Goal: Task Accomplishment & Management: Manage account settings

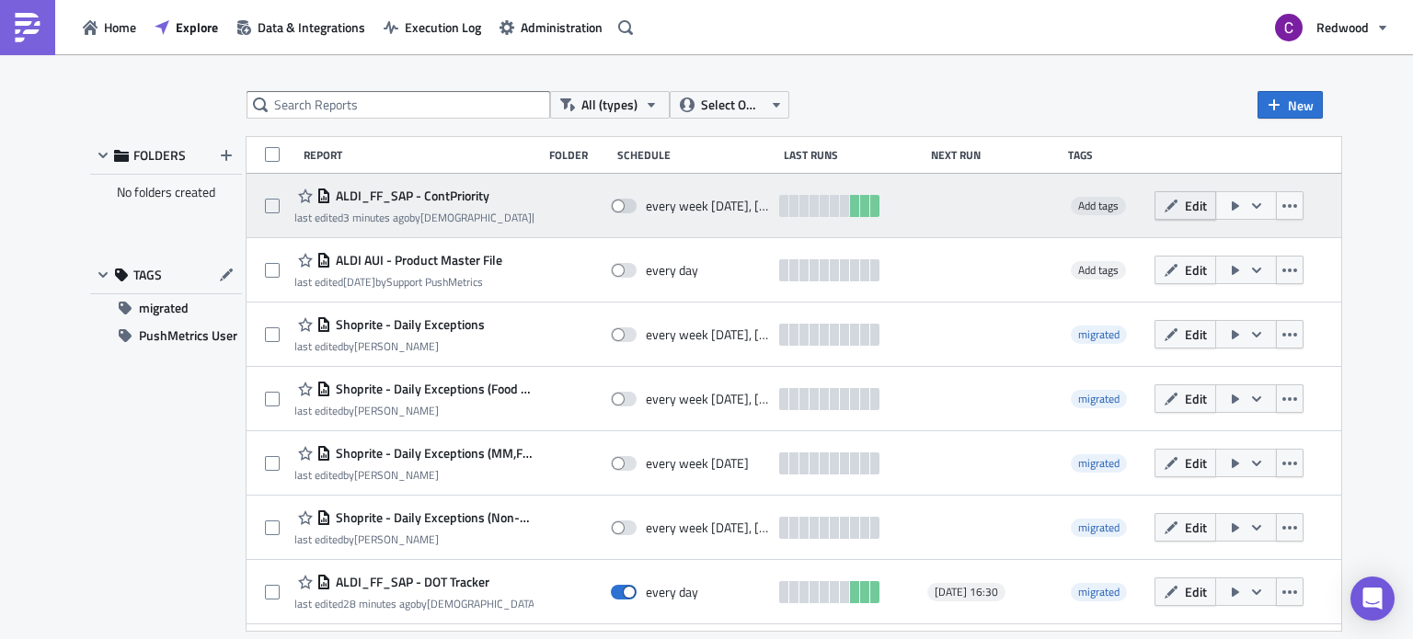
click at [1216, 209] on button "Edit" at bounding box center [1185, 205] width 62 height 29
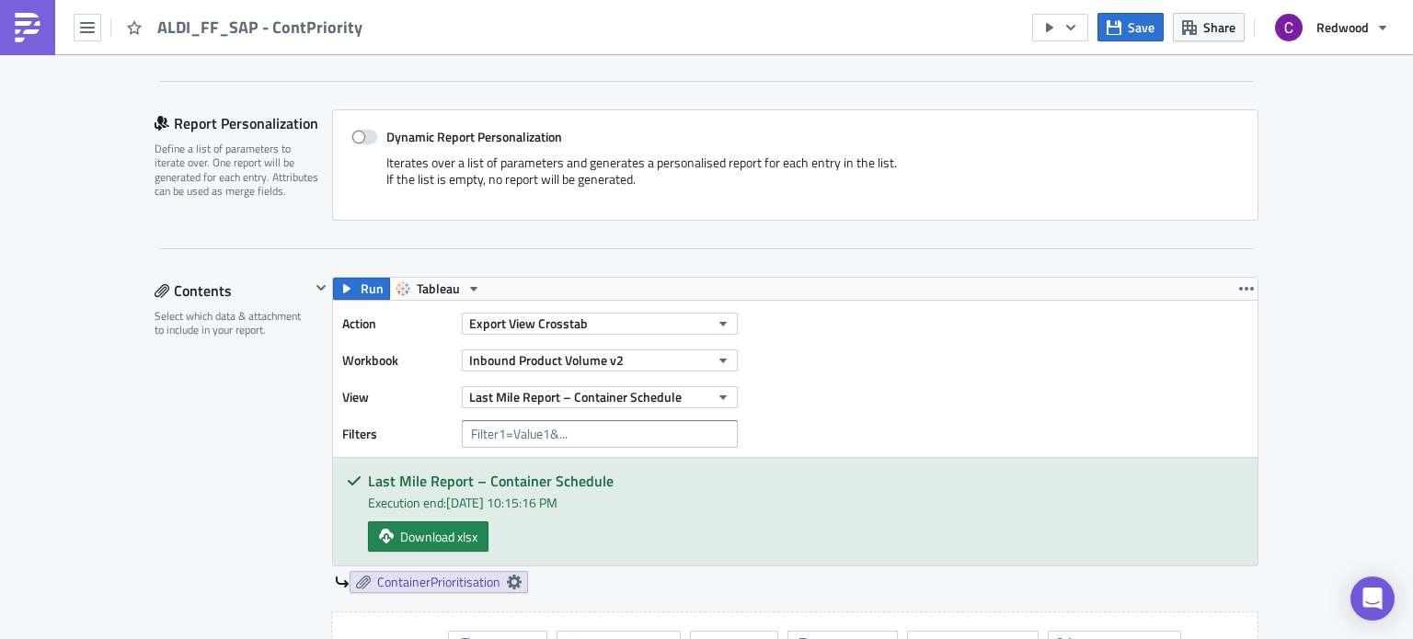
scroll to position [526, 0]
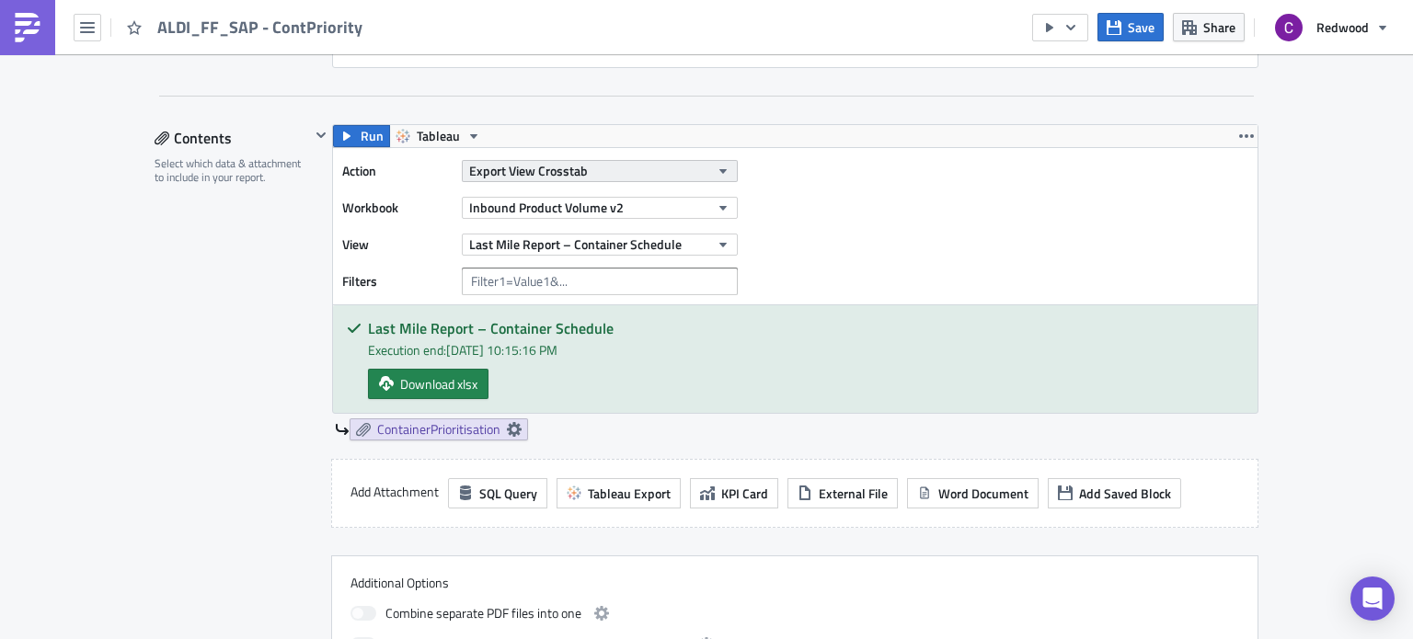
click at [716, 169] on icon "button" at bounding box center [723, 171] width 15 height 15
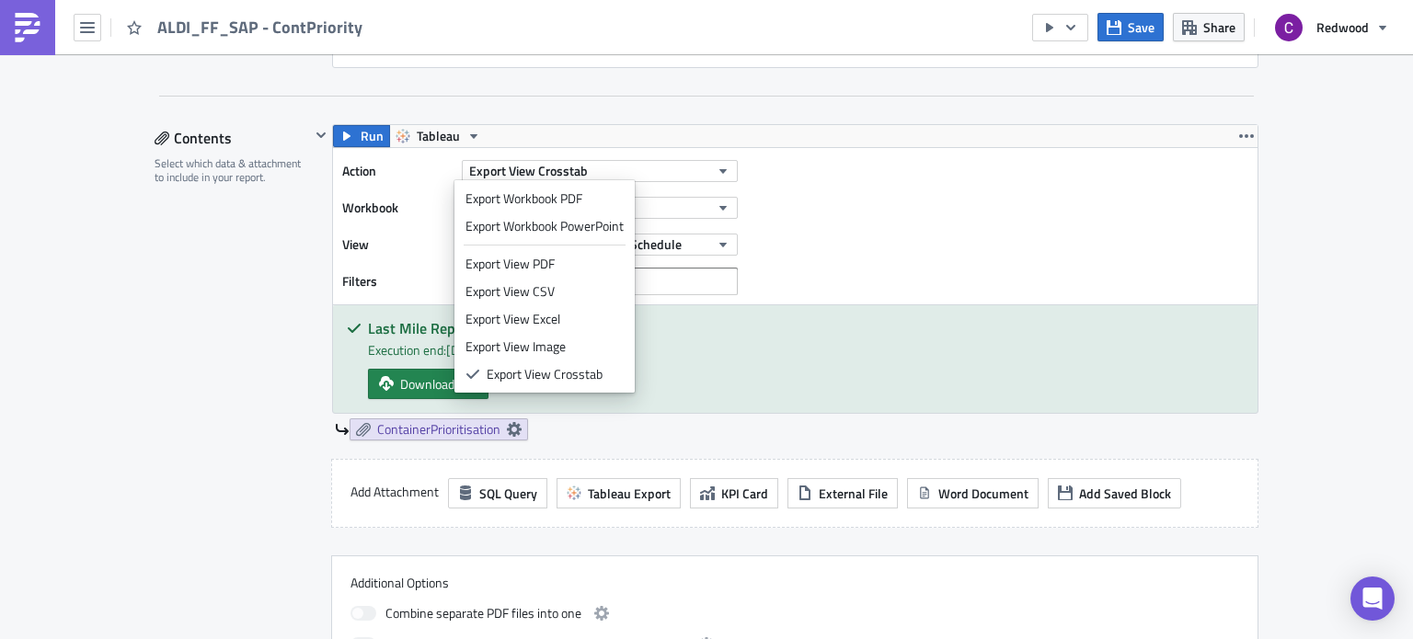
click at [813, 220] on div "Action Export View Crosstab Workbook Inbound Product Volume v2 View Last Mile R…" at bounding box center [795, 226] width 924 height 156
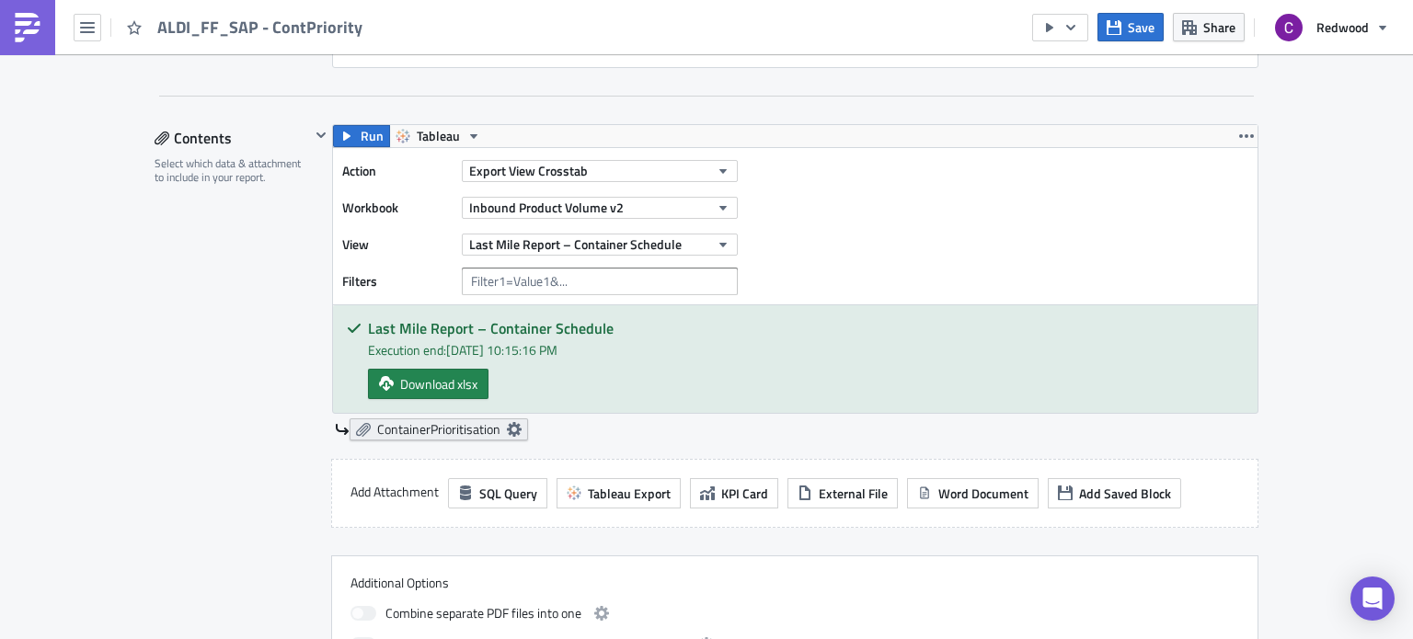
click at [507, 422] on icon at bounding box center [514, 429] width 15 height 15
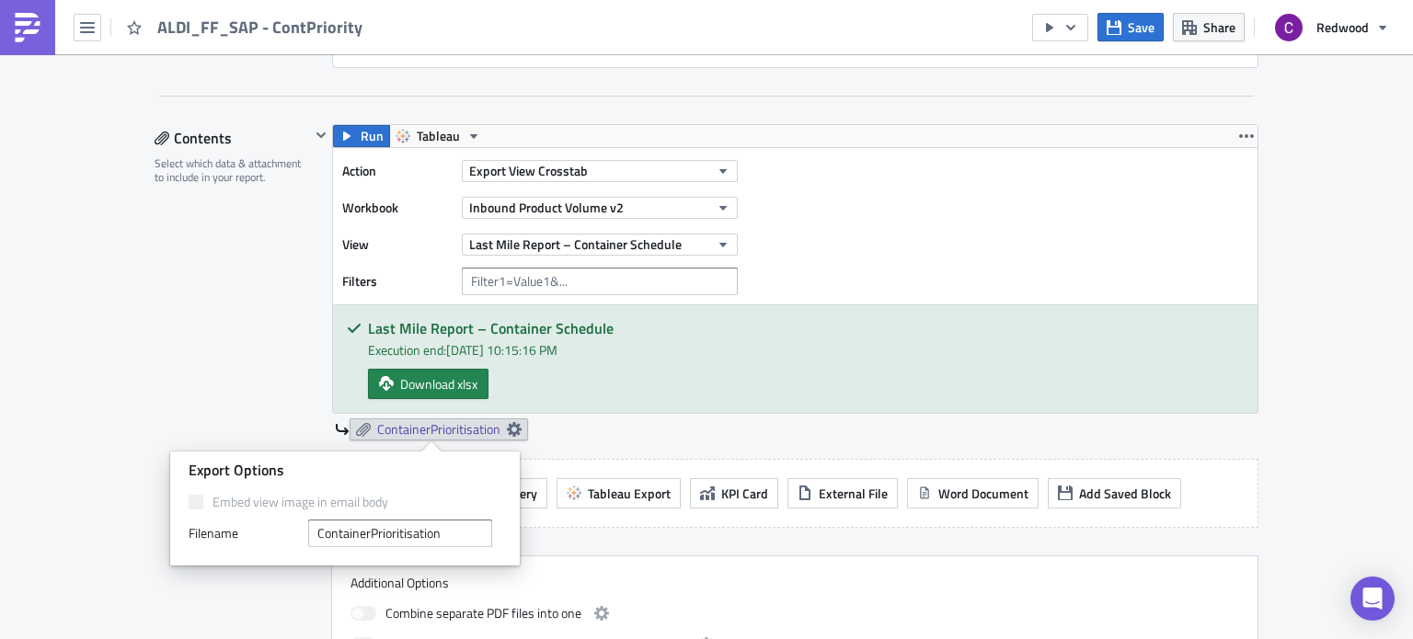
click at [573, 422] on div "ContainerPrioritisation" at bounding box center [797, 430] width 924 height 22
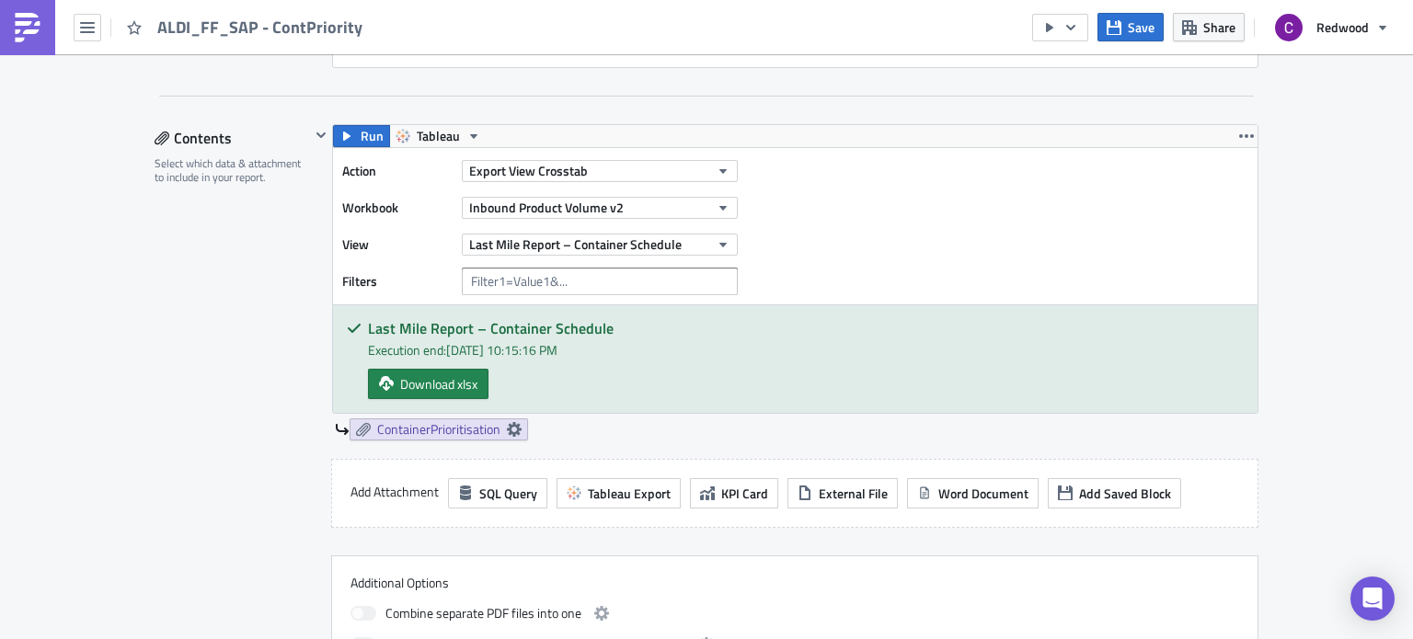
scroll to position [647, 0]
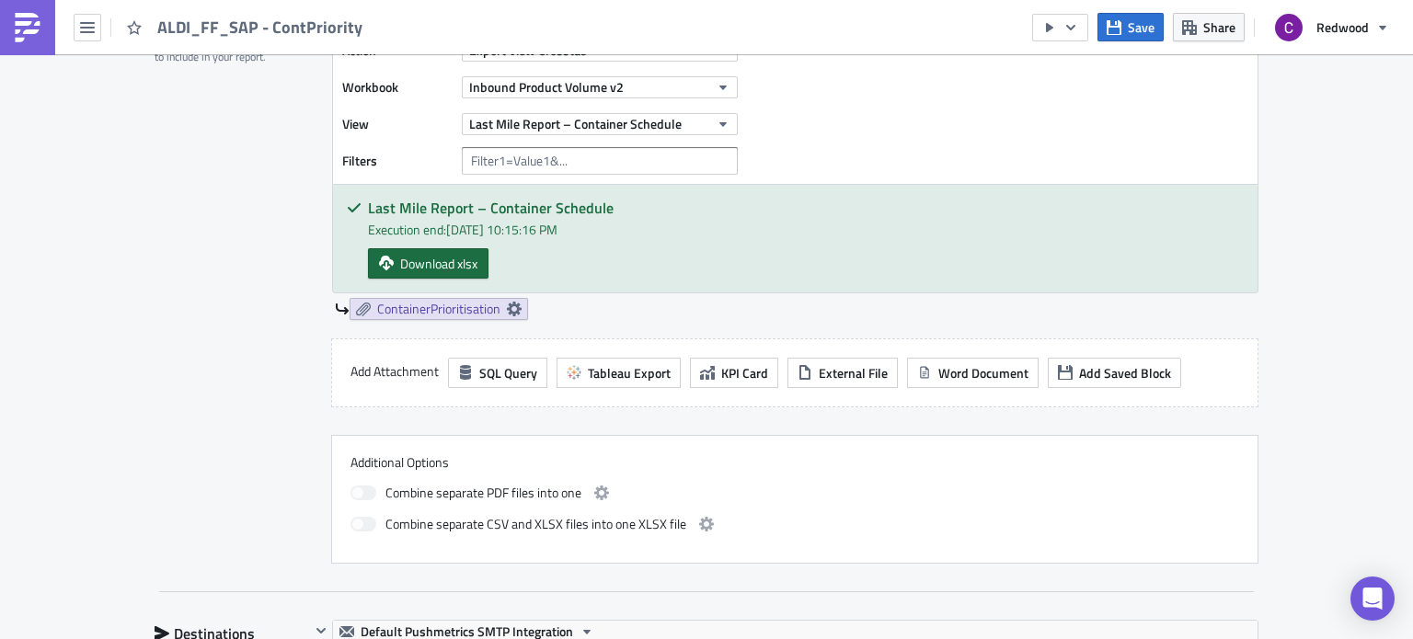
click at [457, 256] on span "Download xlsx" at bounding box center [438, 263] width 77 height 19
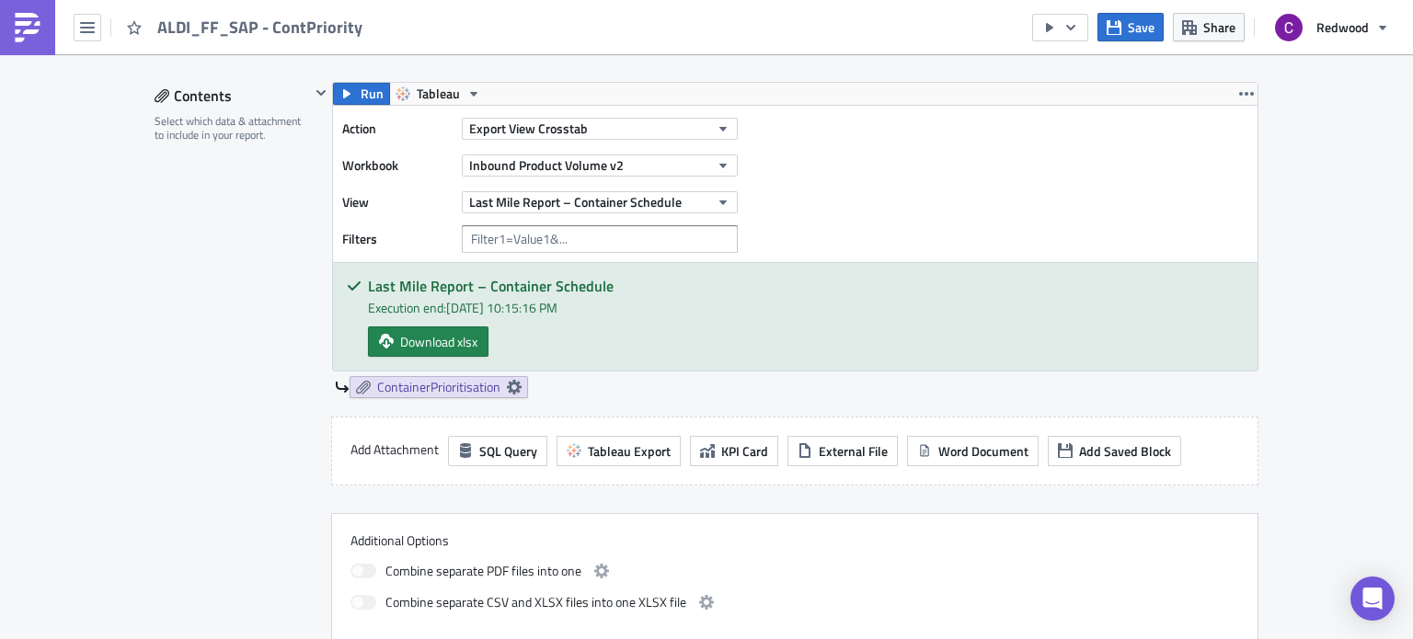
scroll to position [537, 0]
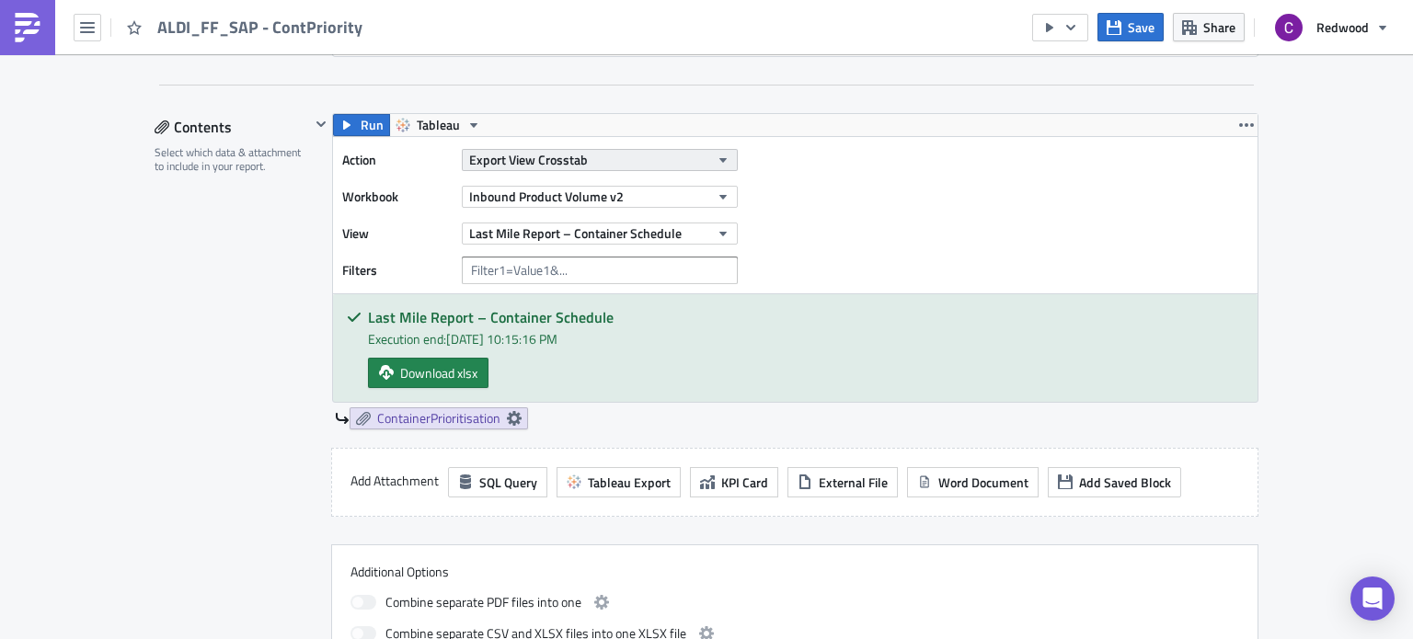
click at [716, 158] on icon "button" at bounding box center [723, 160] width 15 height 15
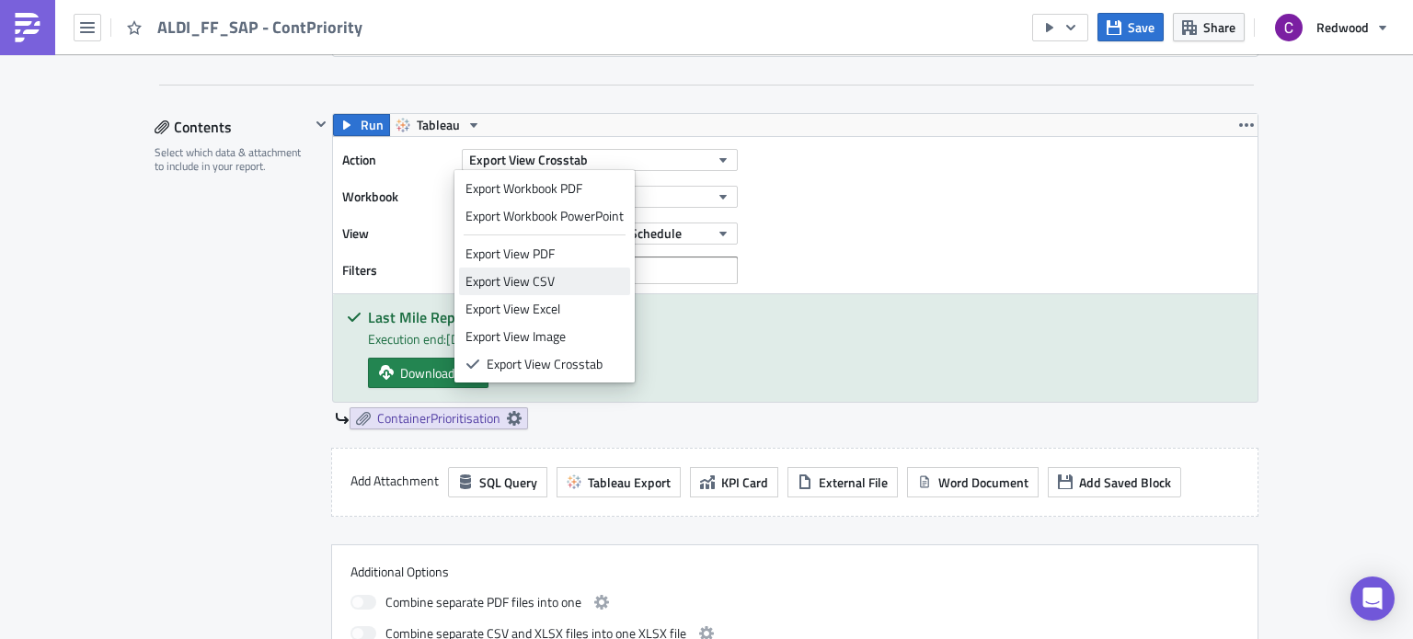
click at [545, 281] on div "Export View CSV" at bounding box center [544, 281] width 158 height 18
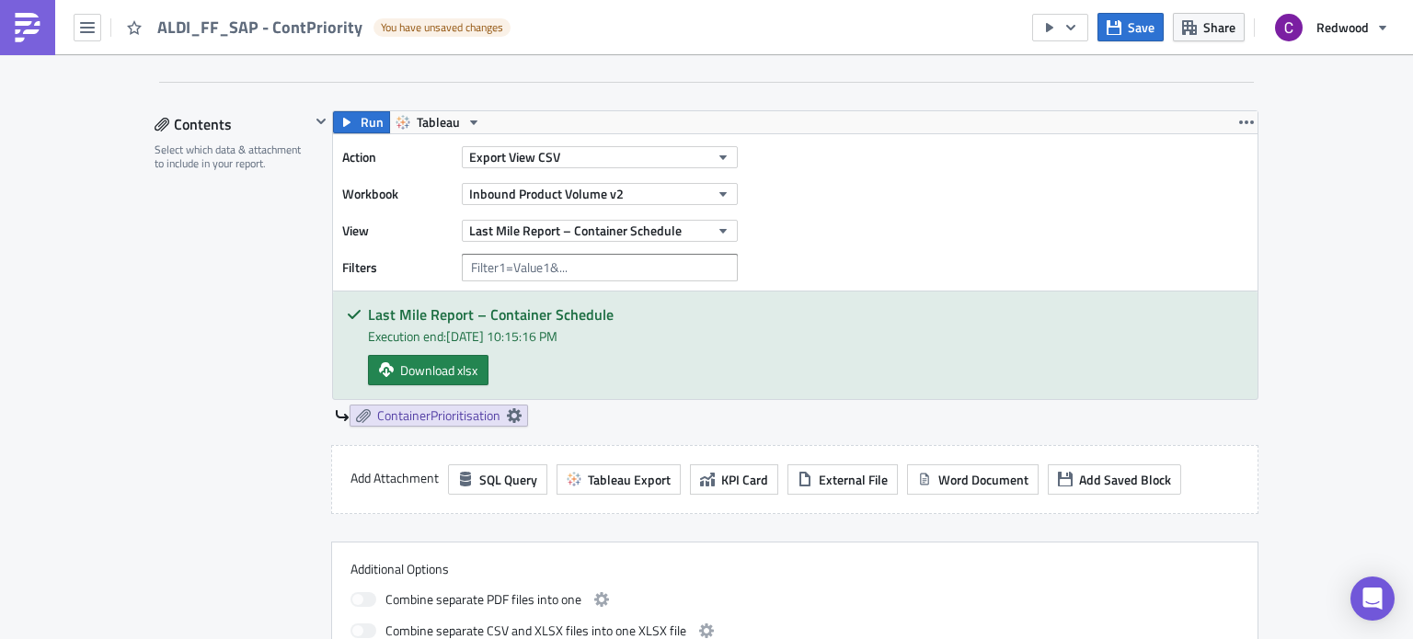
scroll to position [481, 0]
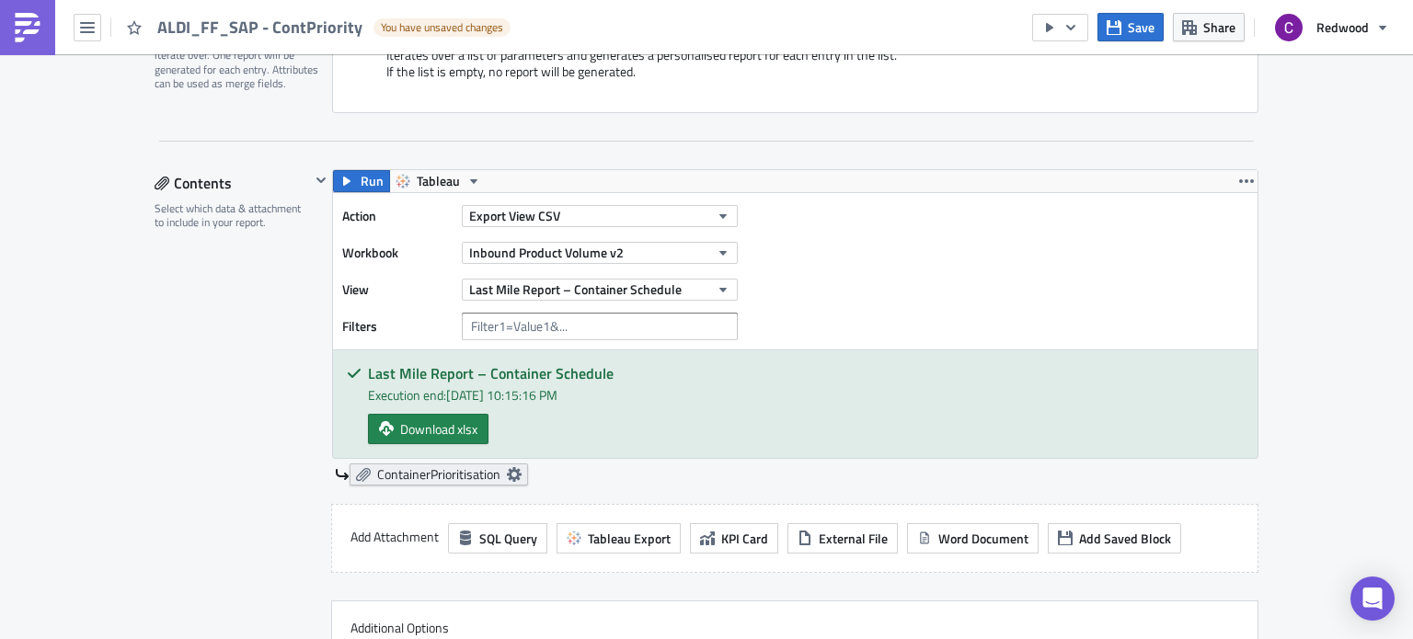
click at [507, 476] on icon at bounding box center [514, 474] width 15 height 15
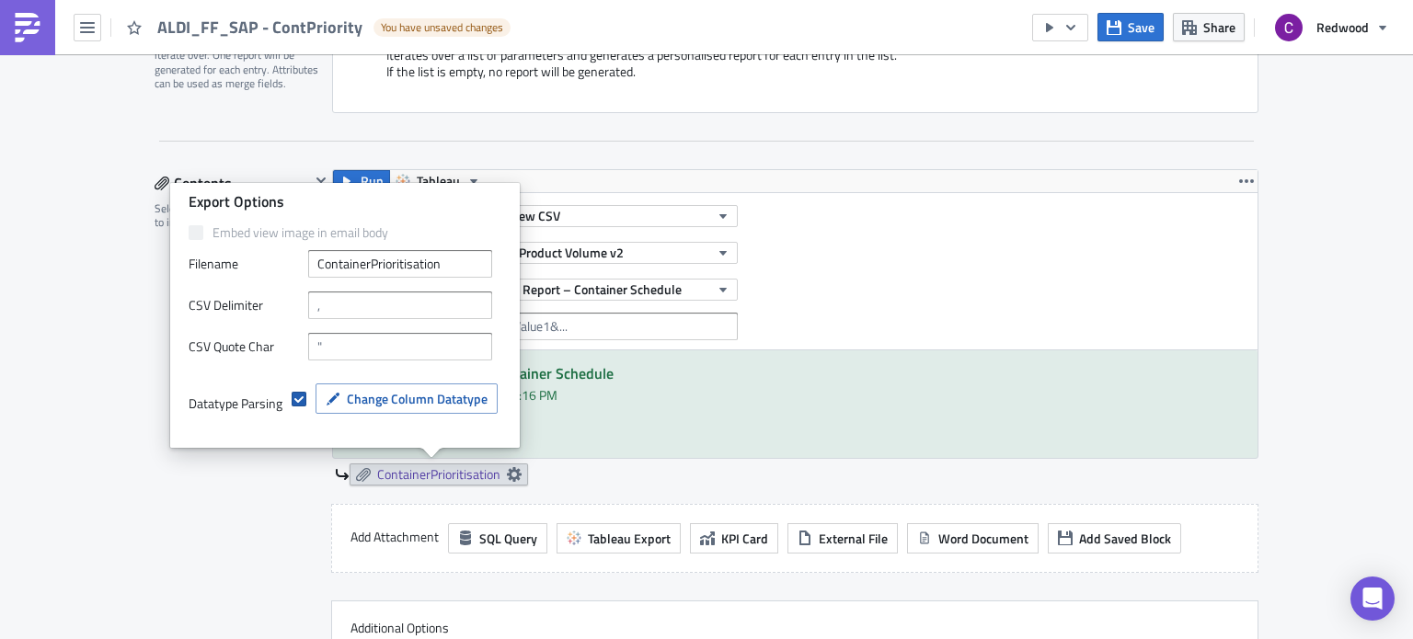
click at [299, 395] on span at bounding box center [299, 399] width 15 height 15
click at [299, 395] on input "checkbox" at bounding box center [301, 400] width 12 height 12
checkbox input "false"
click at [396, 312] on input "text" at bounding box center [400, 306] width 184 height 28
click at [375, 354] on input "text" at bounding box center [400, 347] width 184 height 28
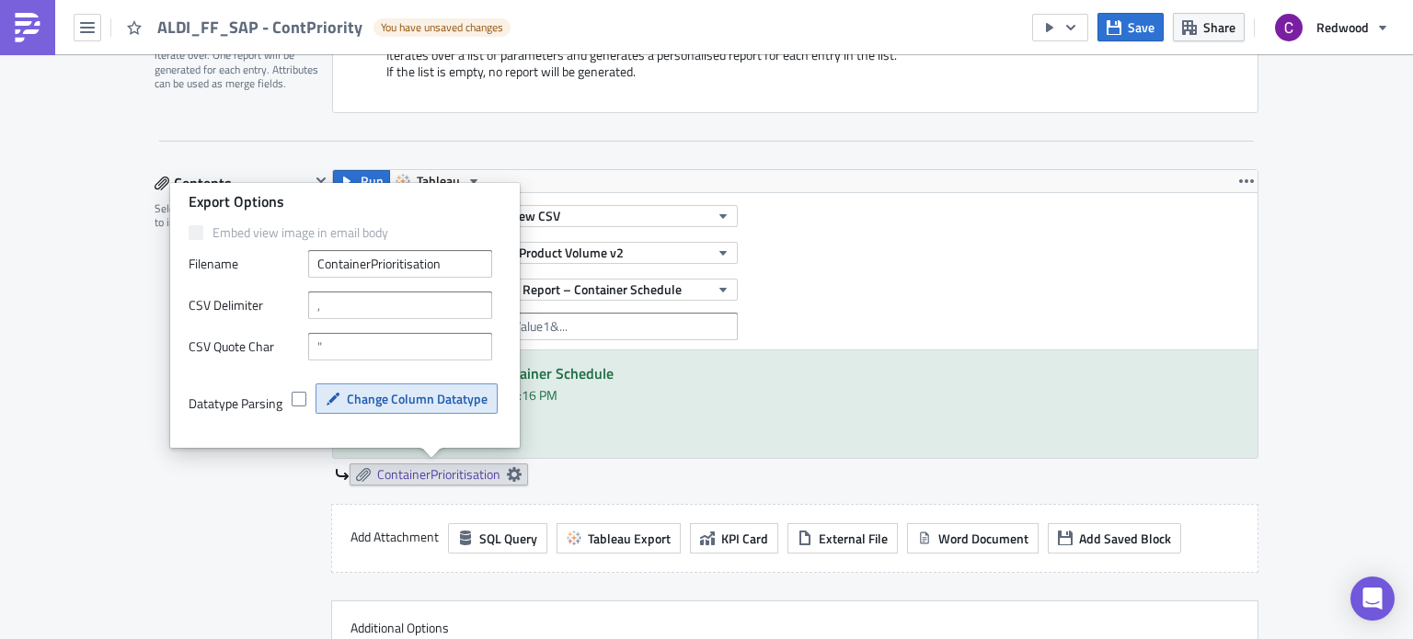
click at [418, 401] on span "Change Column Datatype" at bounding box center [417, 398] width 141 height 19
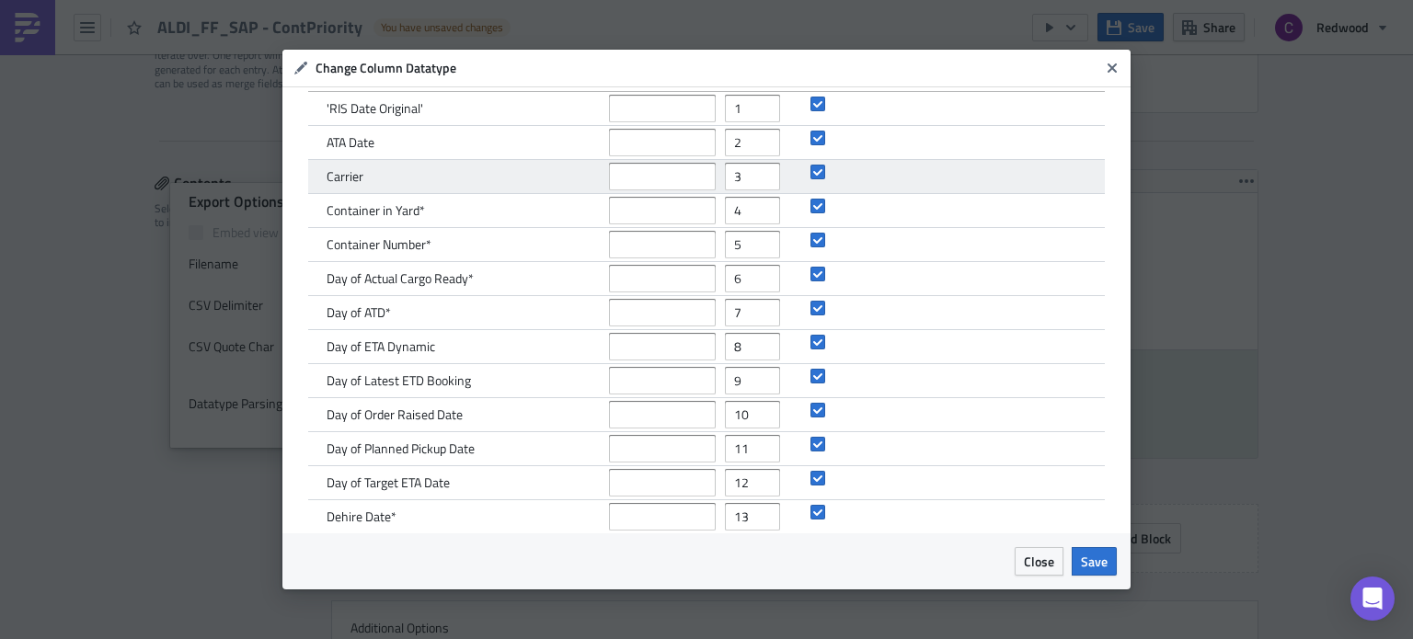
scroll to position [0, 0]
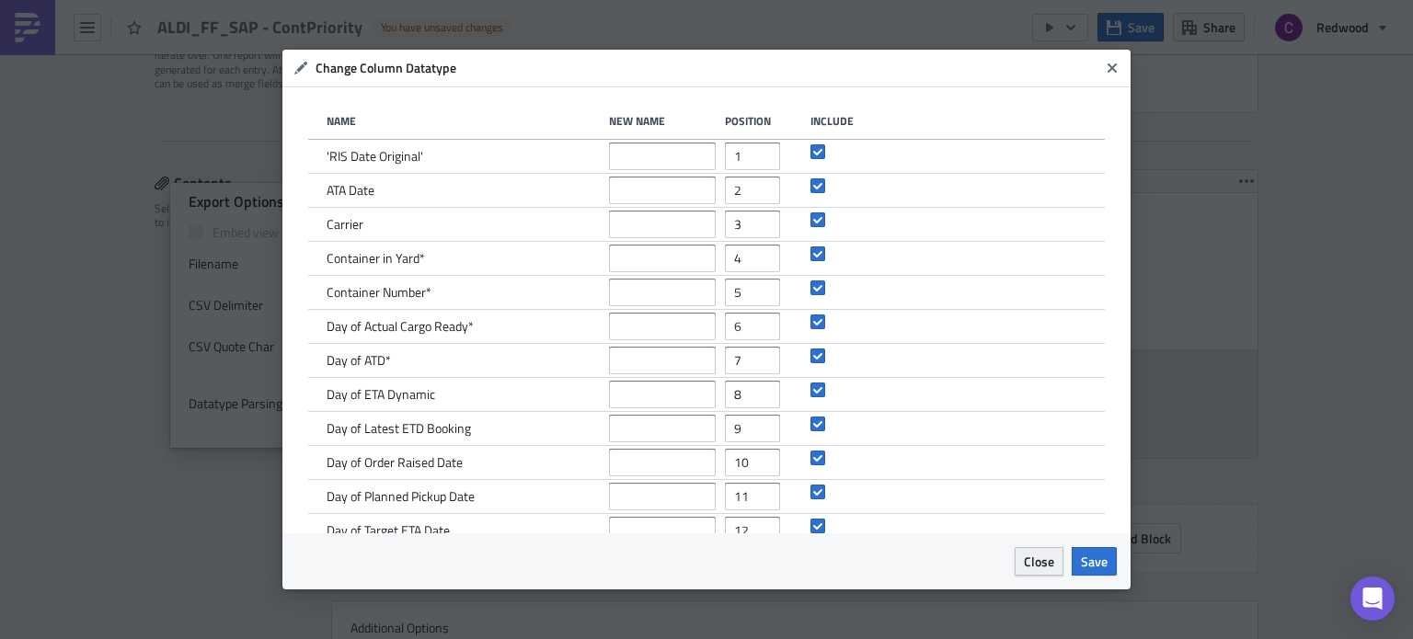
click at [1033, 565] on span "Close" at bounding box center [1039, 561] width 30 height 19
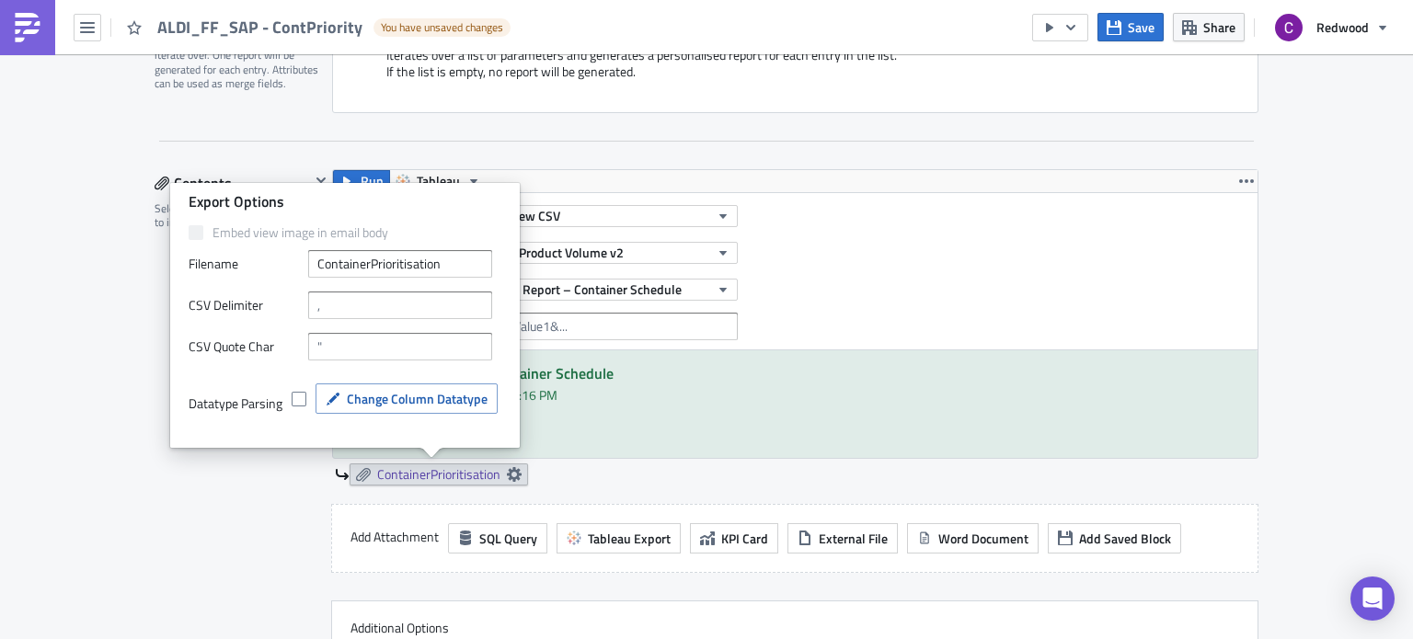
click at [916, 310] on div "Action Export View CSV Workbook Inbound Product Volume v2 View Last Mile Report…" at bounding box center [795, 271] width 924 height 156
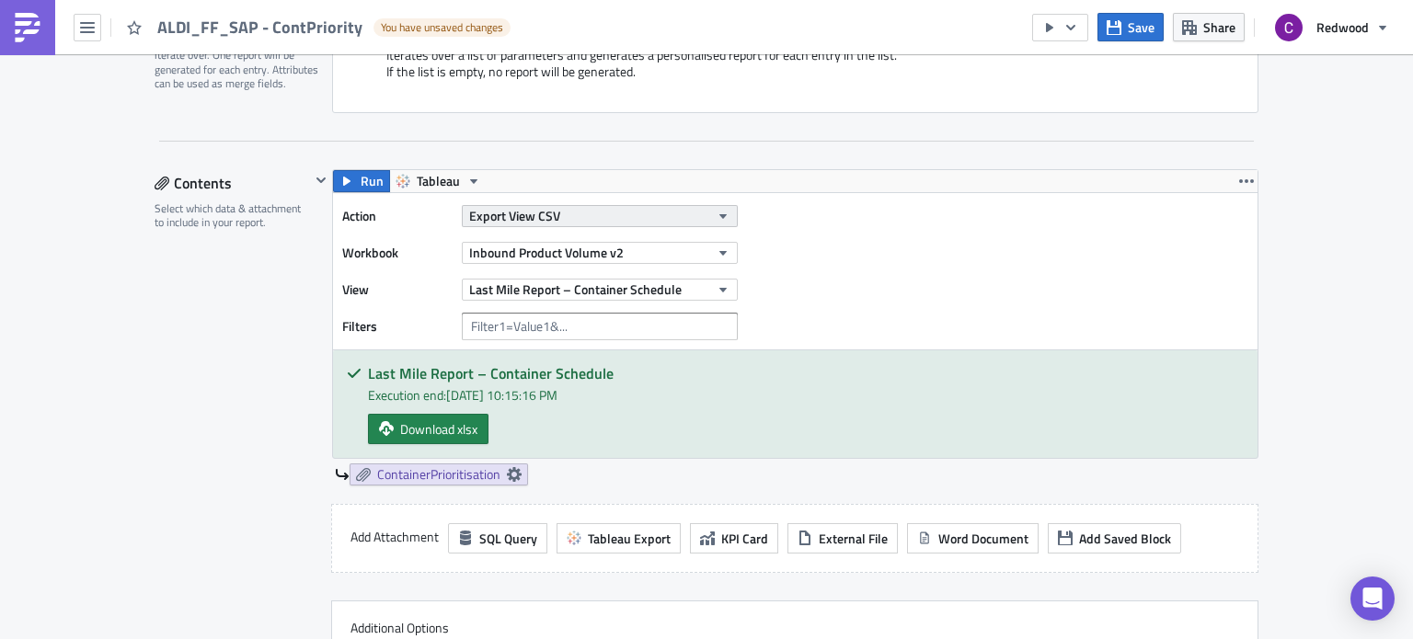
click at [700, 211] on button "Export View CSV" at bounding box center [600, 216] width 276 height 22
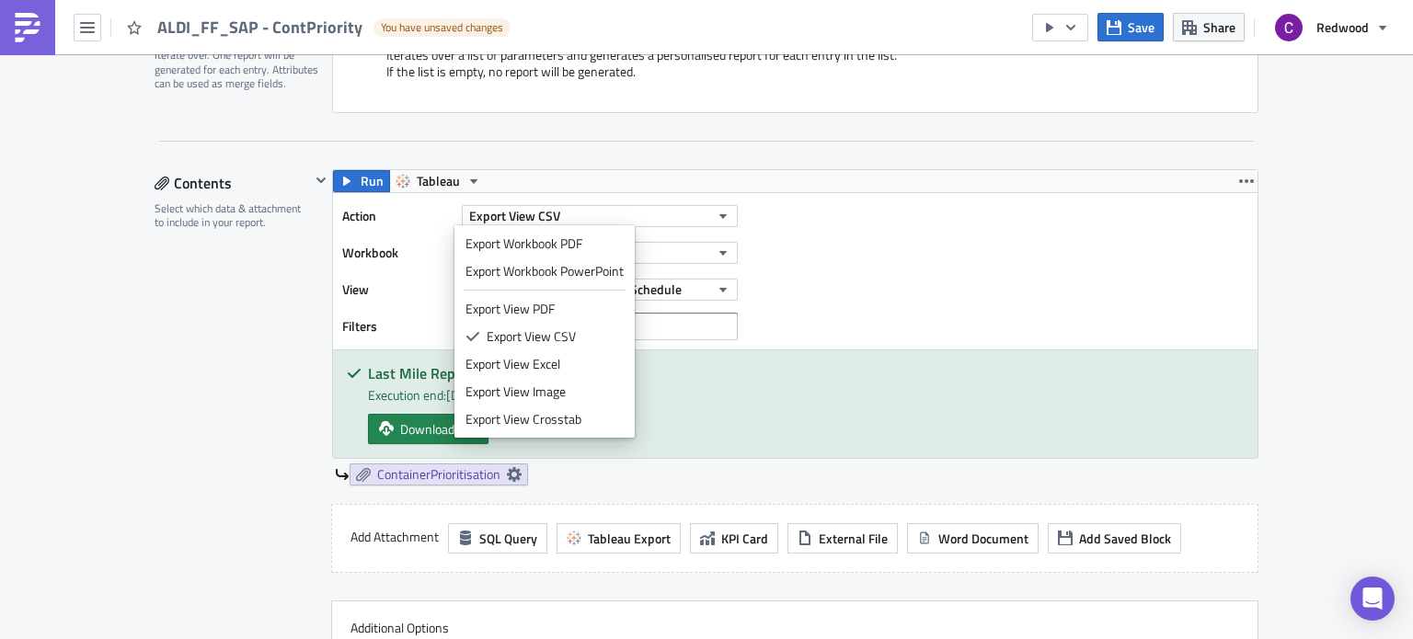
click at [846, 336] on div "Action Export View CSV Workbook Inbound Product Volume v2 View Last Mile Report…" at bounding box center [795, 271] width 924 height 156
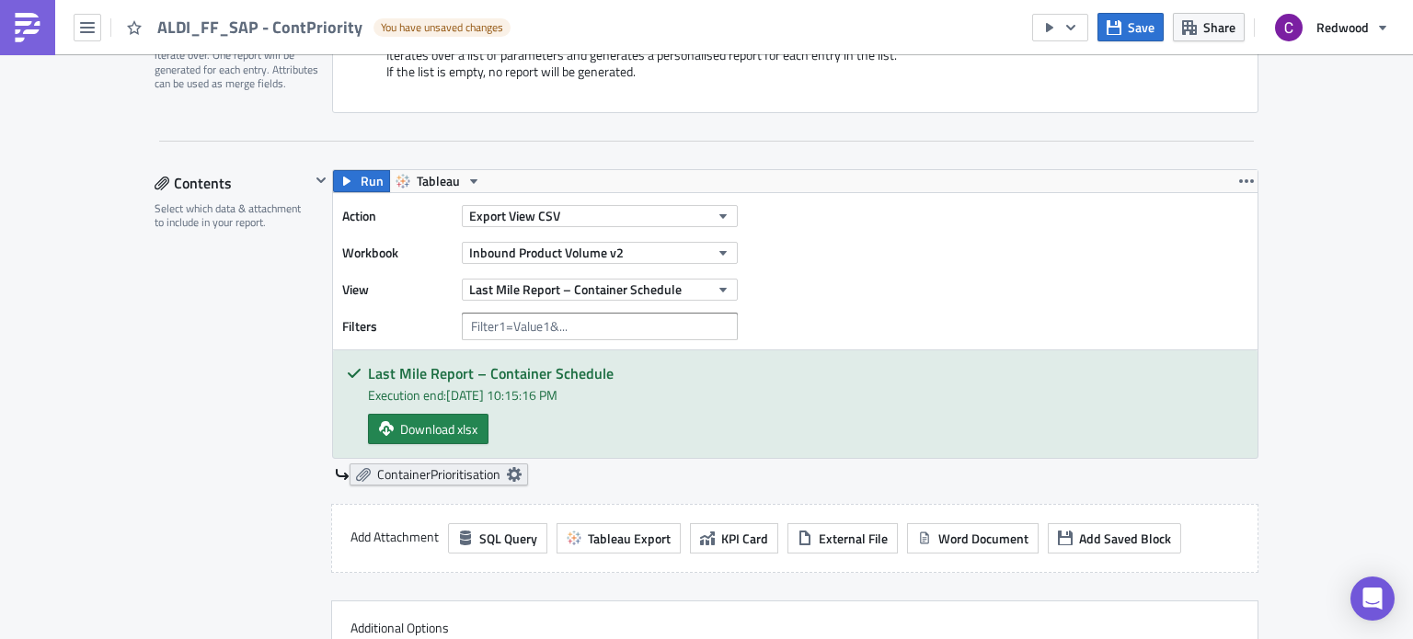
click at [511, 473] on icon at bounding box center [514, 474] width 15 height 15
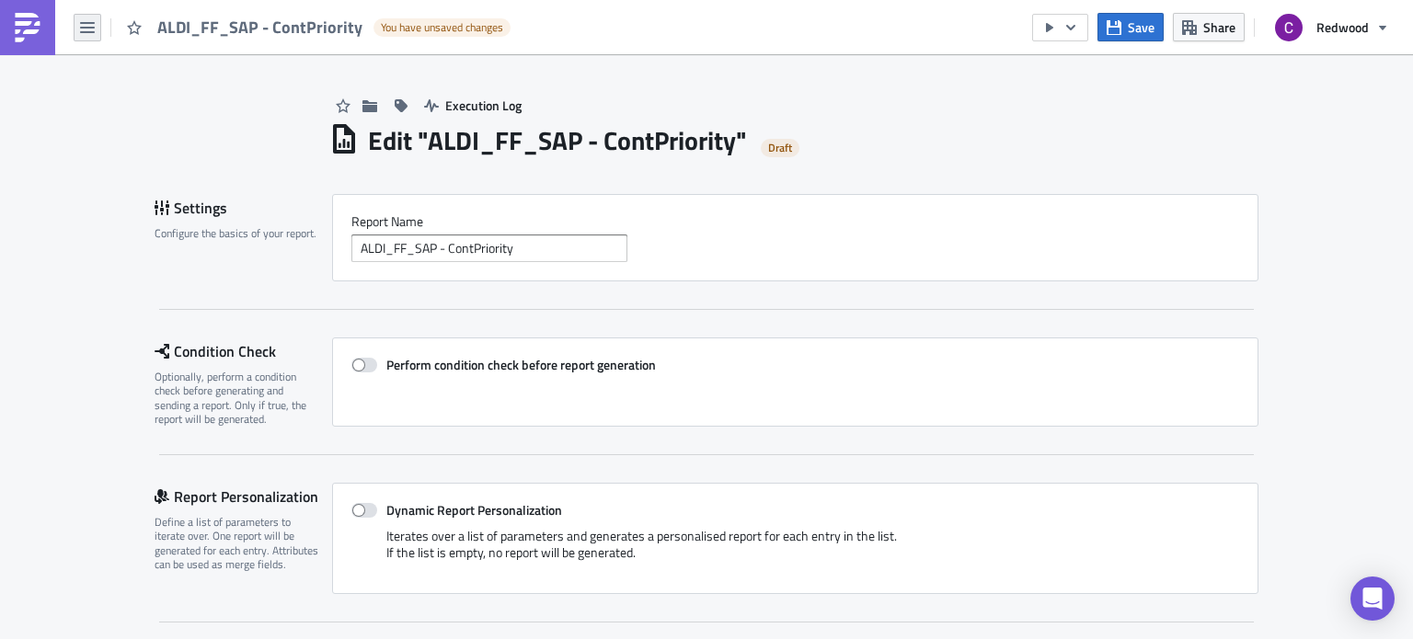
click at [86, 29] on icon "button" at bounding box center [87, 27] width 15 height 15
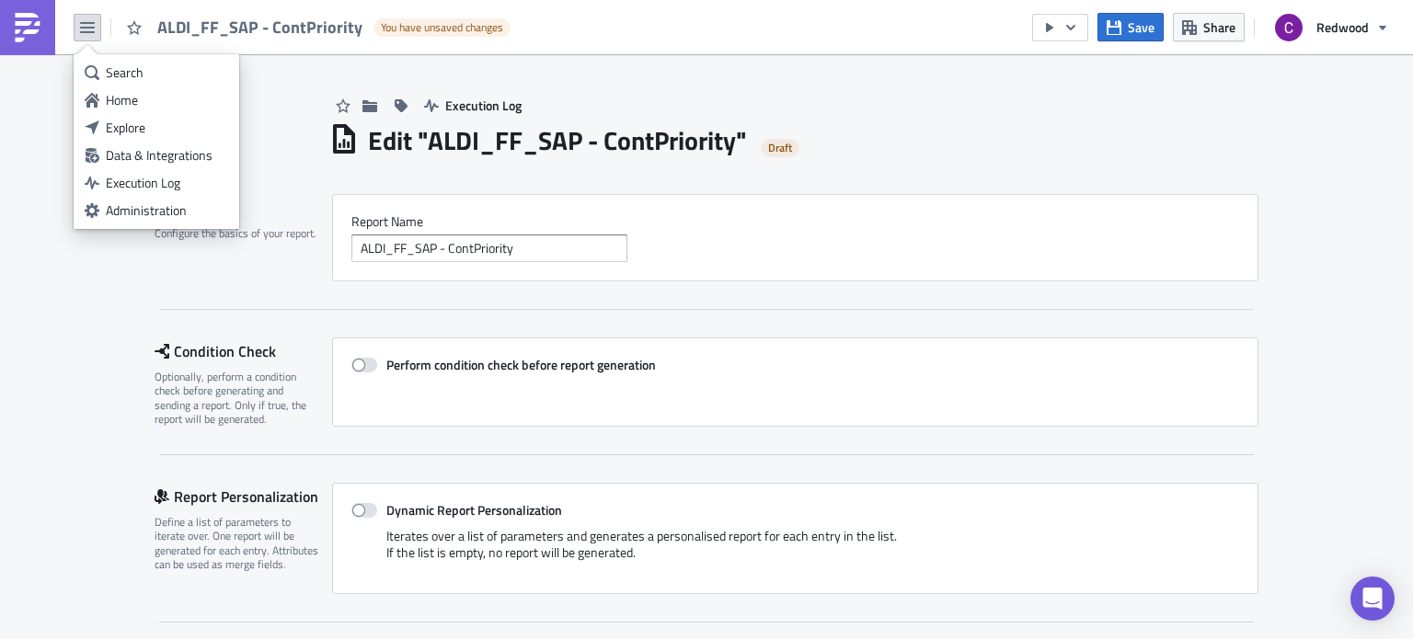
click at [37, 19] on img at bounding box center [27, 27] width 29 height 29
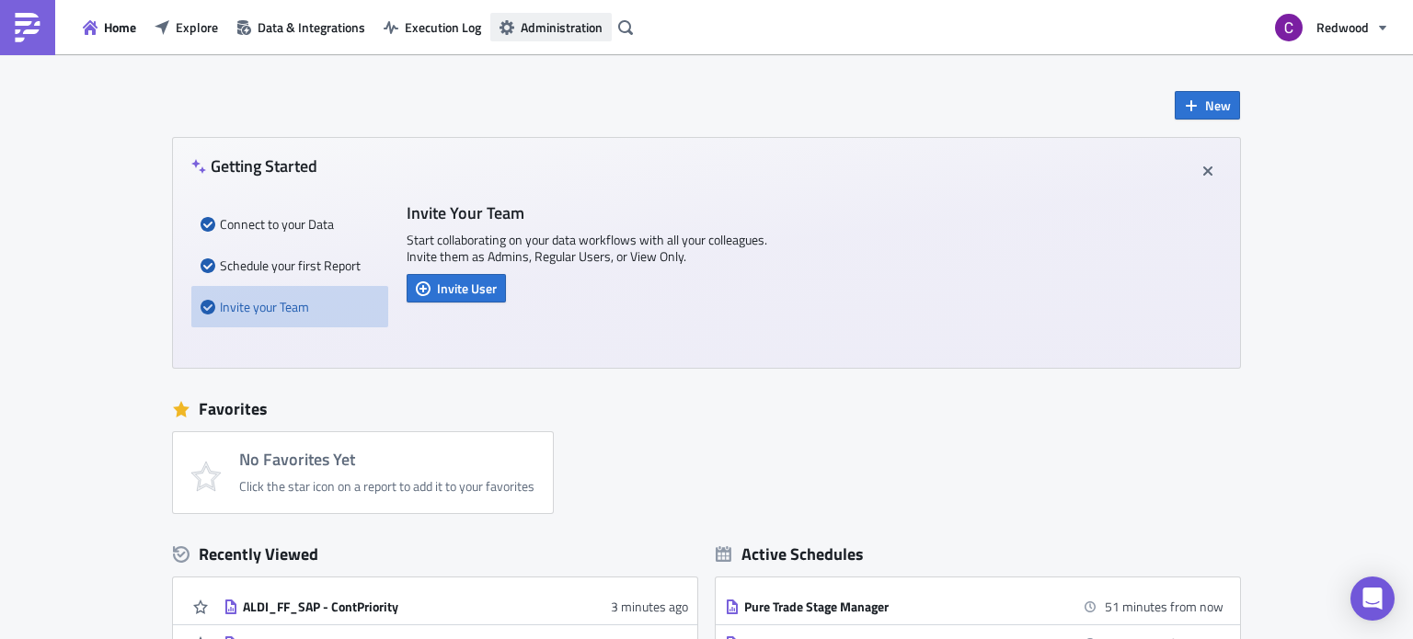
click at [551, 19] on span "Administration" at bounding box center [562, 26] width 82 height 19
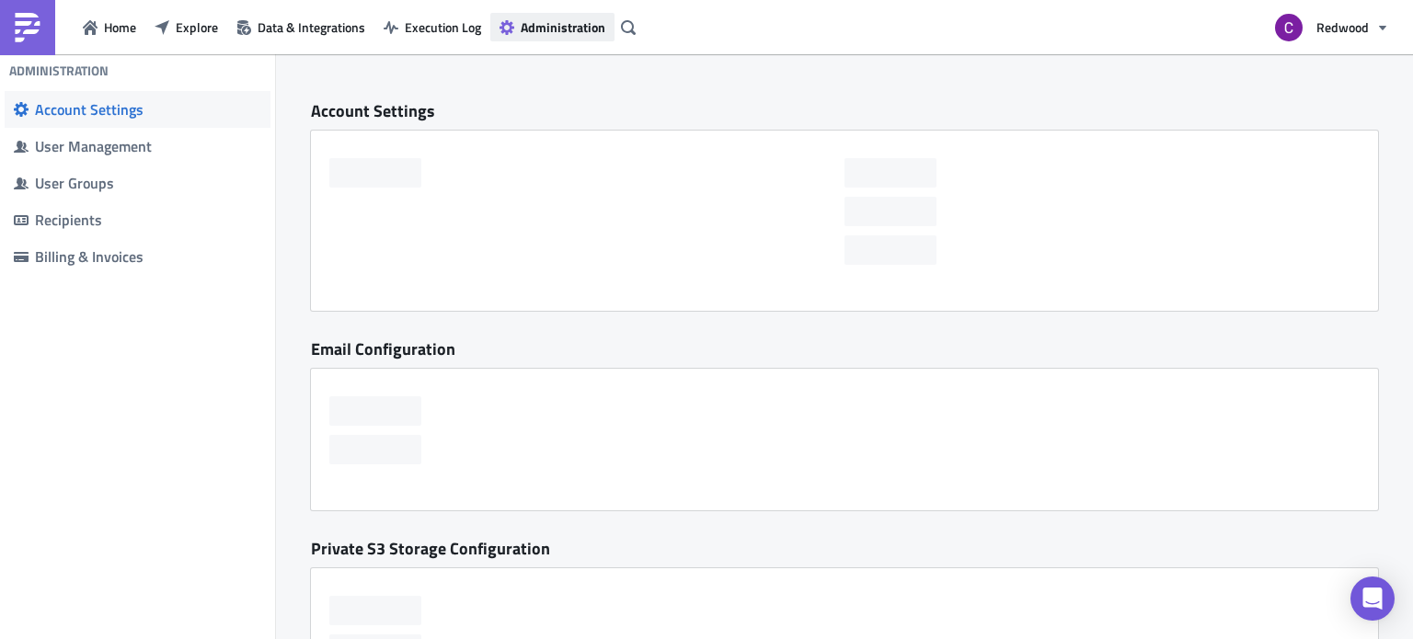
click at [551, 19] on span "Administration" at bounding box center [563, 26] width 85 height 19
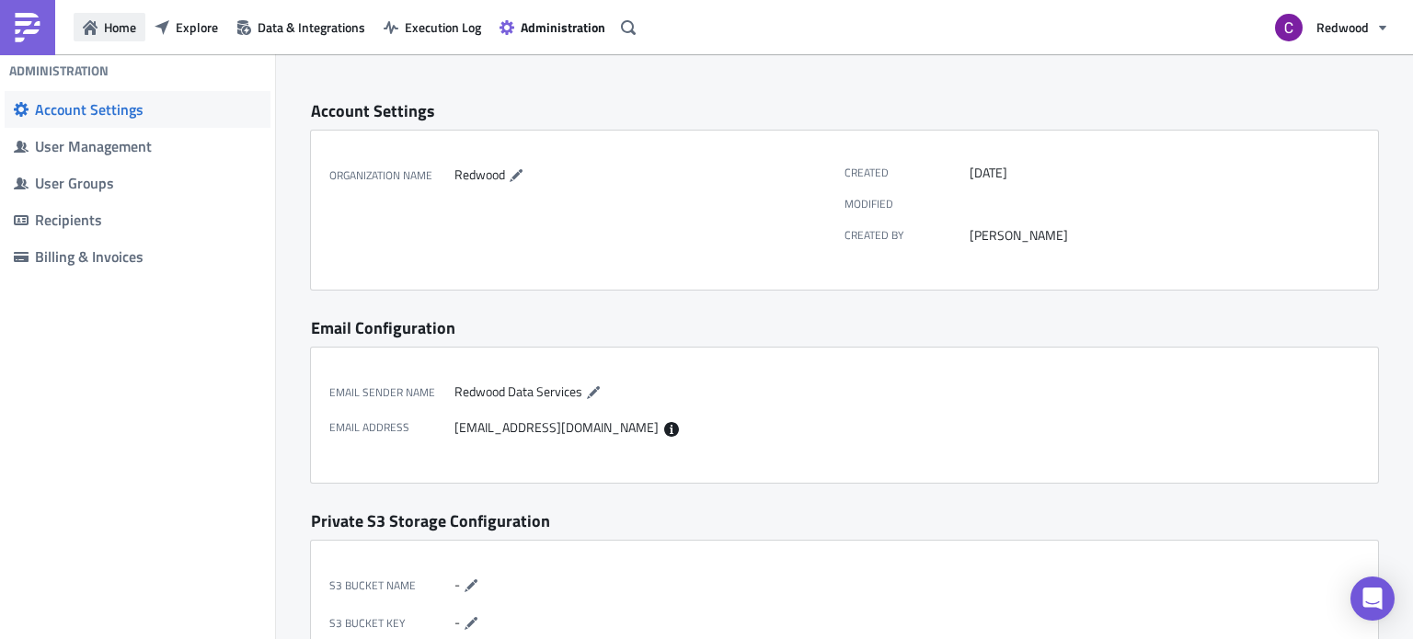
click at [110, 23] on span "Home" at bounding box center [120, 26] width 32 height 19
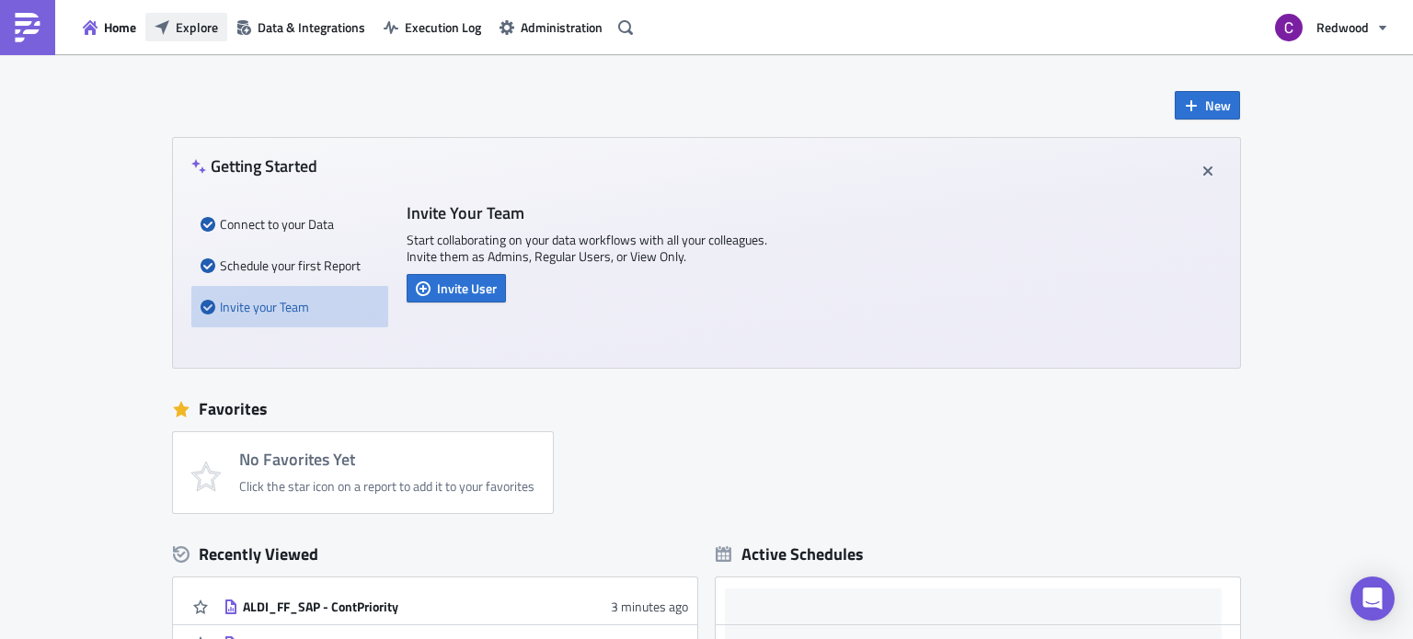
click at [191, 29] on span "Explore" at bounding box center [197, 26] width 42 height 19
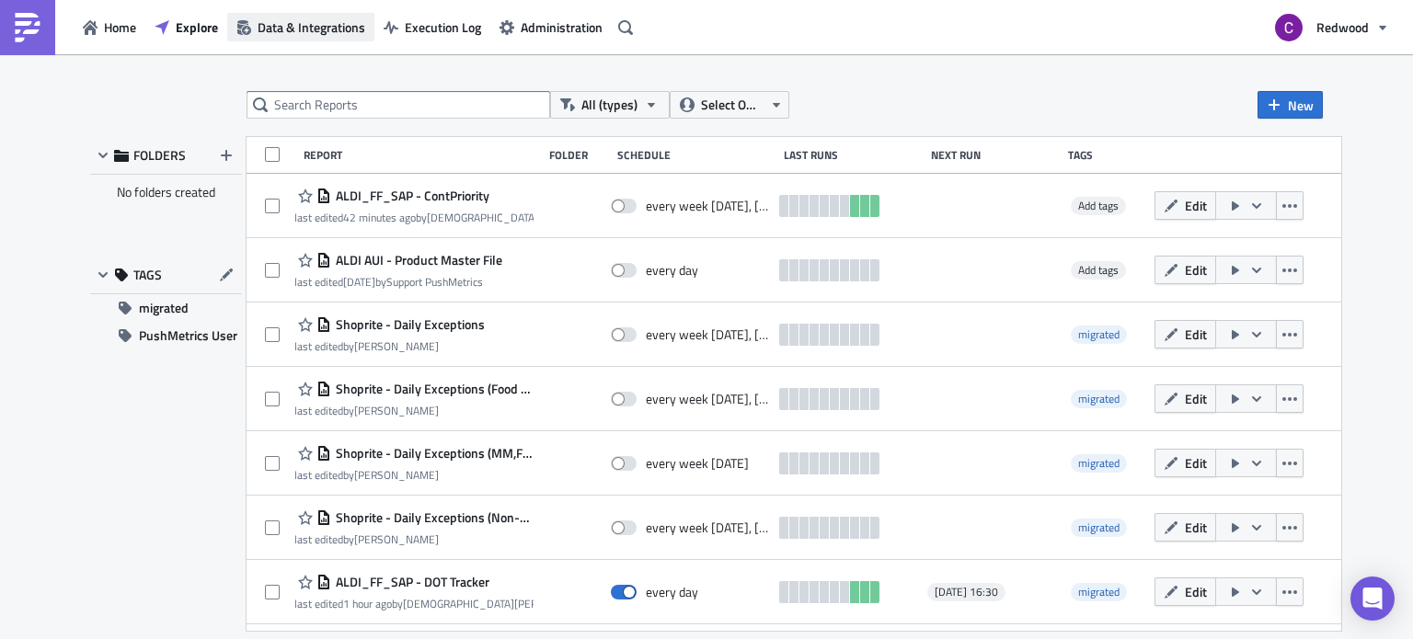
click at [335, 17] on span "Data & Integrations" at bounding box center [312, 26] width 108 height 19
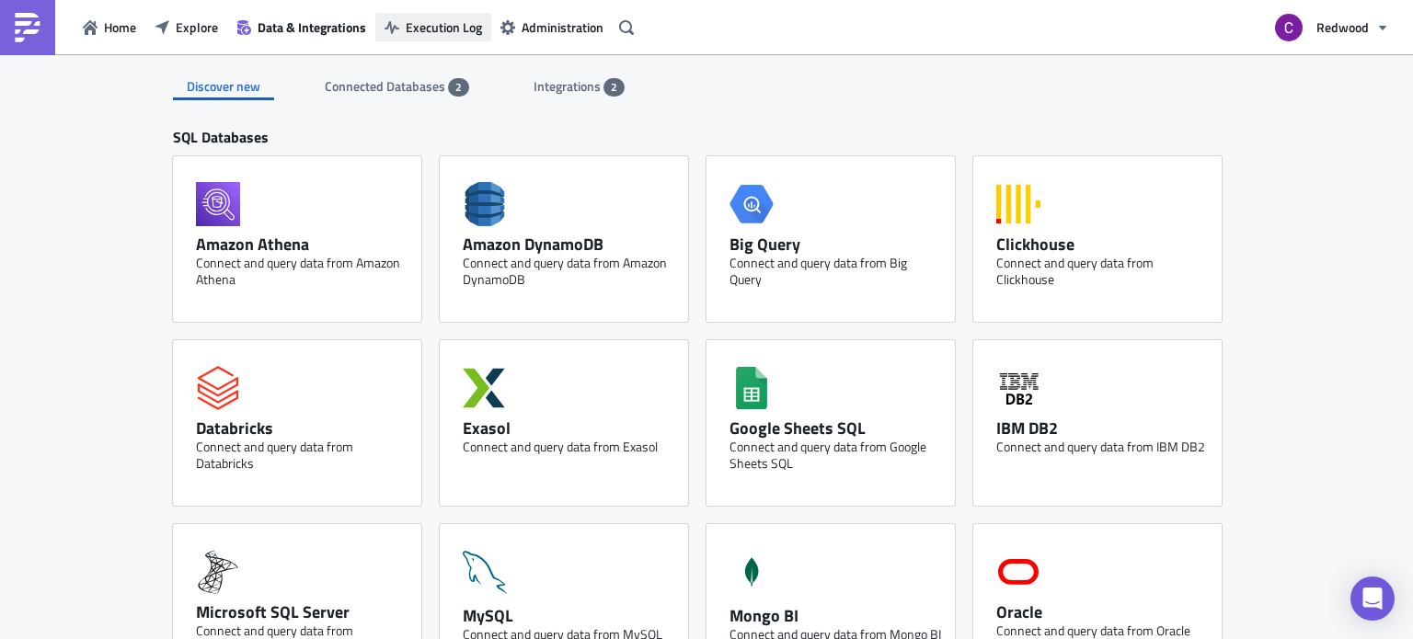
click at [418, 30] on span "Execution Log" at bounding box center [444, 26] width 76 height 19
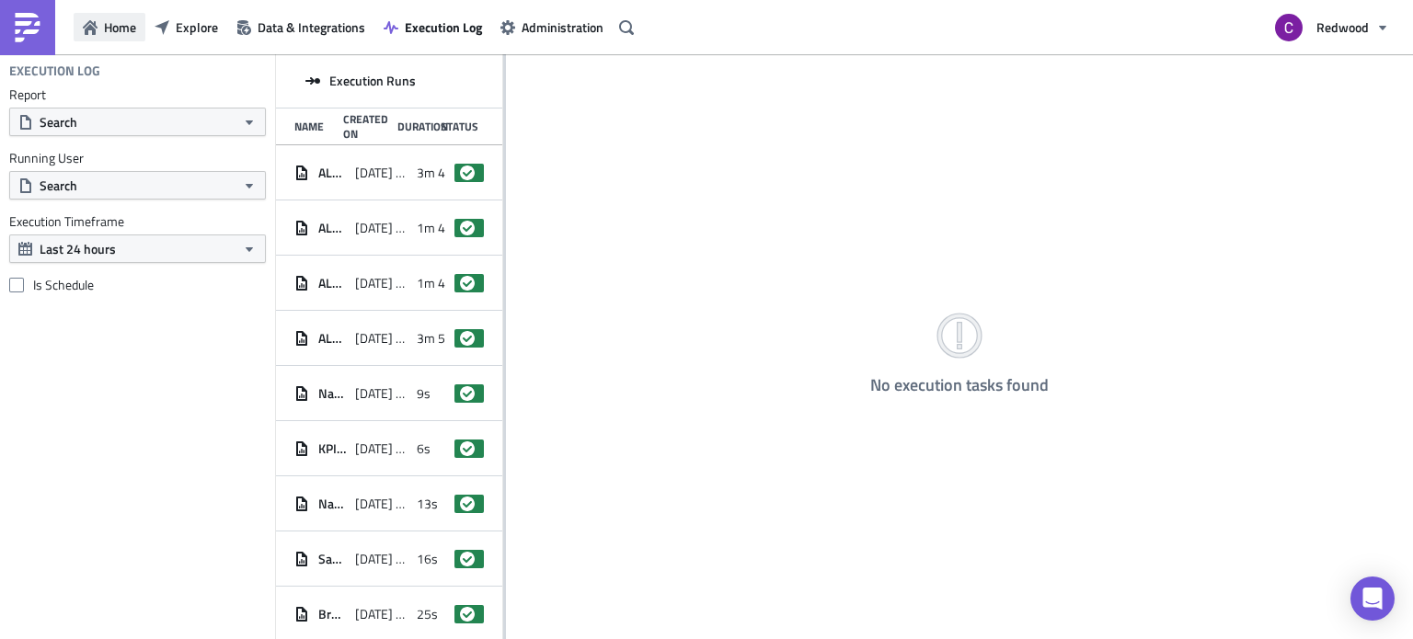
click at [118, 29] on span "Home" at bounding box center [120, 26] width 32 height 19
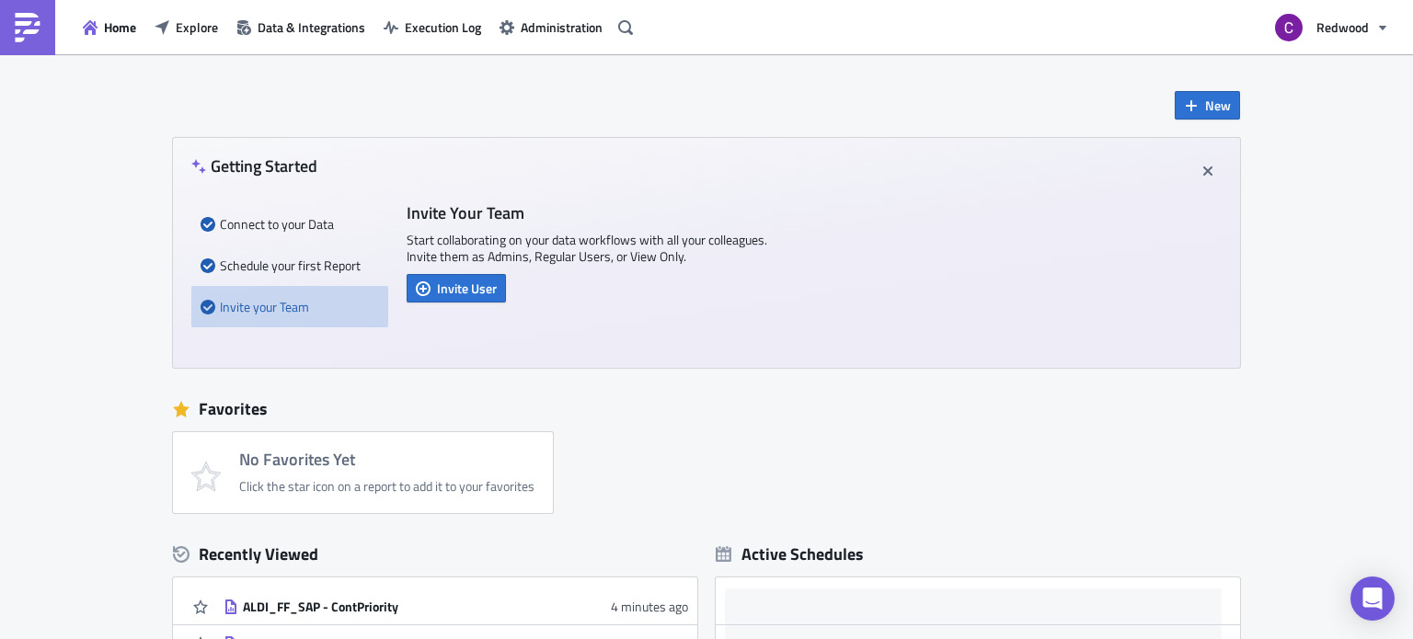
click at [15, 29] on img at bounding box center [27, 27] width 29 height 29
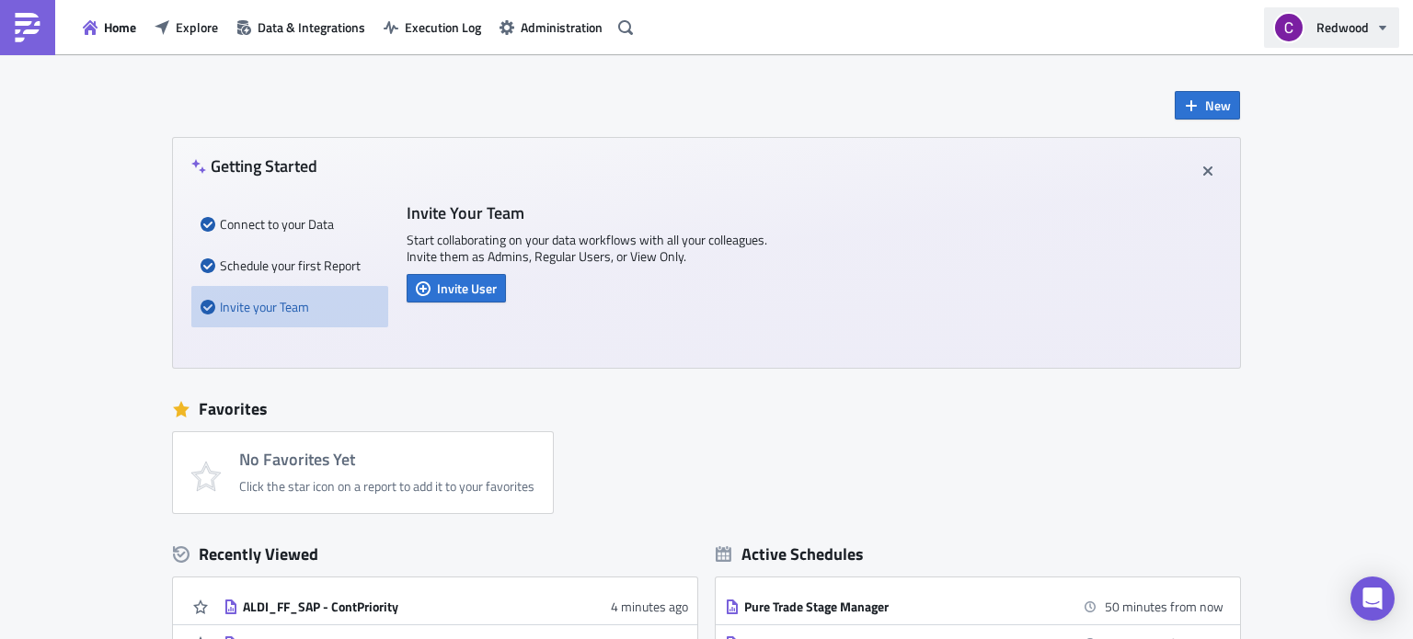
click at [1381, 22] on icon "button" at bounding box center [1382, 27] width 15 height 15
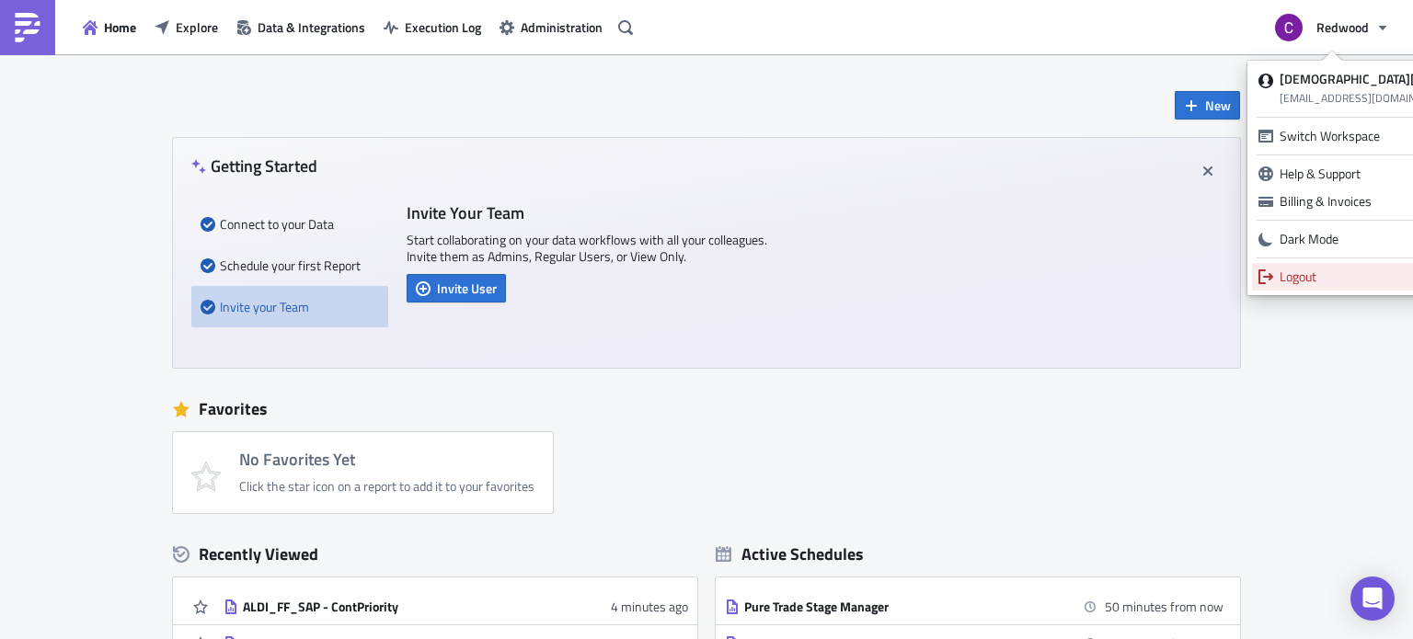
click at [1312, 278] on div "Logout" at bounding box center [1394, 277] width 231 height 18
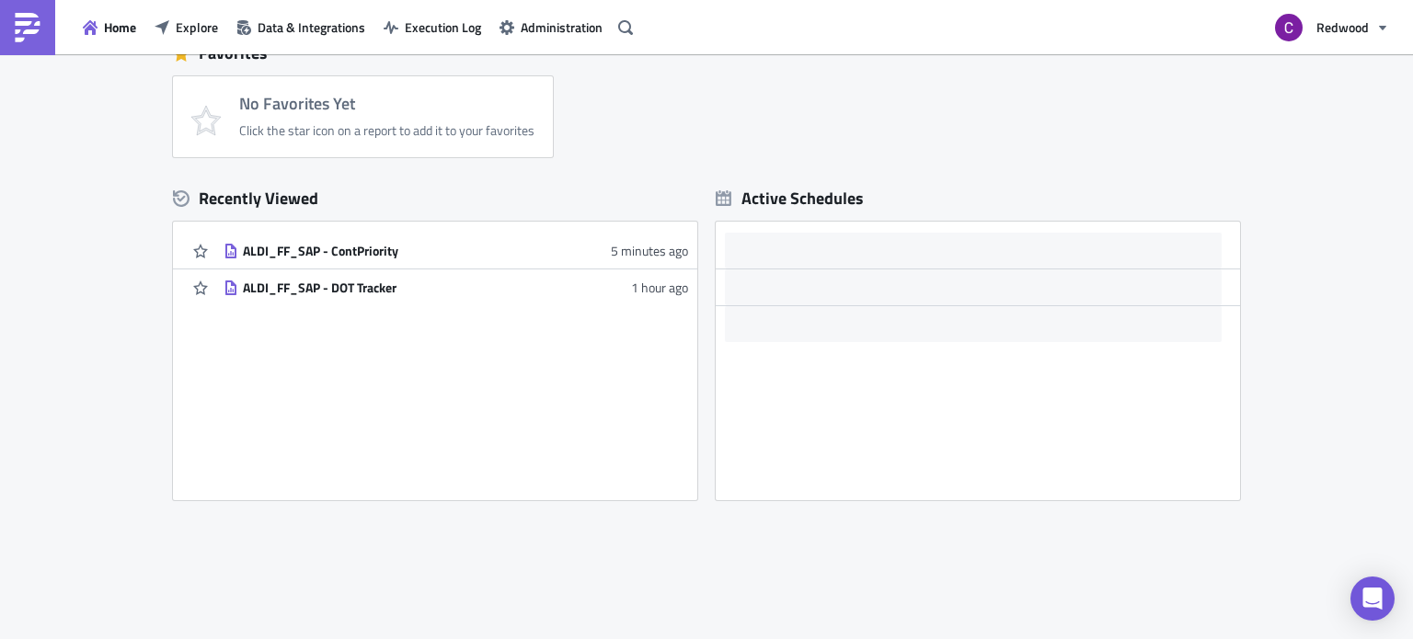
scroll to position [367, 0]
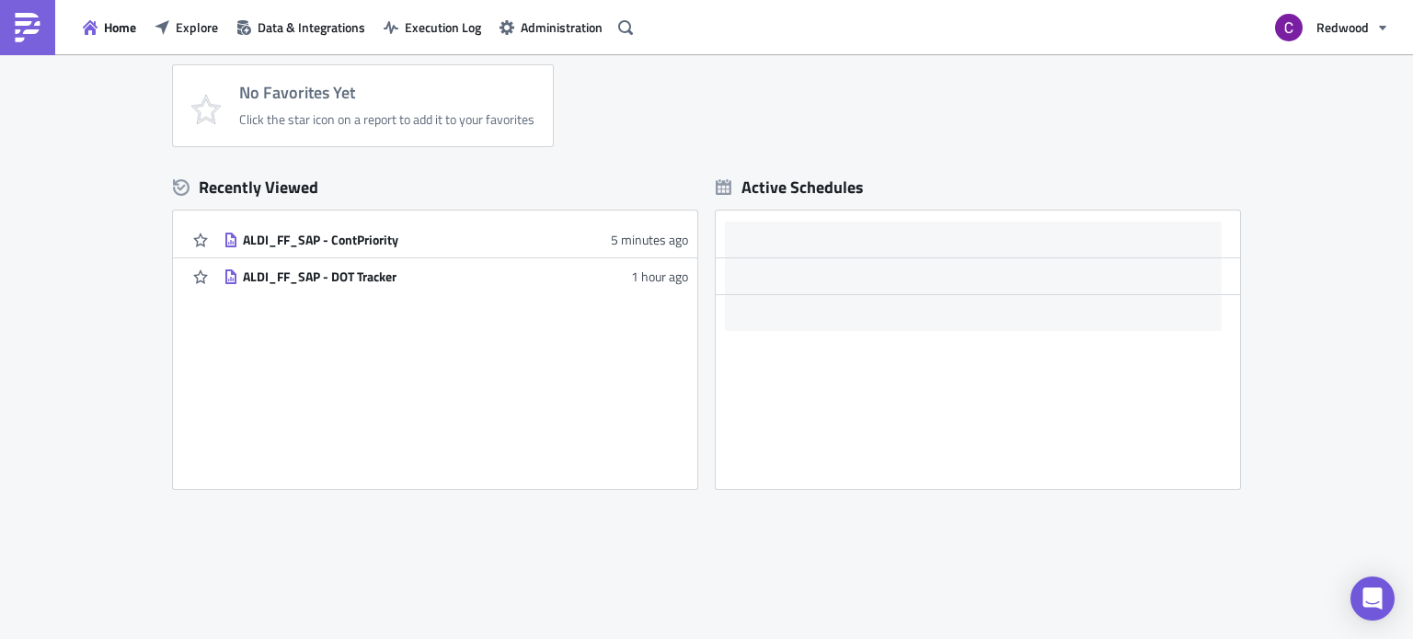
click at [582, 201] on div "Recently Viewed" at bounding box center [435, 188] width 524 height 28
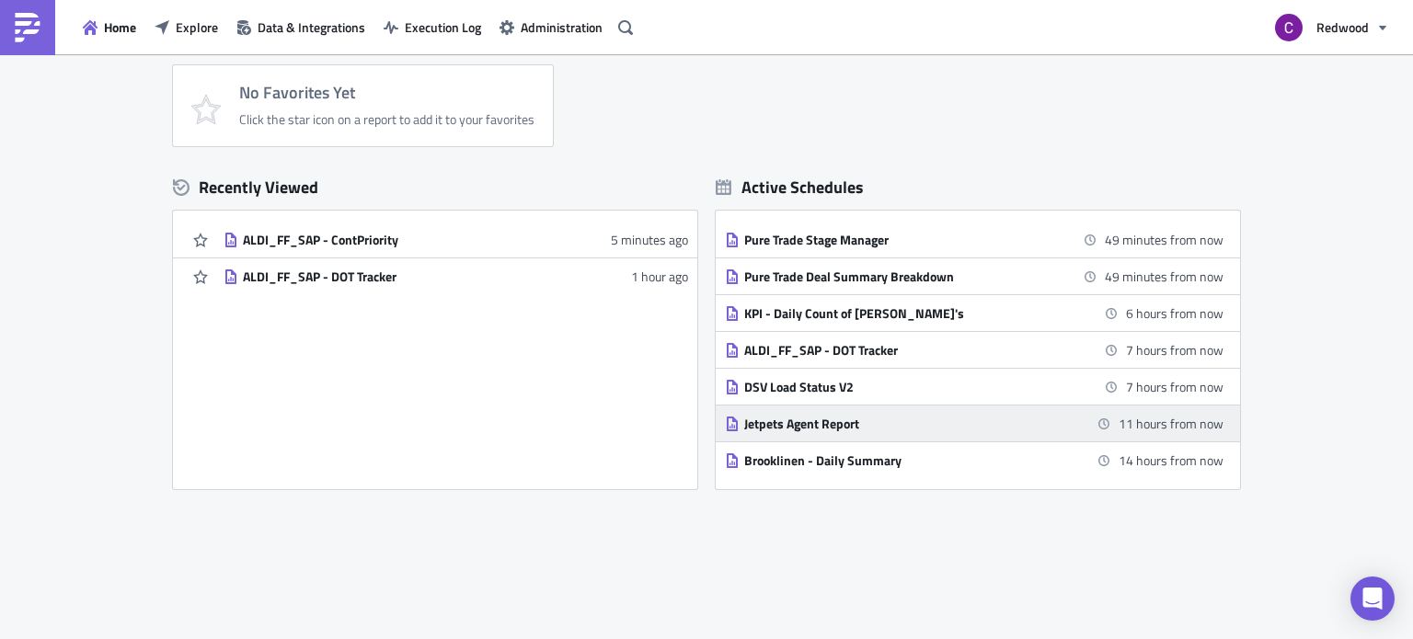
click at [974, 432] on link "Jetpets Agent Report 11 hours from now" at bounding box center [974, 424] width 499 height 36
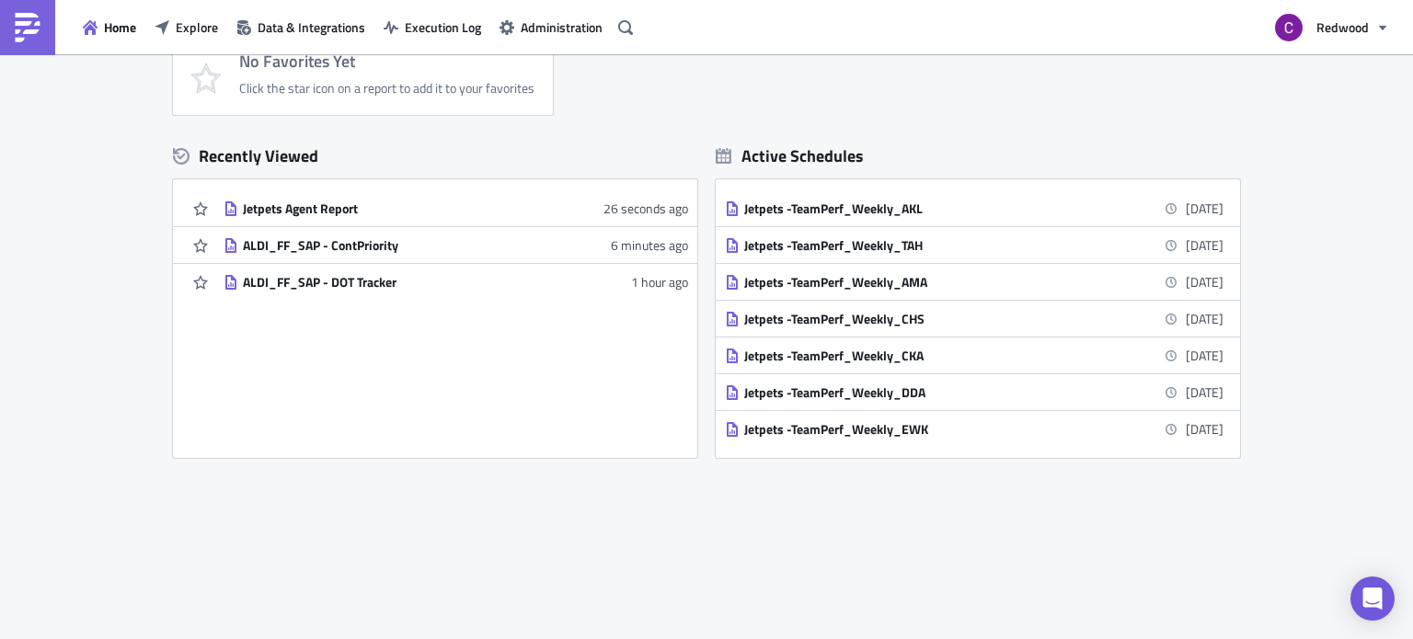
scroll to position [331, 0]
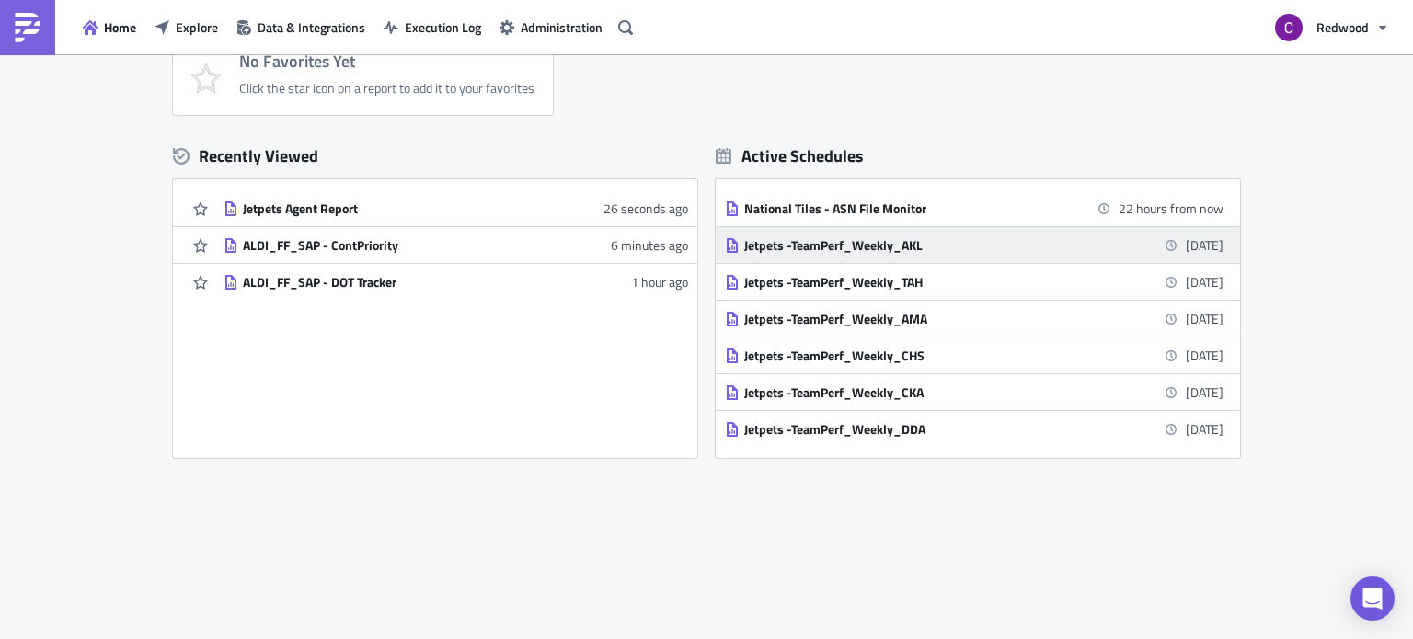
click at [1186, 249] on time "[DATE]" at bounding box center [1205, 244] width 38 height 19
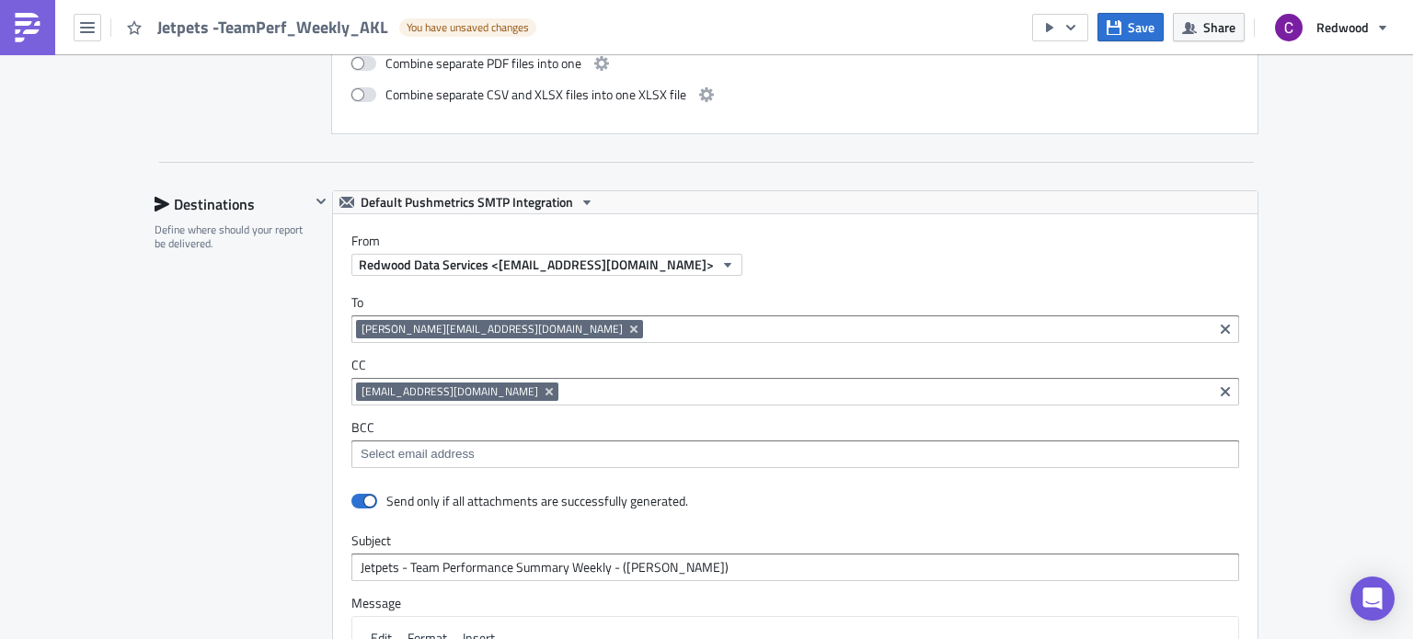
scroll to position [1612, 0]
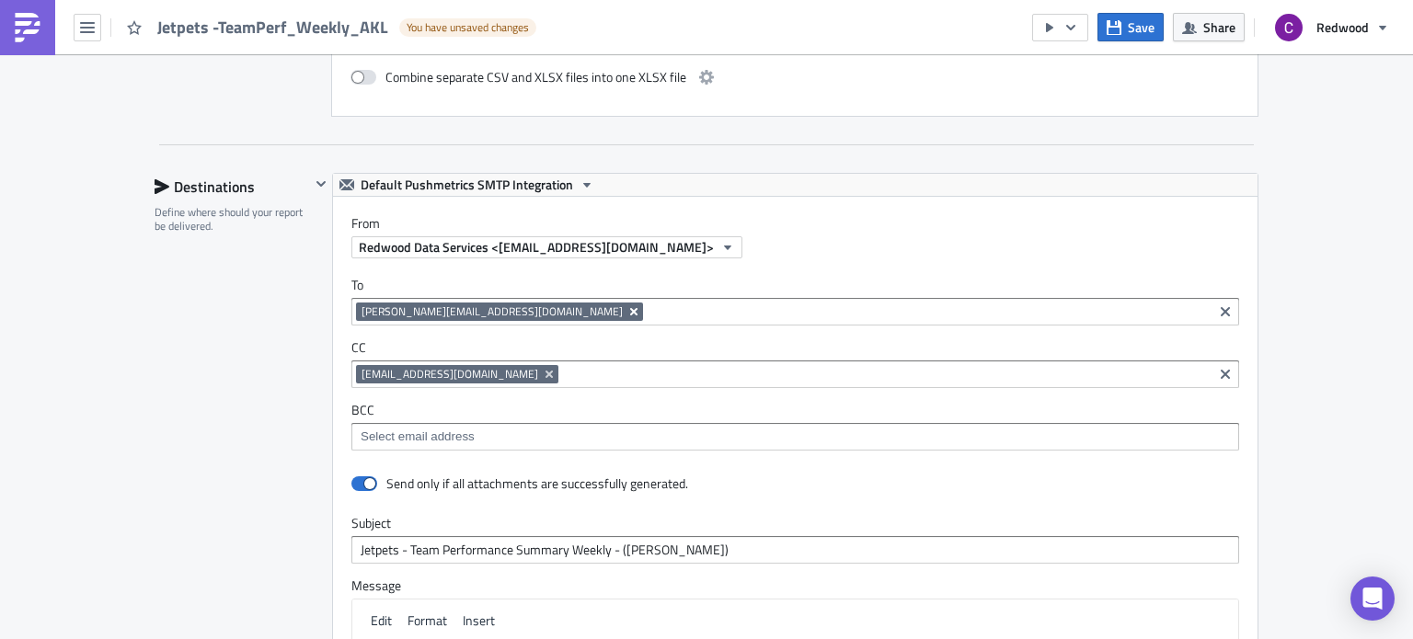
click at [630, 308] on icon "Remove Tag" at bounding box center [633, 311] width 7 height 7
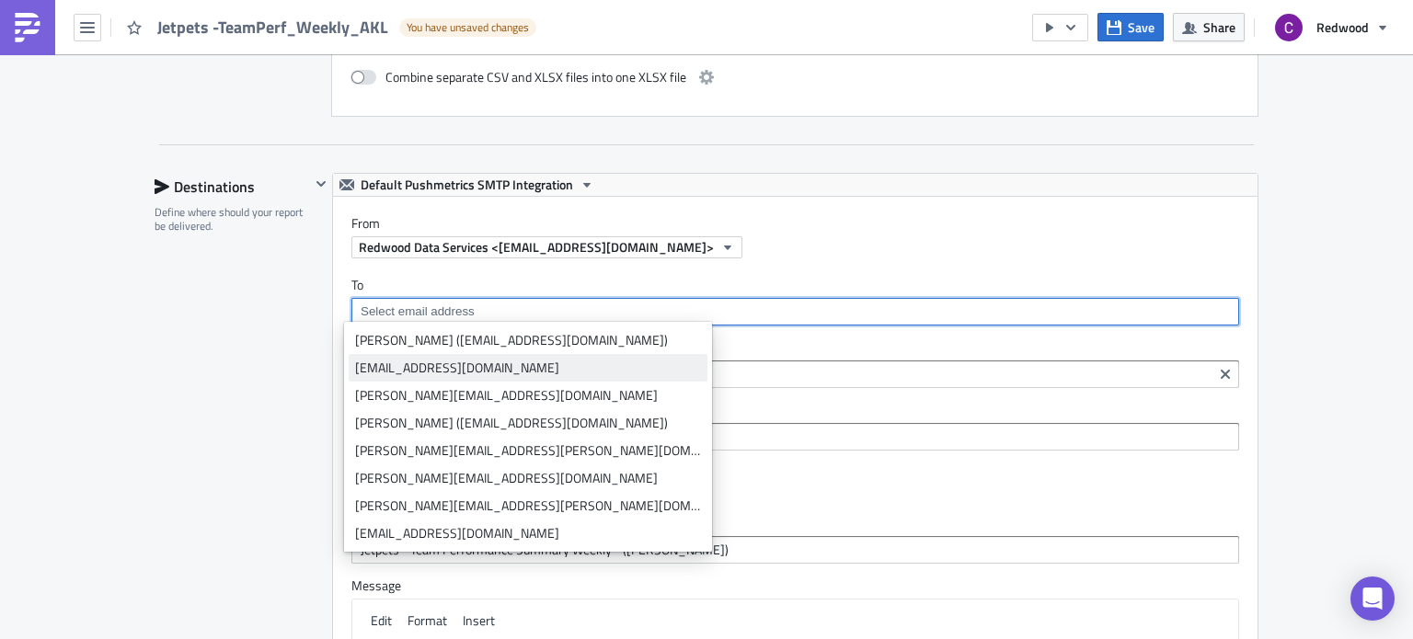
click at [428, 362] on div "[EMAIL_ADDRESS][DOMAIN_NAME]" at bounding box center [528, 368] width 346 height 18
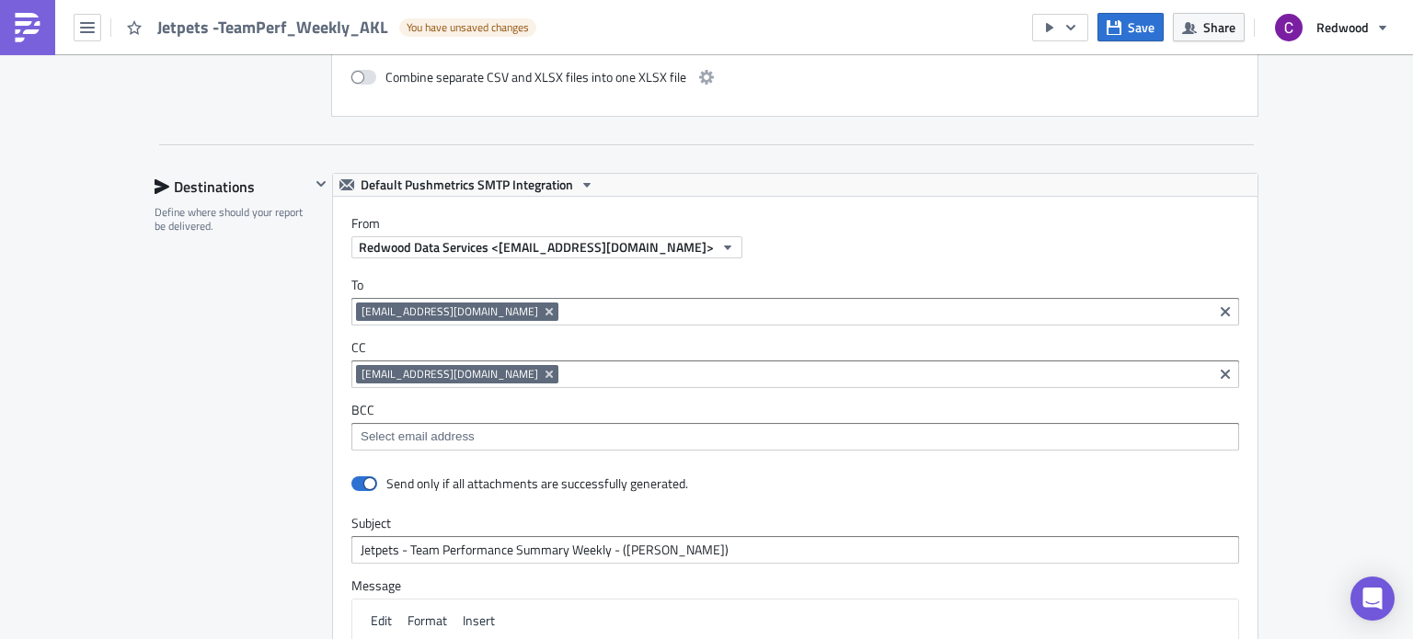
click at [724, 361] on div "[EMAIL_ADDRESS][DOMAIN_NAME]" at bounding box center [795, 375] width 888 height 28
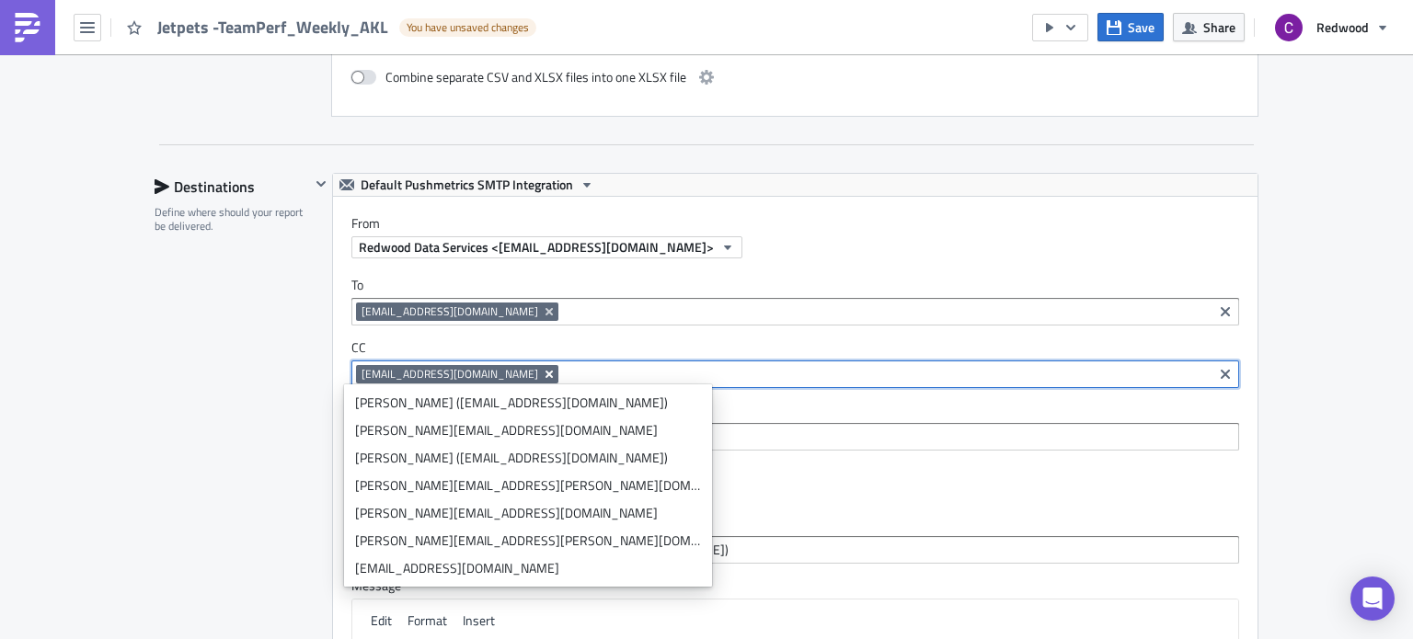
click at [542, 367] on icon "Remove Tag" at bounding box center [549, 374] width 15 height 15
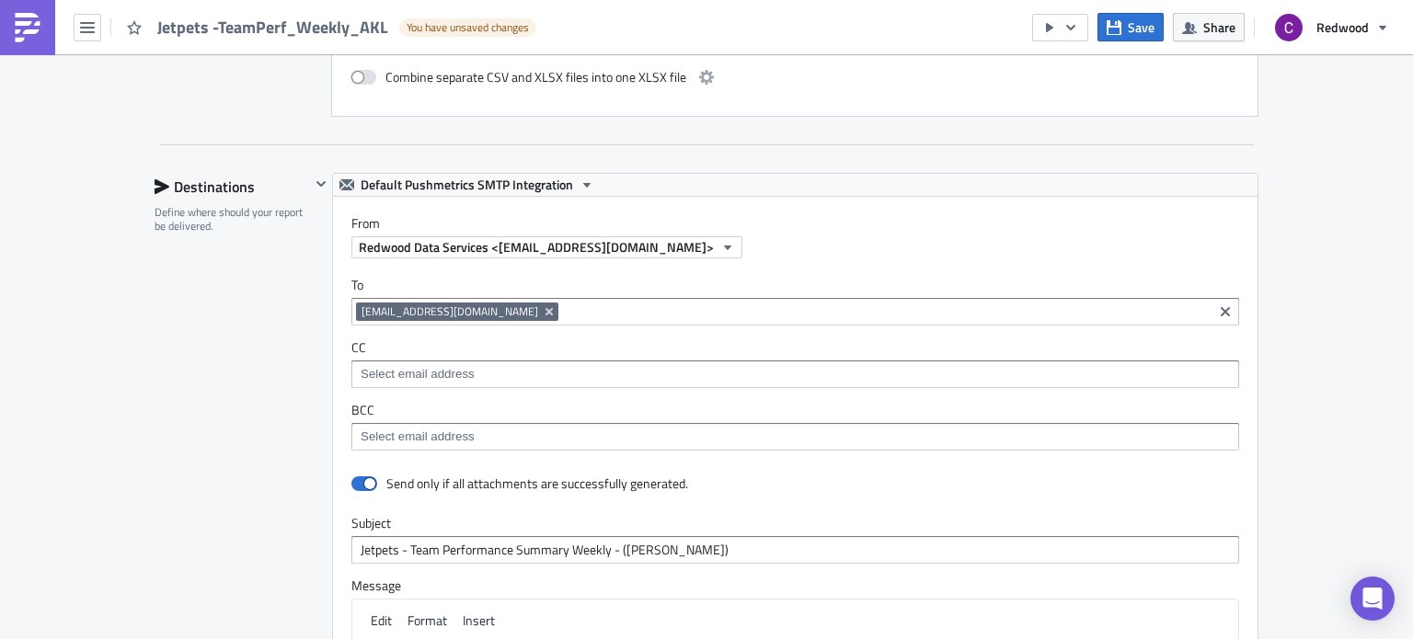
click at [837, 491] on div "Send only if all attachments are successfully generated." at bounding box center [795, 485] width 888 height 32
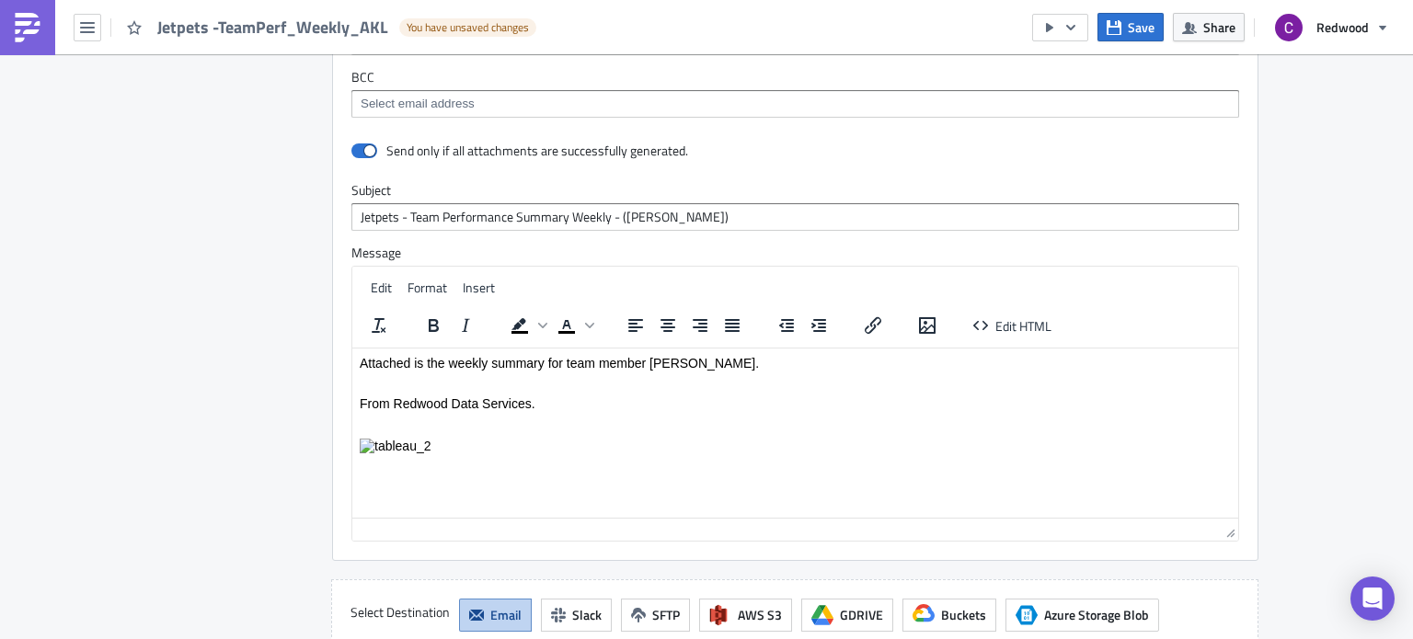
scroll to position [2289, 0]
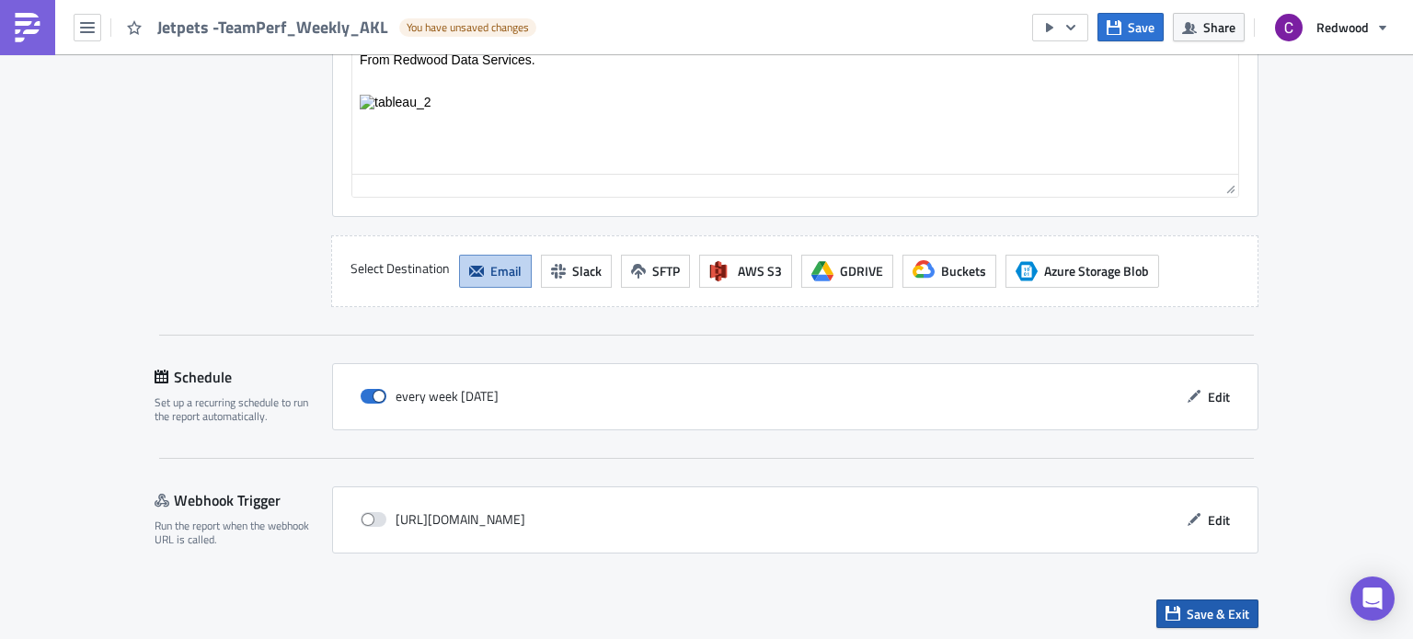
click at [1190, 610] on span "Save & Exit" at bounding box center [1218, 613] width 63 height 19
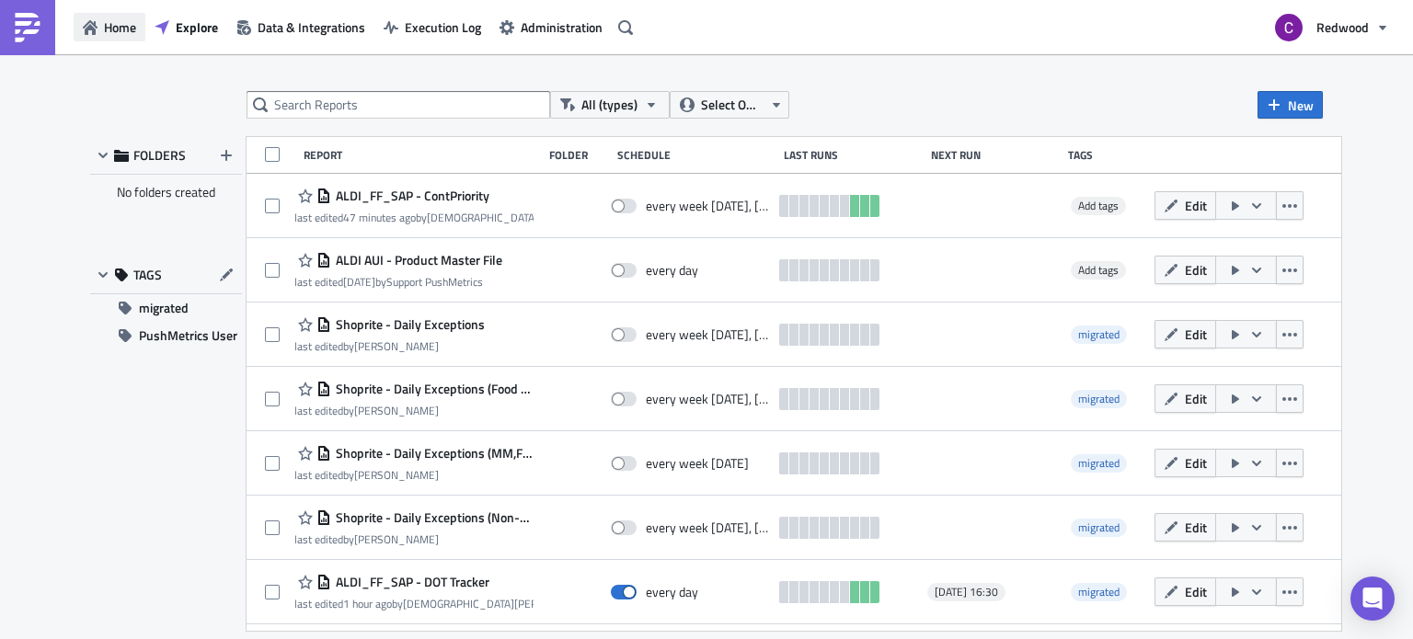
click at [132, 29] on span "Home" at bounding box center [120, 26] width 32 height 19
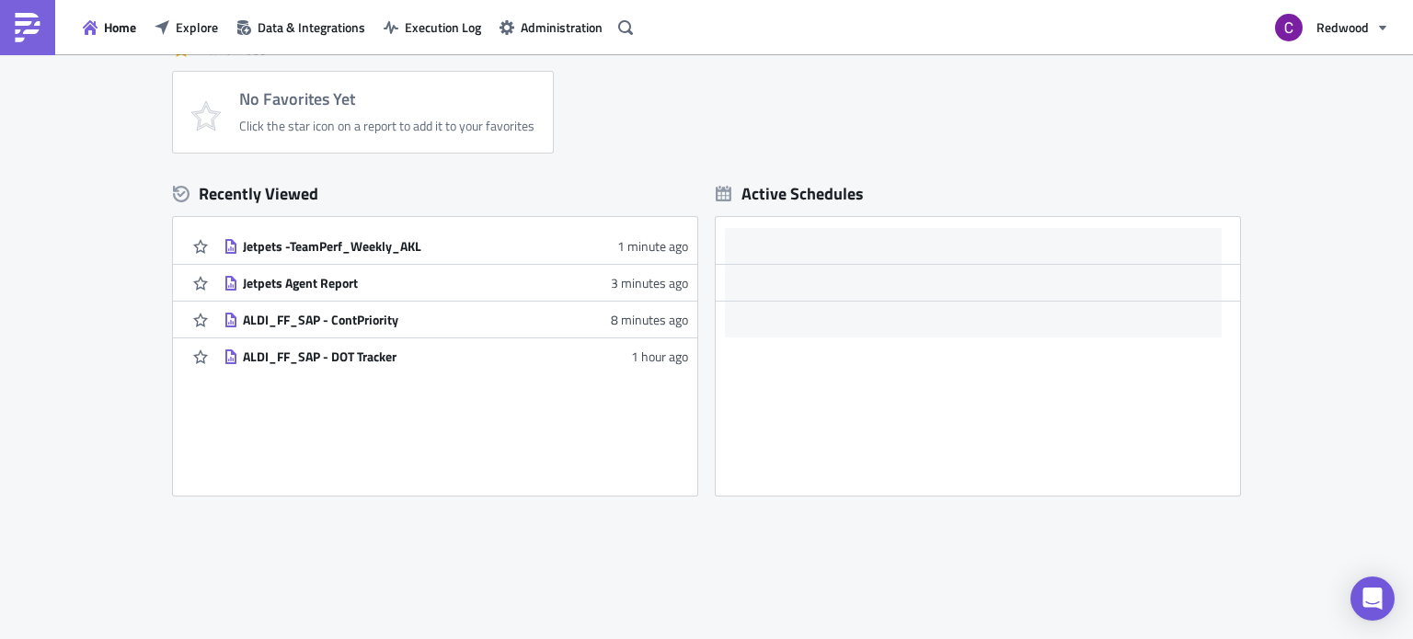
scroll to position [362, 0]
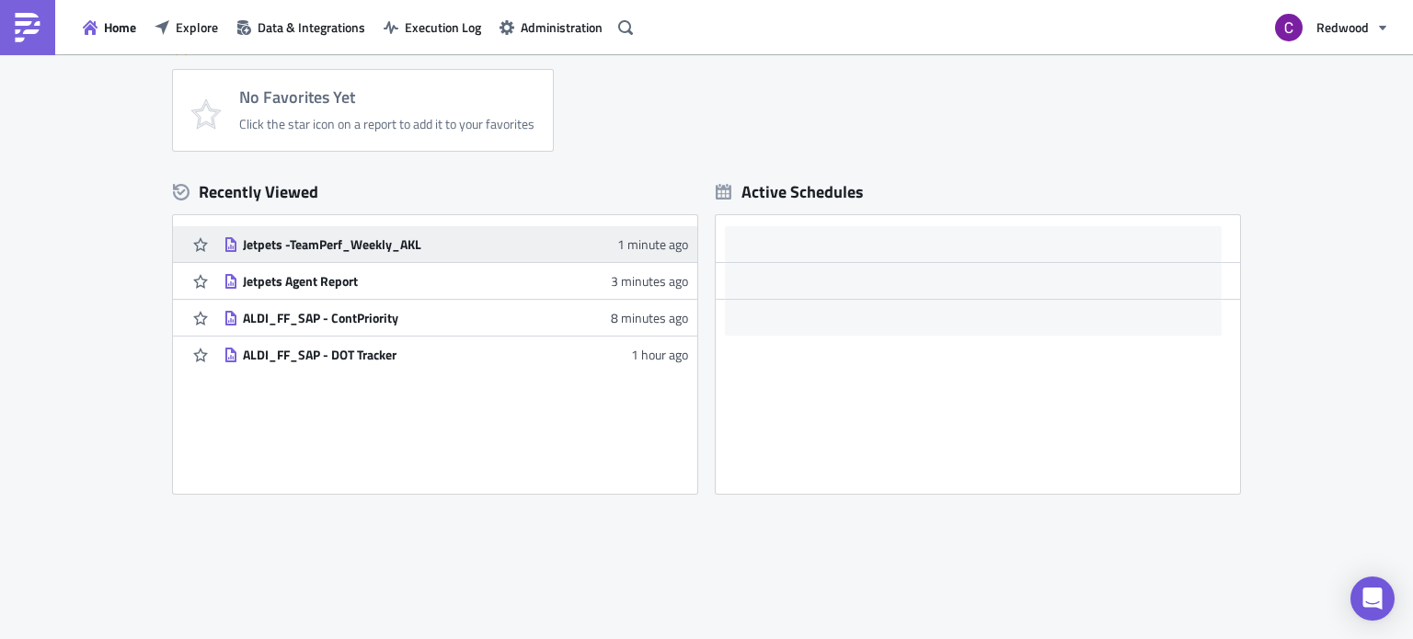
click at [416, 244] on div "Jetpets -TeamPerf_Weekly_AKL" at bounding box center [404, 244] width 322 height 17
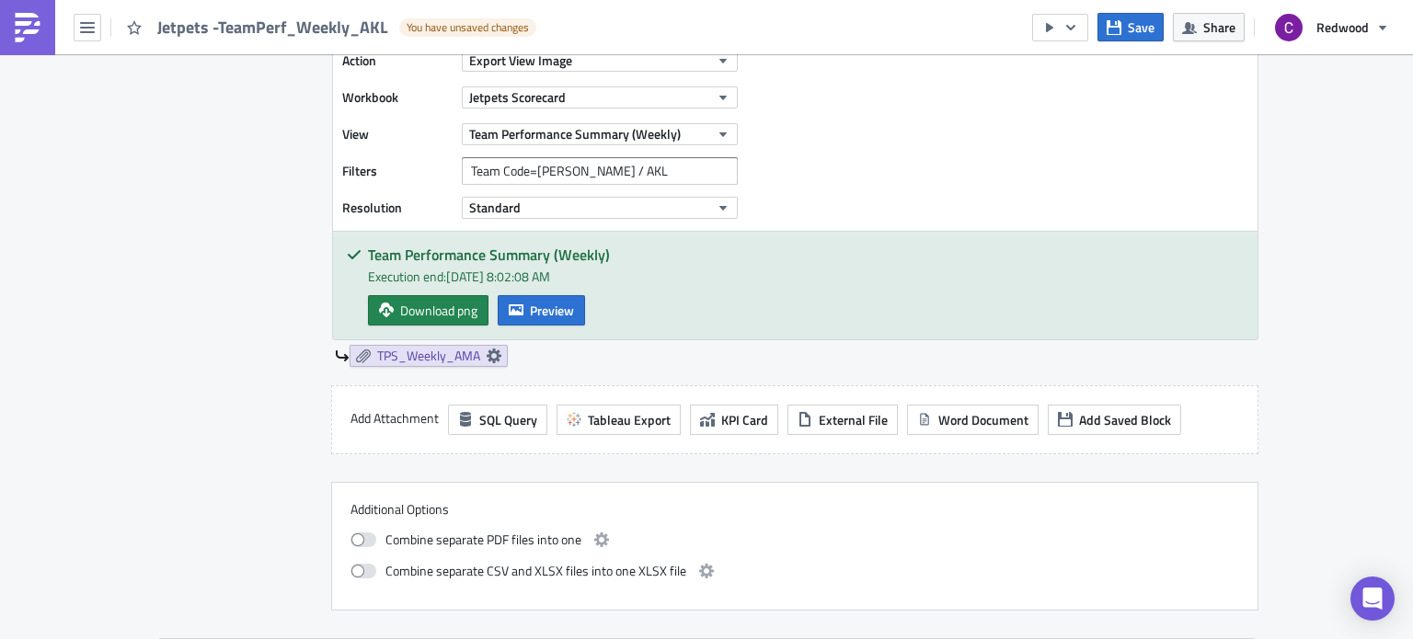
scroll to position [1119, 0]
click at [478, 353] on link "TPS_Weekly_AMA" at bounding box center [429, 356] width 158 height 22
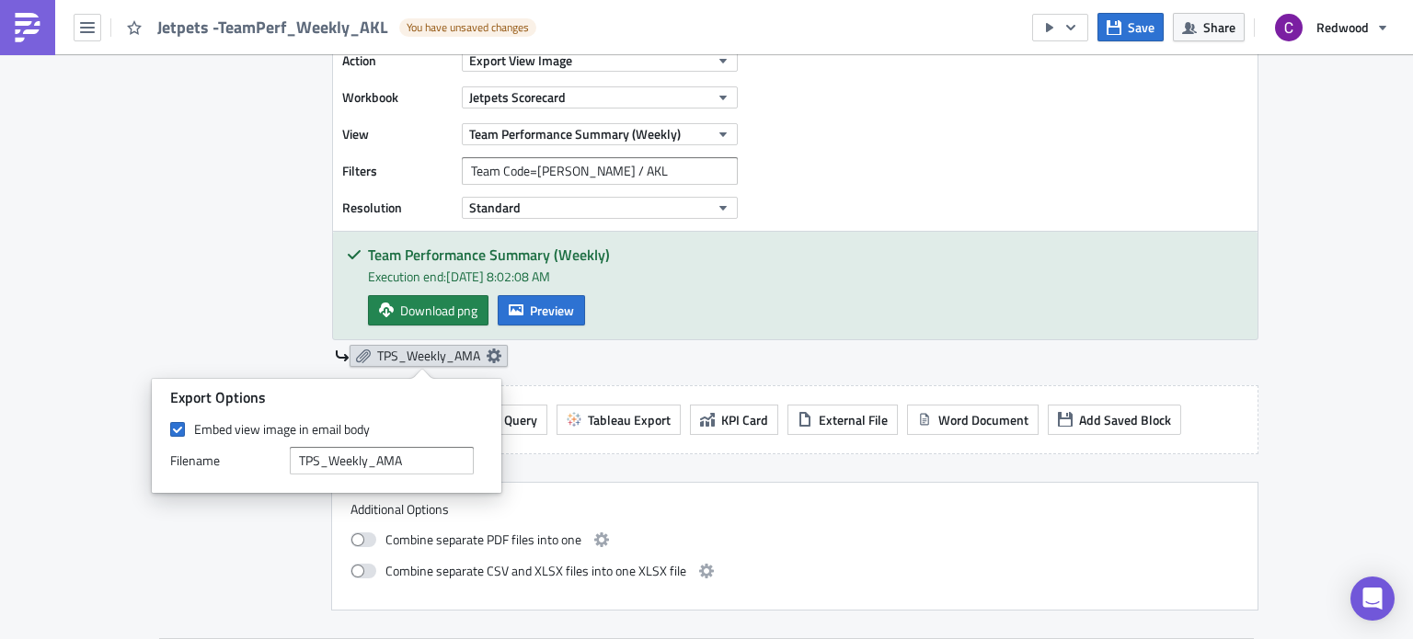
click at [478, 353] on link "TPS_Weekly_AMA" at bounding box center [429, 356] width 158 height 22
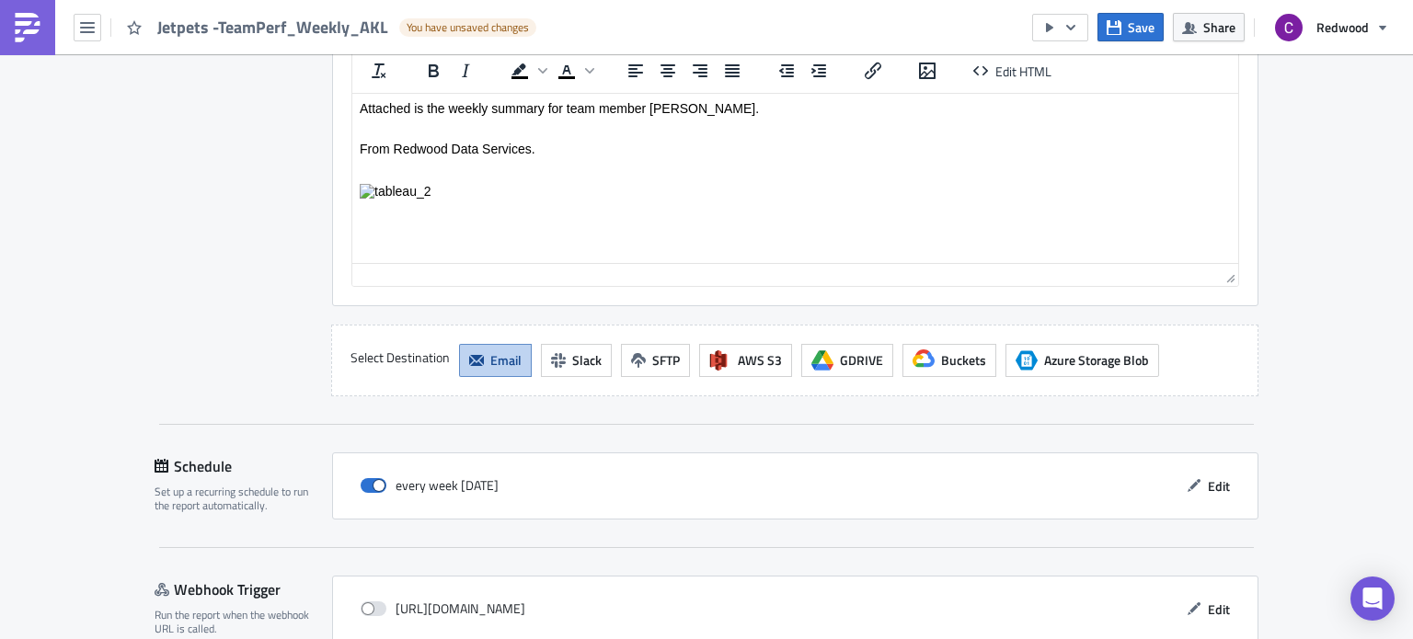
scroll to position [2289, 0]
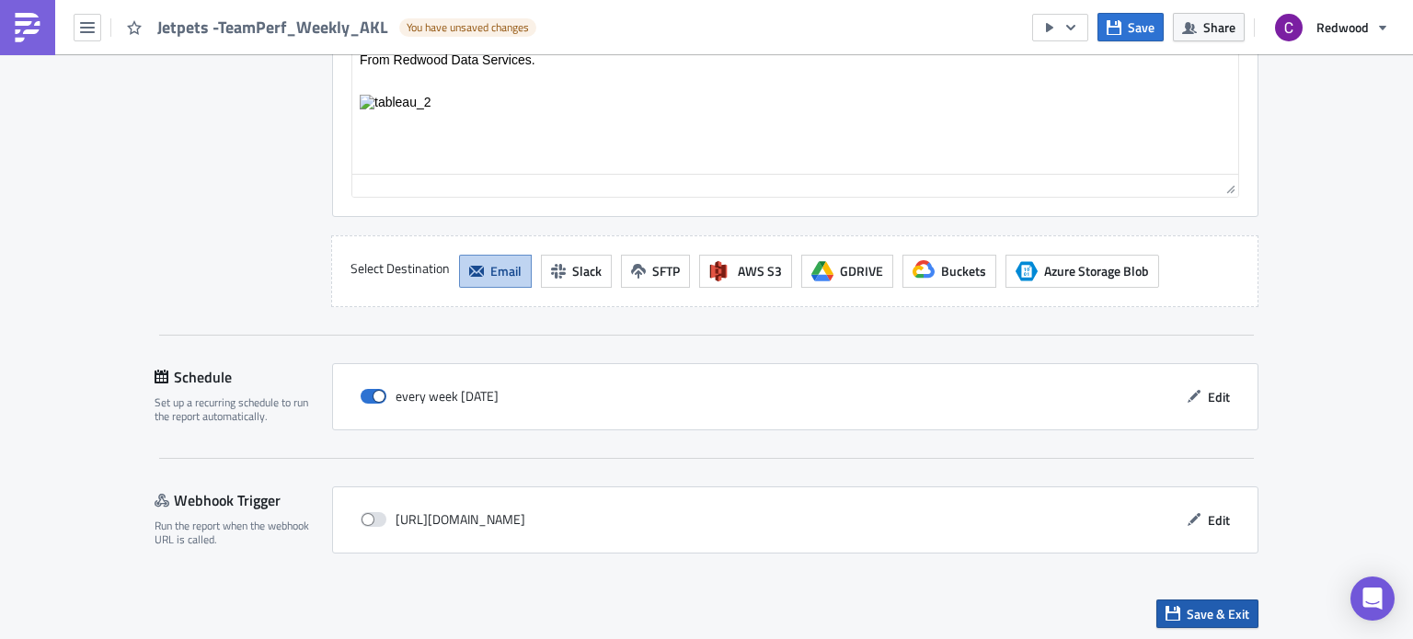
click at [1201, 610] on span "Save & Exit" at bounding box center [1218, 613] width 63 height 19
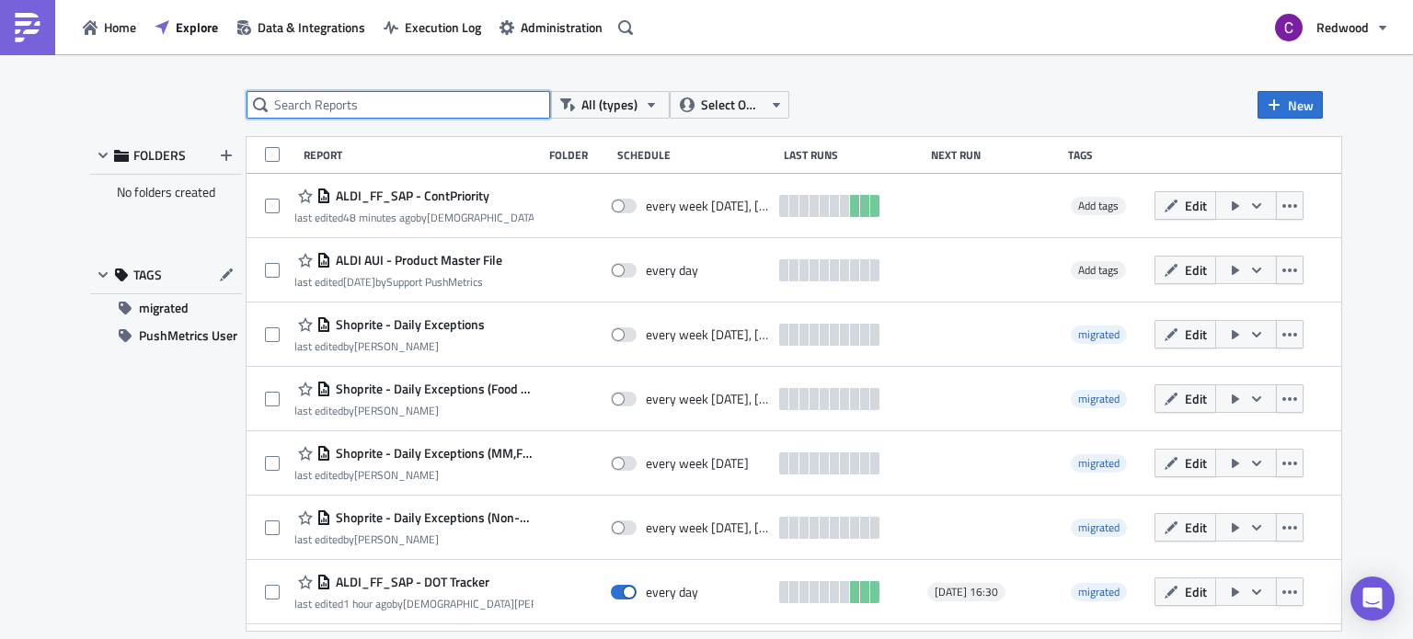
click at [398, 100] on input "text" at bounding box center [399, 105] width 304 height 28
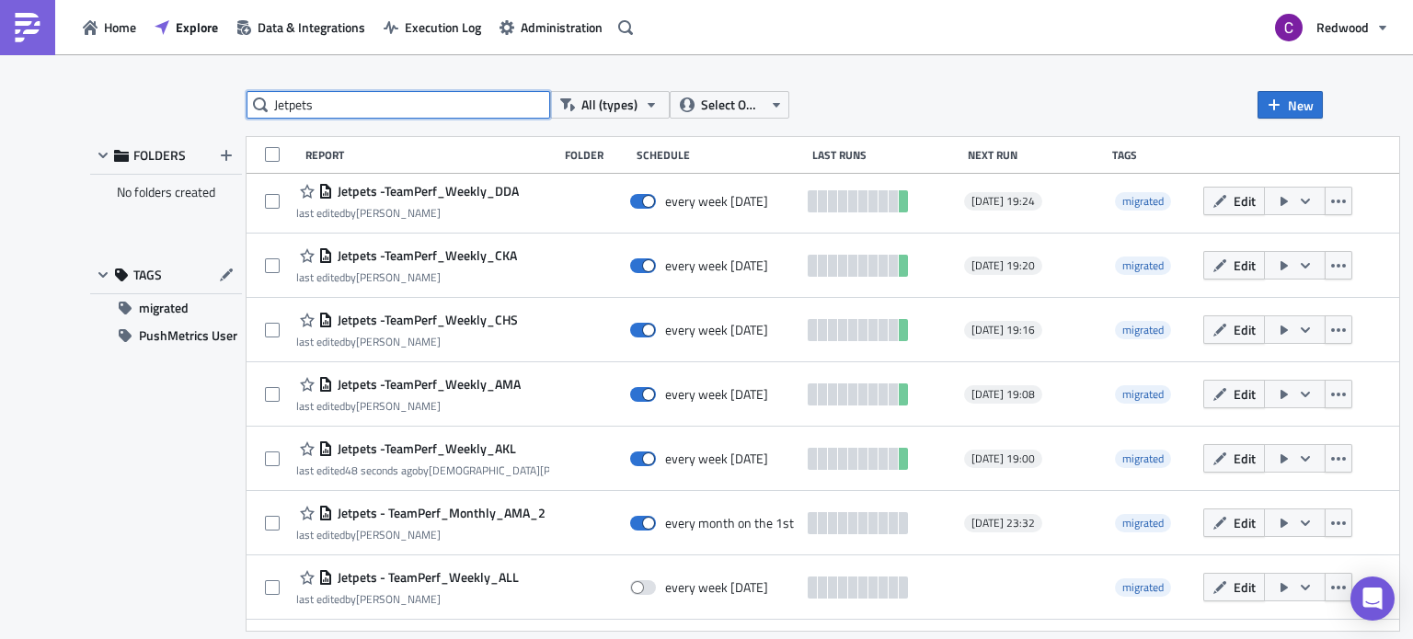
scroll to position [4707, 0]
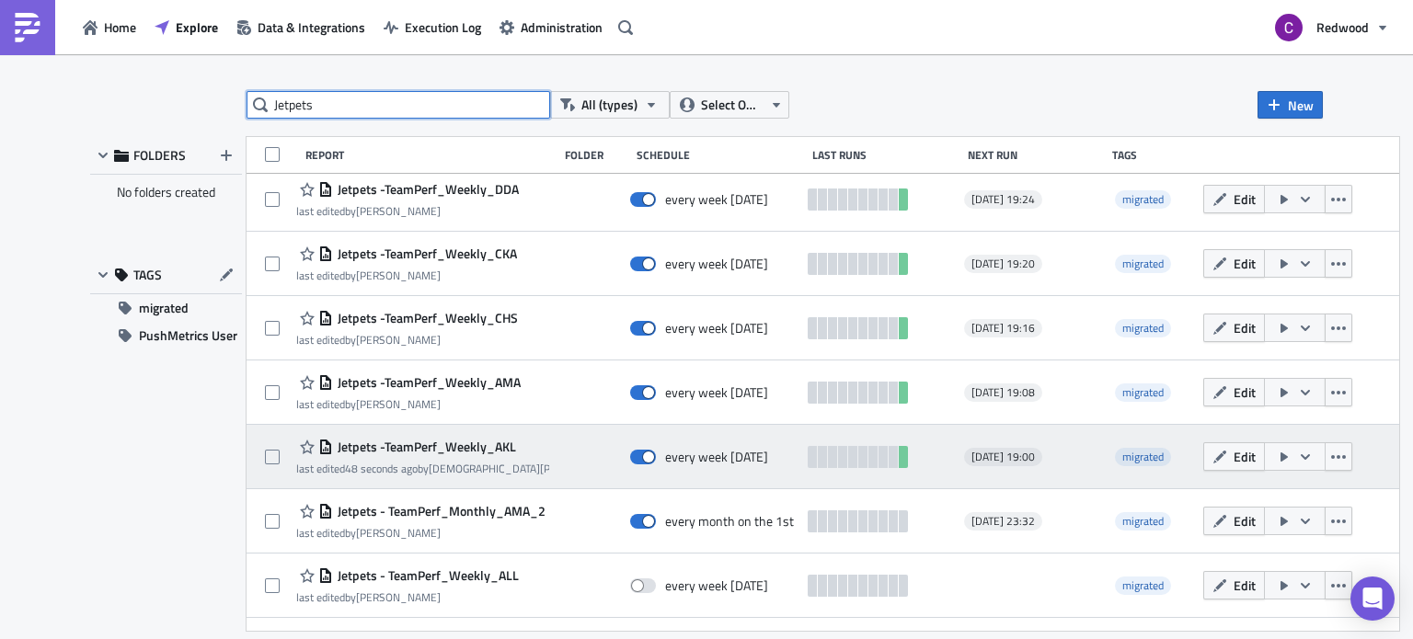
type input "Jetpets"
click at [1291, 453] on icon "button" at bounding box center [1284, 457] width 15 height 15
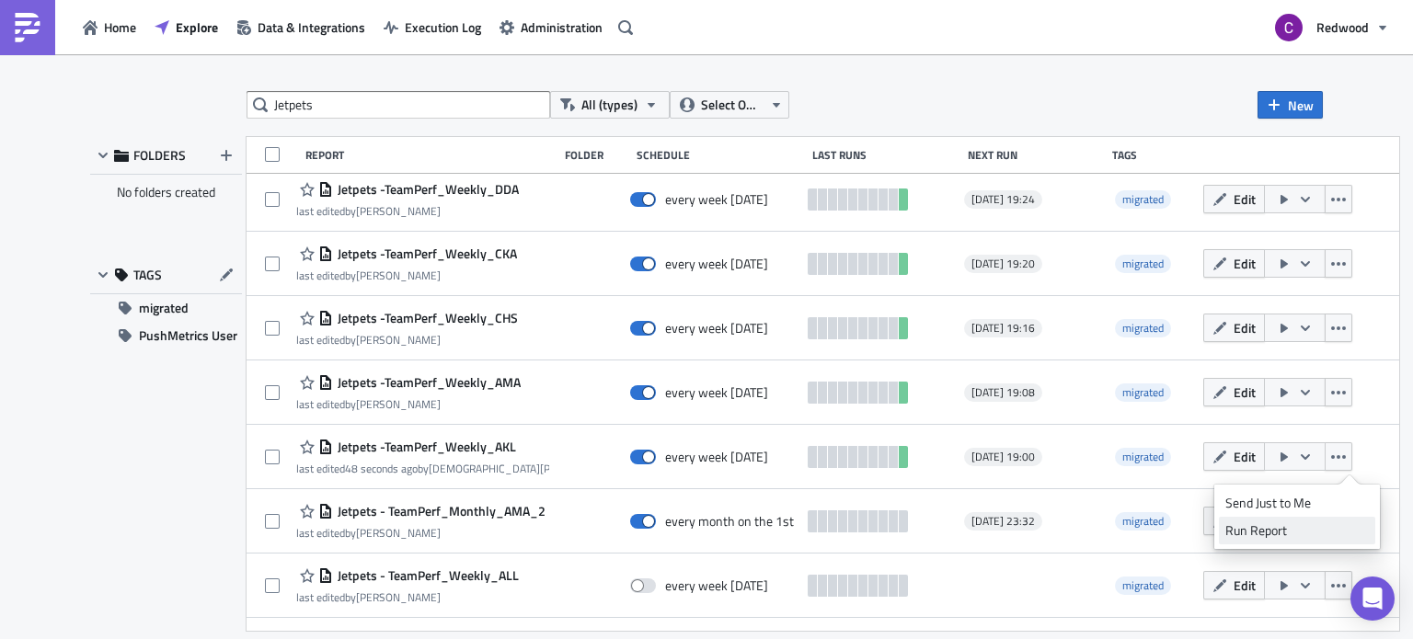
click at [1247, 526] on div "Run Report" at bounding box center [1296, 531] width 143 height 18
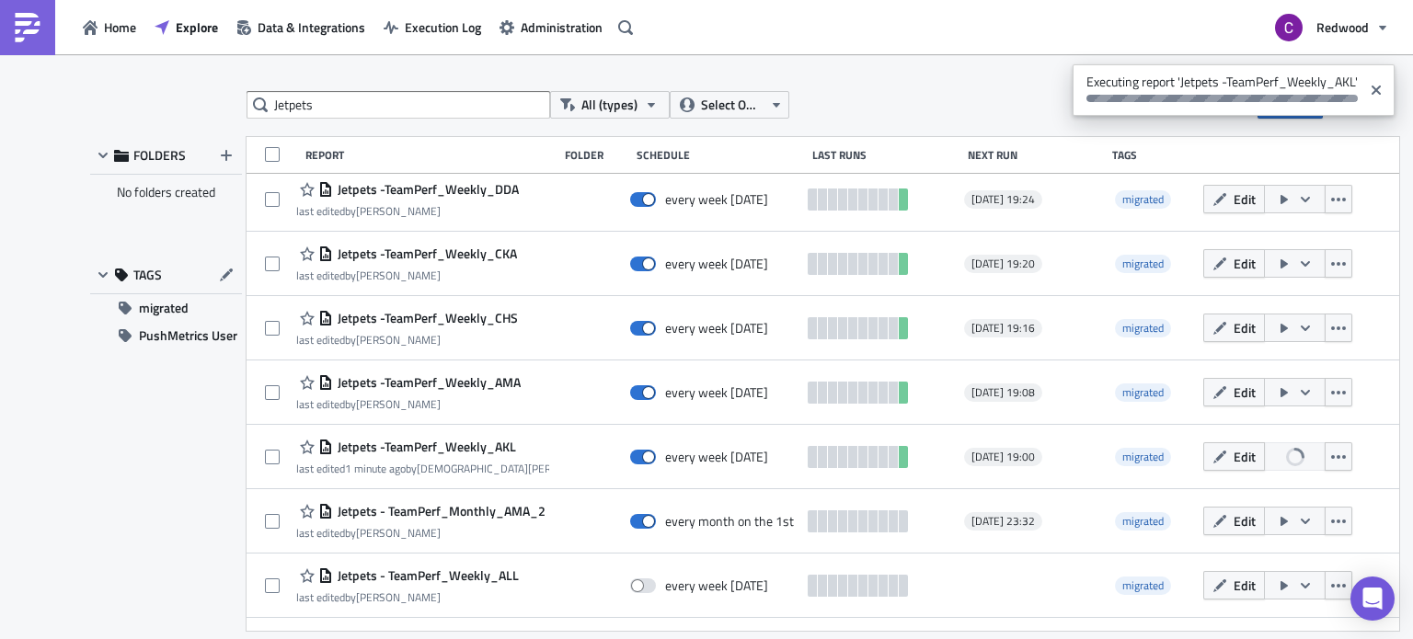
click at [976, 91] on div "Jetpets All (types) Select Owner New" at bounding box center [785, 105] width 1076 height 28
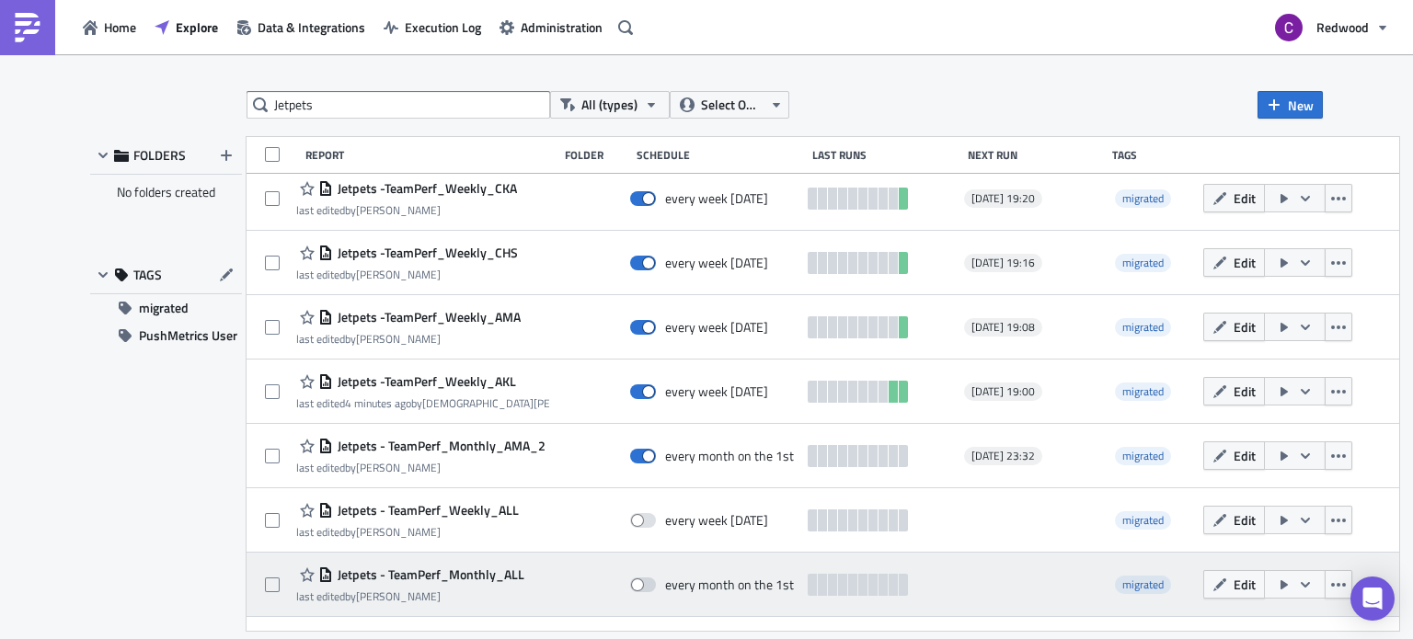
scroll to position [4768, 0]
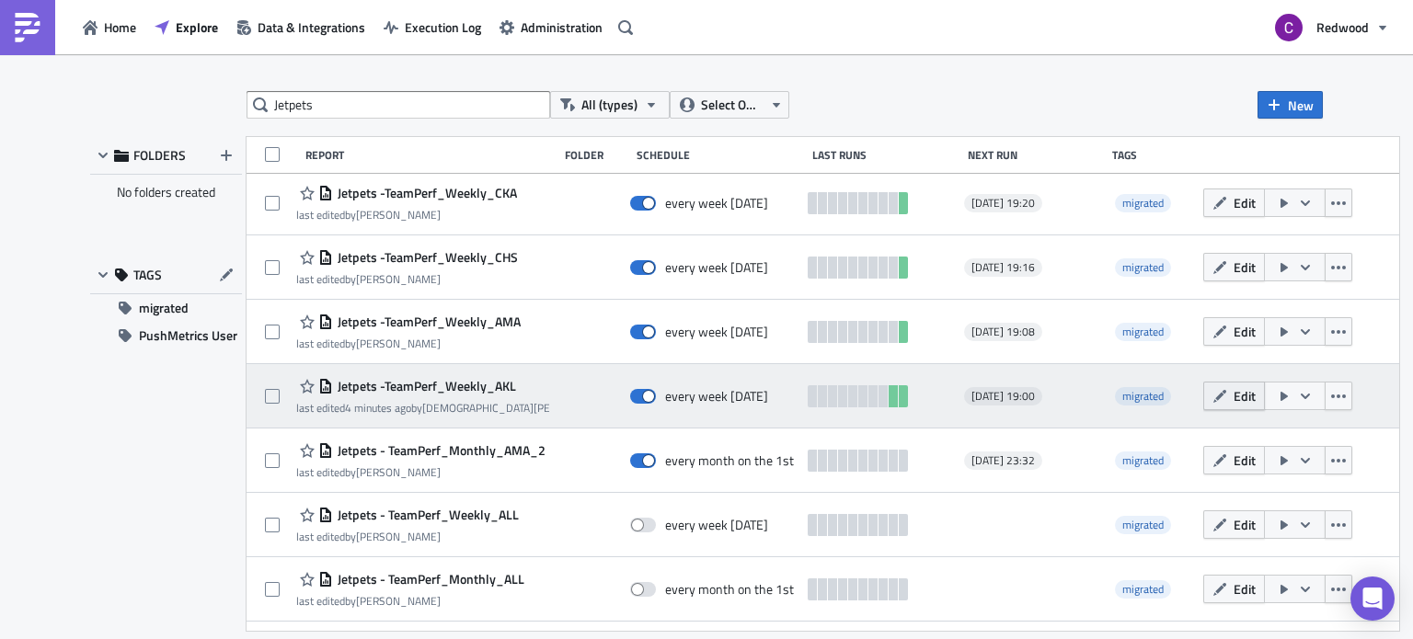
click at [1256, 397] on span "Edit" at bounding box center [1244, 395] width 22 height 19
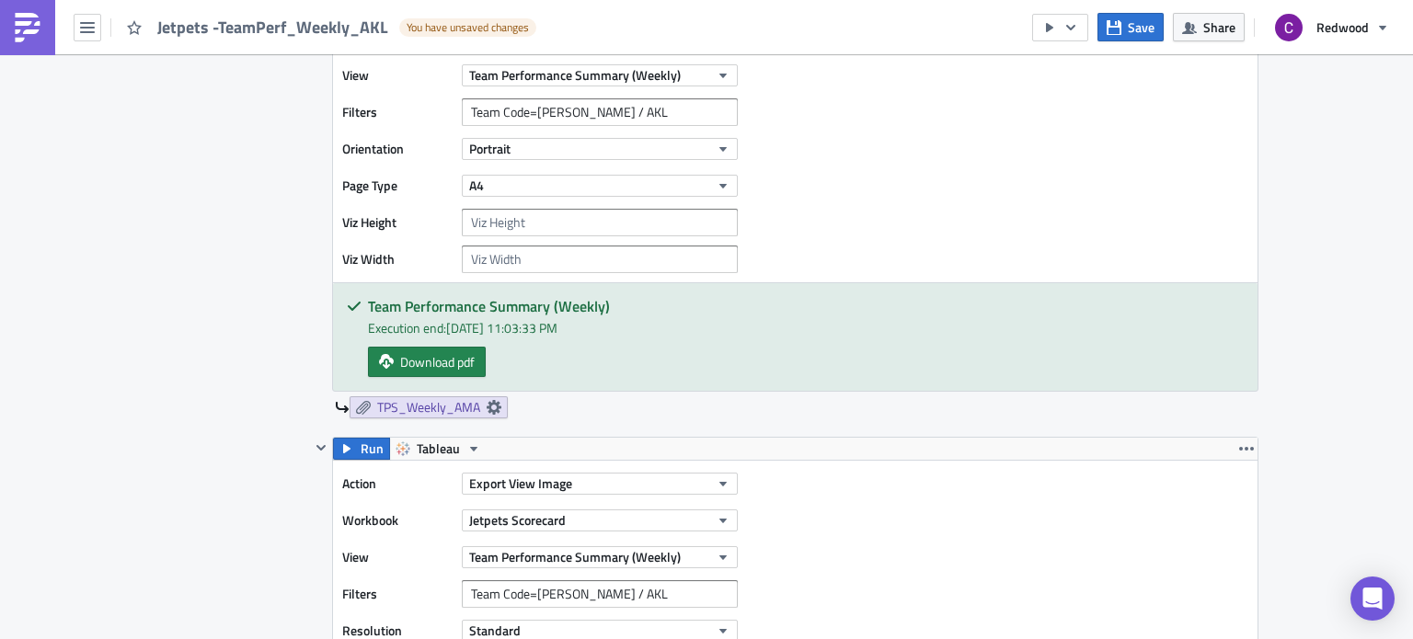
scroll to position [698, 0]
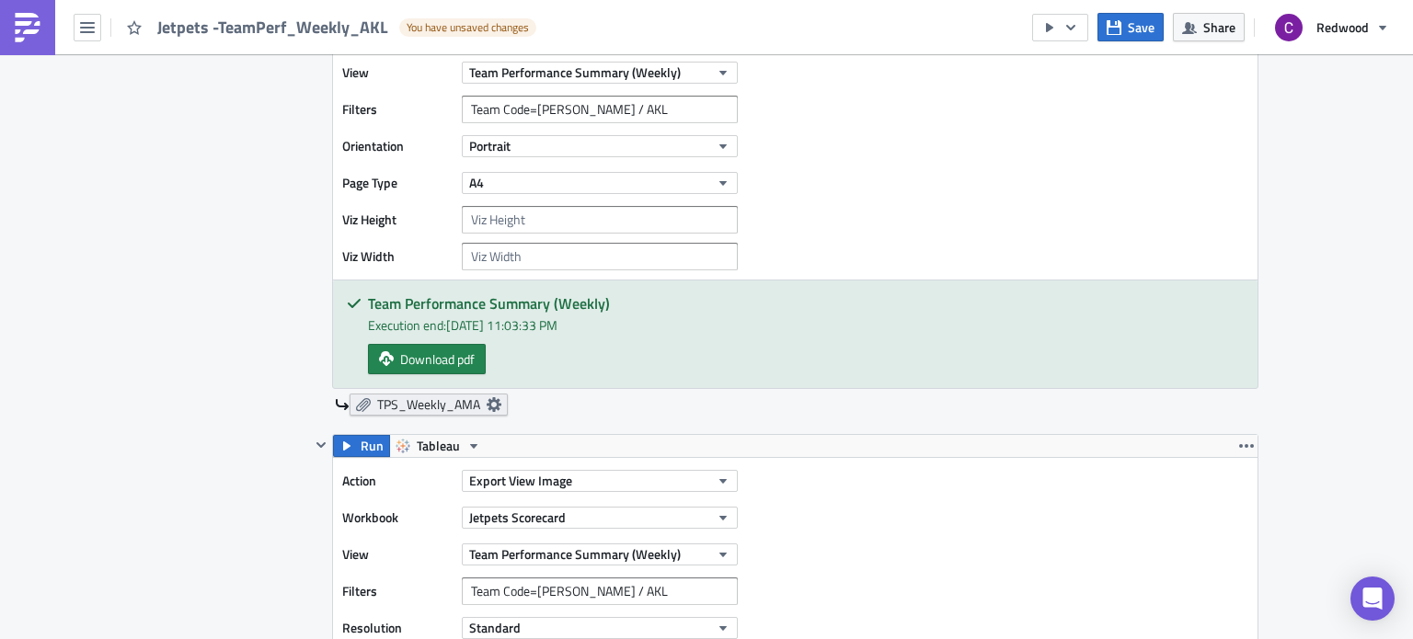
click at [453, 400] on span "TPS_Weekly_AMA" at bounding box center [428, 404] width 103 height 17
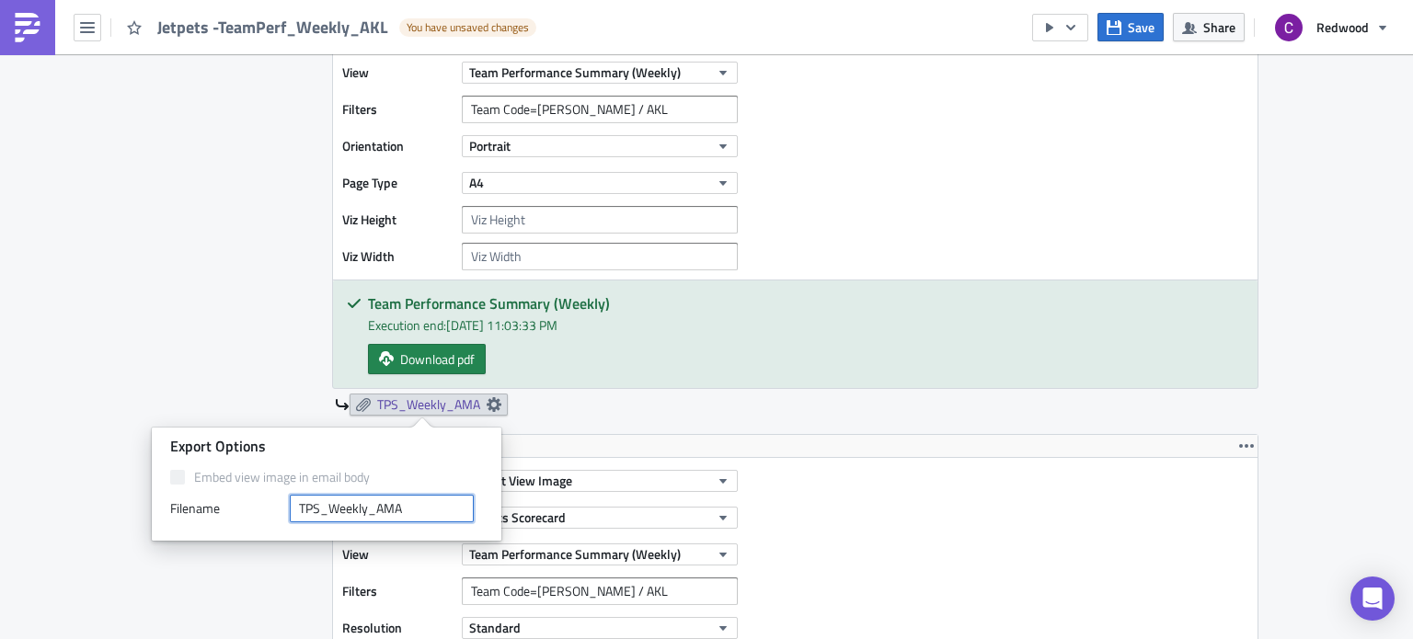
click at [400, 512] on input "TPS_Weekly_AMA" at bounding box center [382, 509] width 184 height 28
type input "TPS_Weekly_AKL"
click at [817, 529] on div "Action Export View Image Workbook Jetpets Scorecard View Team Performance Summa…" at bounding box center [795, 554] width 924 height 193
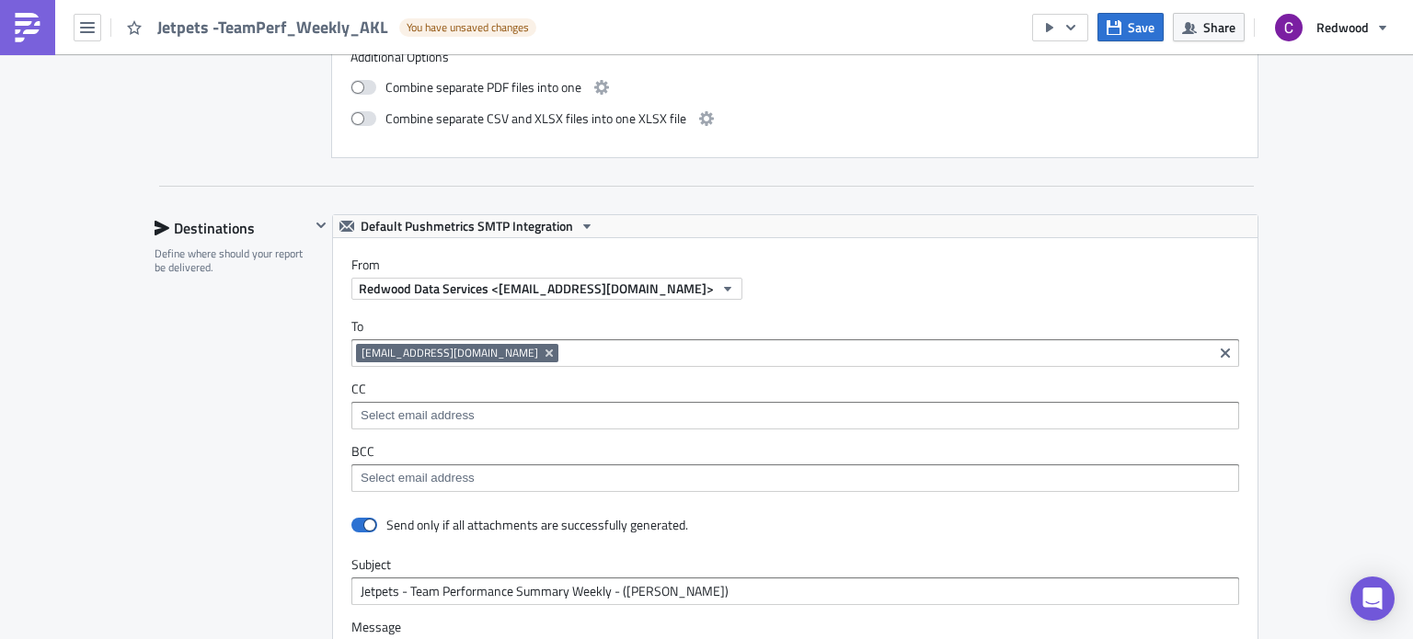
scroll to position [1573, 0]
click at [542, 344] on icon "Remove Tag" at bounding box center [549, 351] width 15 height 15
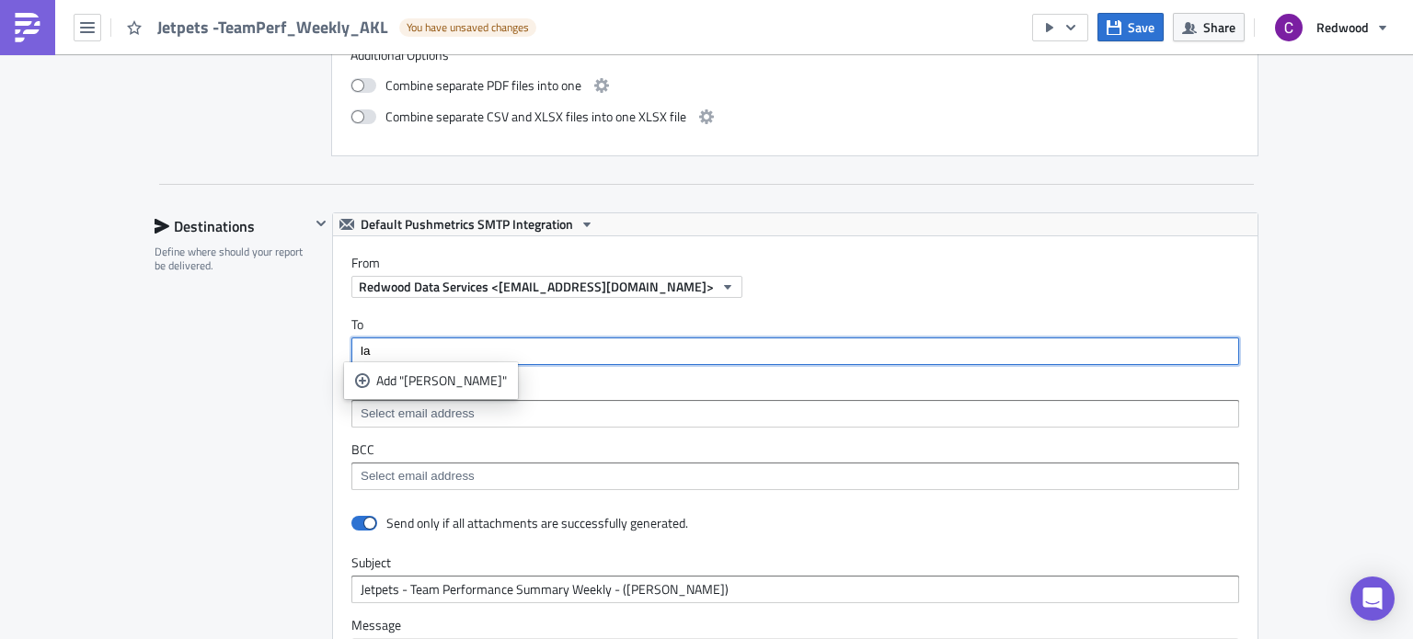
type input "l"
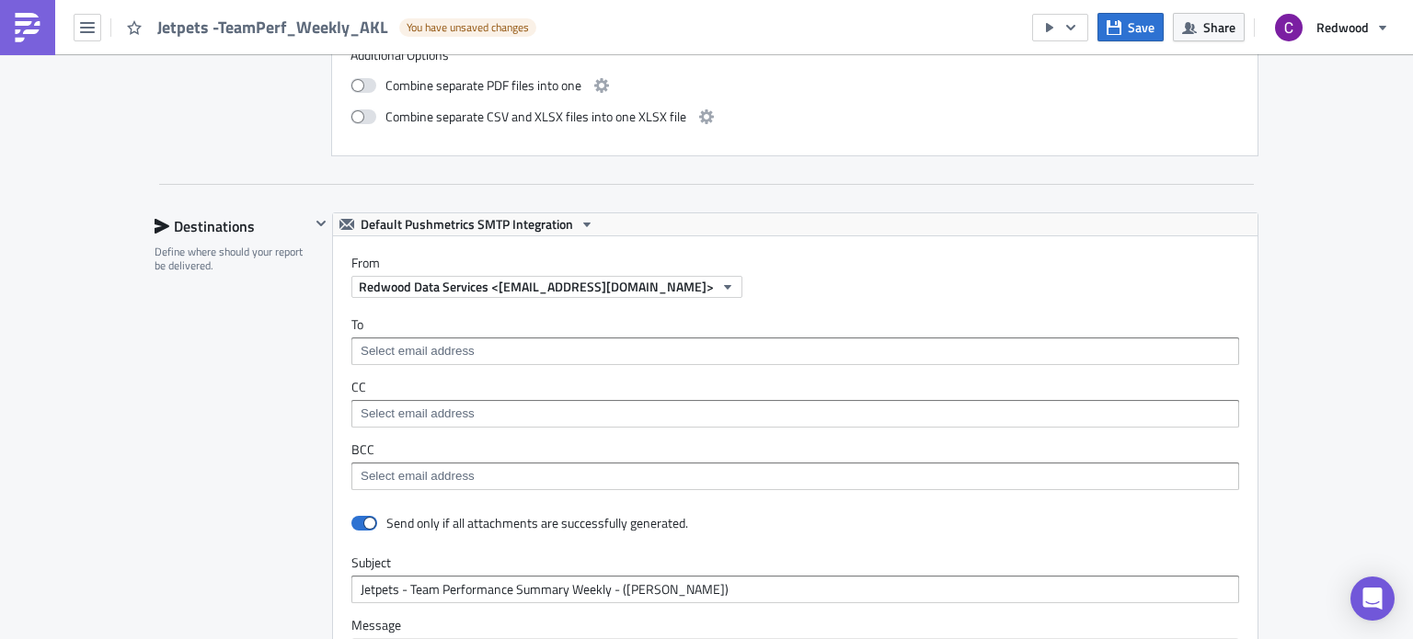
click at [290, 427] on div "Destinations Define where should your report be delivered." at bounding box center [232, 617] width 155 height 811
click at [383, 354] on input at bounding box center [794, 351] width 877 height 18
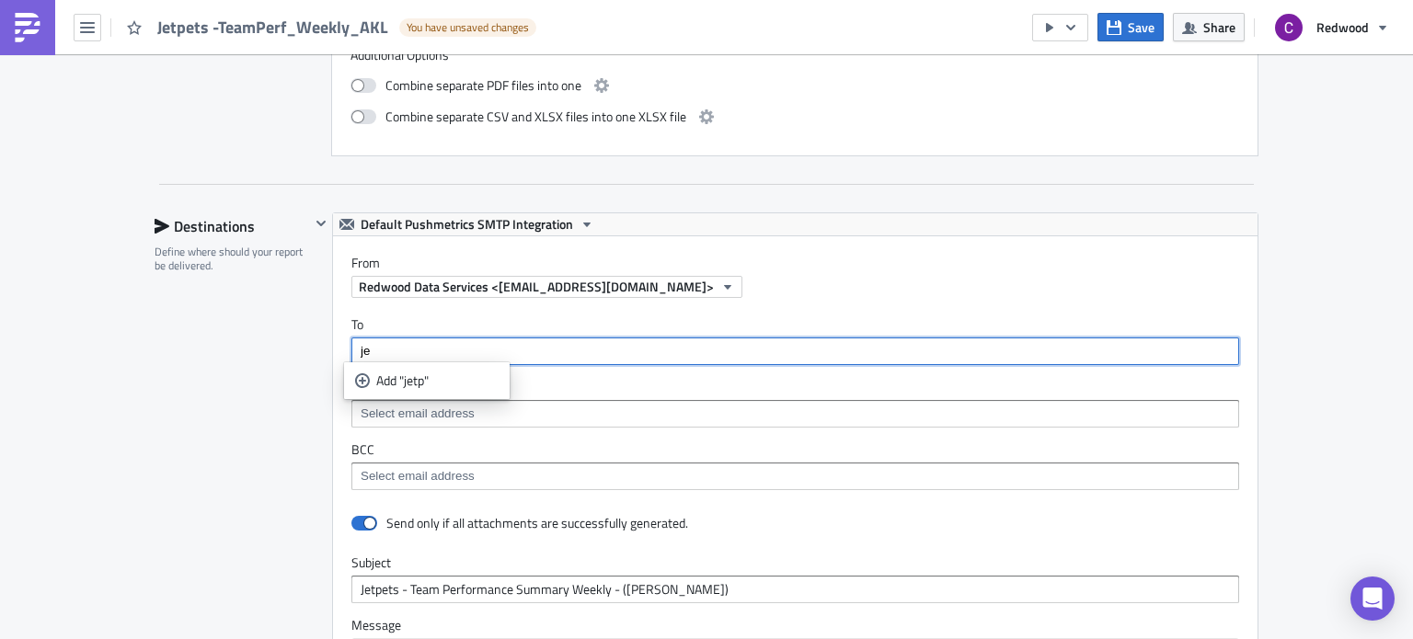
type input "j"
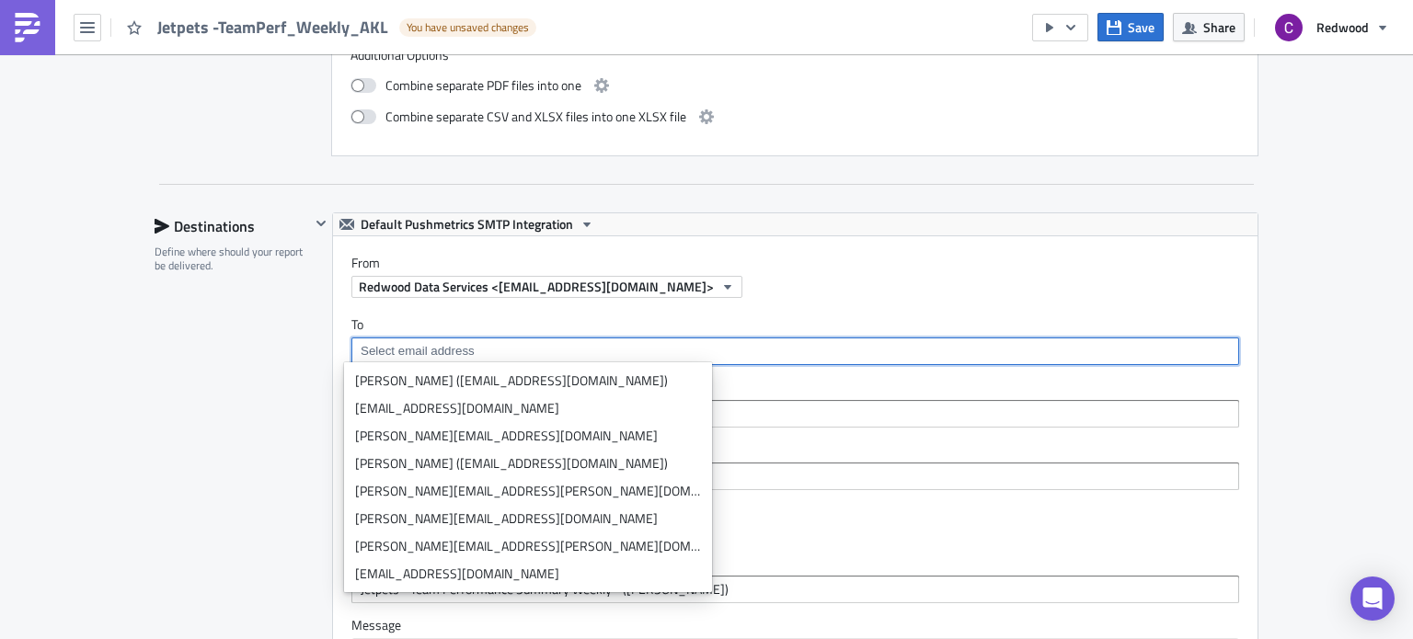
click at [737, 290] on div "Redwood Data Services <[EMAIL_ADDRESS][DOMAIN_NAME]>" at bounding box center [804, 287] width 906 height 22
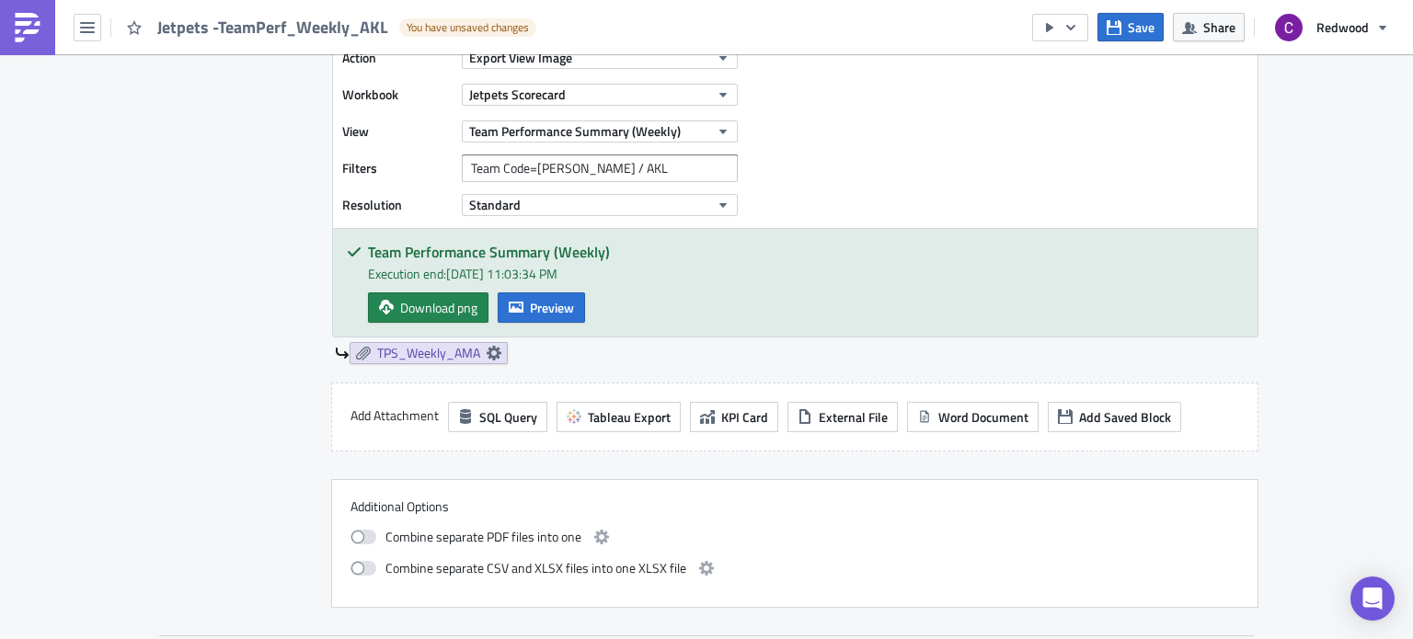
scroll to position [1119, 0]
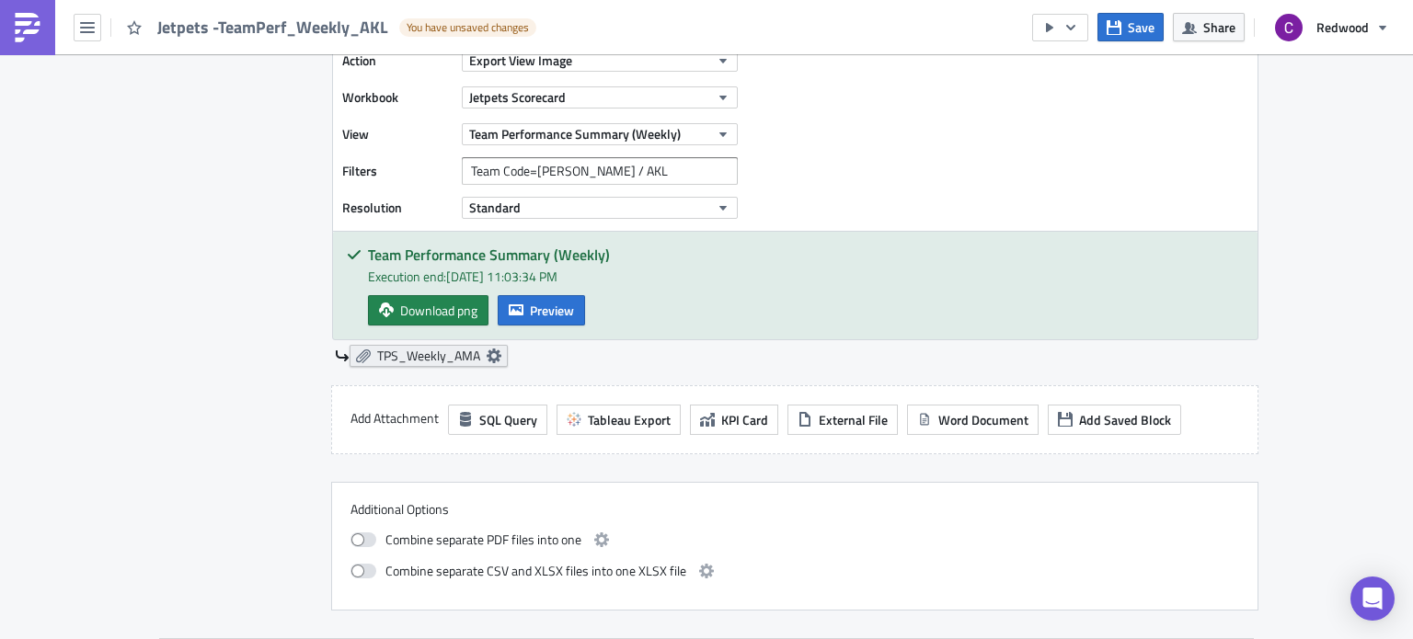
click at [460, 356] on span "TPS_Weekly_AMA" at bounding box center [428, 356] width 103 height 17
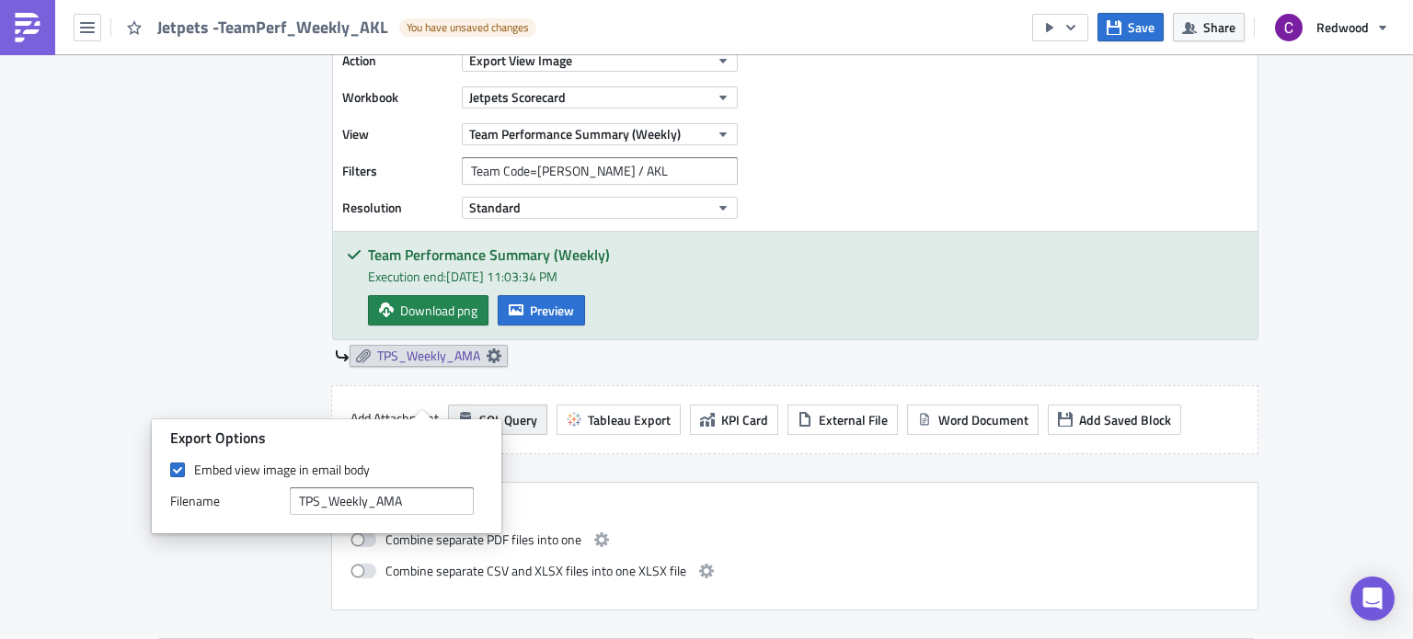
scroll to position [1063, 0]
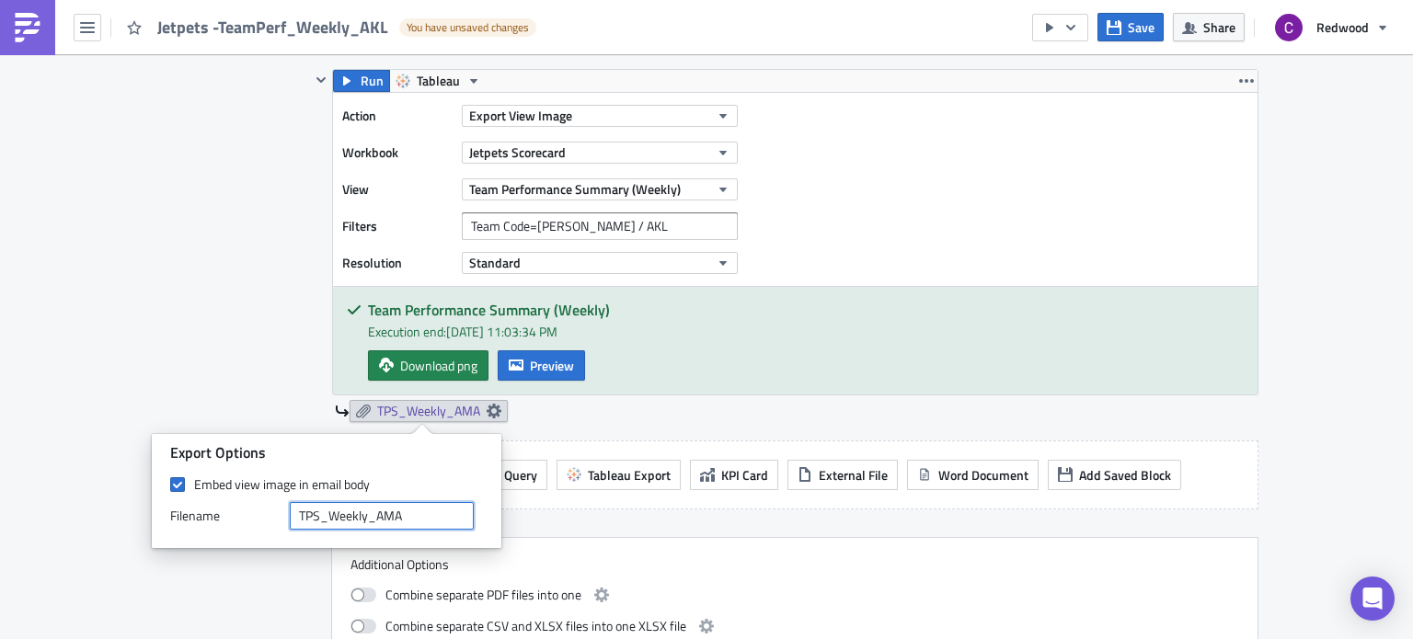
click at [407, 518] on input "TPS_Weekly_AMA" at bounding box center [382, 516] width 184 height 28
type input "TPS_Weekly_AKL"
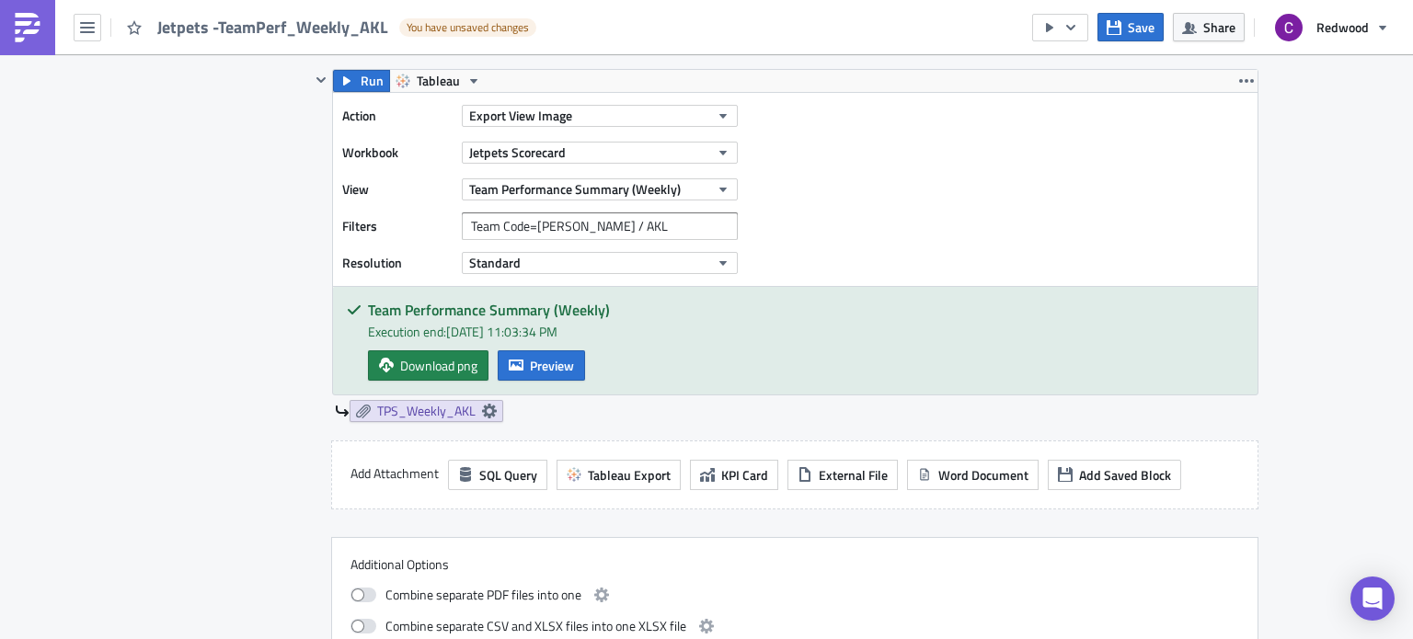
click at [637, 537] on div "Additional Options Combine separate PDF files into one Combine separate CSV and…" at bounding box center [794, 601] width 927 height 129
drag, startPoint x: 637, startPoint y: 537, endPoint x: 578, endPoint y: 554, distance: 61.2
click at [578, 554] on div "Additional Options Combine separate PDF files into one Combine separate CSV and…" at bounding box center [794, 601] width 927 height 129
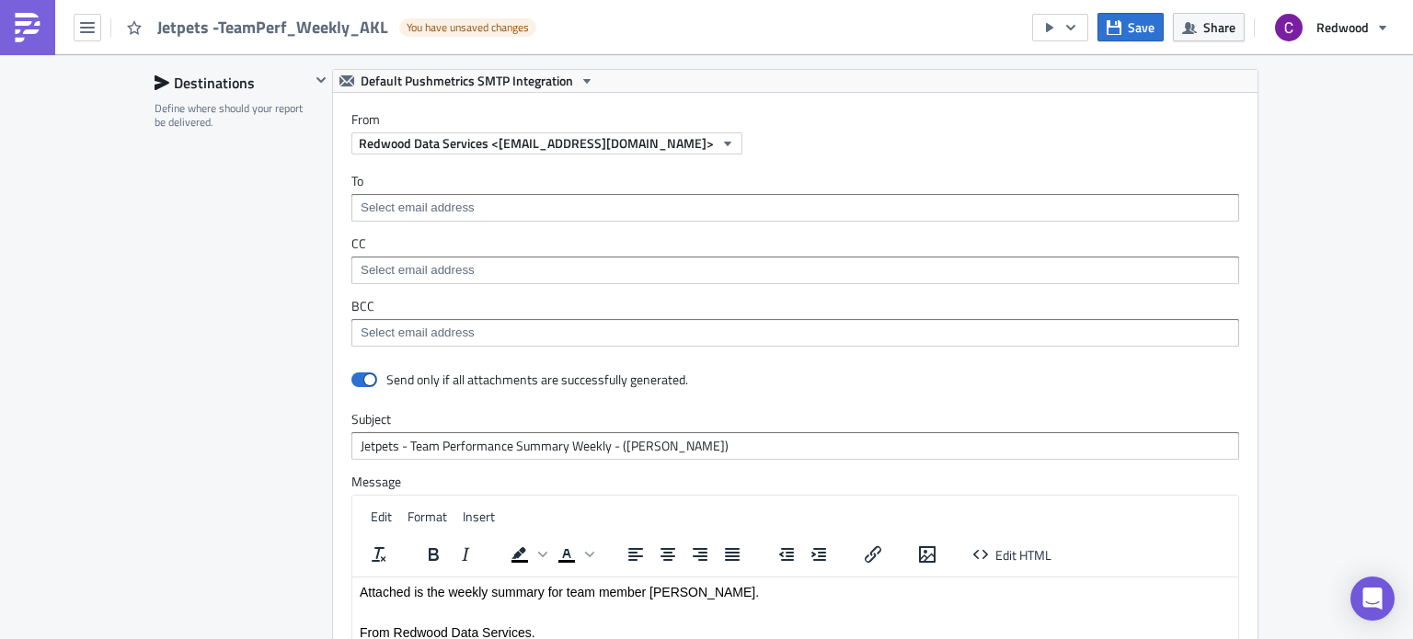
scroll to position [1715, 0]
click at [381, 212] on input at bounding box center [794, 210] width 877 height 18
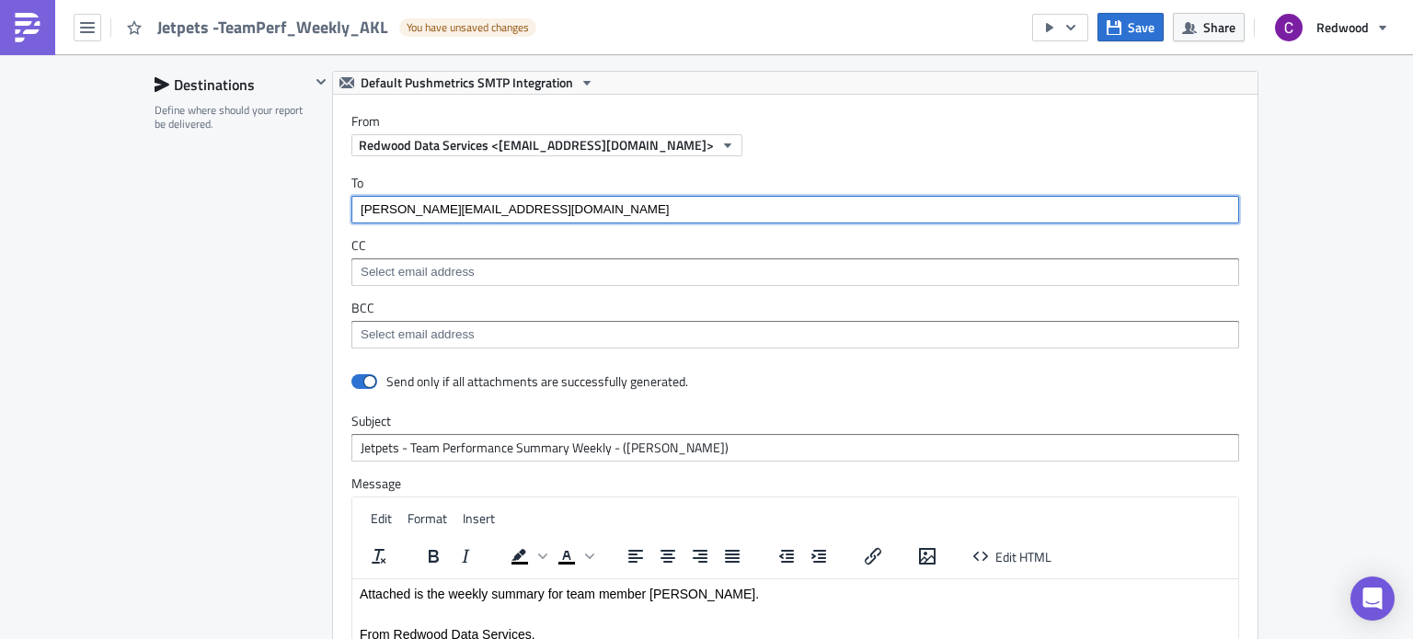
click at [471, 209] on input "[PERSON_NAME][EMAIL_ADDRESS][DOMAIN_NAME]" at bounding box center [794, 210] width 877 height 18
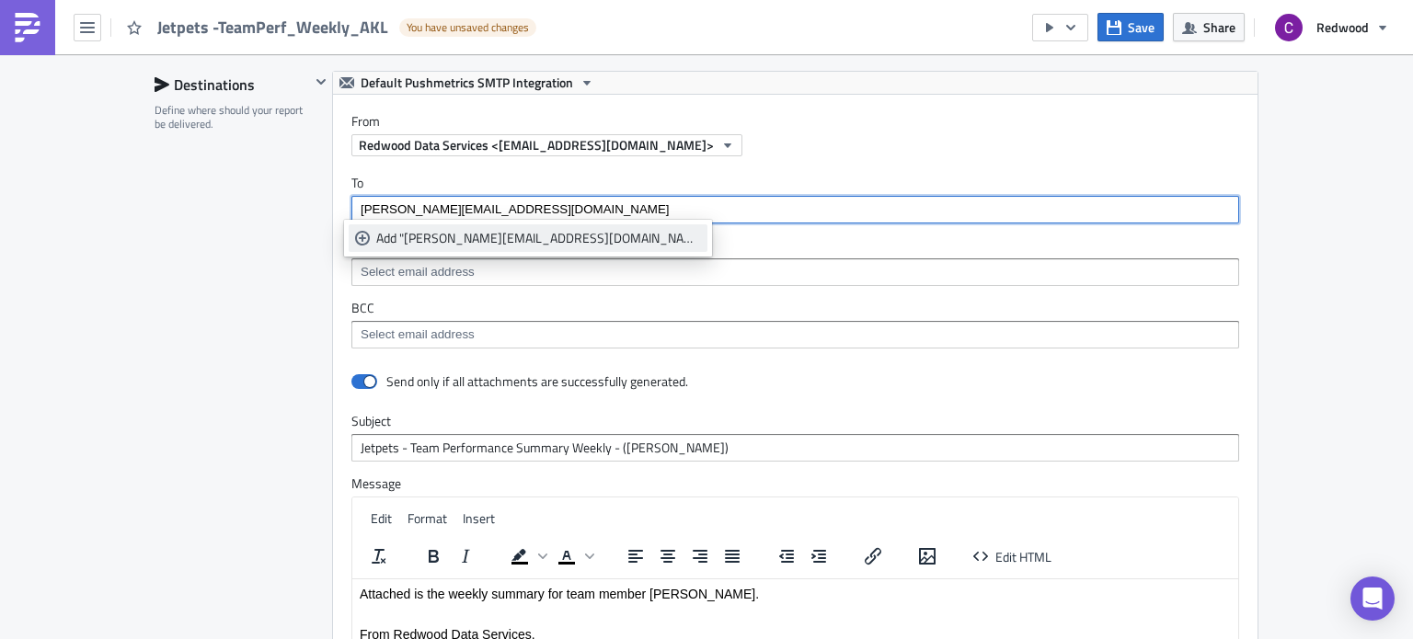
type input "[PERSON_NAME][EMAIL_ADDRESS][DOMAIN_NAME]"
click at [471, 235] on div "Add "[PERSON_NAME][EMAIL_ADDRESS][DOMAIN_NAME]"" at bounding box center [538, 238] width 325 height 18
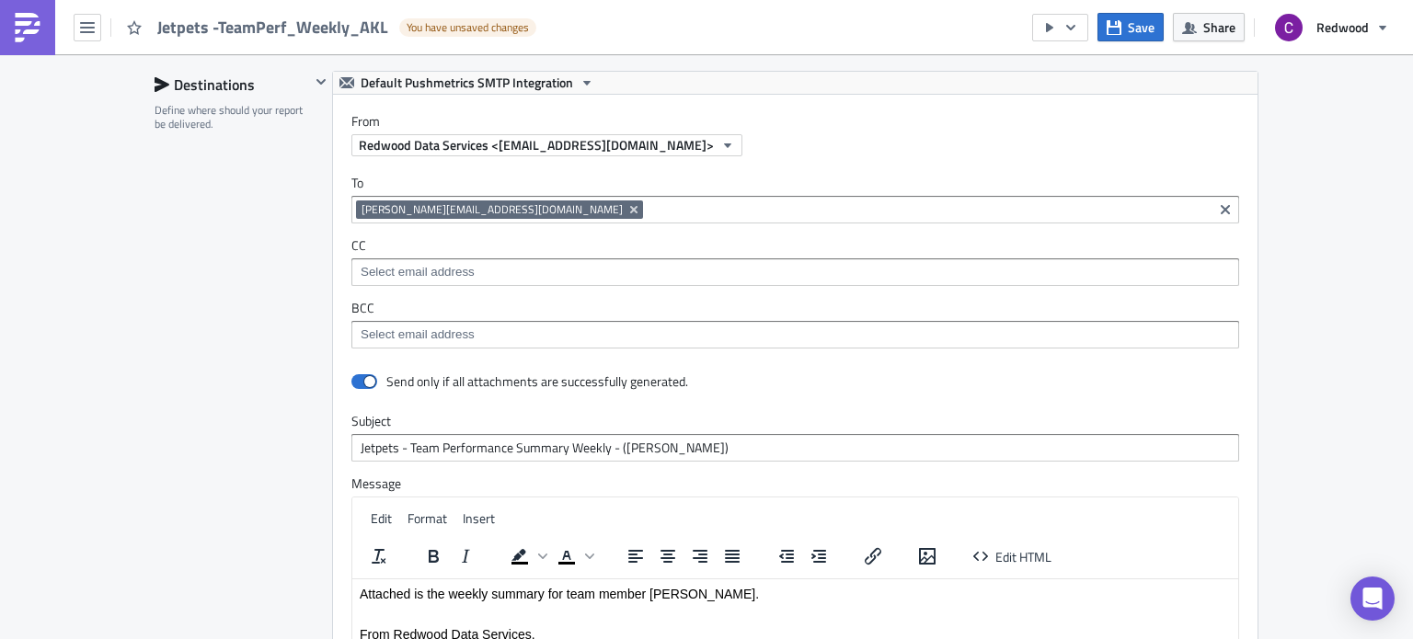
click at [287, 380] on div "Destinations Define where should your report be delivered." at bounding box center [232, 476] width 155 height 811
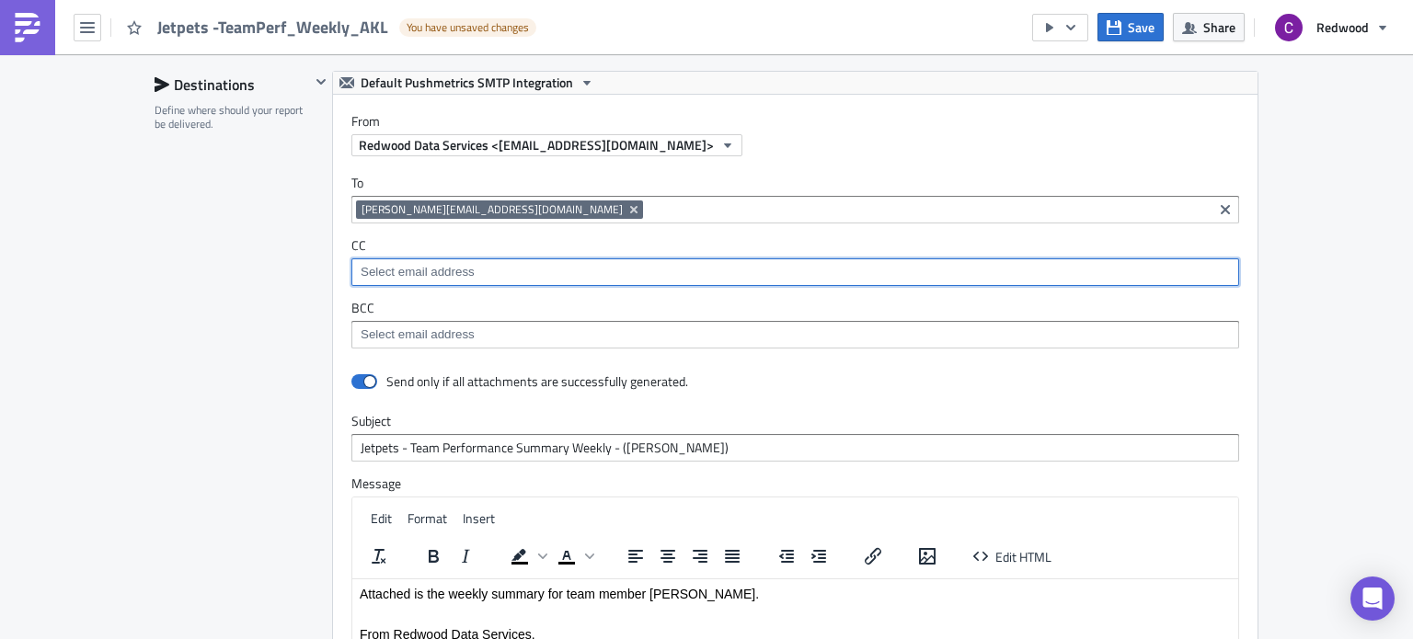
click at [548, 265] on input at bounding box center [794, 272] width 877 height 18
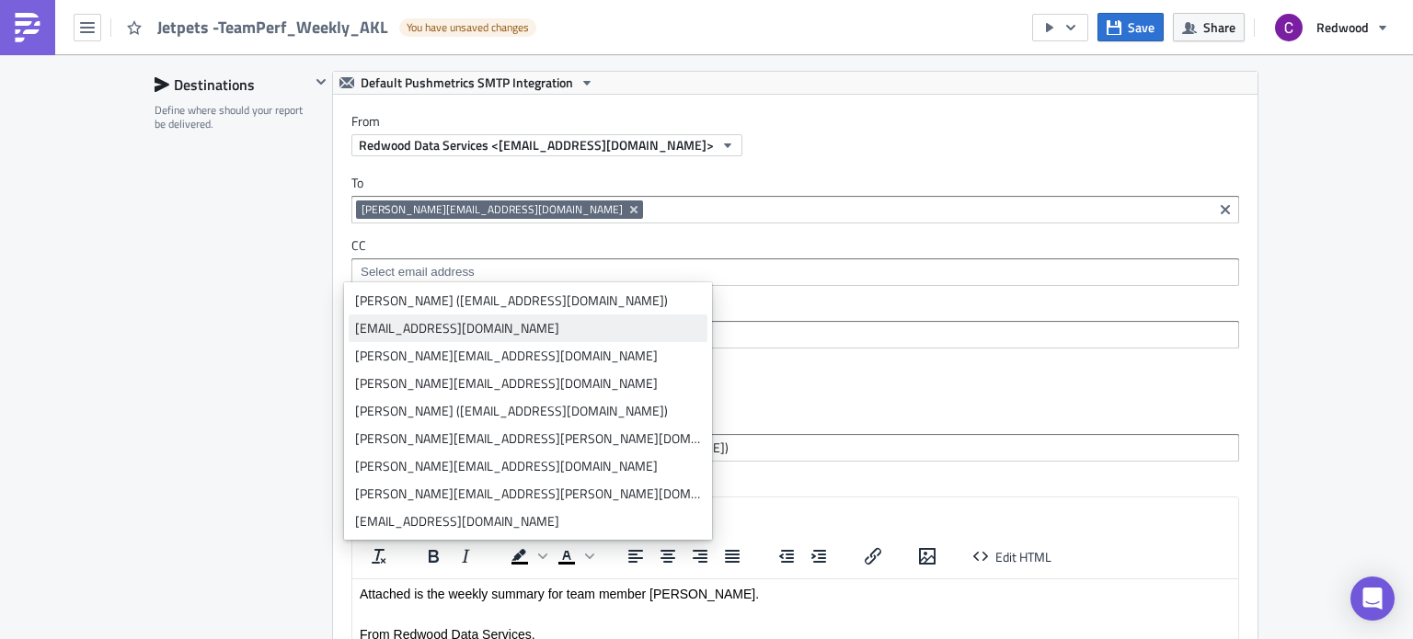
click at [476, 322] on div "[EMAIL_ADDRESS][DOMAIN_NAME]" at bounding box center [528, 328] width 346 height 18
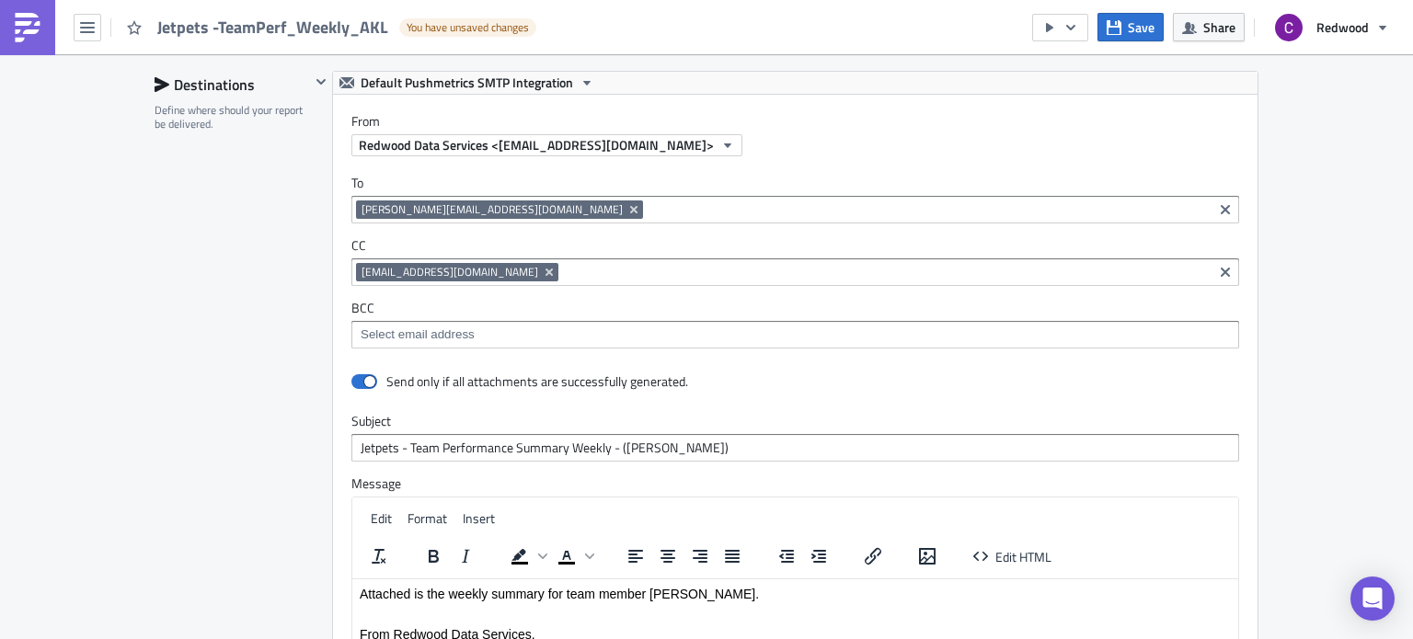
click at [226, 337] on div "Destinations Define where should your report be delivered." at bounding box center [232, 476] width 155 height 811
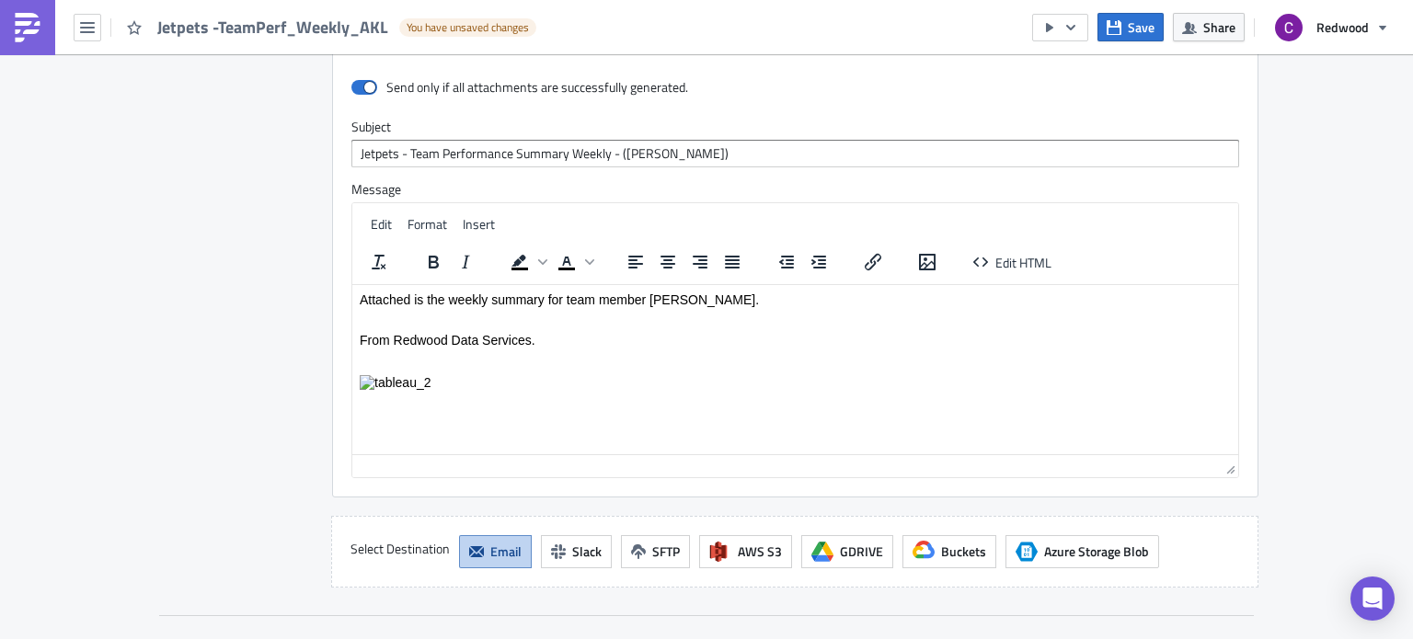
scroll to position [2289, 0]
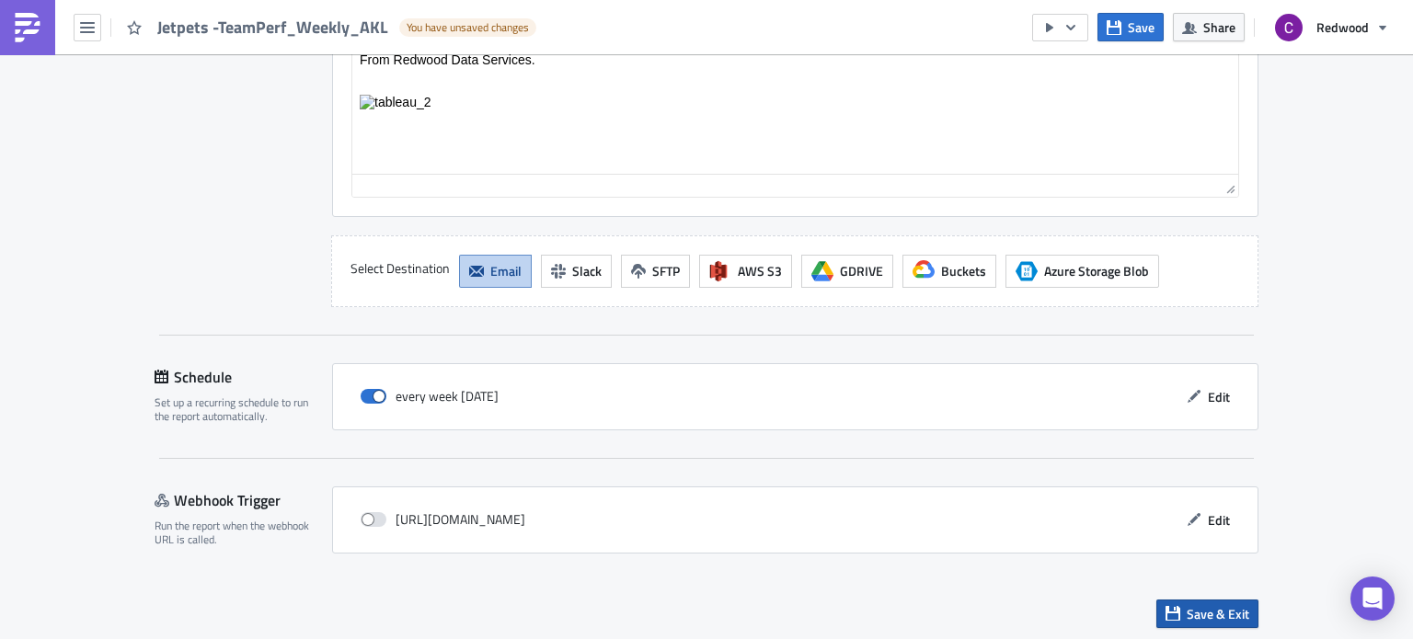
click at [1176, 614] on button "Save & Exit" at bounding box center [1207, 614] width 102 height 29
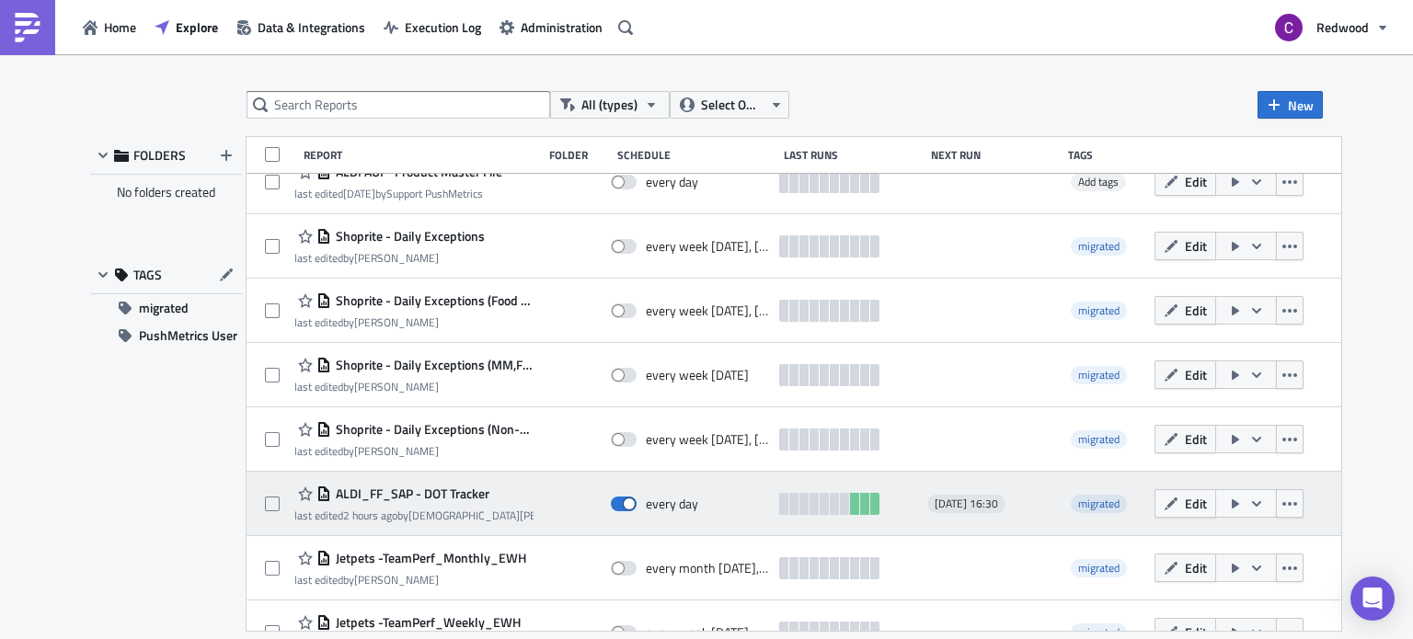
scroll to position [88, 0]
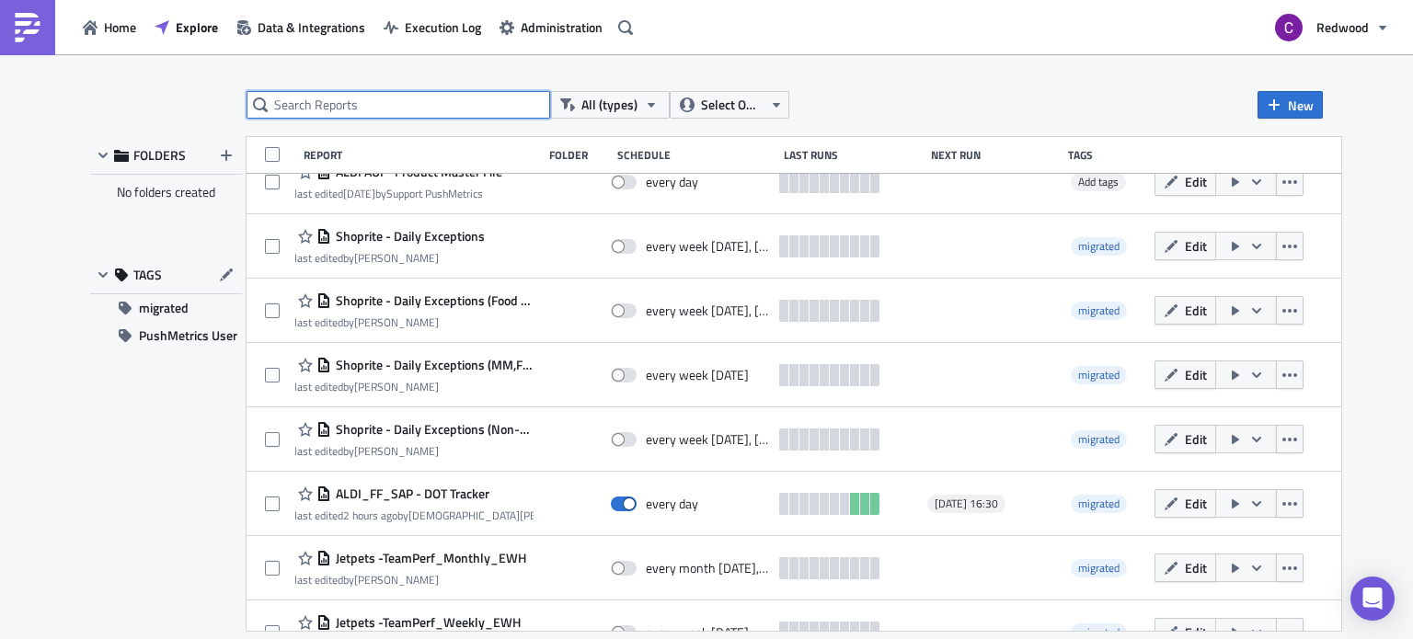
click at [330, 102] on input "text" at bounding box center [399, 105] width 304 height 28
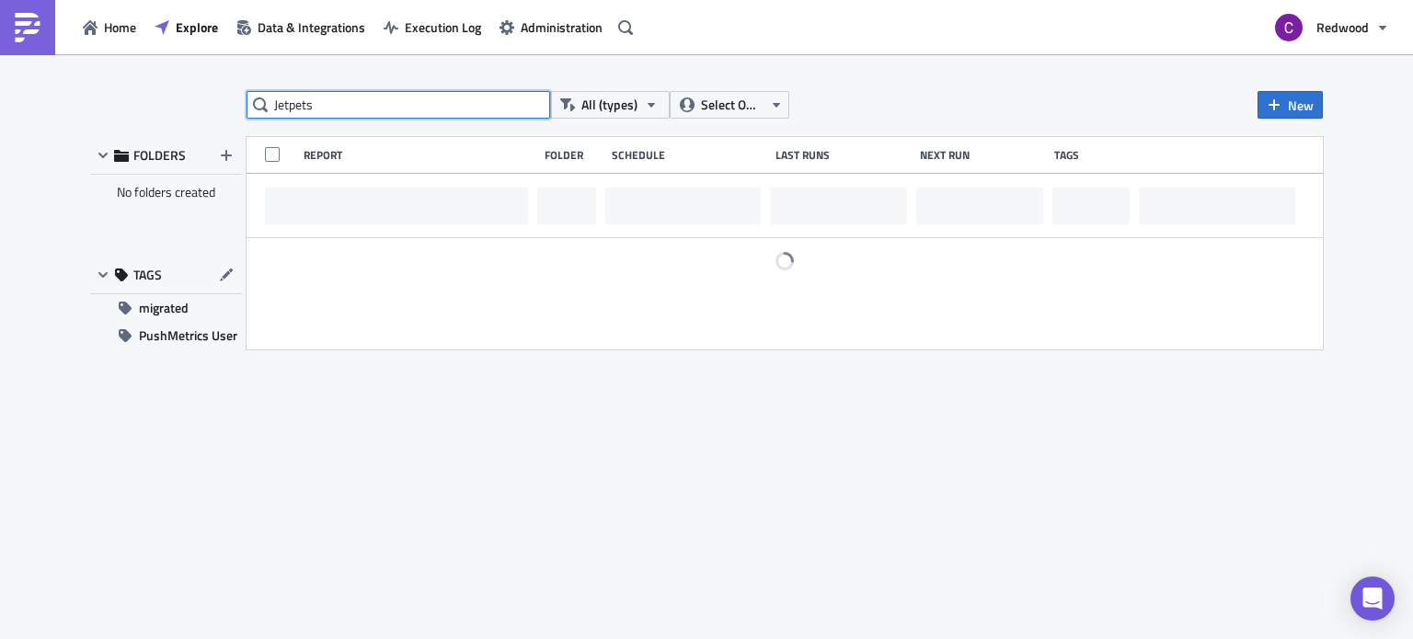
scroll to position [0, 0]
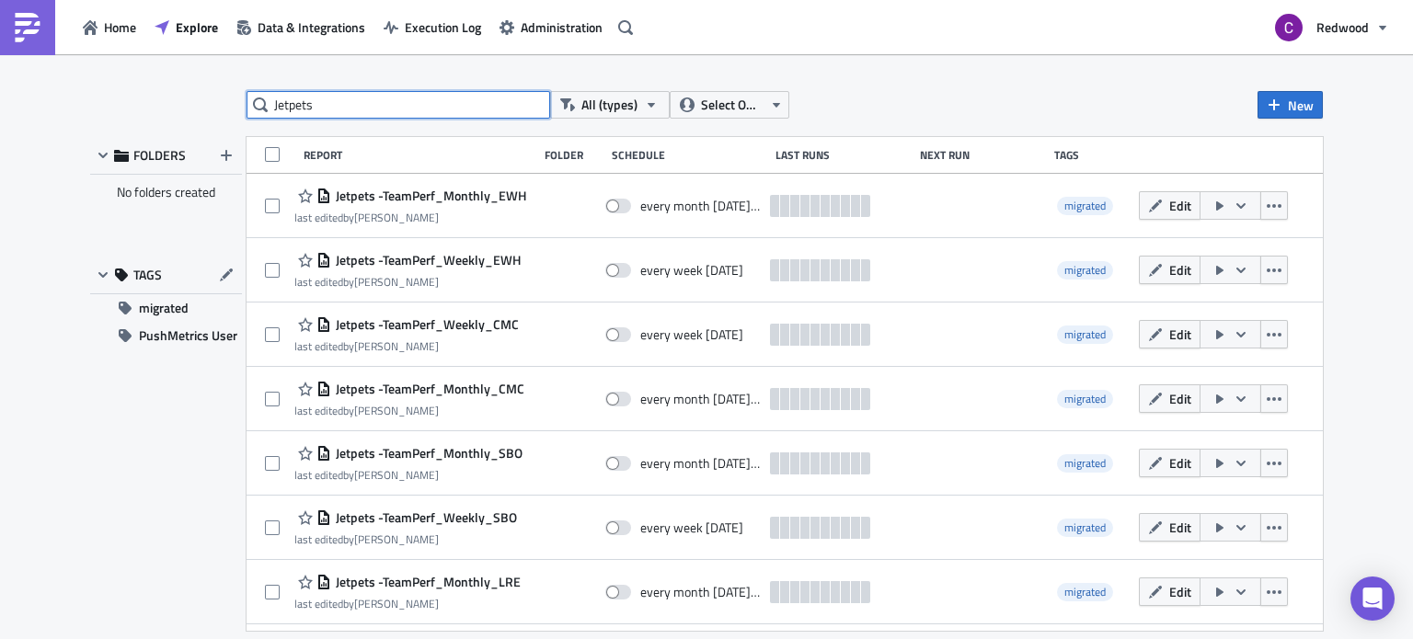
type input "Jetpets"
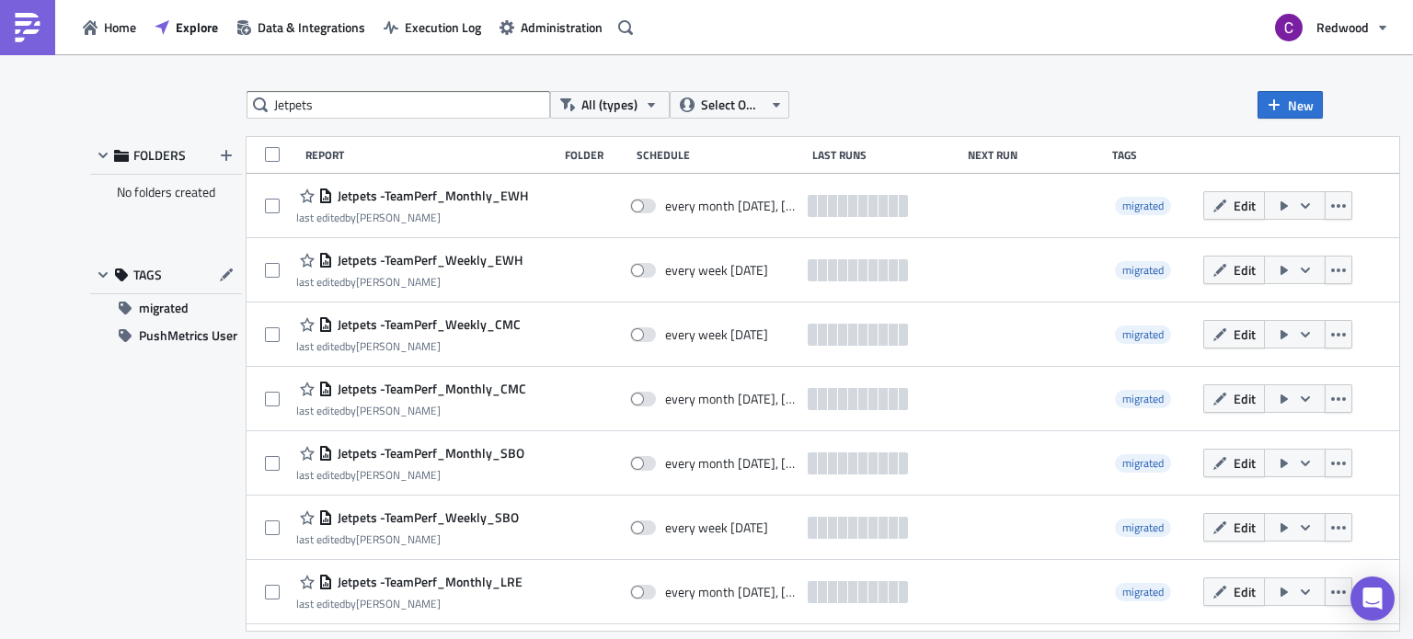
click at [602, 262] on div at bounding box center [589, 270] width 63 height 37
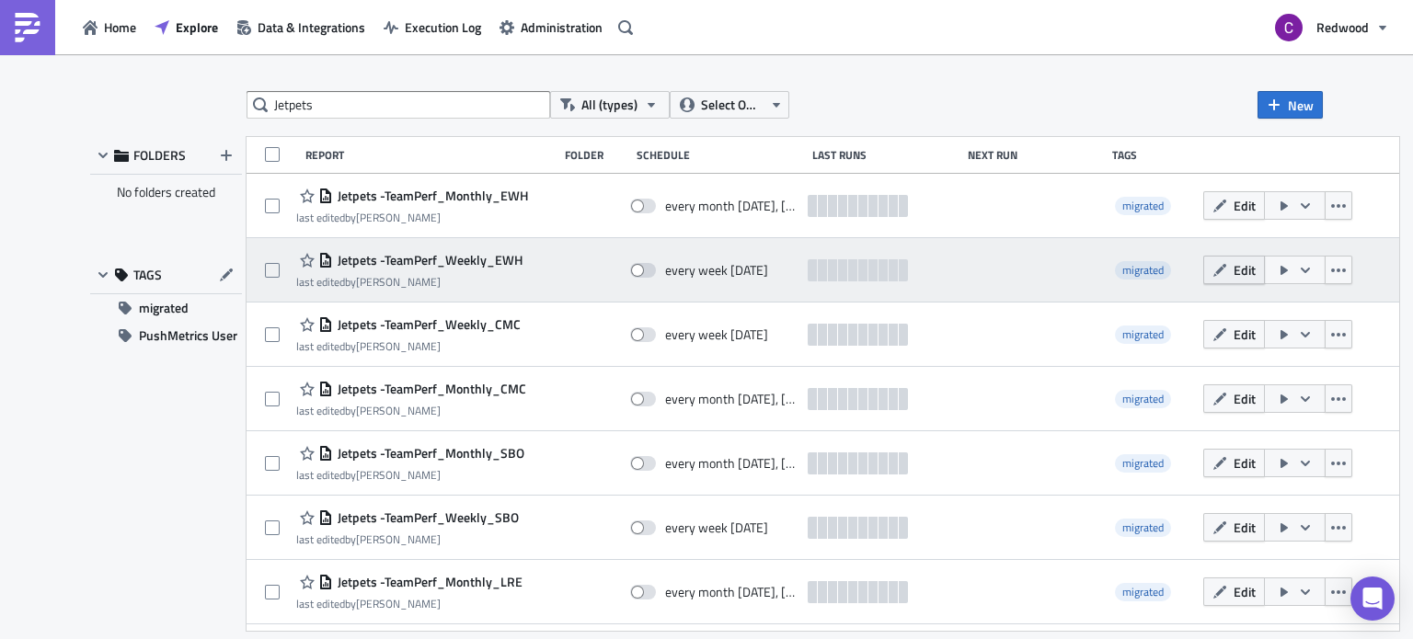
click at [1256, 270] on span "Edit" at bounding box center [1244, 269] width 22 height 19
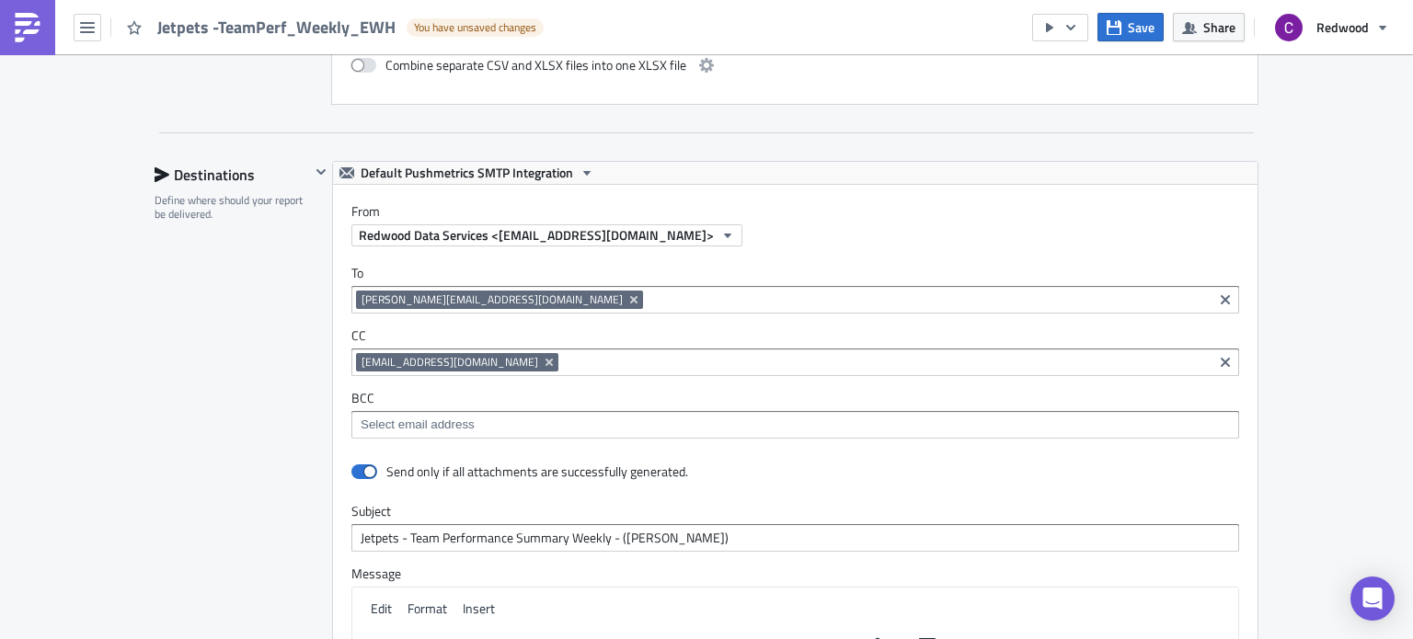
scroll to position [1402, 0]
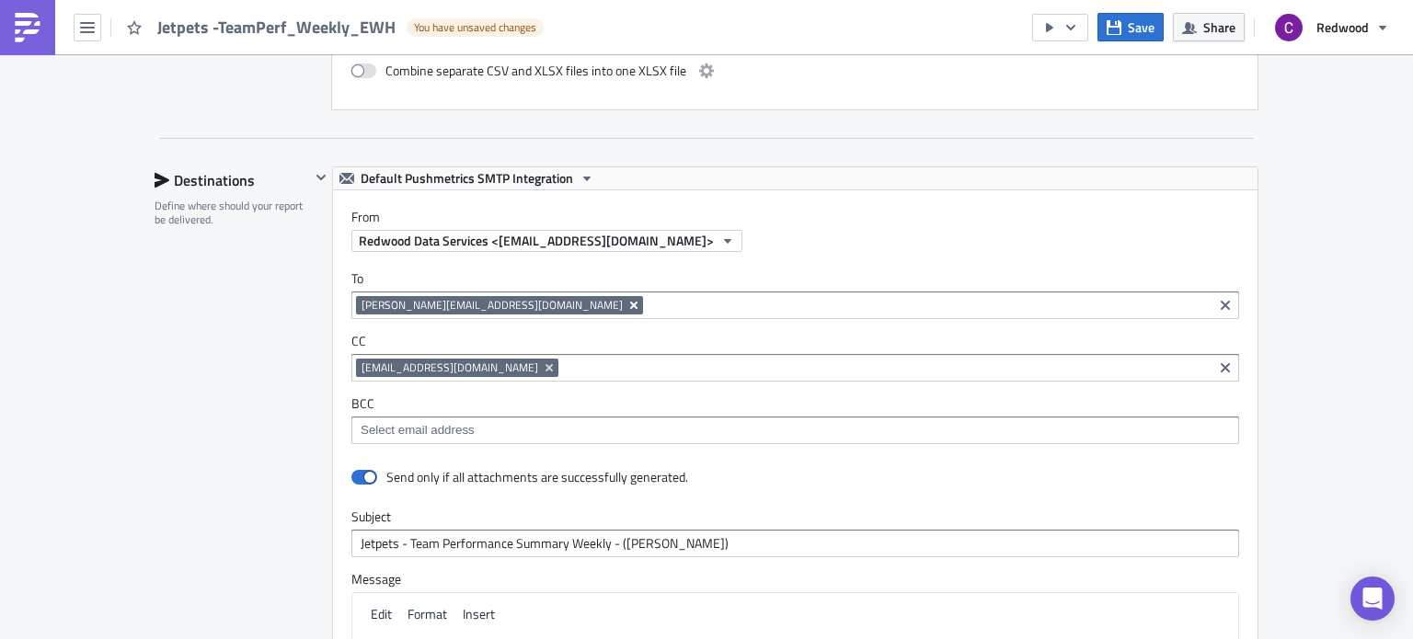
click at [626, 298] on icon "Remove Tag" at bounding box center [633, 305] width 15 height 15
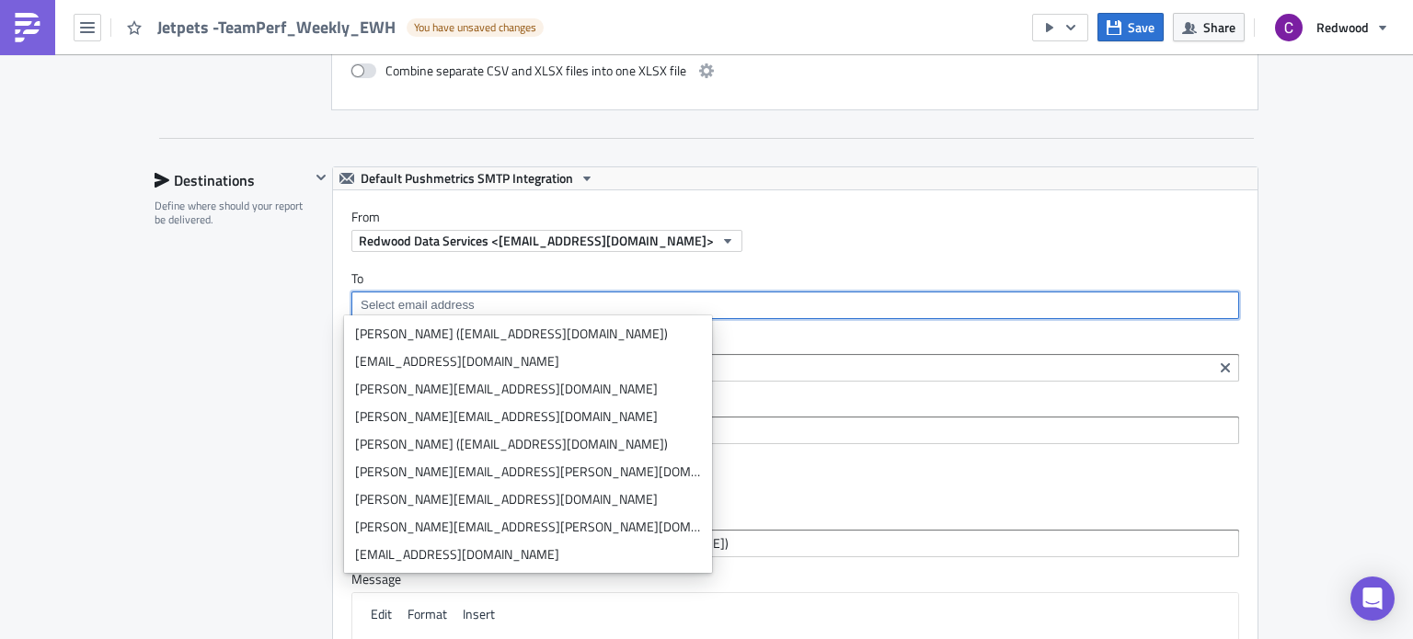
click at [698, 375] on div "[EMAIL_ADDRESS][DOMAIN_NAME]" at bounding box center [782, 370] width 852 height 23
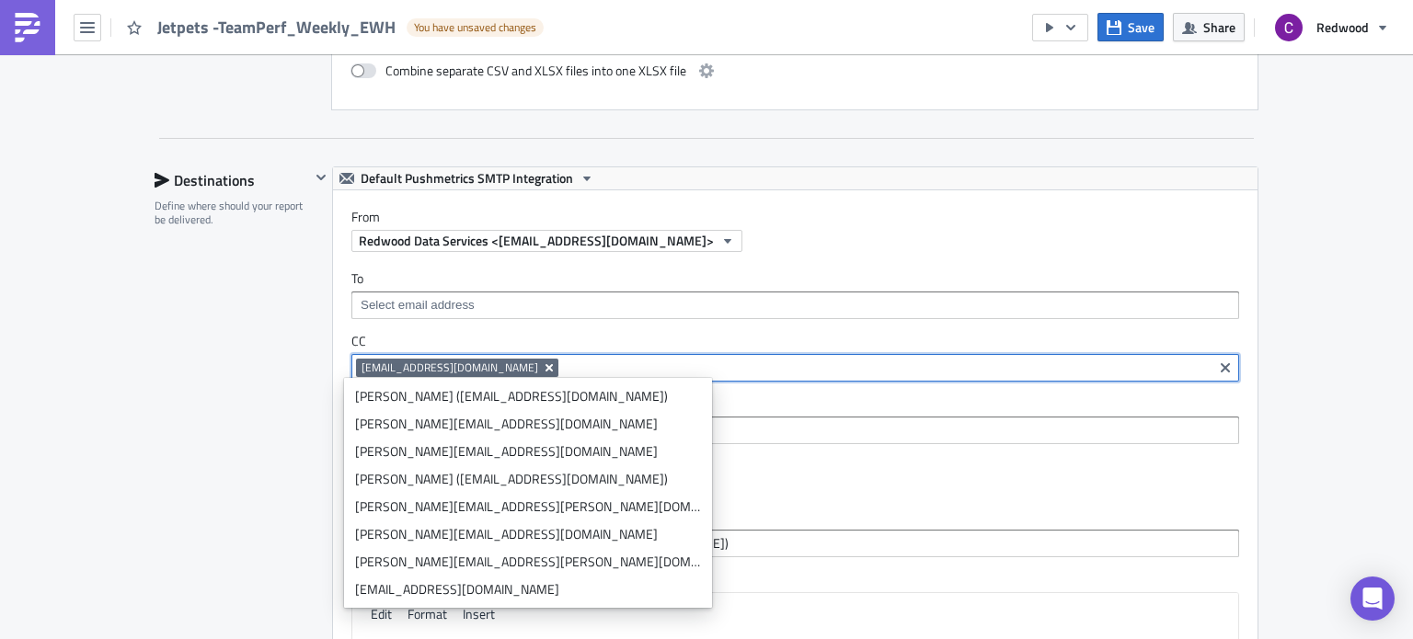
click at [545, 364] on icon "Remove Tag" at bounding box center [548, 367] width 7 height 7
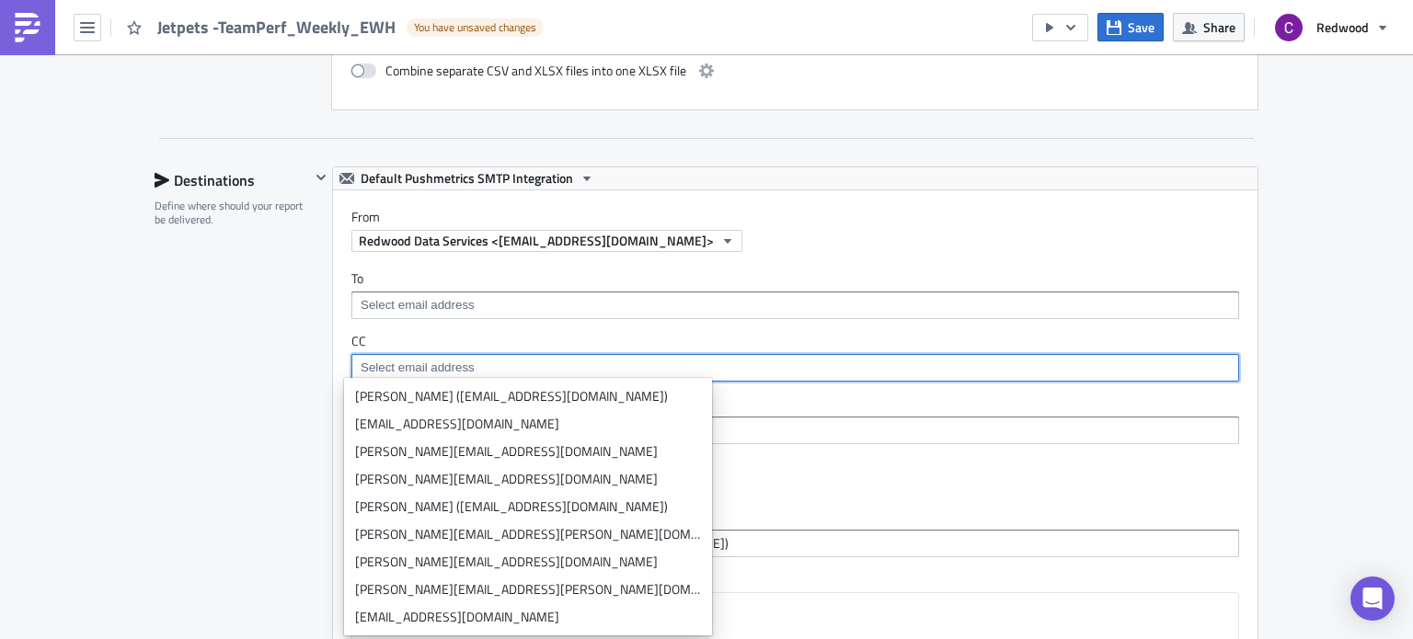
click at [383, 296] on input at bounding box center [794, 305] width 877 height 18
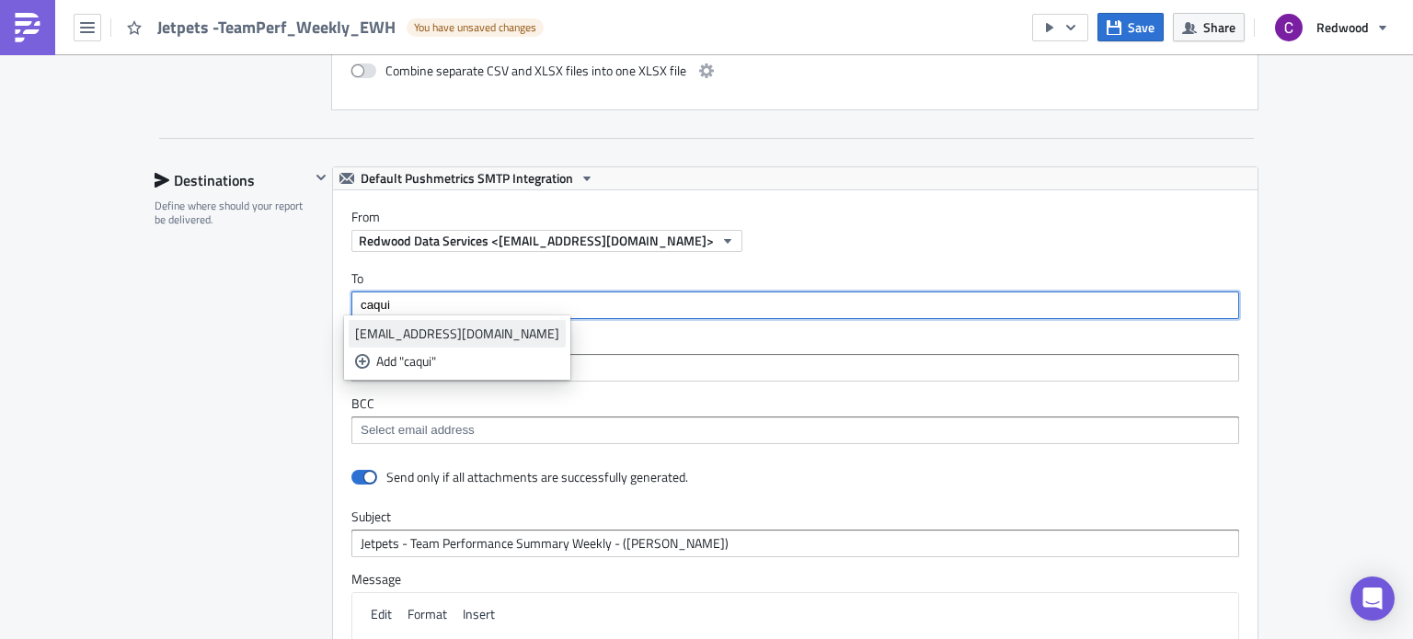
type input "caqui"
click at [431, 336] on div "[EMAIL_ADDRESS][DOMAIN_NAME]" at bounding box center [457, 334] width 204 height 18
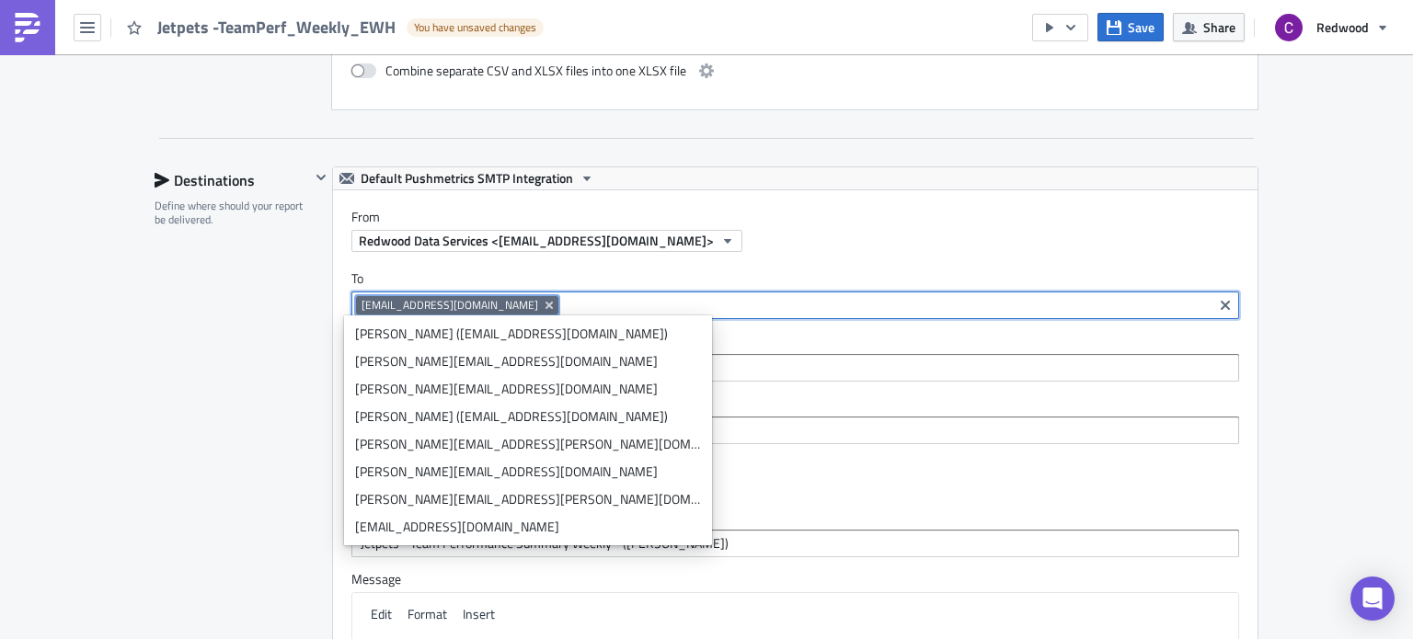
click at [310, 338] on div at bounding box center [321, 526] width 22 height 721
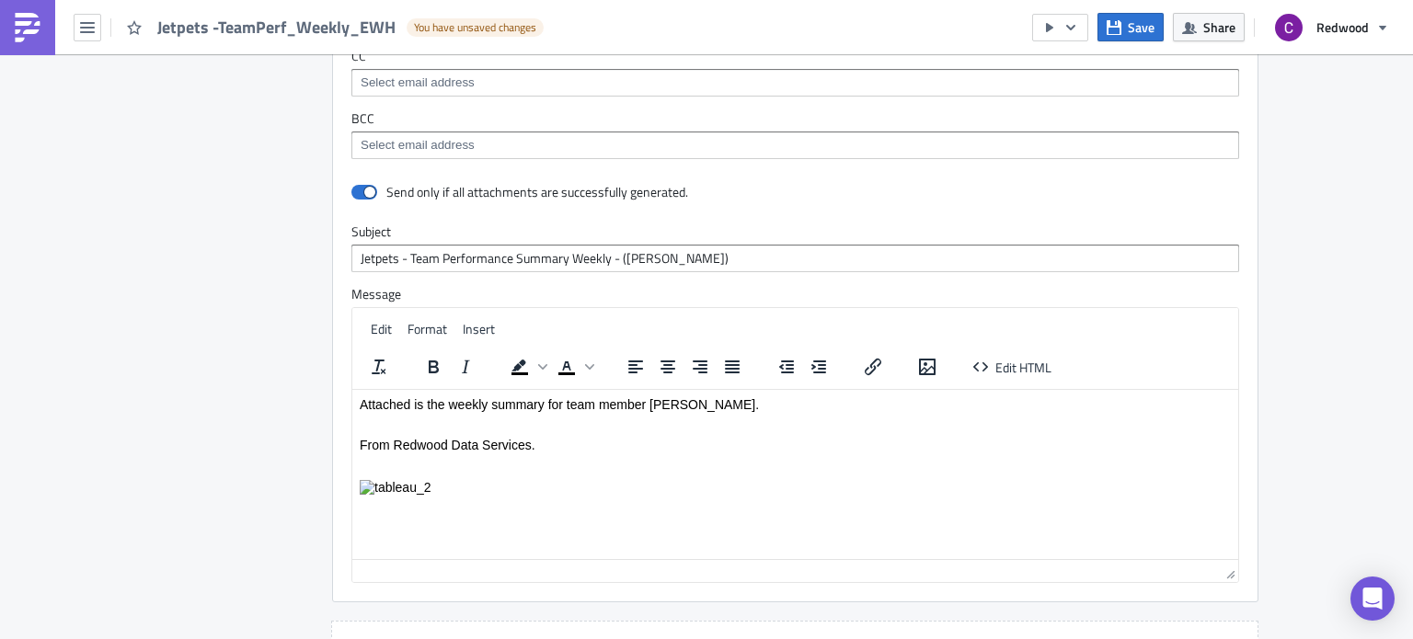
scroll to position [2072, 0]
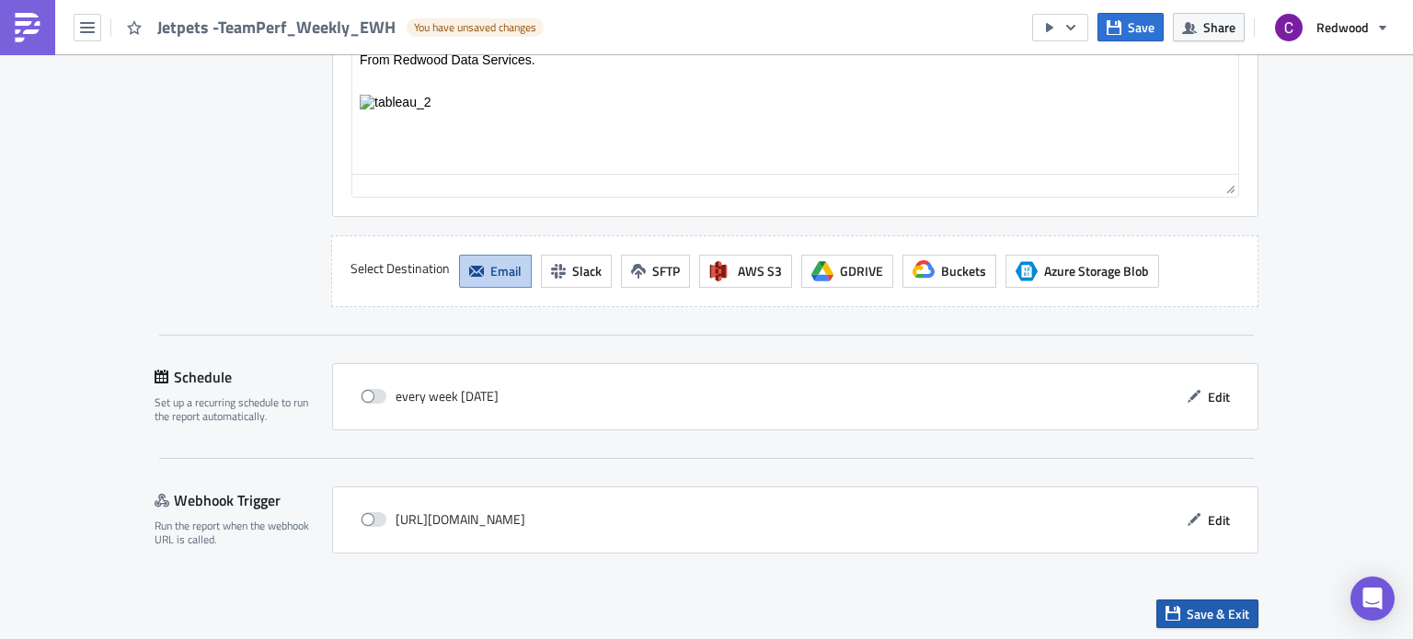
click at [1199, 607] on span "Save & Exit" at bounding box center [1218, 613] width 63 height 19
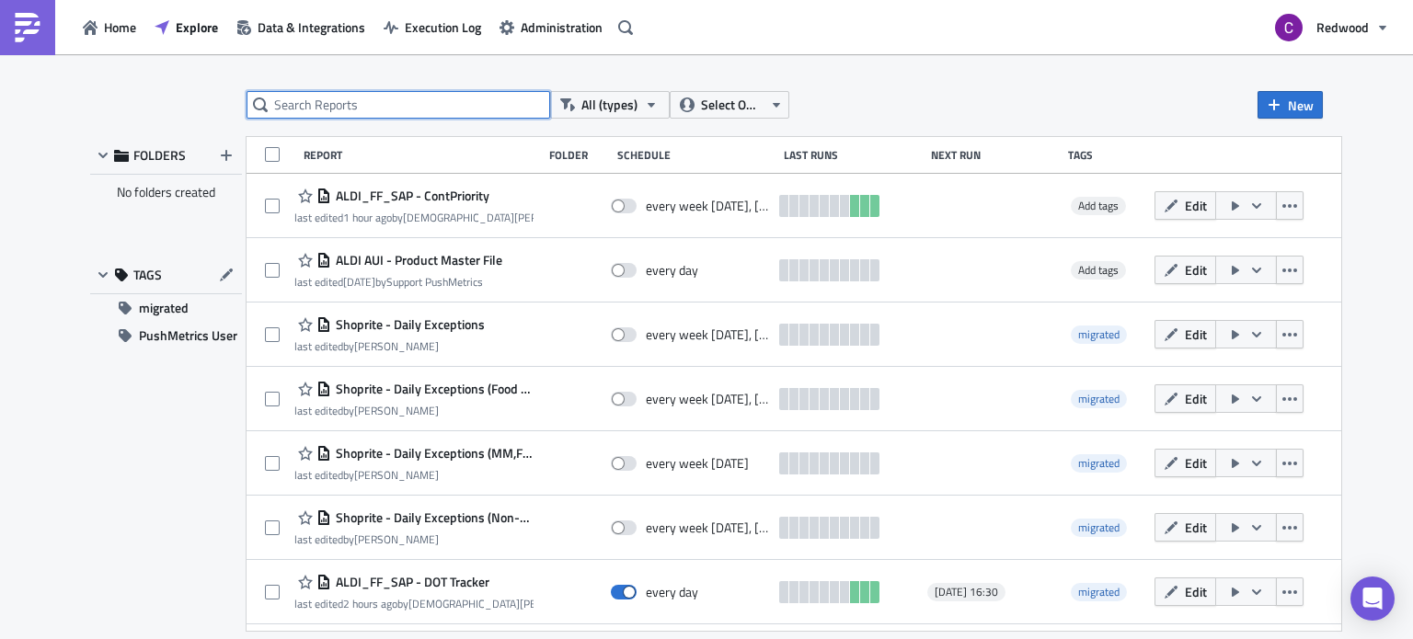
click at [305, 98] on input "text" at bounding box center [399, 105] width 304 height 28
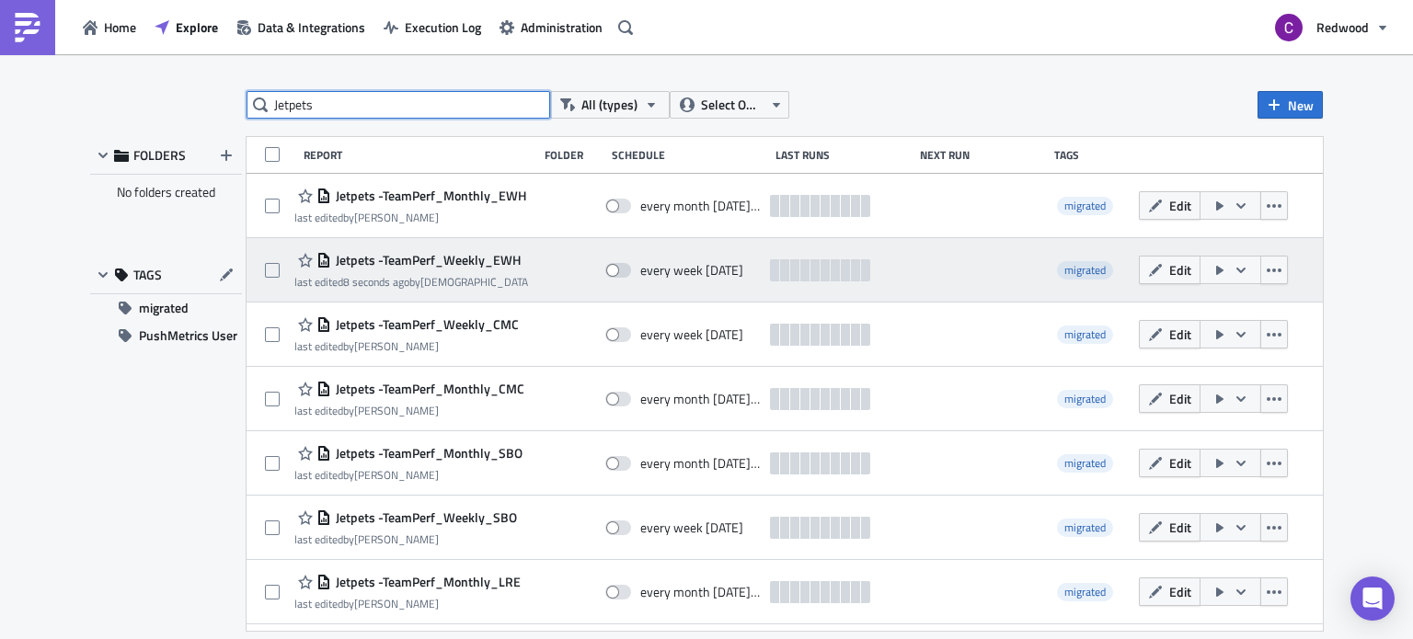
type input "Jetpets"
click at [1227, 270] on icon "button" at bounding box center [1219, 270] width 15 height 15
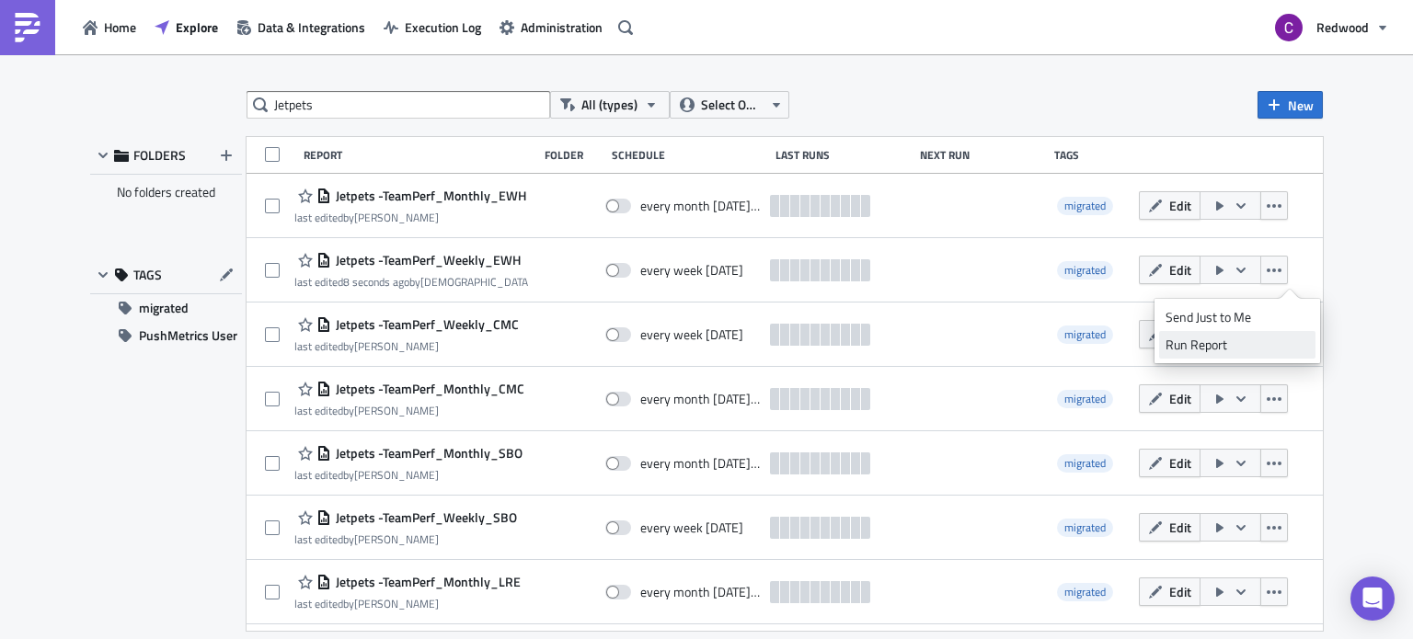
click at [1216, 338] on div "Run Report" at bounding box center [1236, 345] width 143 height 18
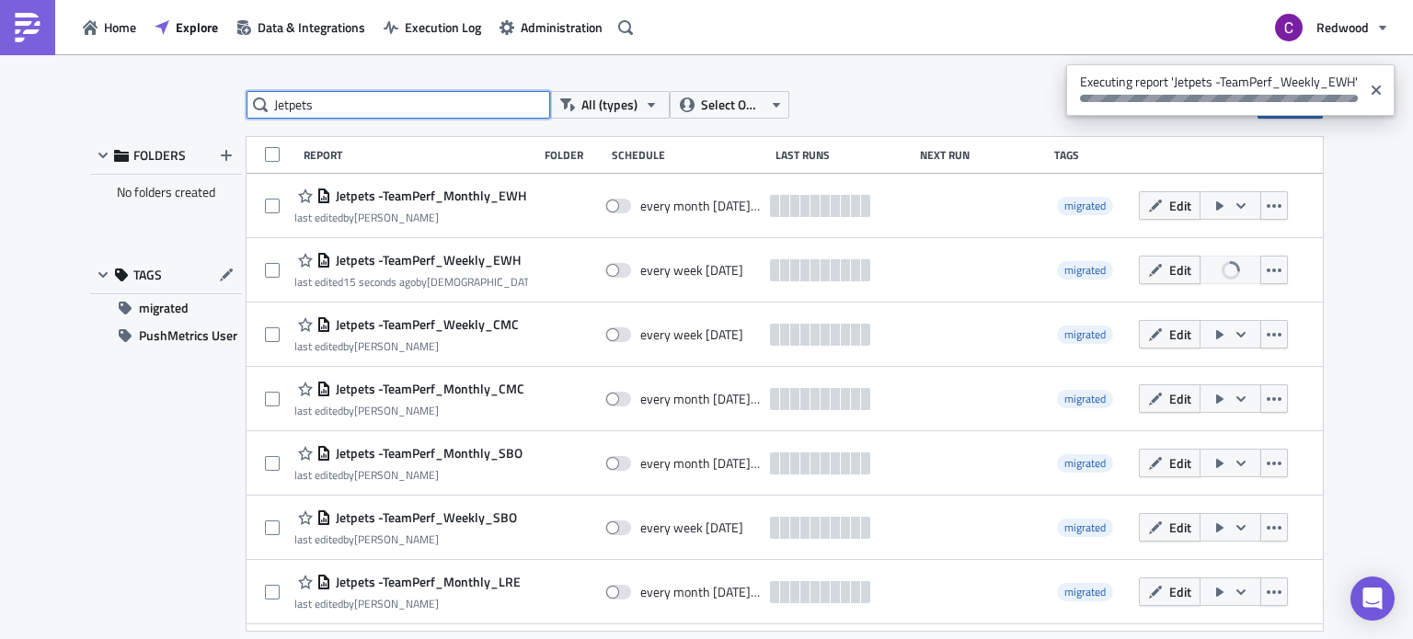
drag, startPoint x: 328, startPoint y: 107, endPoint x: 204, endPoint y: 108, distance: 124.2
click at [204, 108] on div "Jetpets All (types) Select Owner New FOLDERS No folders created TAGS migrated P…" at bounding box center [706, 348] width 1251 height 514
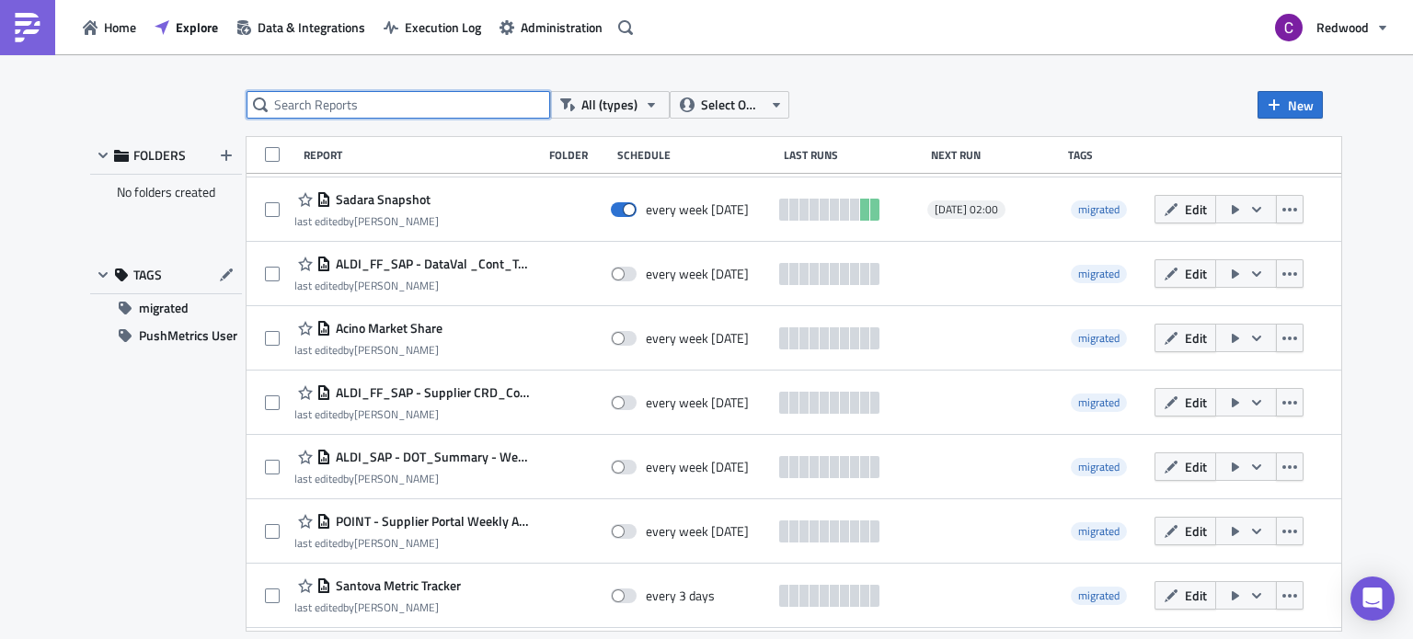
scroll to position [3634, 0]
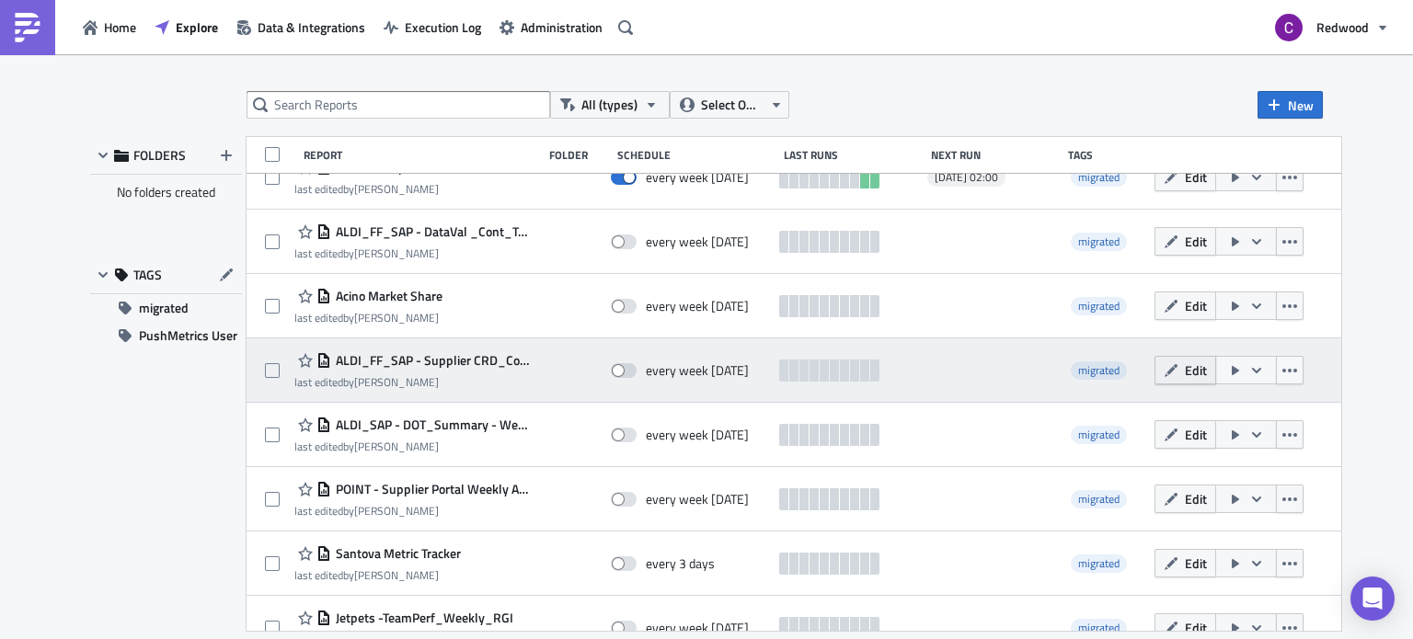
click at [1207, 373] on span "Edit" at bounding box center [1196, 370] width 22 height 19
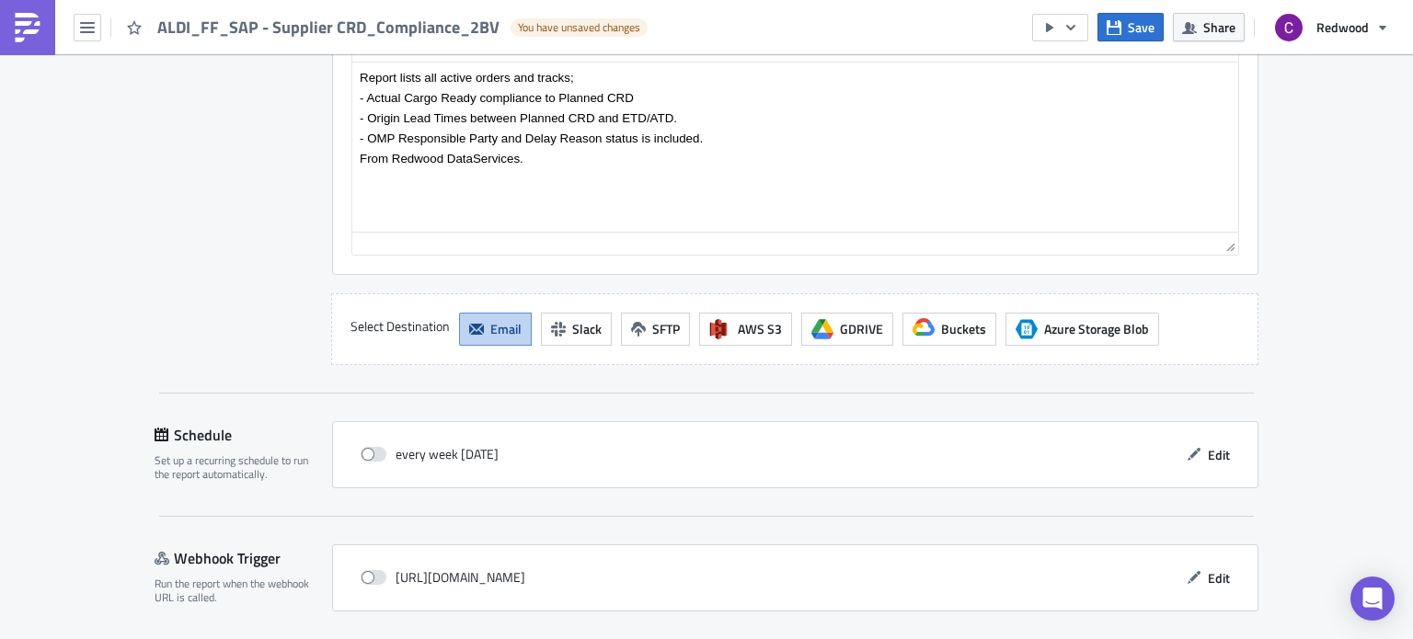
scroll to position [1663, 0]
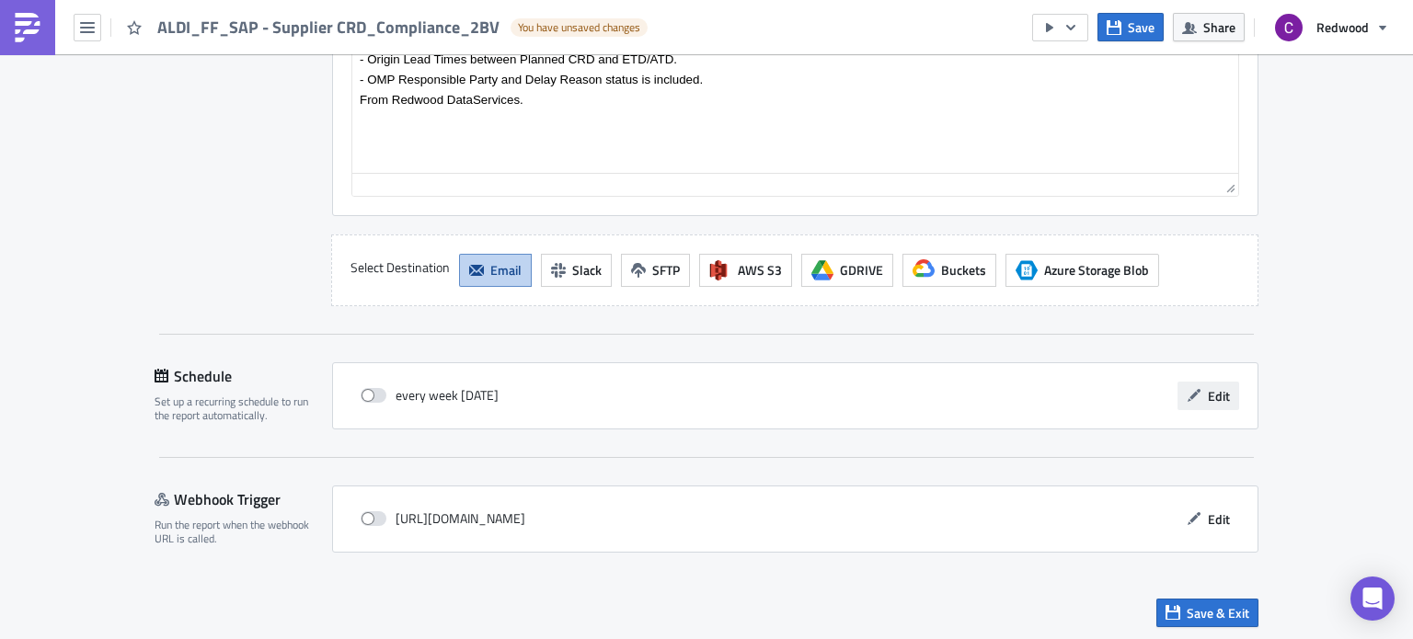
click at [1210, 386] on span "Edit" at bounding box center [1219, 395] width 22 height 19
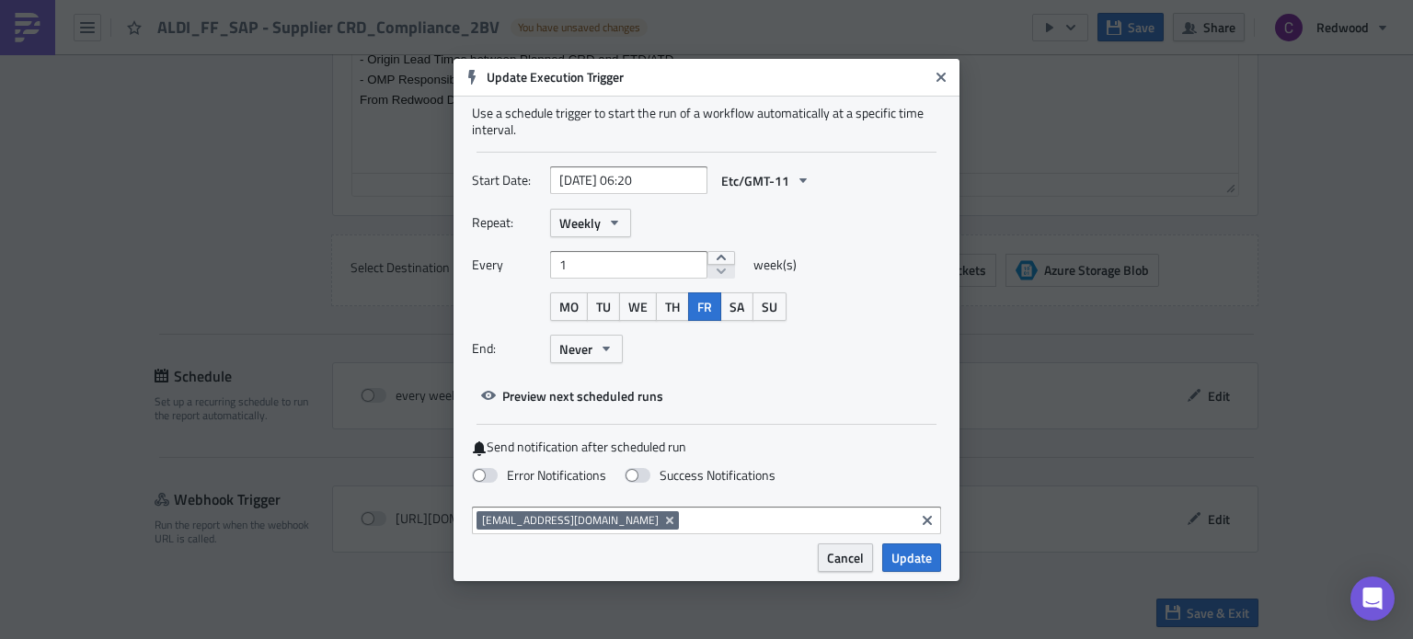
click at [840, 563] on span "Cancel" at bounding box center [845, 557] width 37 height 19
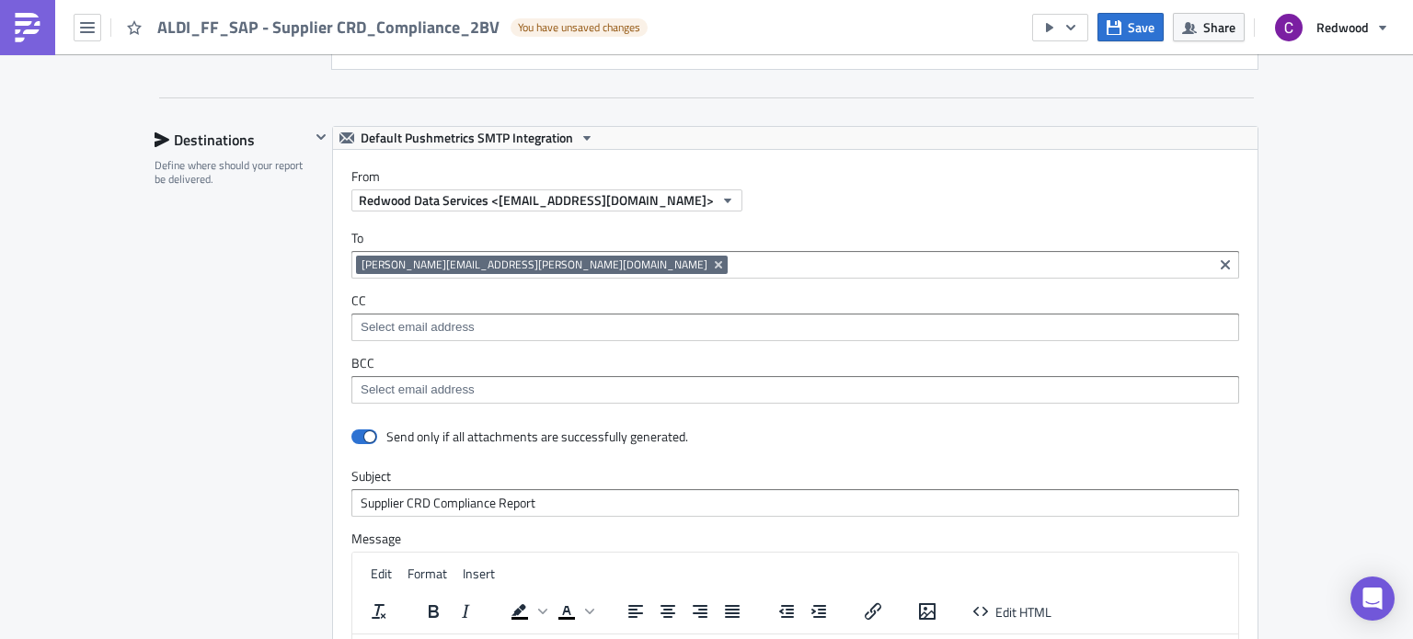
scroll to position [1030, 0]
click at [711, 259] on icon "Remove Tag" at bounding box center [718, 266] width 15 height 15
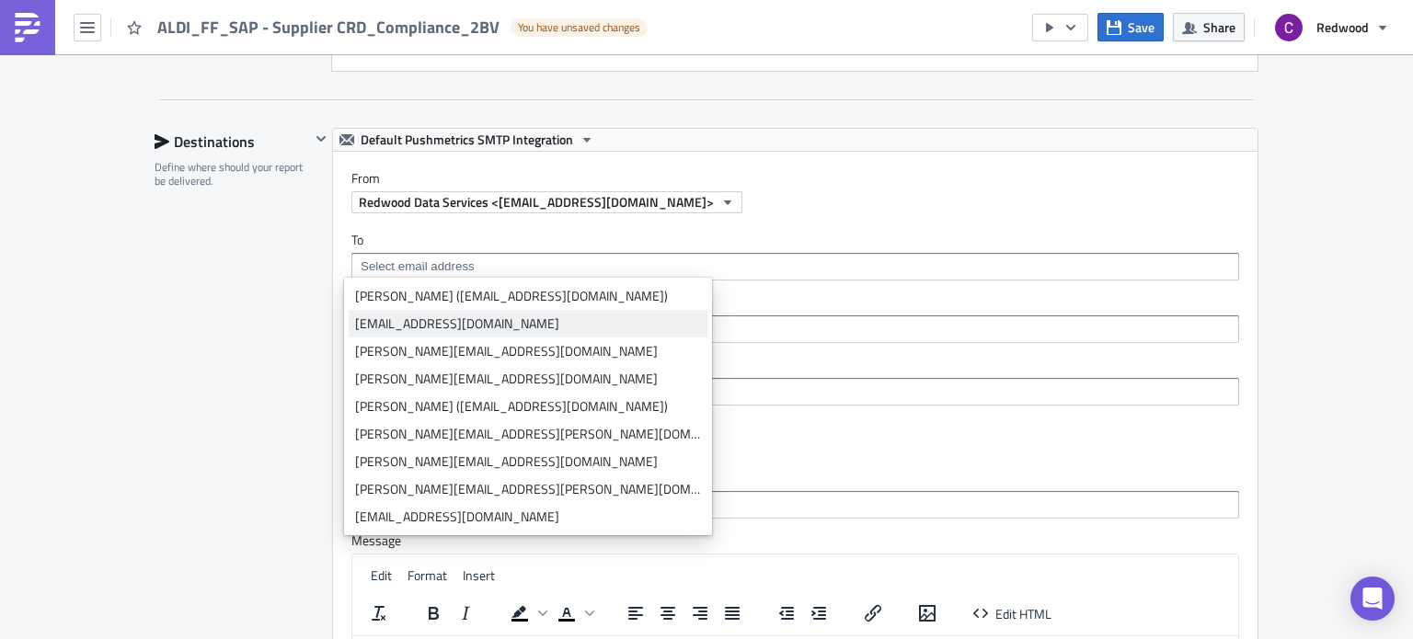
click at [390, 316] on div "[EMAIL_ADDRESS][DOMAIN_NAME]" at bounding box center [528, 324] width 346 height 18
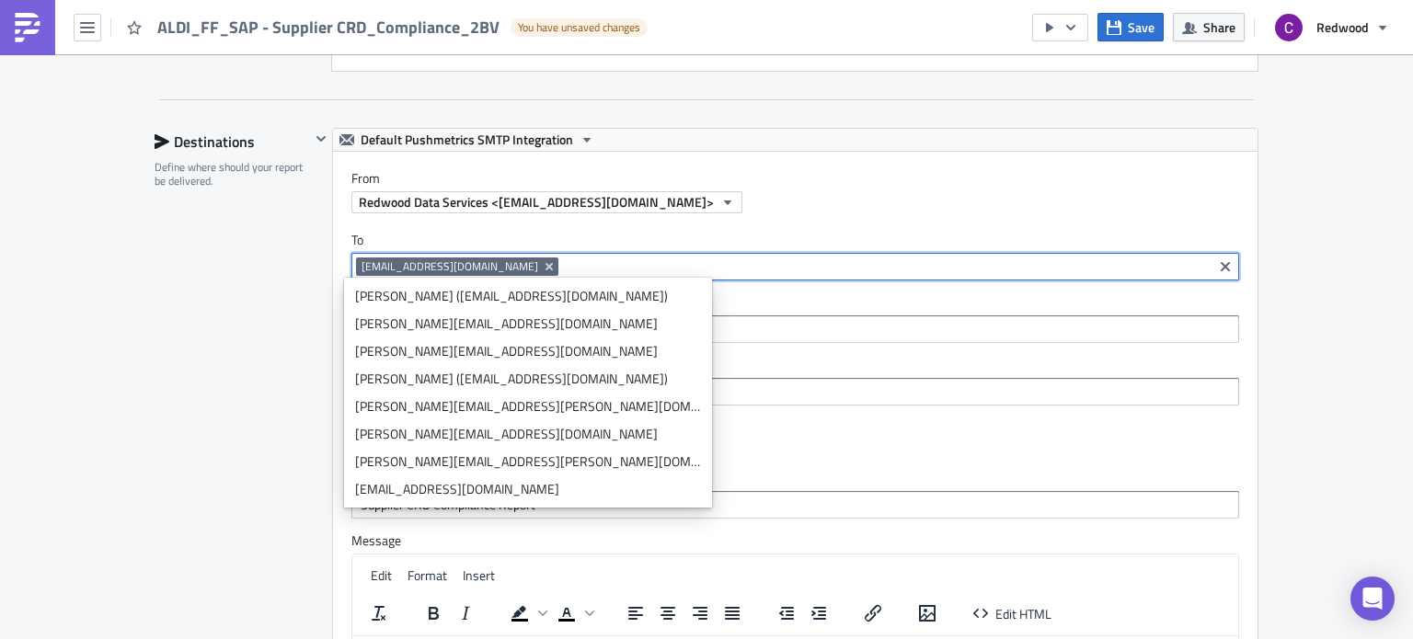
click at [283, 372] on div "Destinations Define where should your report be delivered." at bounding box center [232, 533] width 155 height 811
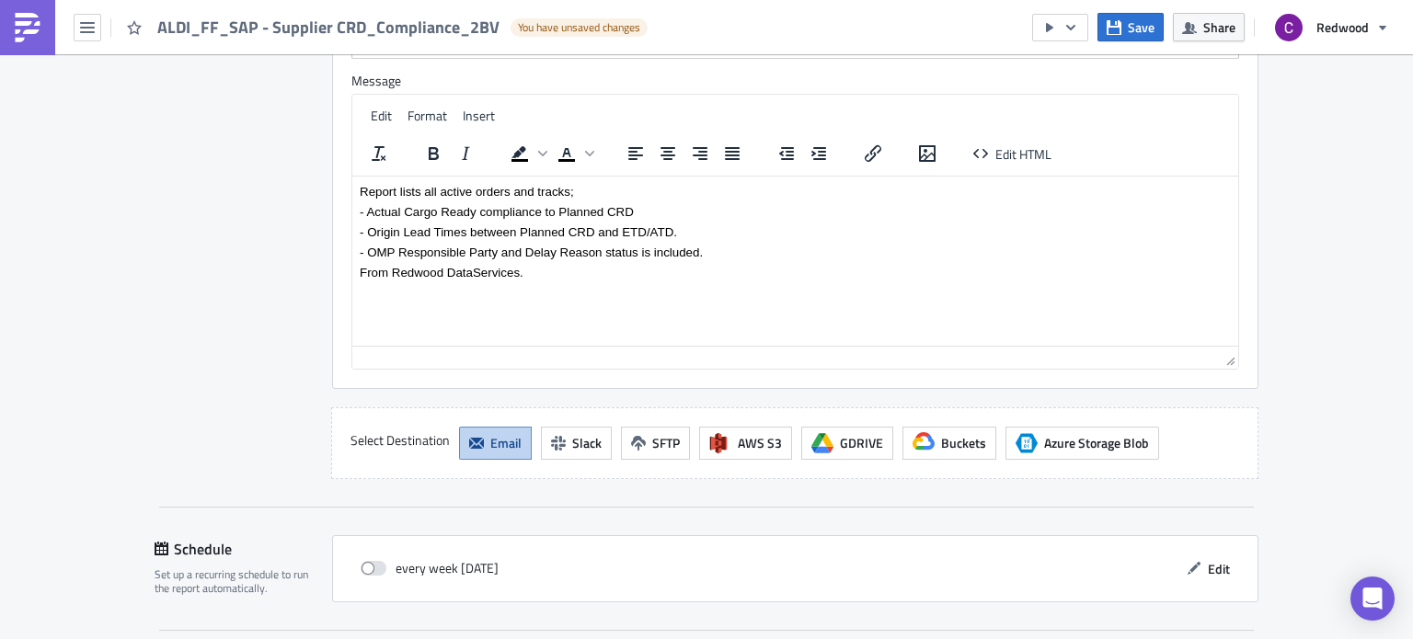
scroll to position [1663, 0]
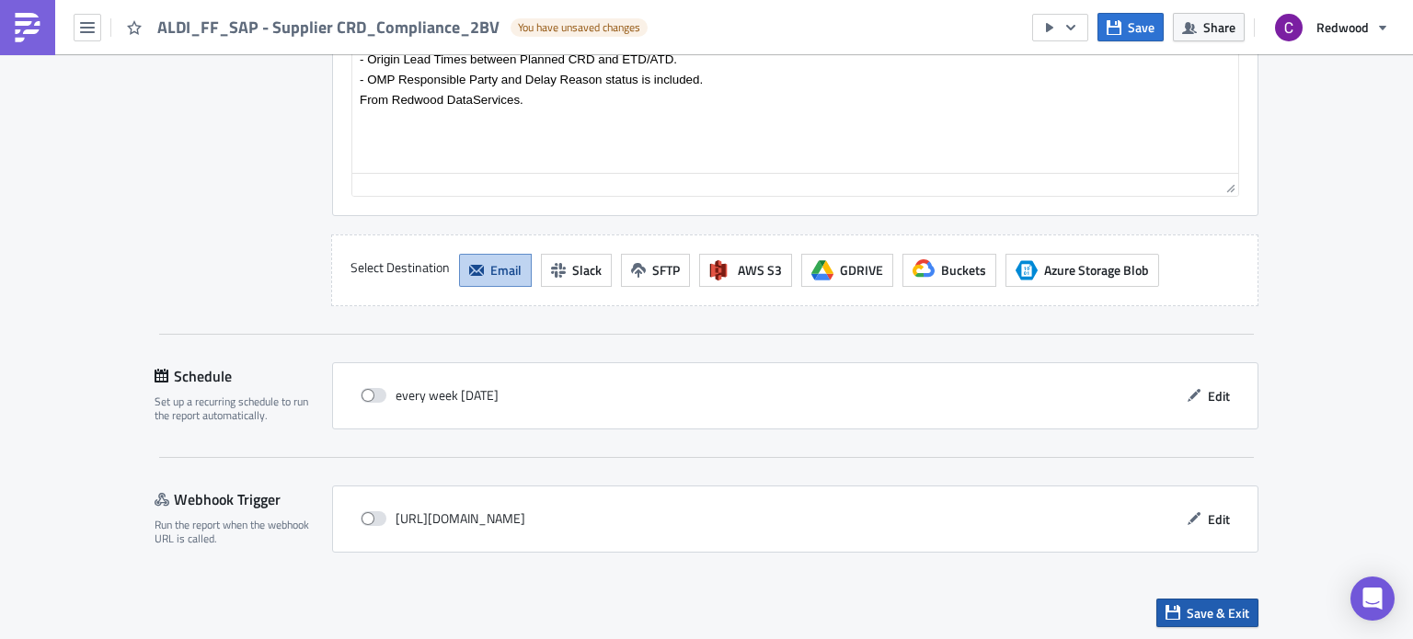
click at [1187, 608] on span "Save & Exit" at bounding box center [1218, 612] width 63 height 19
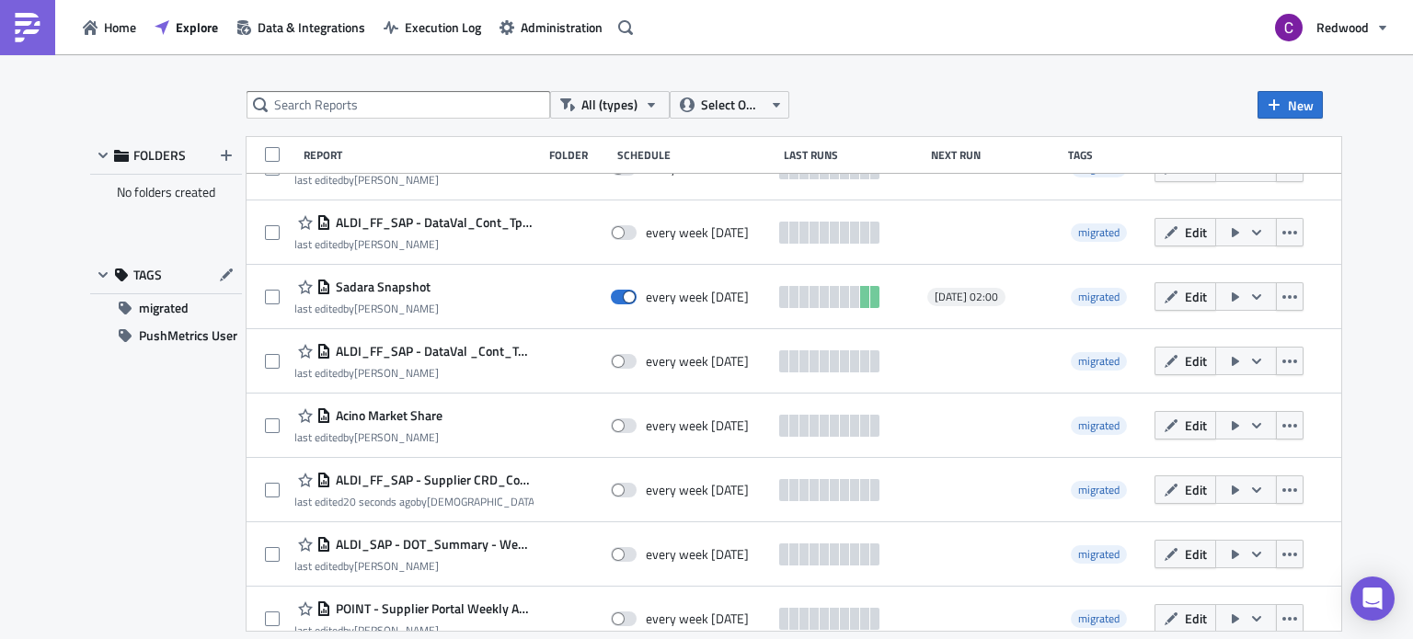
scroll to position [3558, 0]
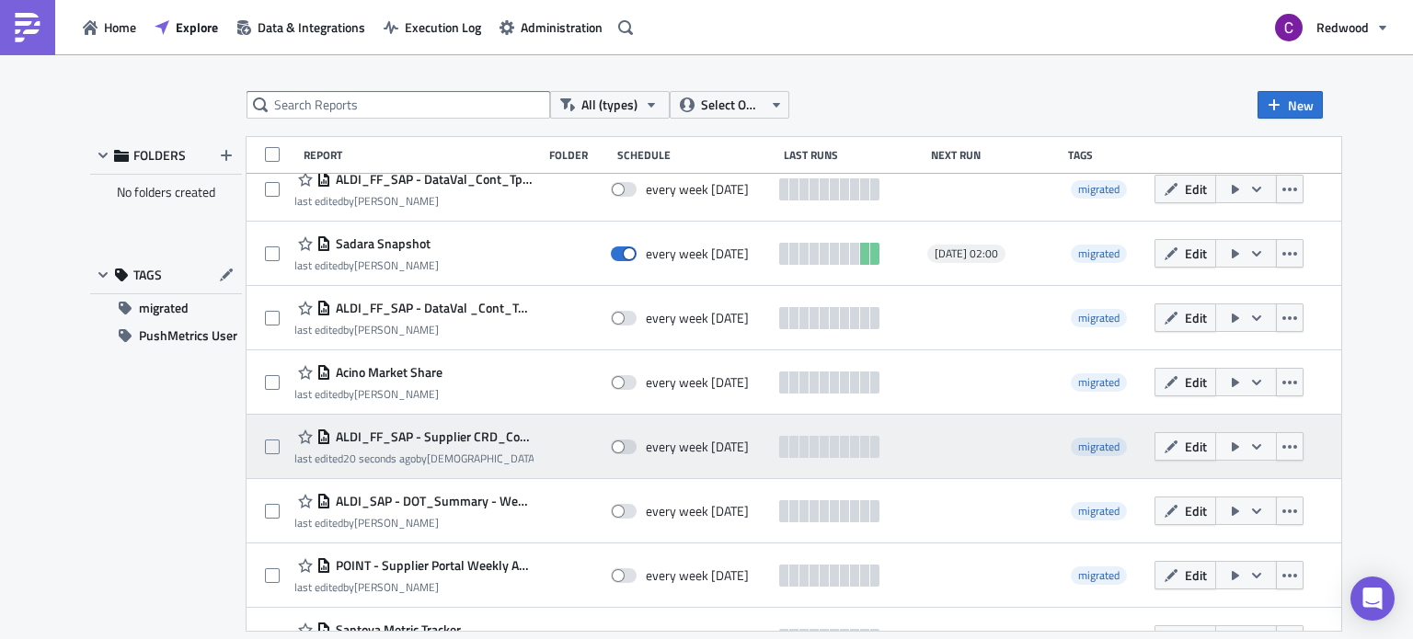
click at [1239, 444] on icon "button" at bounding box center [1235, 446] width 7 height 9
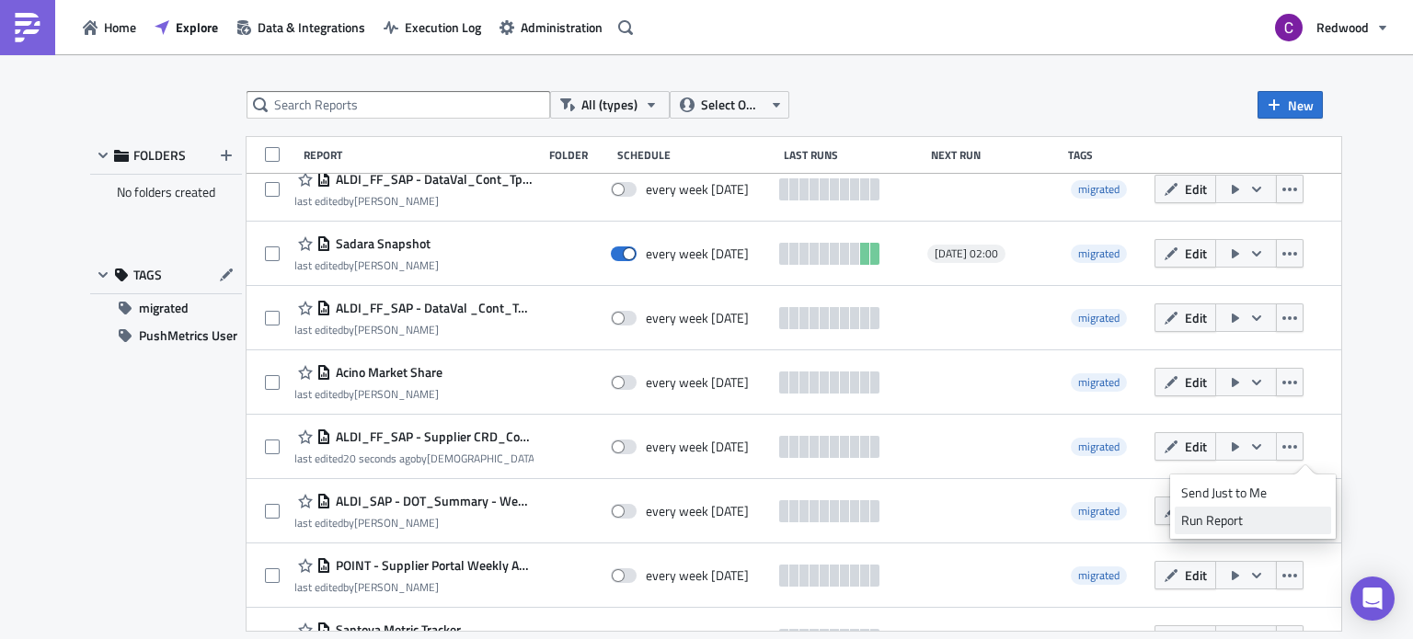
click at [1211, 516] on div "Run Report" at bounding box center [1252, 520] width 143 height 18
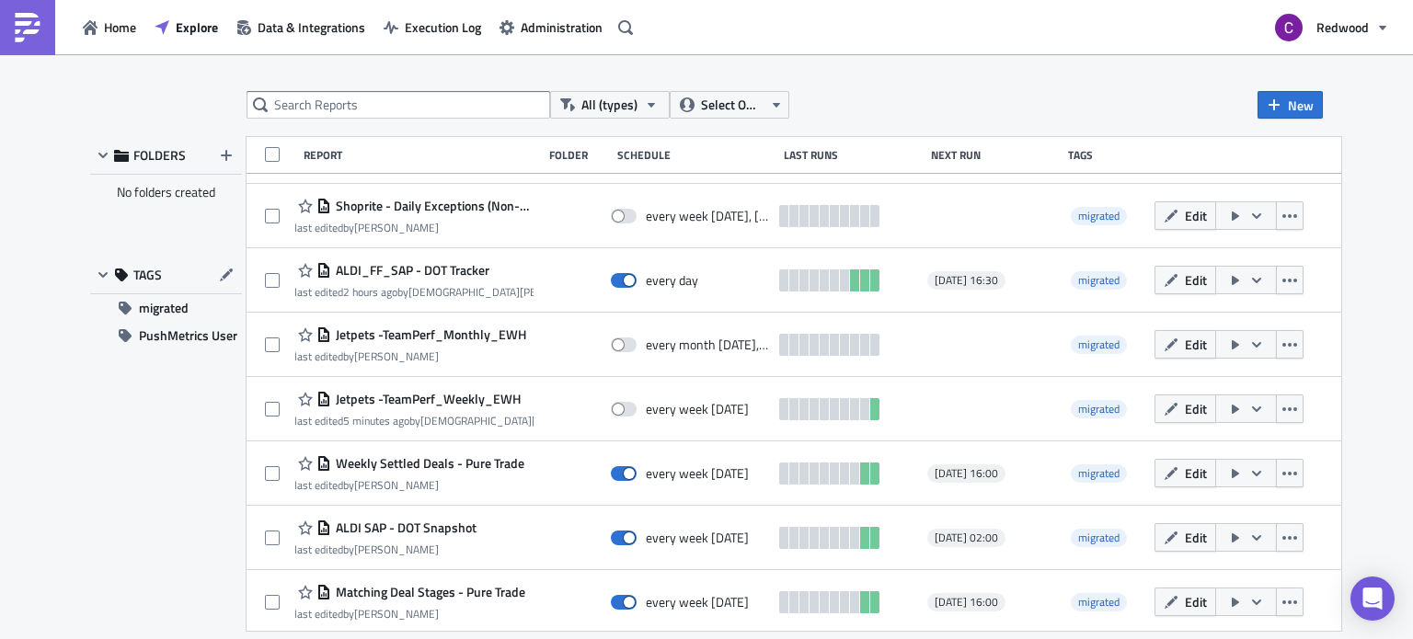
scroll to position [0, 0]
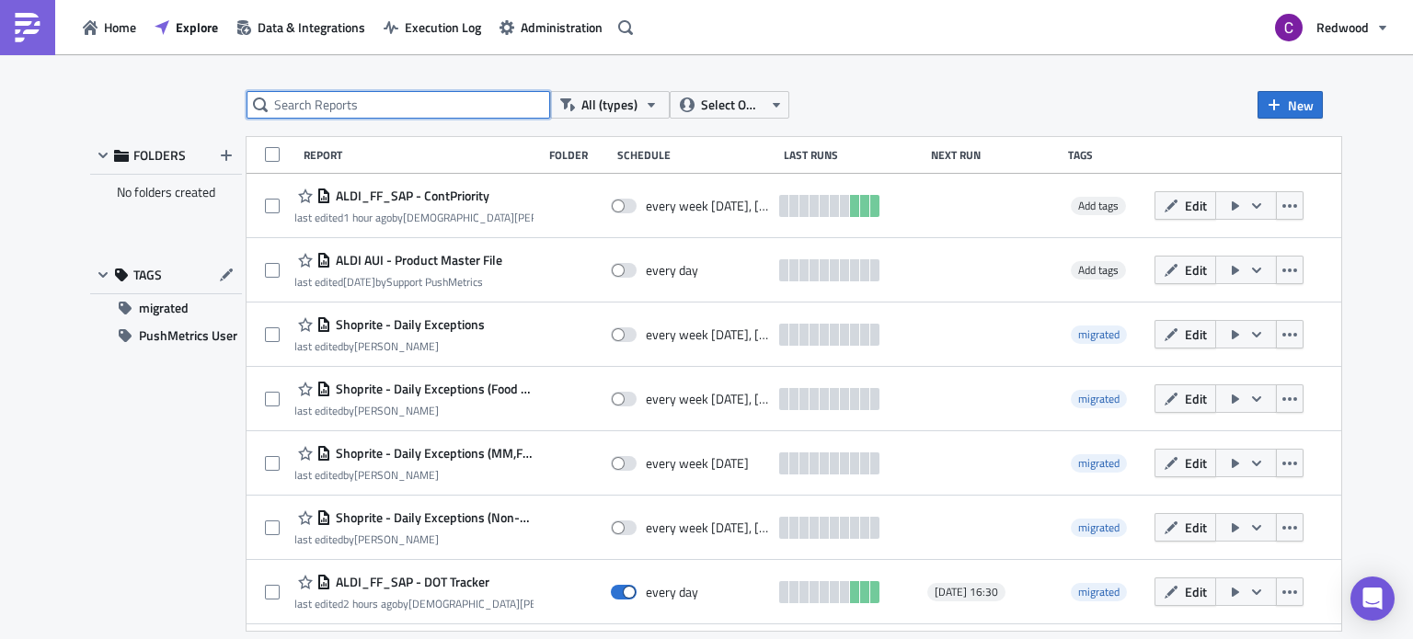
click at [301, 99] on input "text" at bounding box center [399, 105] width 304 height 28
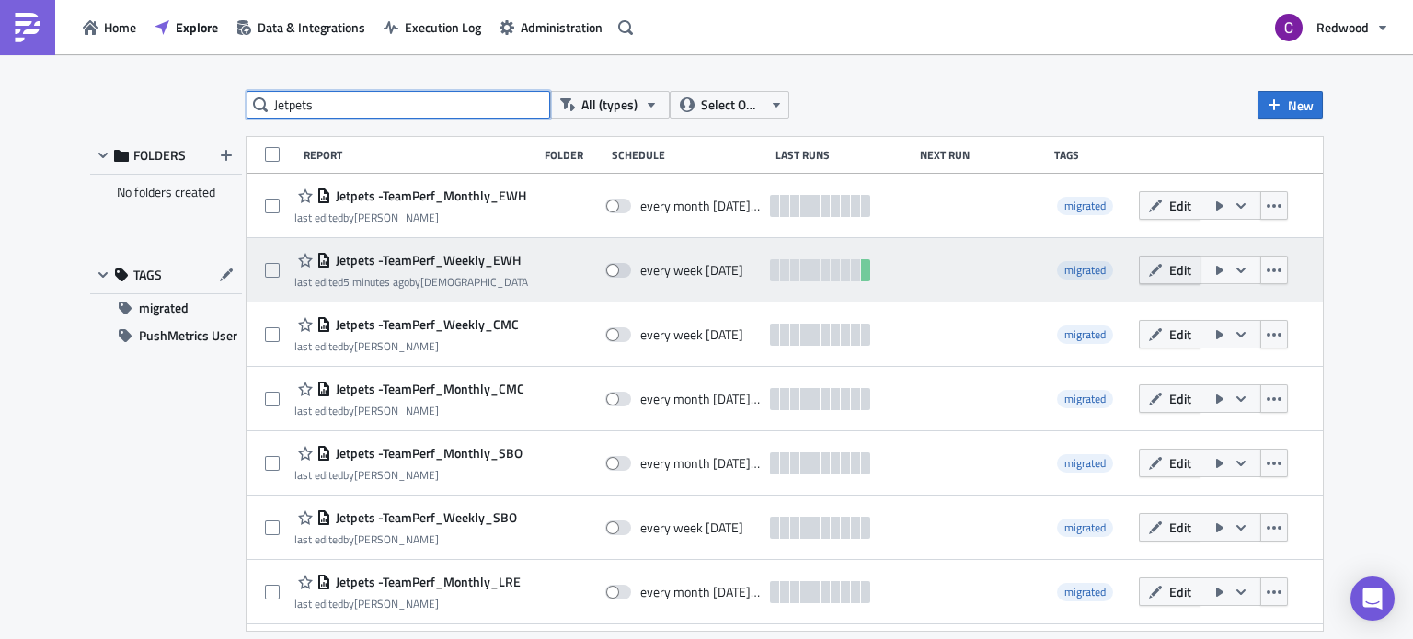
type input "Jetpets"
click at [1191, 275] on span "Edit" at bounding box center [1180, 269] width 22 height 19
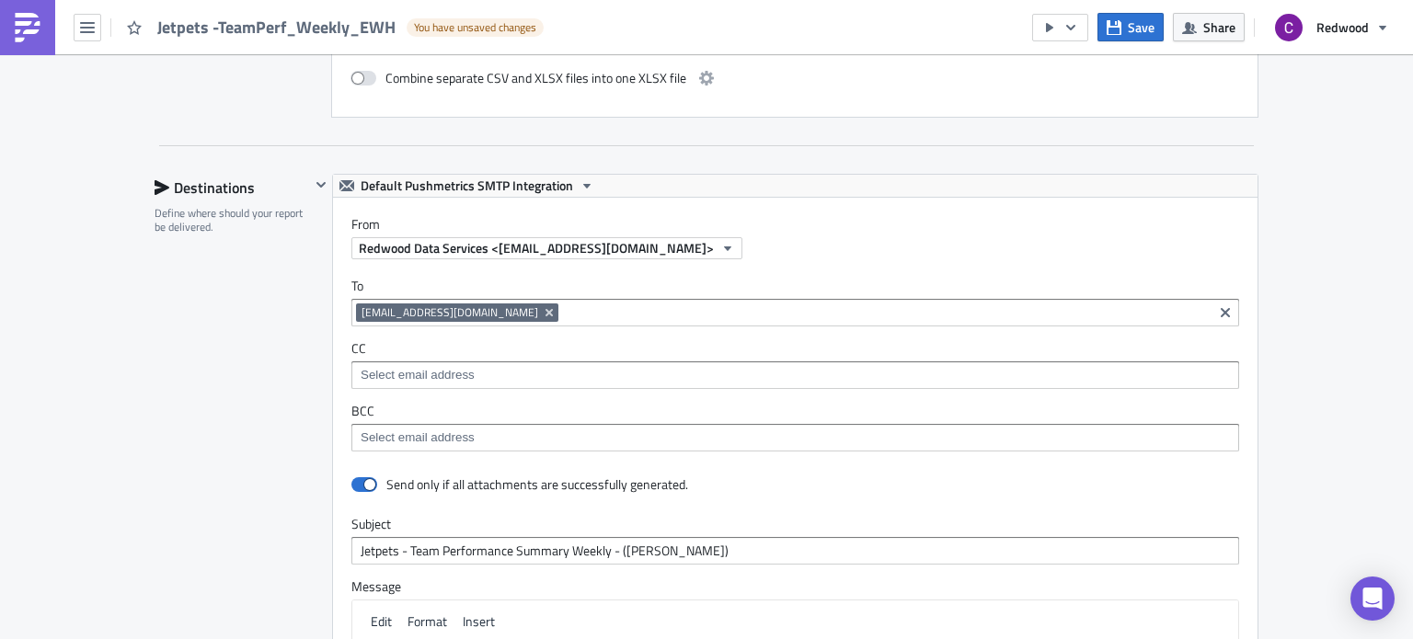
scroll to position [1611, 0]
click at [408, 374] on input at bounding box center [794, 376] width 877 height 18
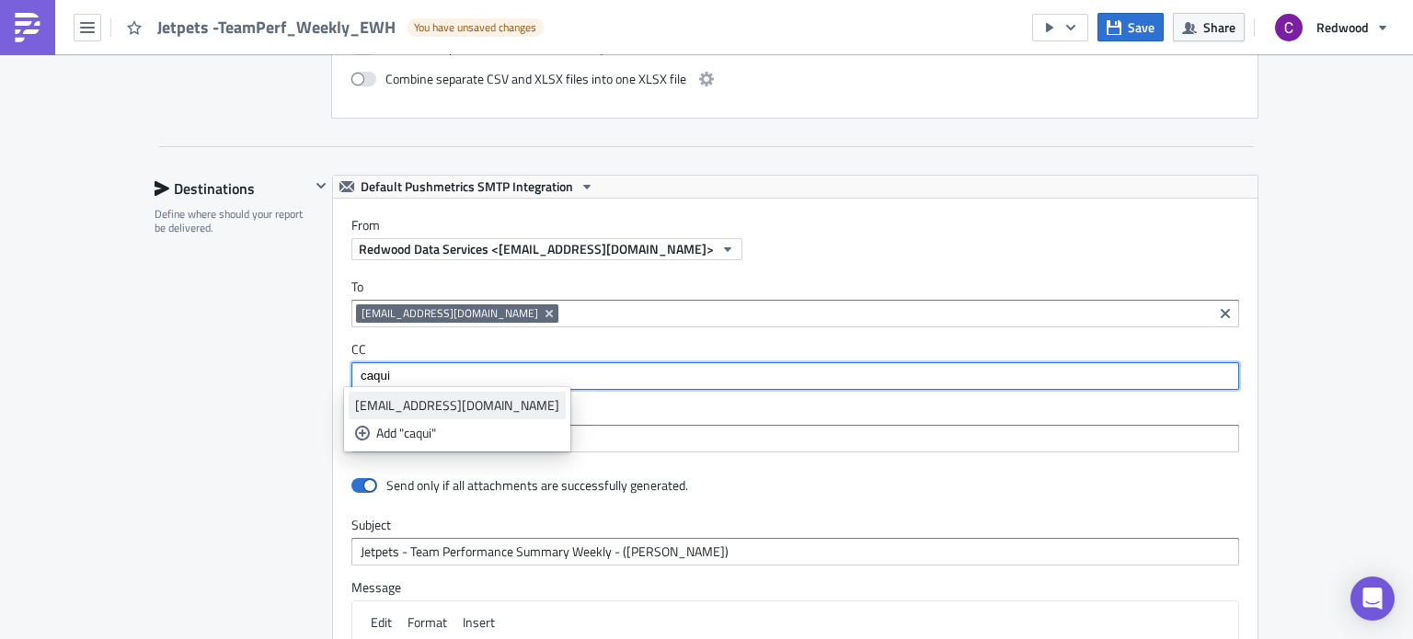
type input "caqui"
click at [408, 407] on div "[EMAIL_ADDRESS][DOMAIN_NAME]" at bounding box center [457, 405] width 204 height 18
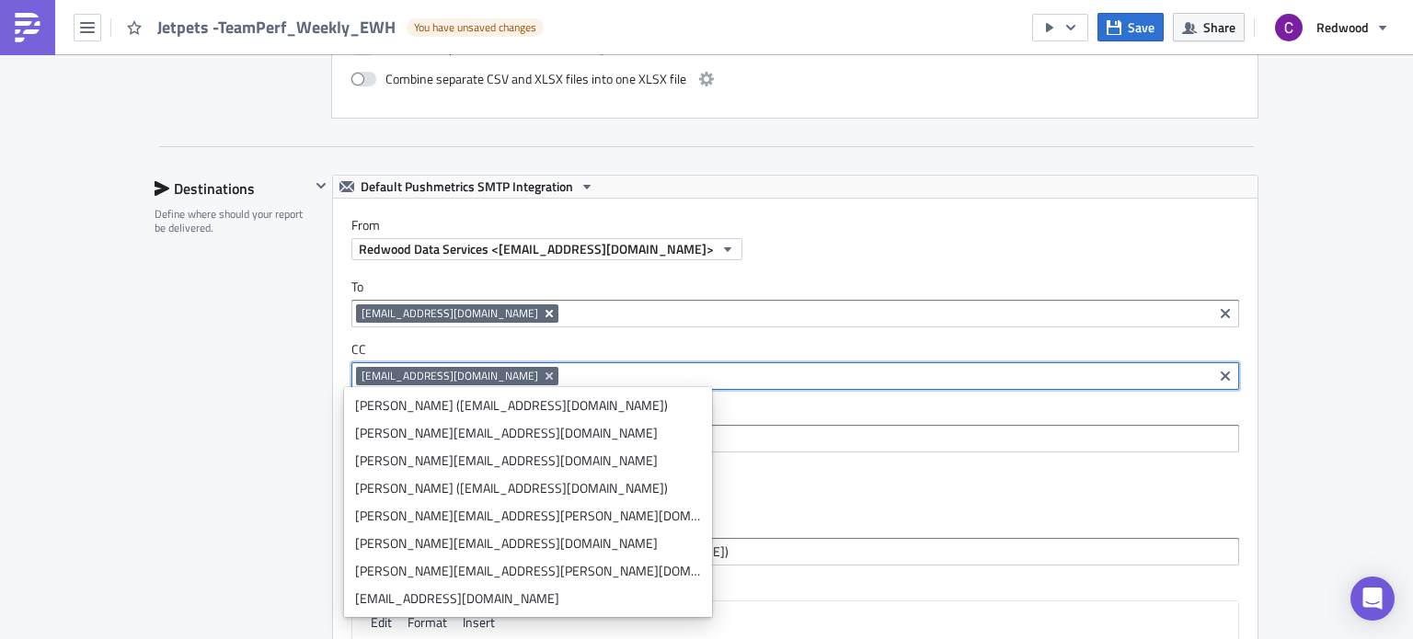
click at [542, 308] on icon "Remove Tag" at bounding box center [549, 313] width 15 height 15
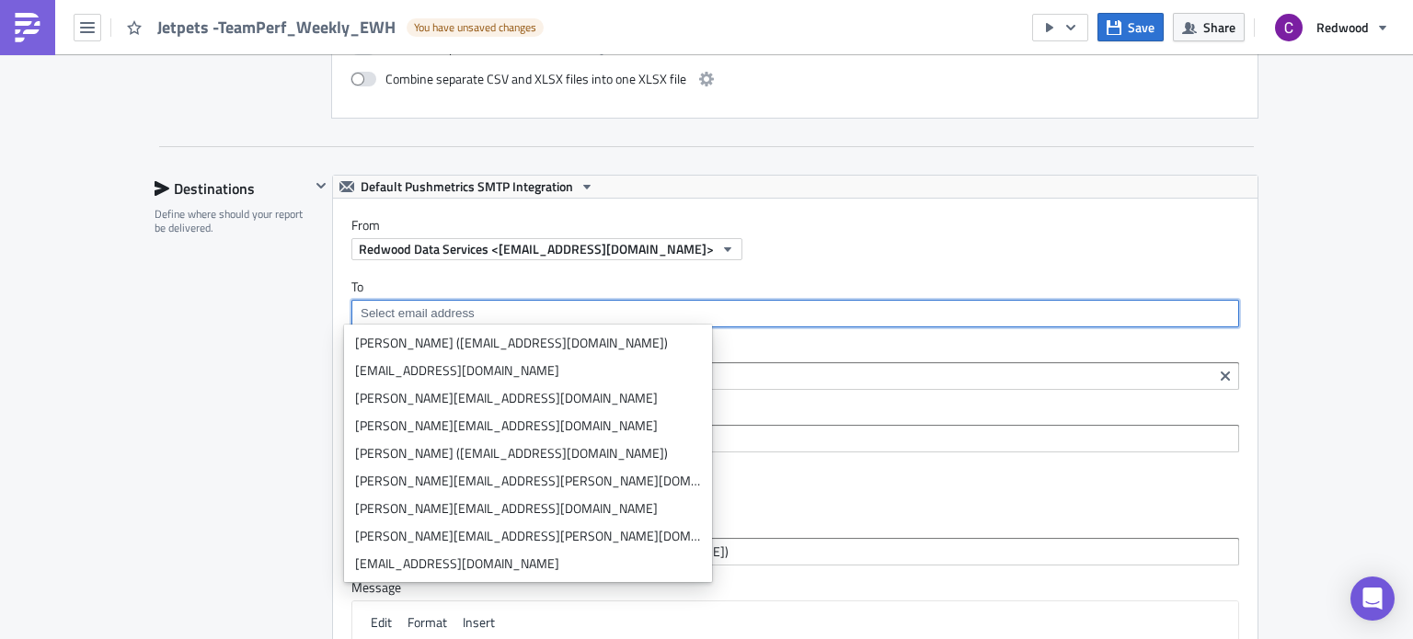
click at [464, 308] on input at bounding box center [794, 313] width 877 height 18
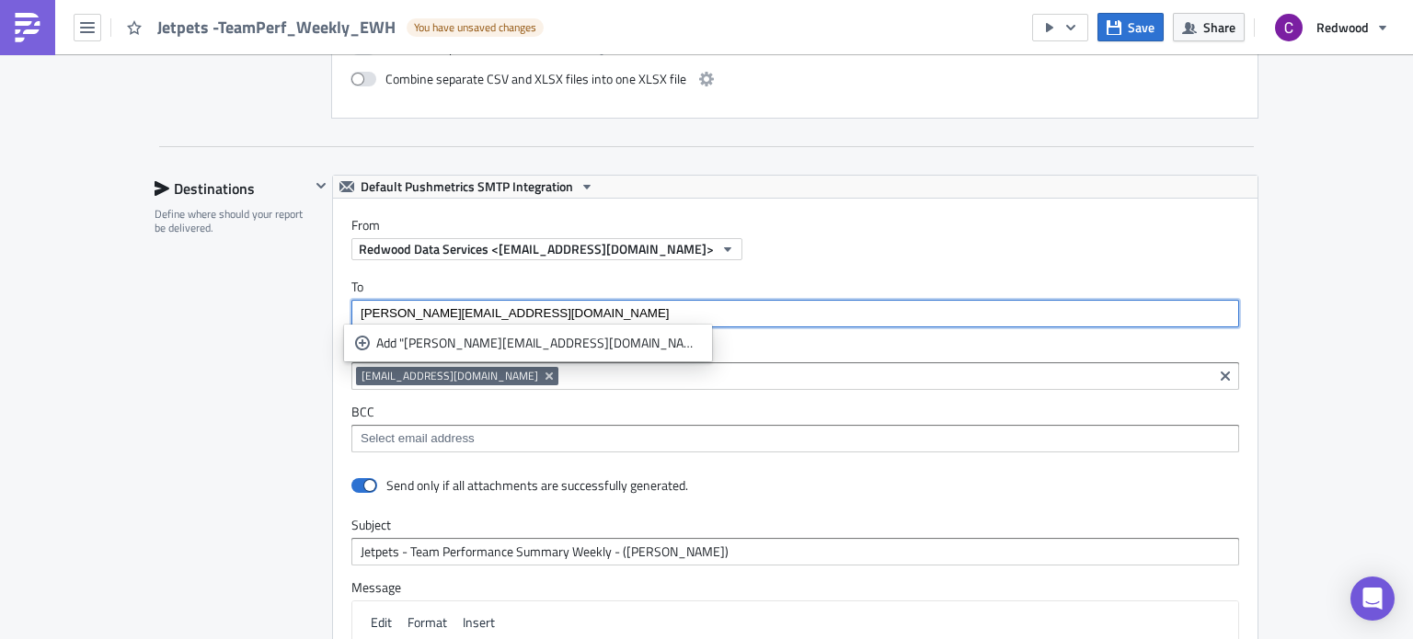
type input "[PERSON_NAME][EMAIL_ADDRESS][DOMAIN_NAME]"
click at [740, 270] on div "To [PERSON_NAME][EMAIL_ADDRESS][DOMAIN_NAME] CC [EMAIL_ADDRESS][DOMAIN_NAME] [E…" at bounding box center [795, 365] width 924 height 211
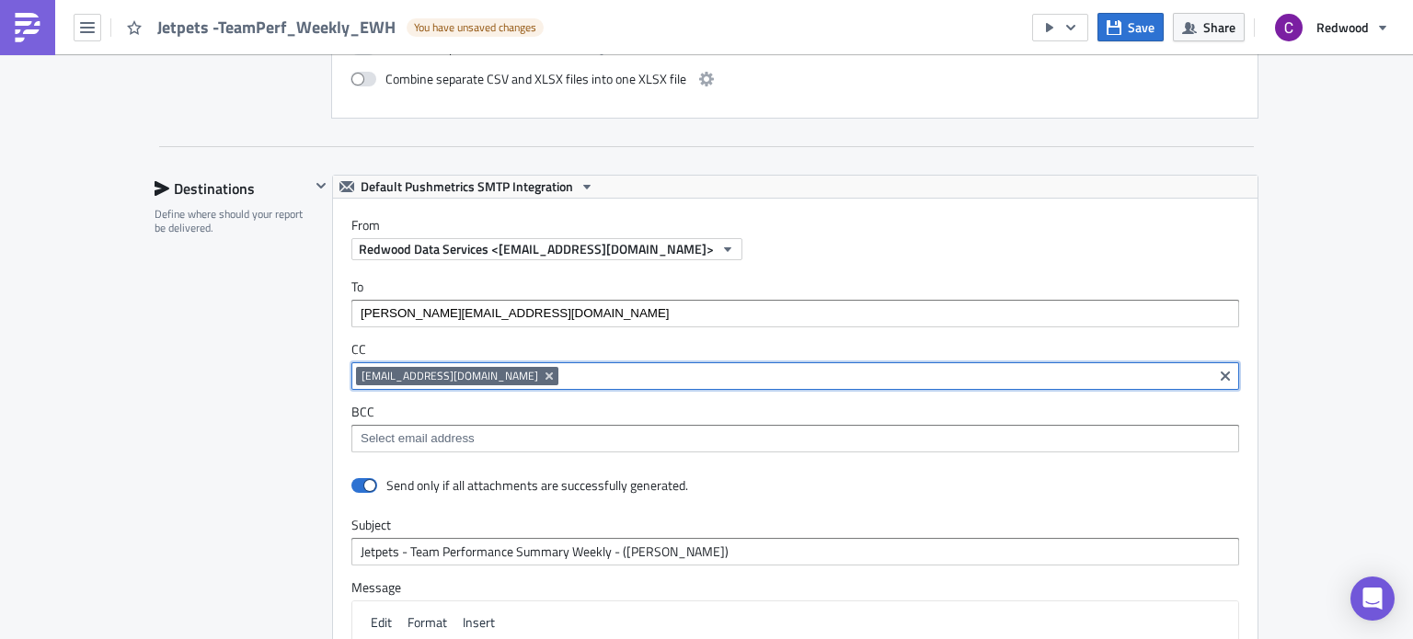
click at [603, 378] on input at bounding box center [885, 376] width 645 height 18
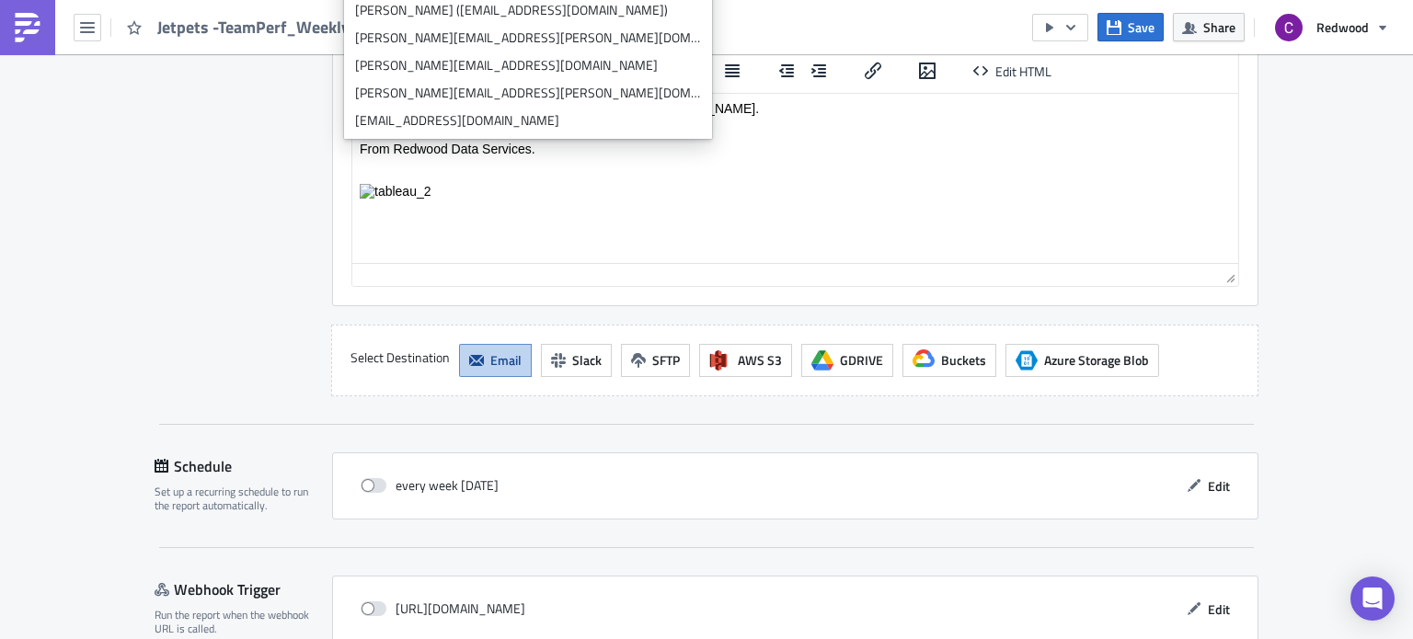
scroll to position [2289, 0]
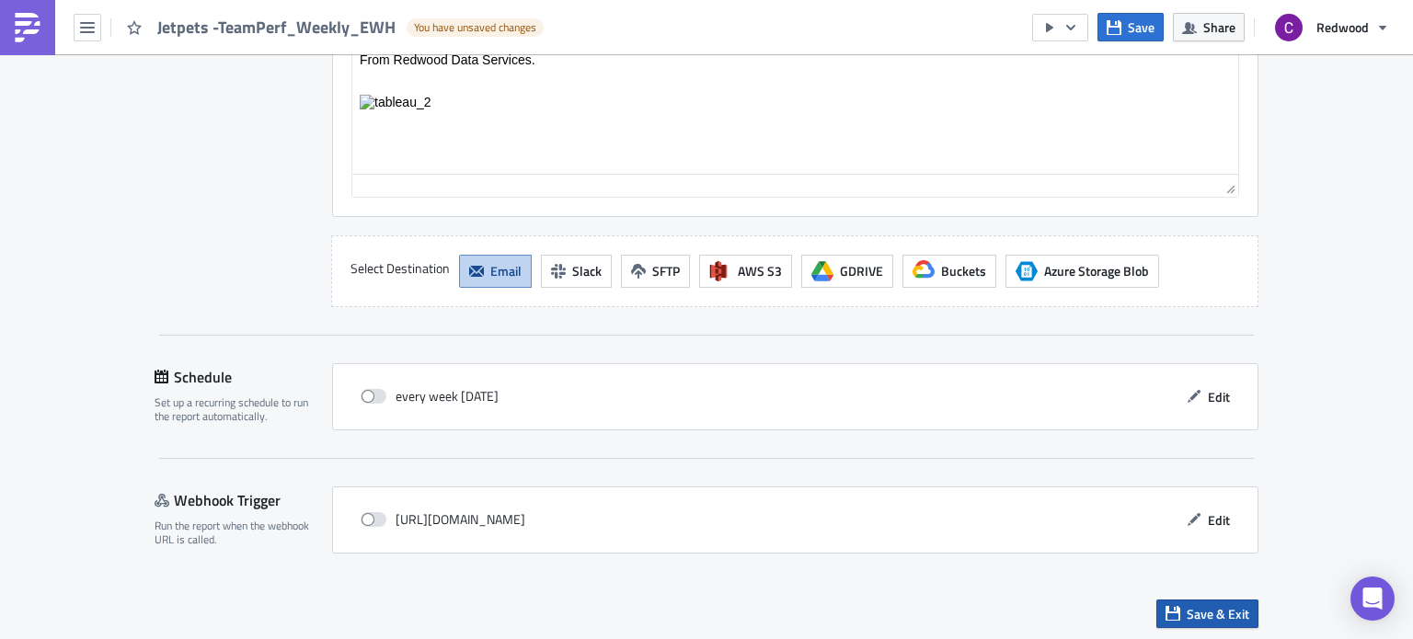
click at [1199, 611] on span "Save & Exit" at bounding box center [1218, 613] width 63 height 19
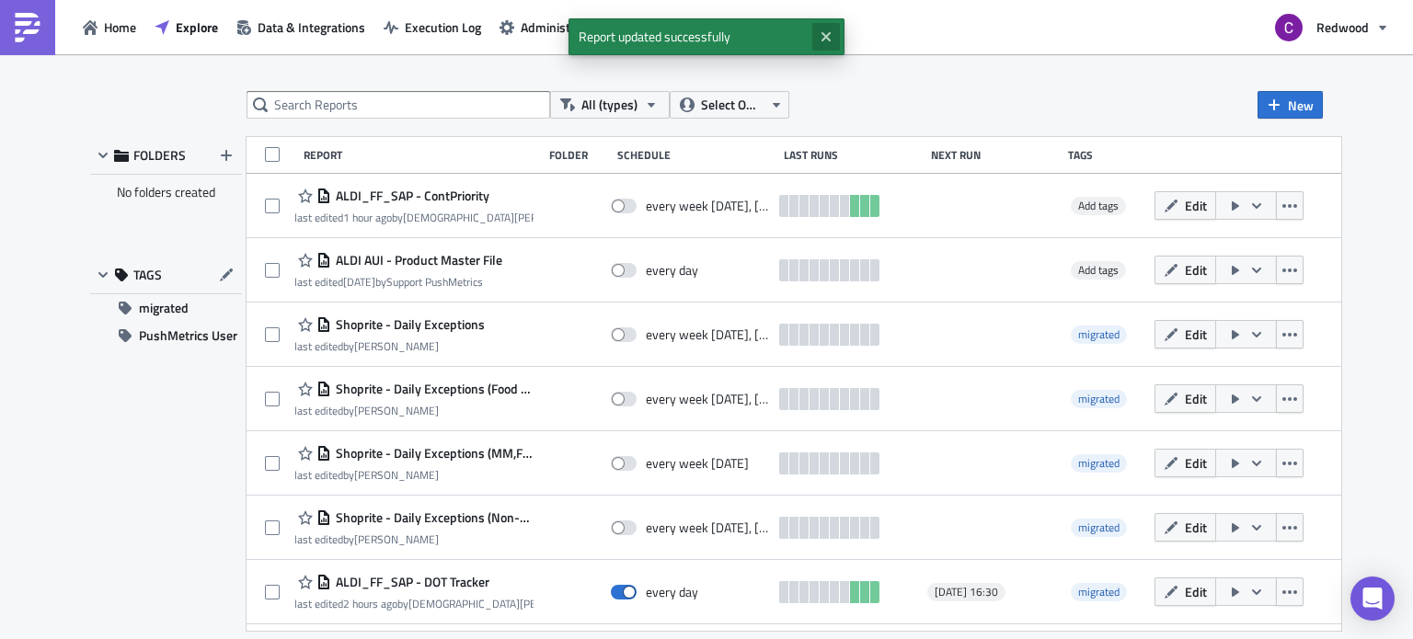
click at [828, 35] on icon "Close" at bounding box center [825, 36] width 9 height 9
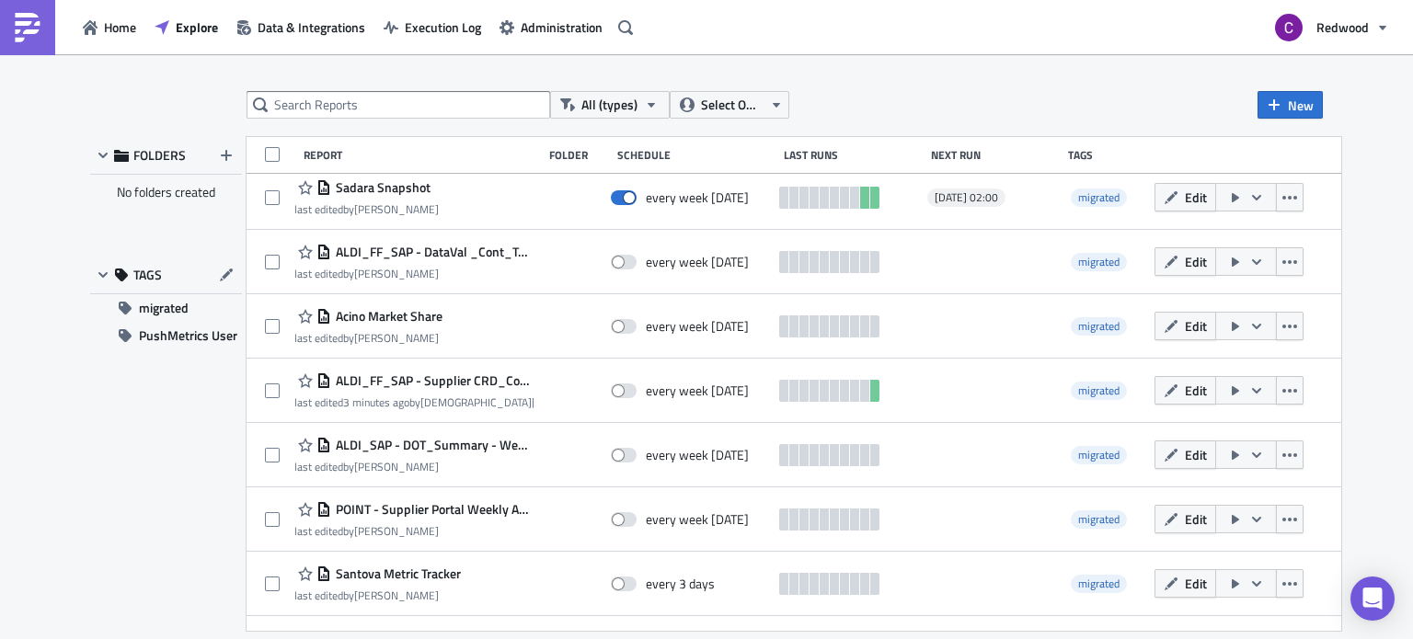
scroll to position [3616, 0]
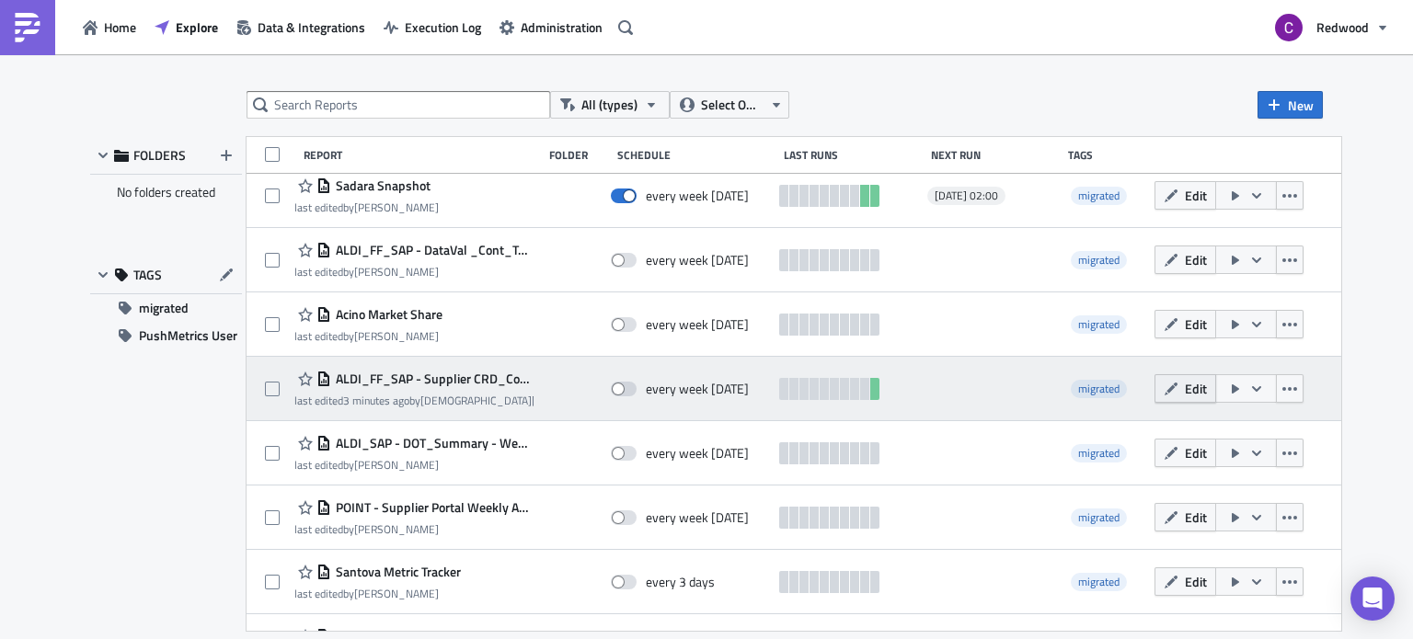
click at [1207, 385] on span "Edit" at bounding box center [1196, 388] width 22 height 19
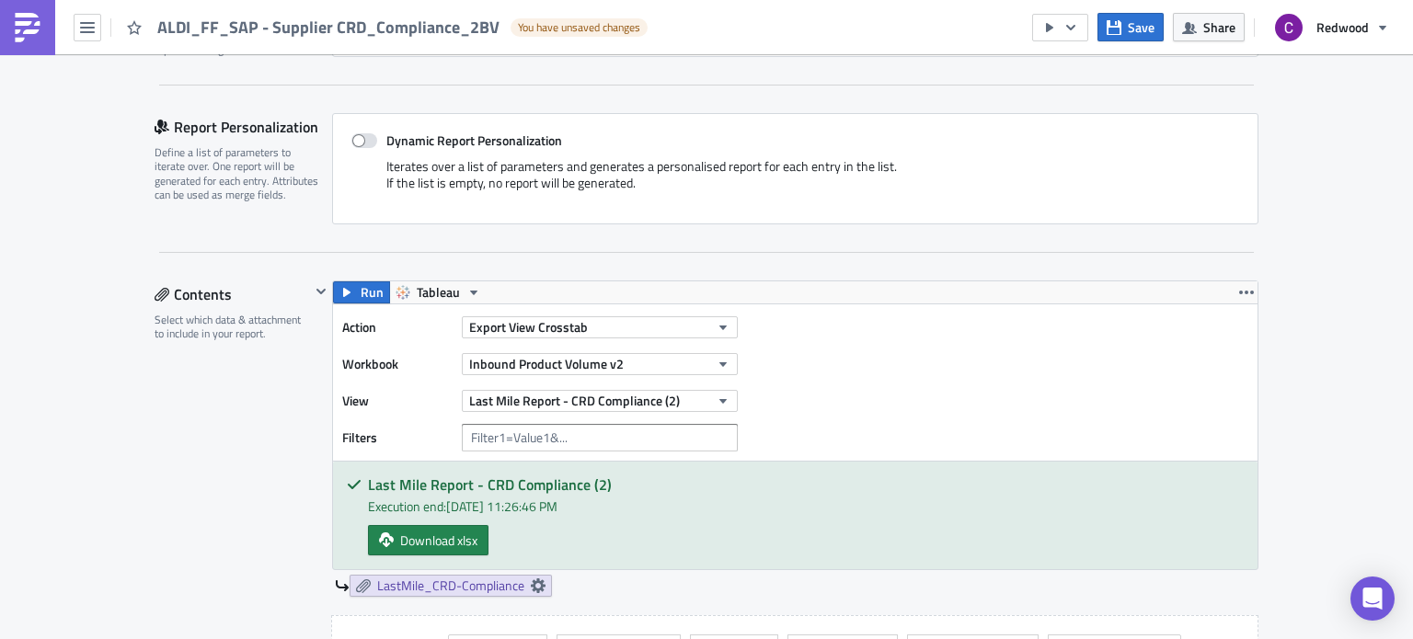
scroll to position [513, 0]
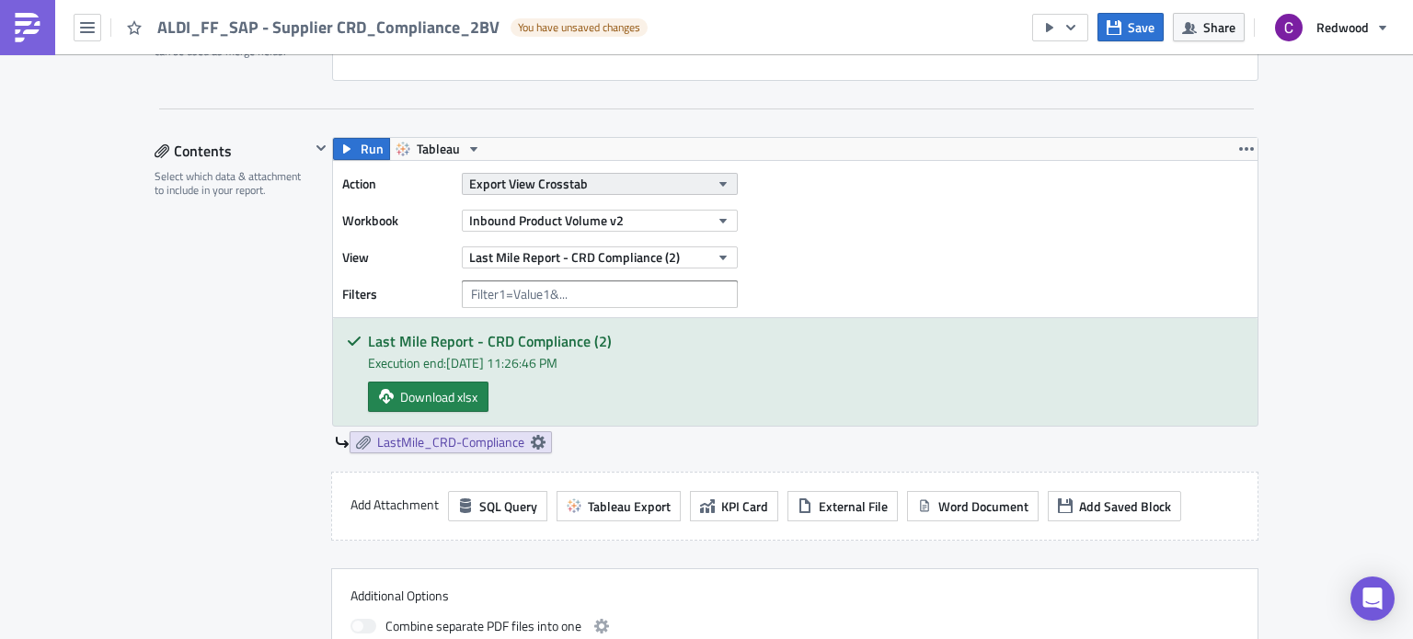
click at [716, 183] on icon "button" at bounding box center [723, 184] width 15 height 15
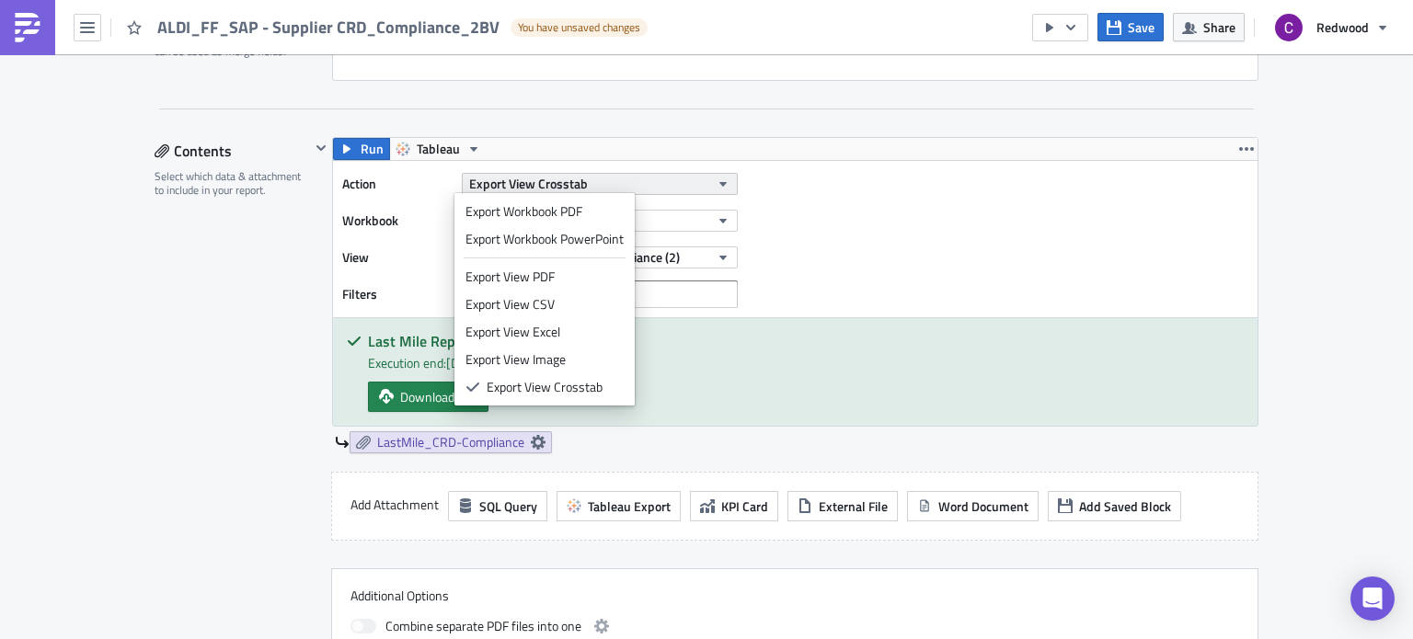
click at [716, 183] on icon "button" at bounding box center [723, 184] width 15 height 15
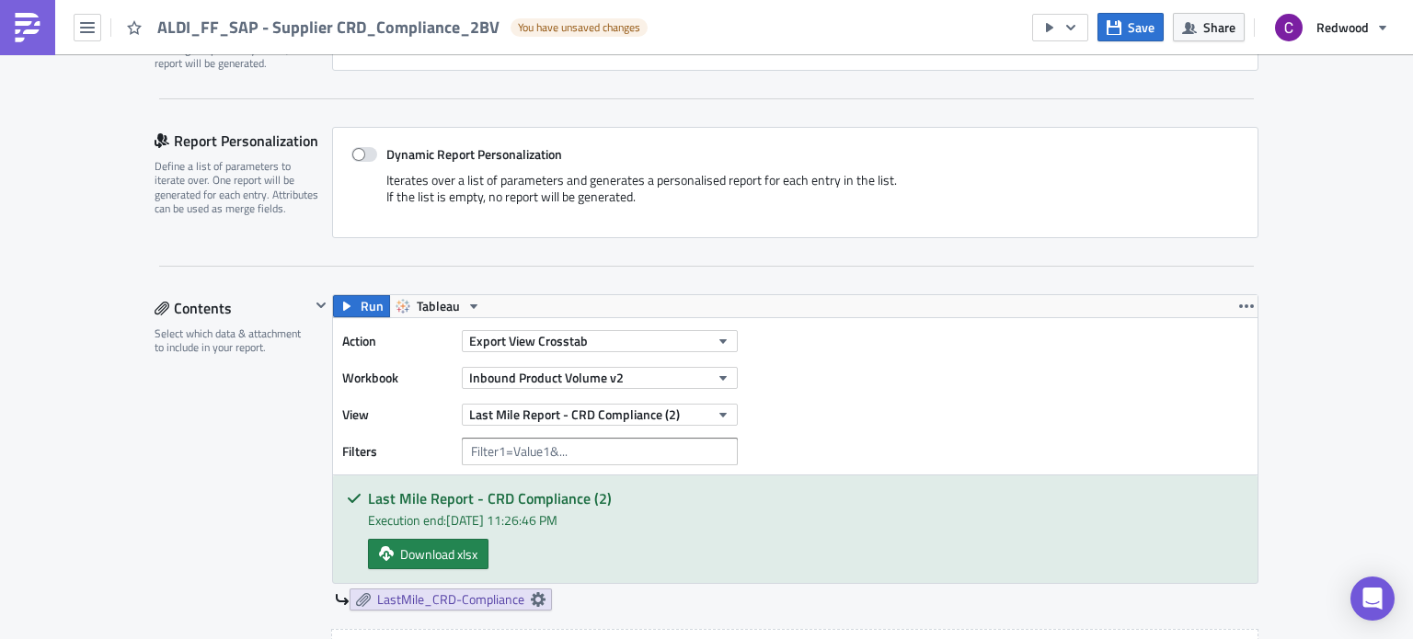
scroll to position [339, 0]
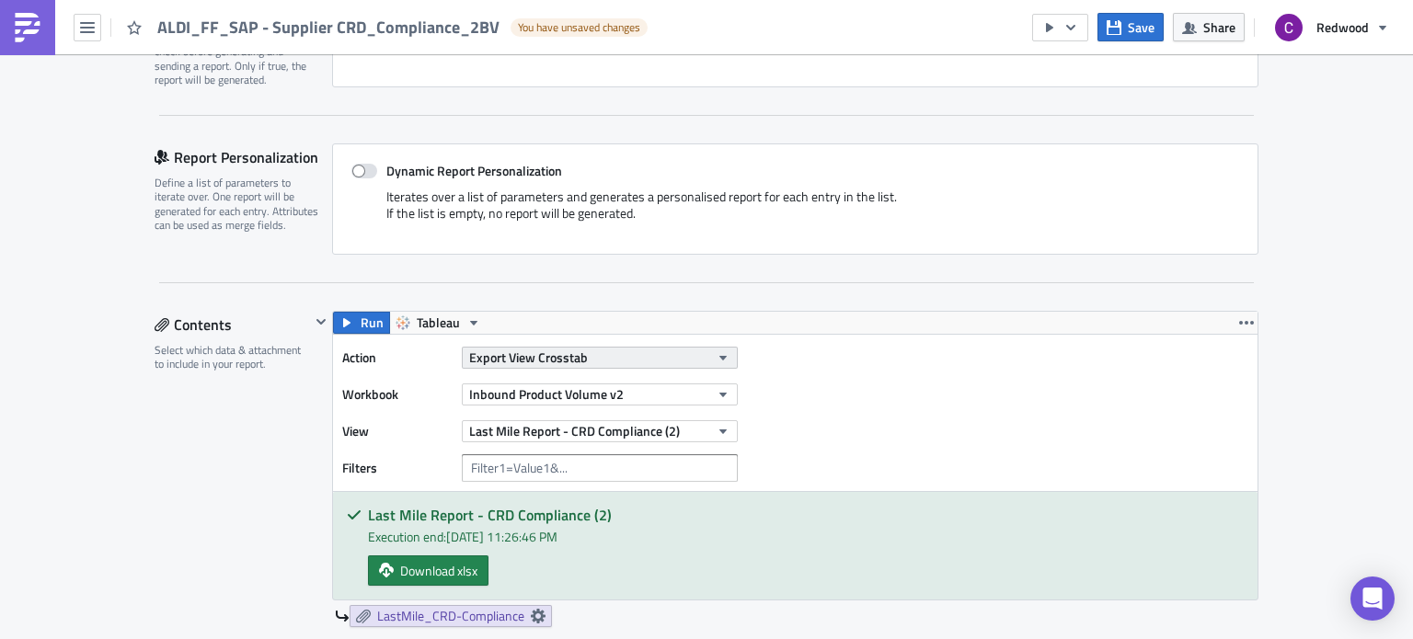
click at [703, 355] on button "Export View Crosstab" at bounding box center [600, 358] width 276 height 22
click at [716, 350] on icon "button" at bounding box center [723, 357] width 15 height 15
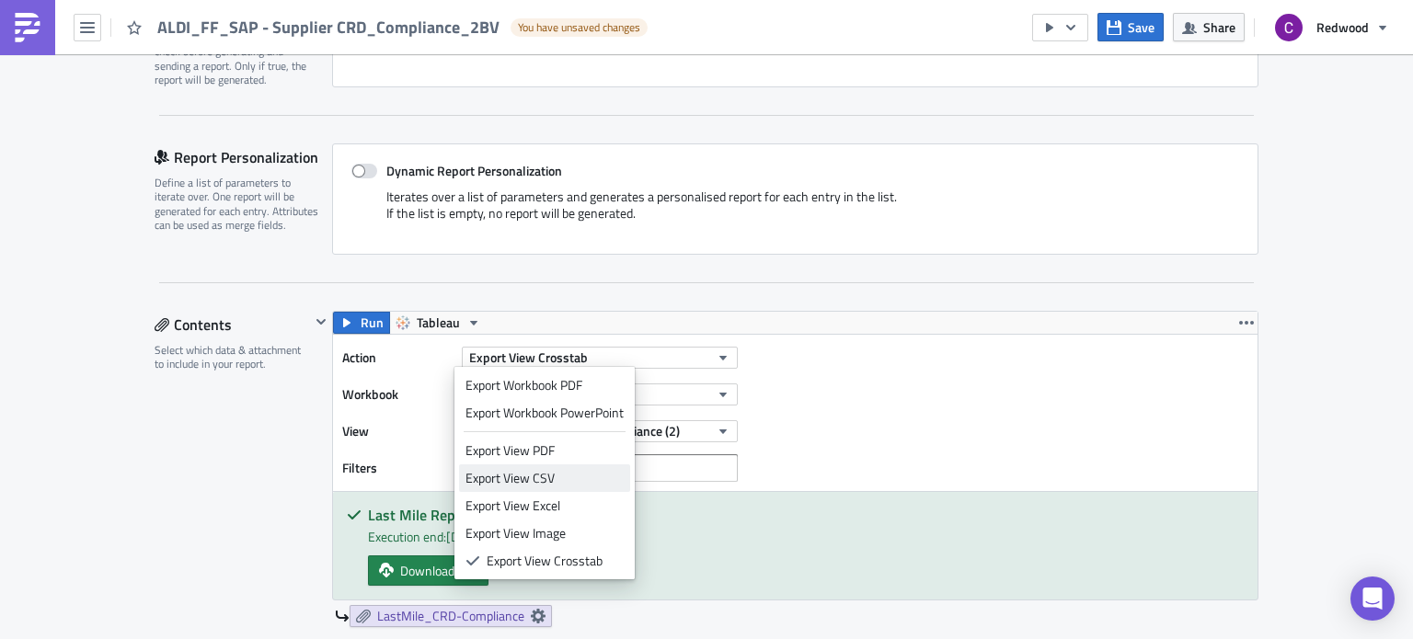
click at [559, 471] on div "Export View CSV" at bounding box center [544, 478] width 158 height 18
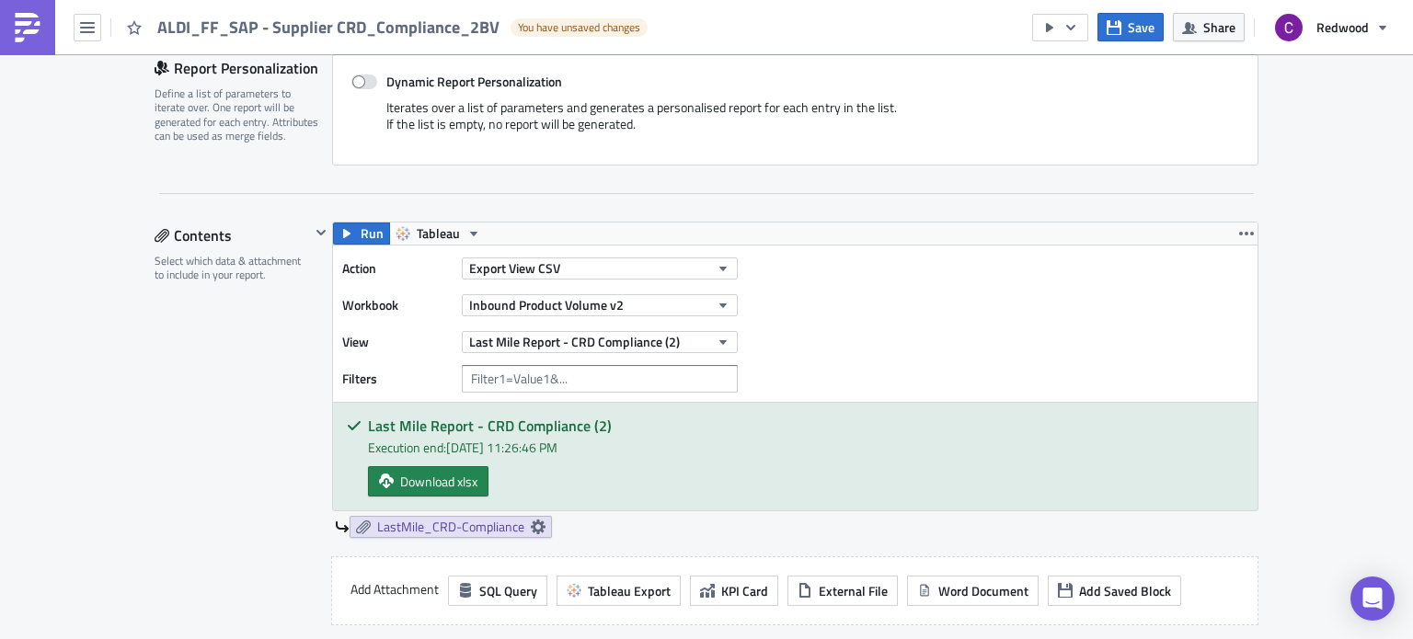
scroll to position [430, 0]
click at [503, 519] on span "LastMile_CRD-Compliance" at bounding box center [450, 526] width 147 height 17
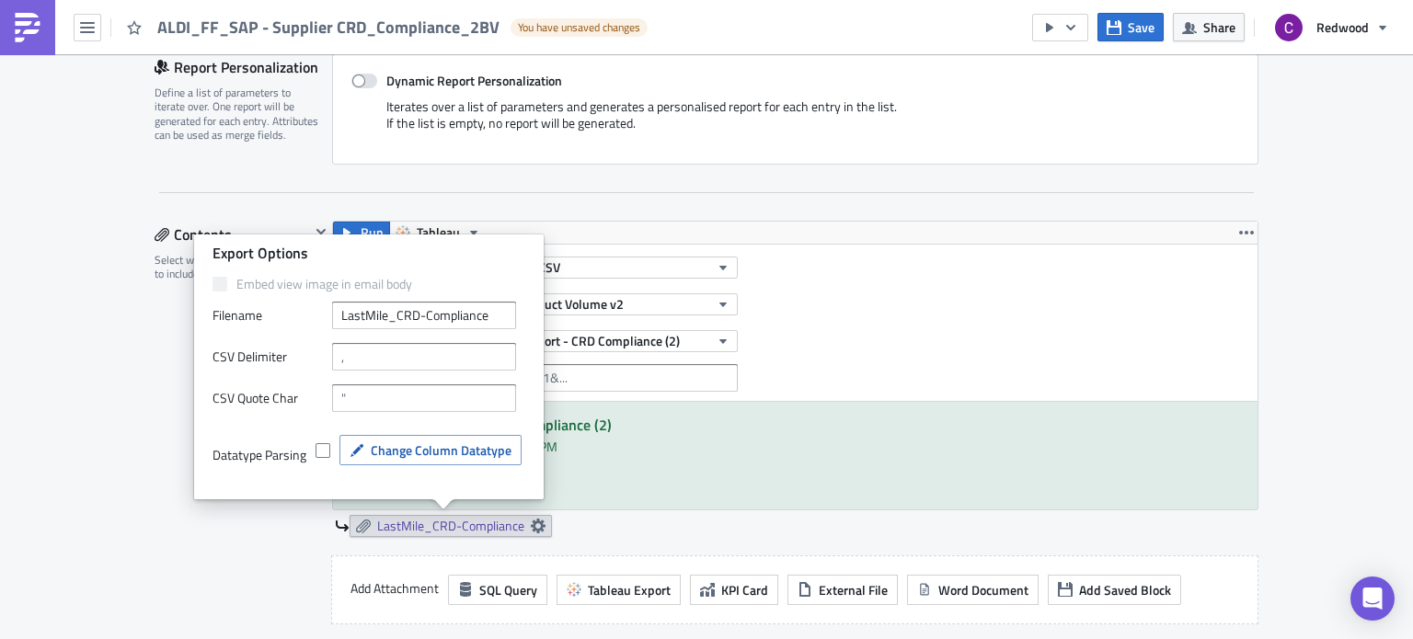
click at [918, 350] on div "Action Export View CSV Workbook Inbound Product Volume v2 View Last Mile Report…" at bounding box center [795, 323] width 924 height 156
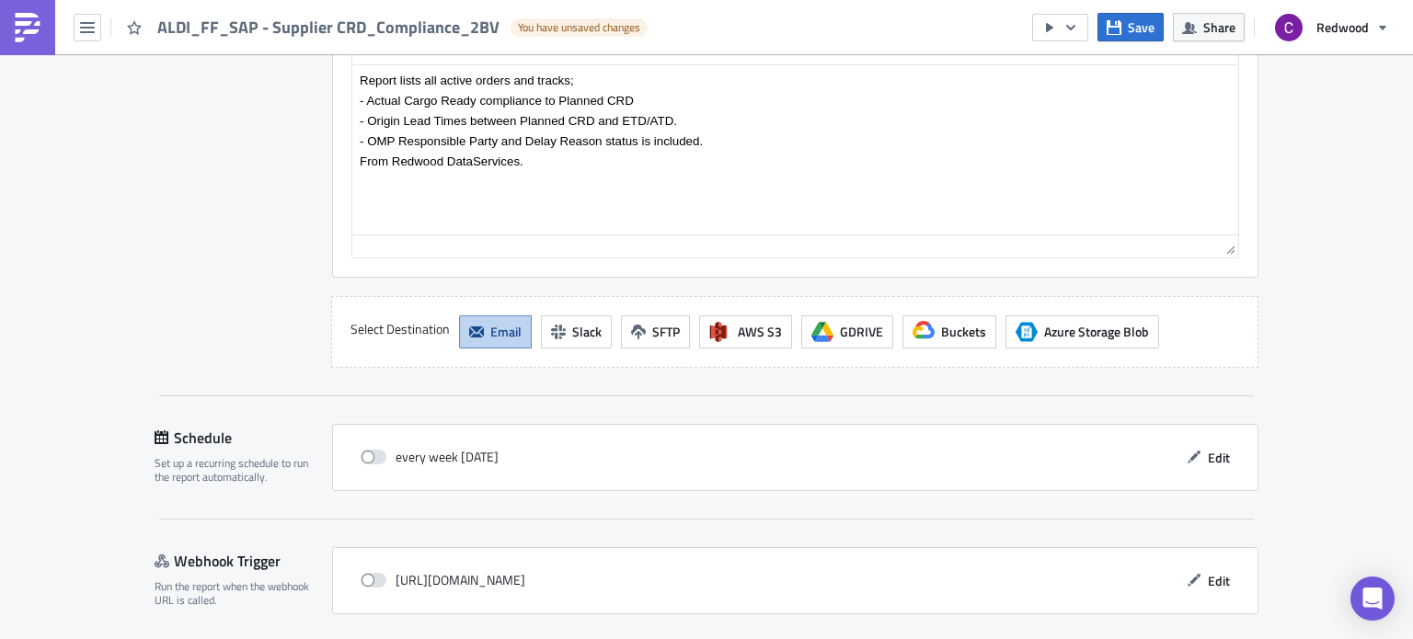
scroll to position [1772, 0]
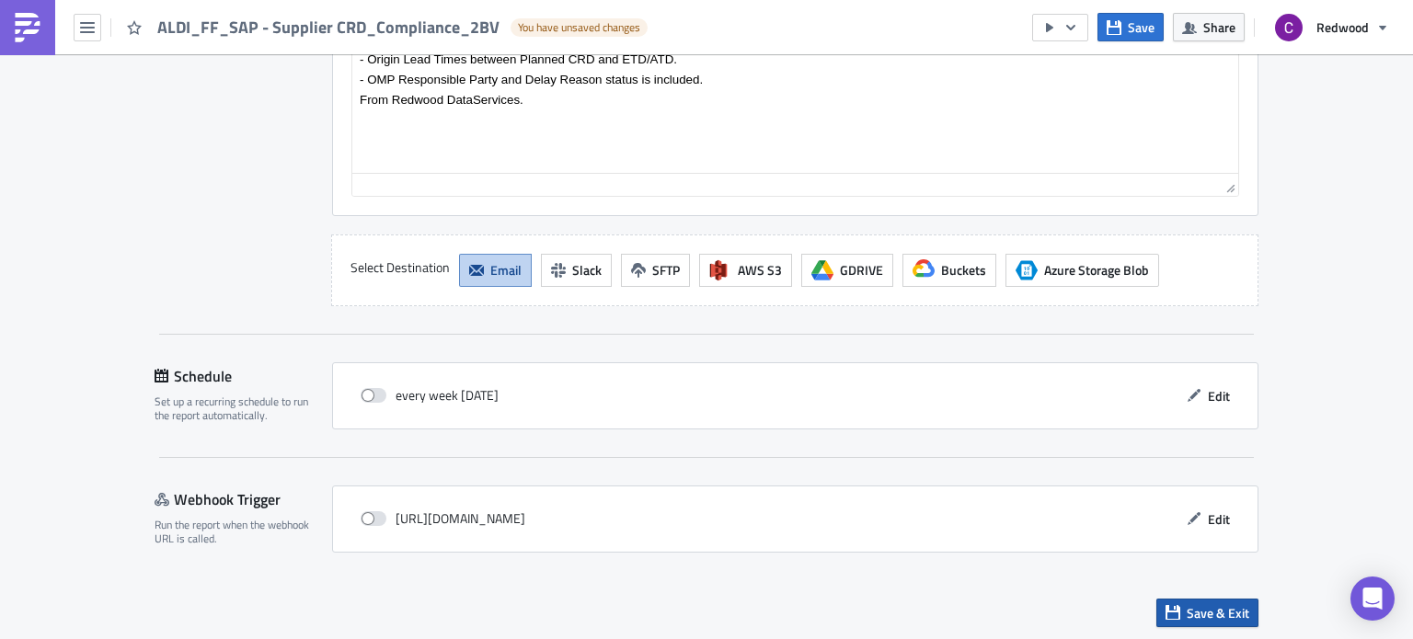
click at [1197, 614] on span "Save & Exit" at bounding box center [1218, 612] width 63 height 19
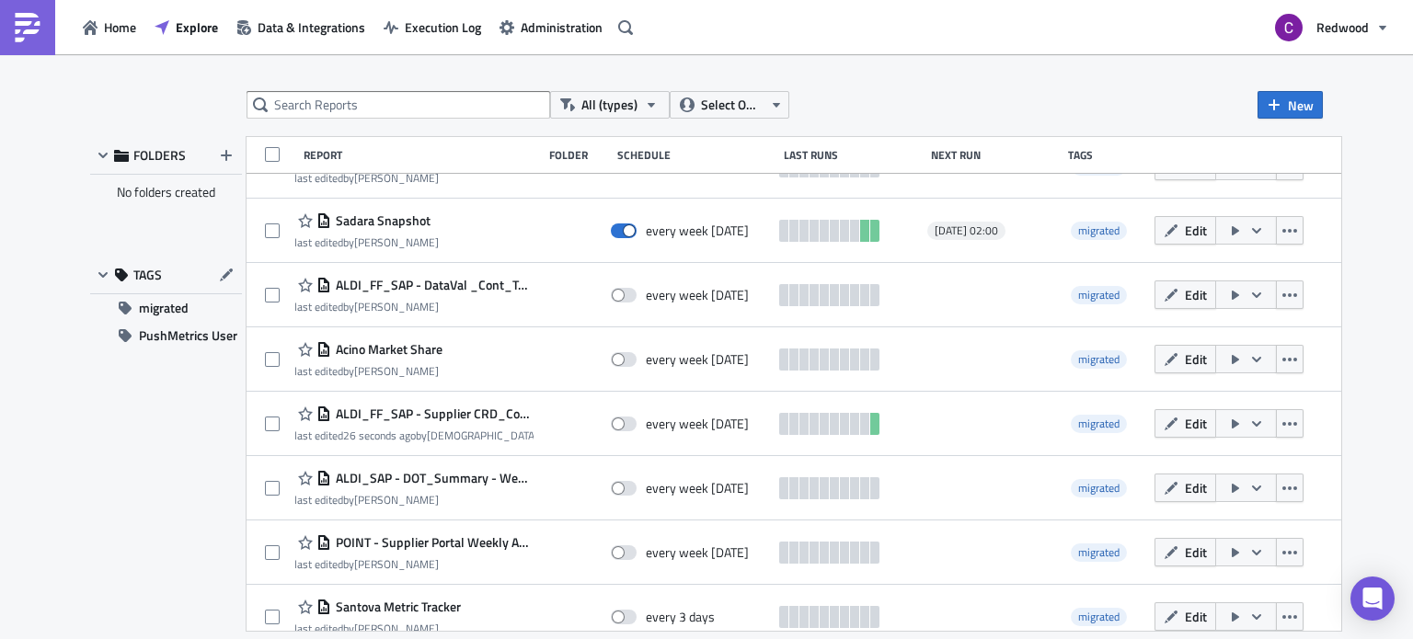
scroll to position [3587, 0]
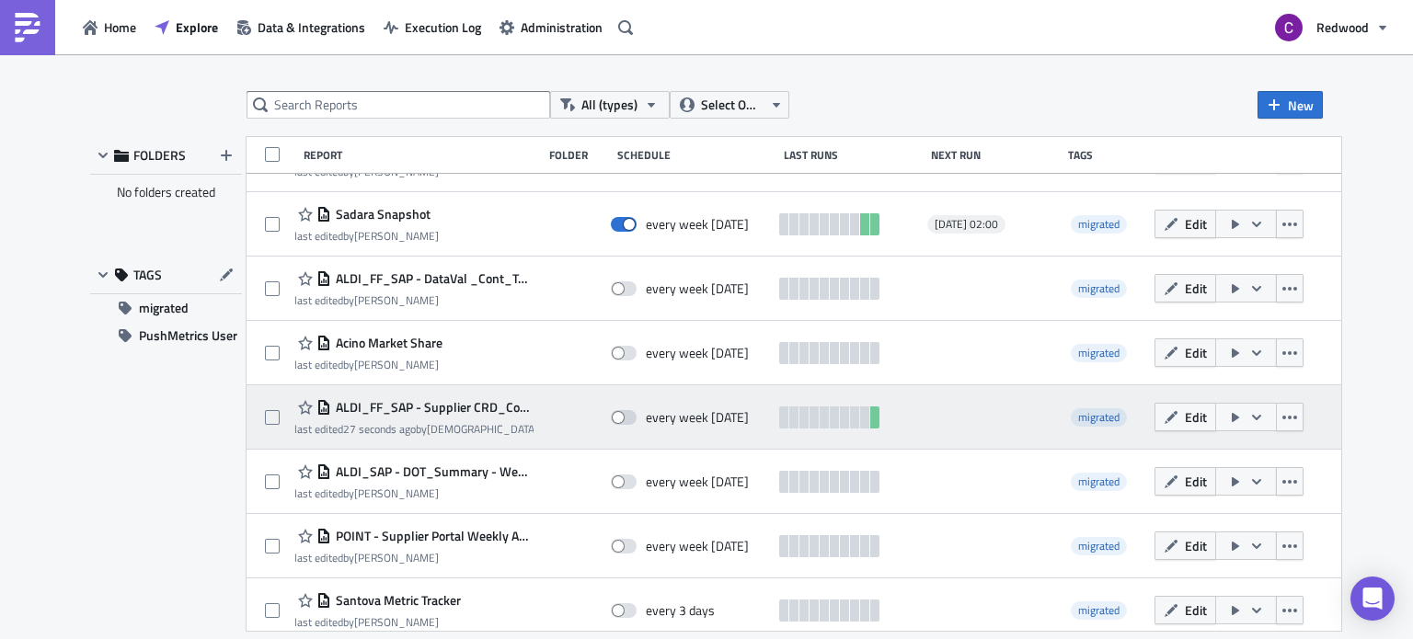
click at [1239, 416] on icon "button" at bounding box center [1235, 417] width 7 height 9
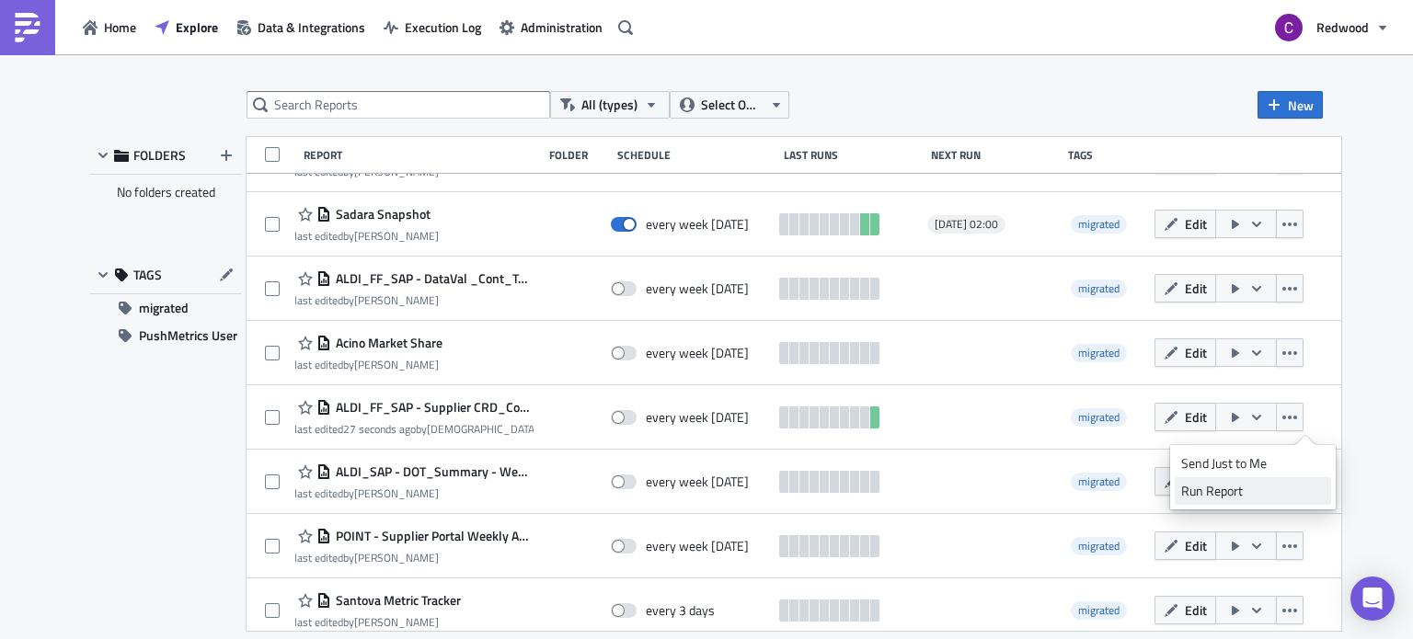
click at [1214, 493] on div "Run Report" at bounding box center [1252, 491] width 143 height 18
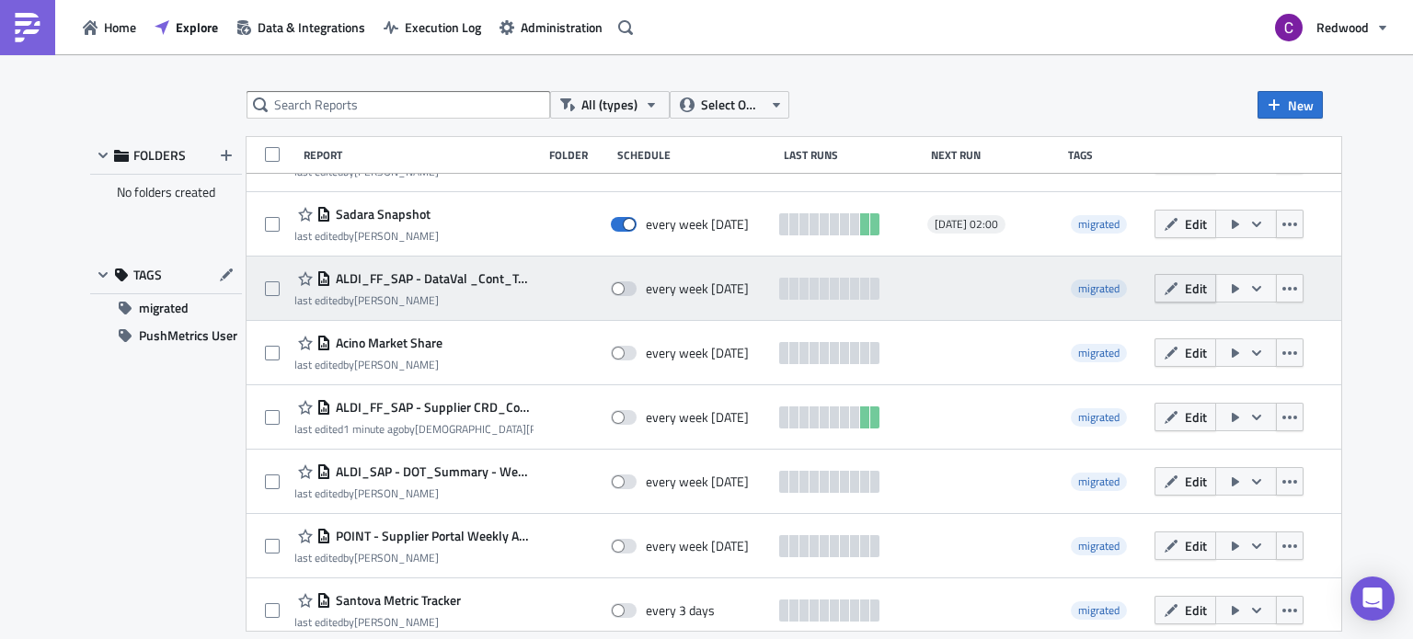
click at [1216, 281] on button "Edit" at bounding box center [1185, 288] width 62 height 29
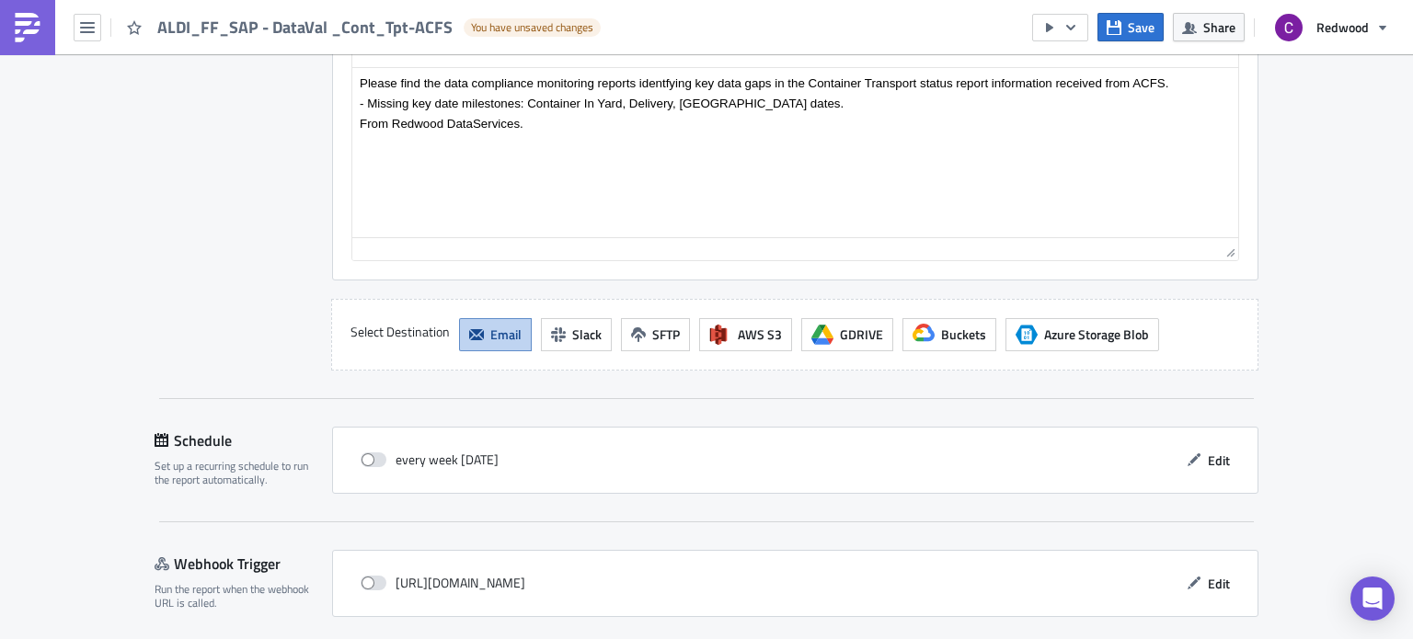
scroll to position [1663, 0]
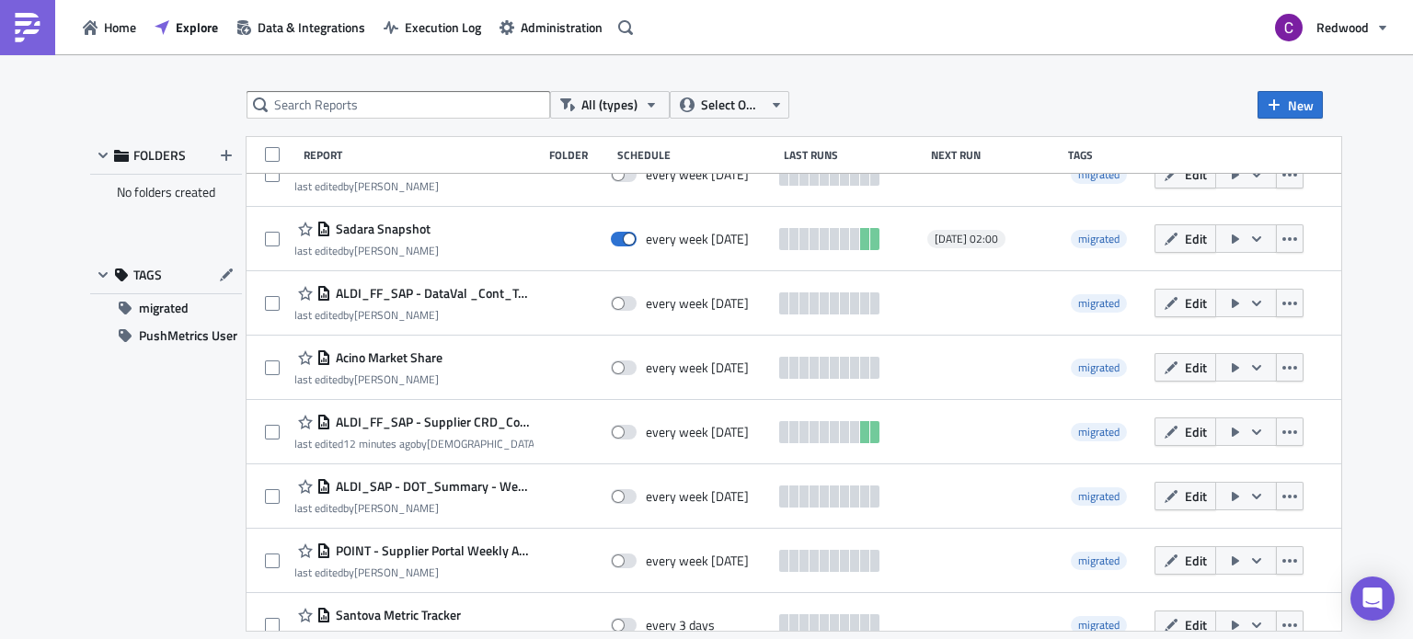
scroll to position [3602, 0]
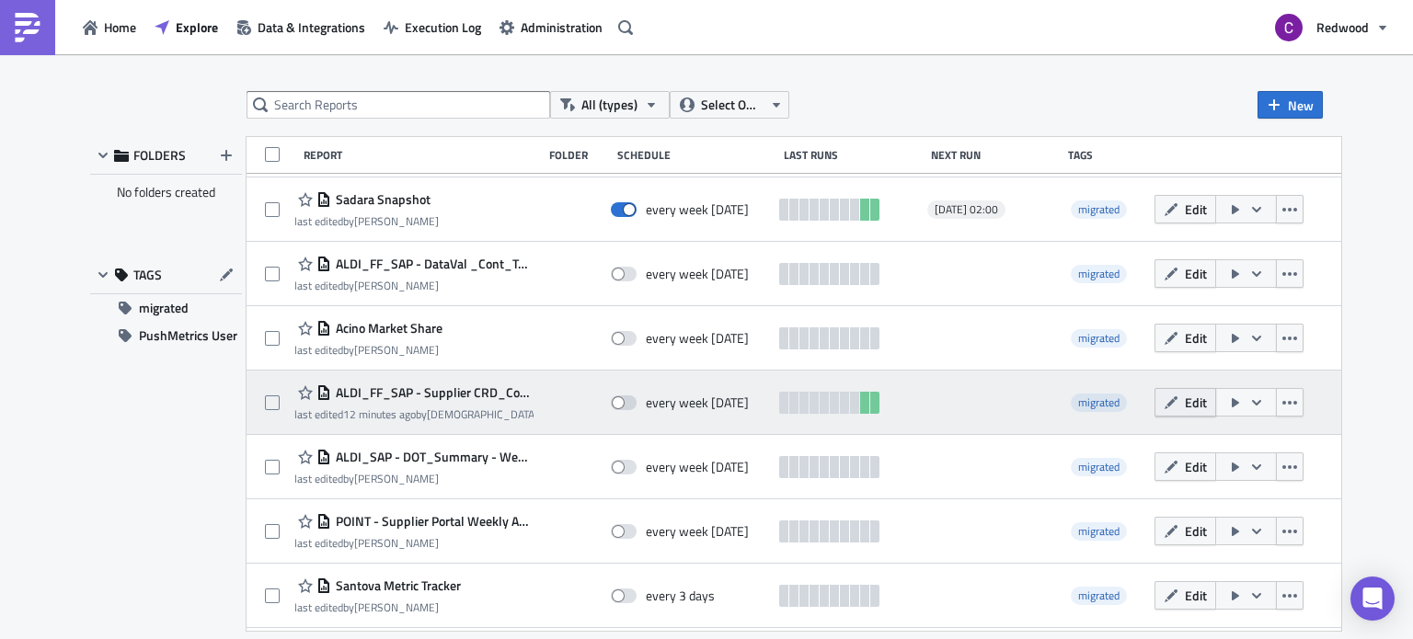
click at [1207, 397] on span "Edit" at bounding box center [1196, 402] width 22 height 19
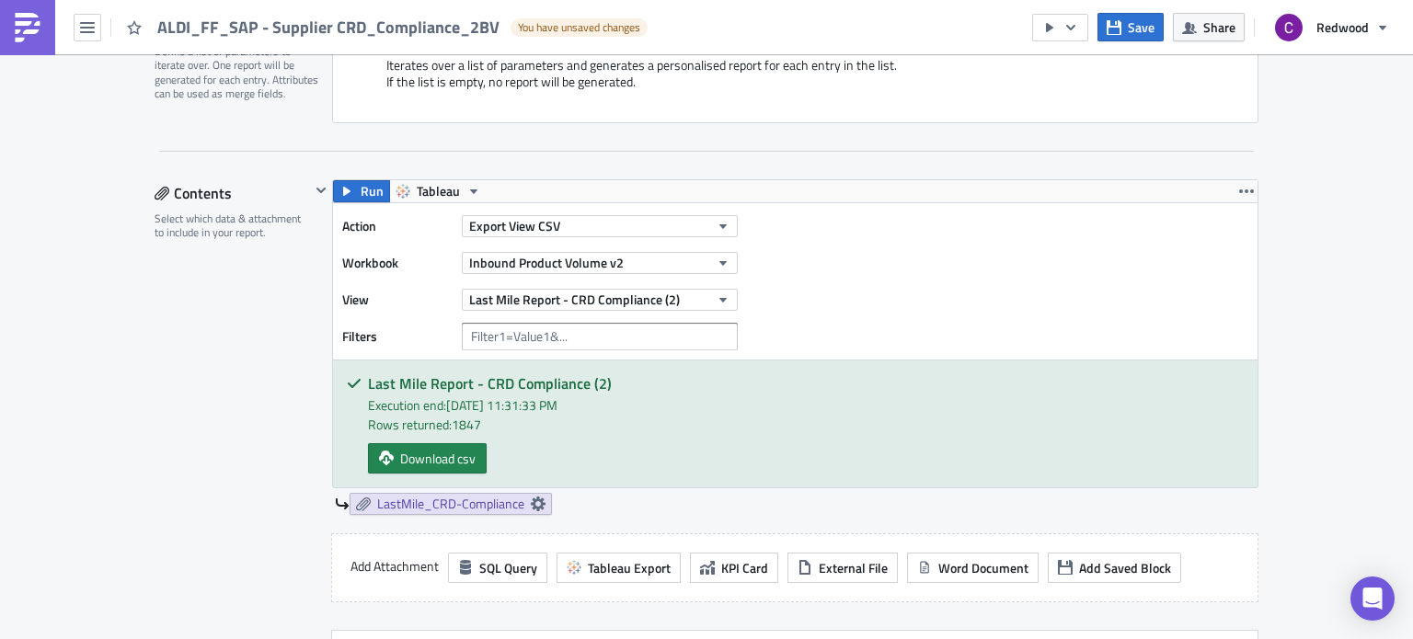
scroll to position [591, 0]
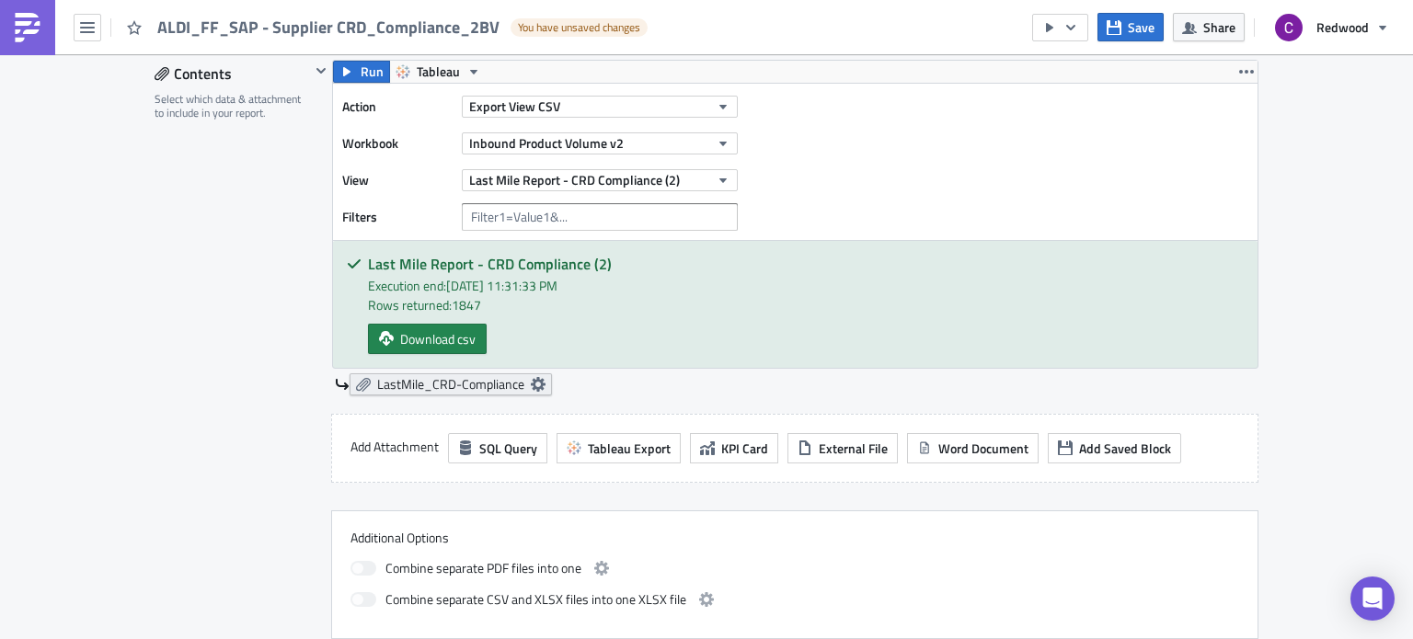
click at [462, 377] on span "LastMile_CRD-Compliance" at bounding box center [450, 384] width 147 height 17
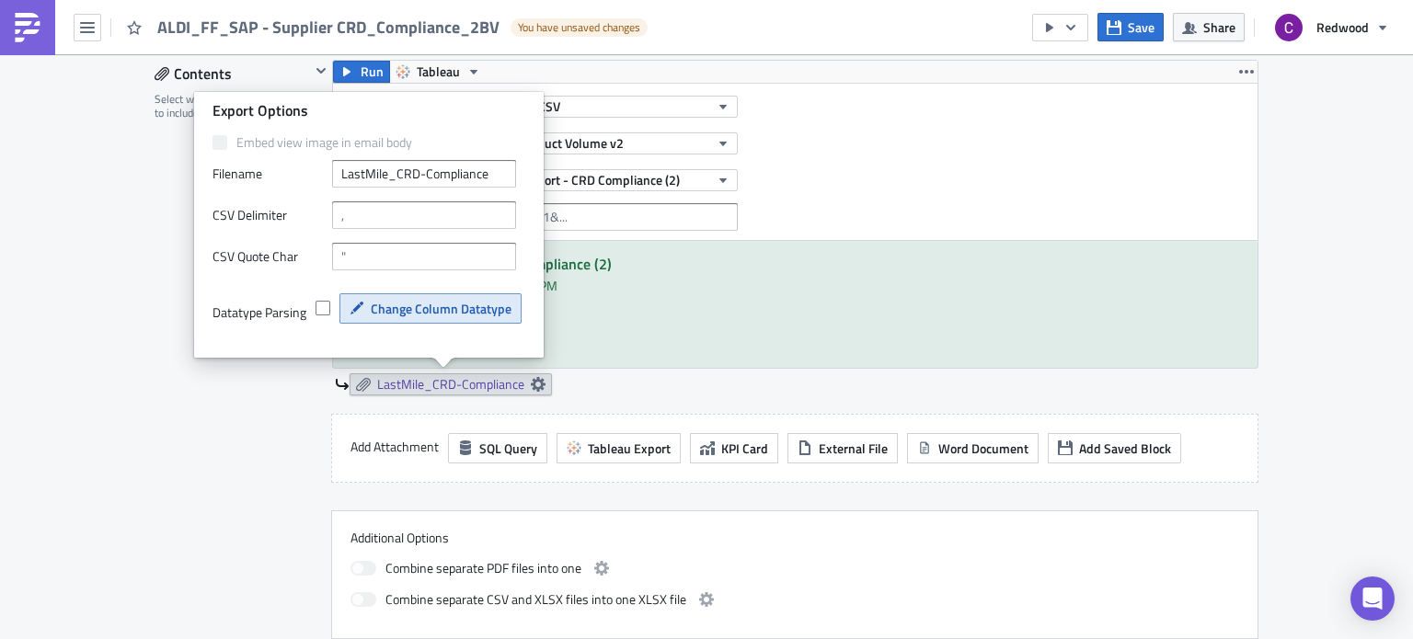
click at [355, 304] on icon "button" at bounding box center [357, 308] width 15 height 15
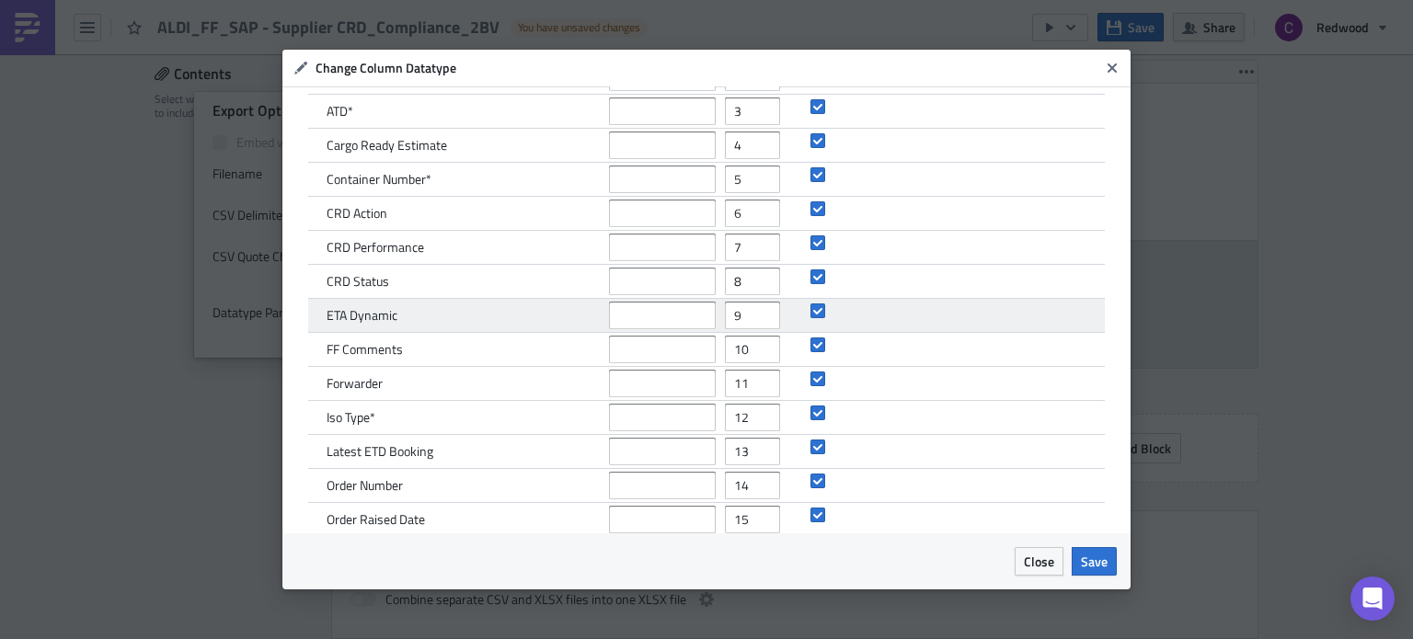
scroll to position [0, 0]
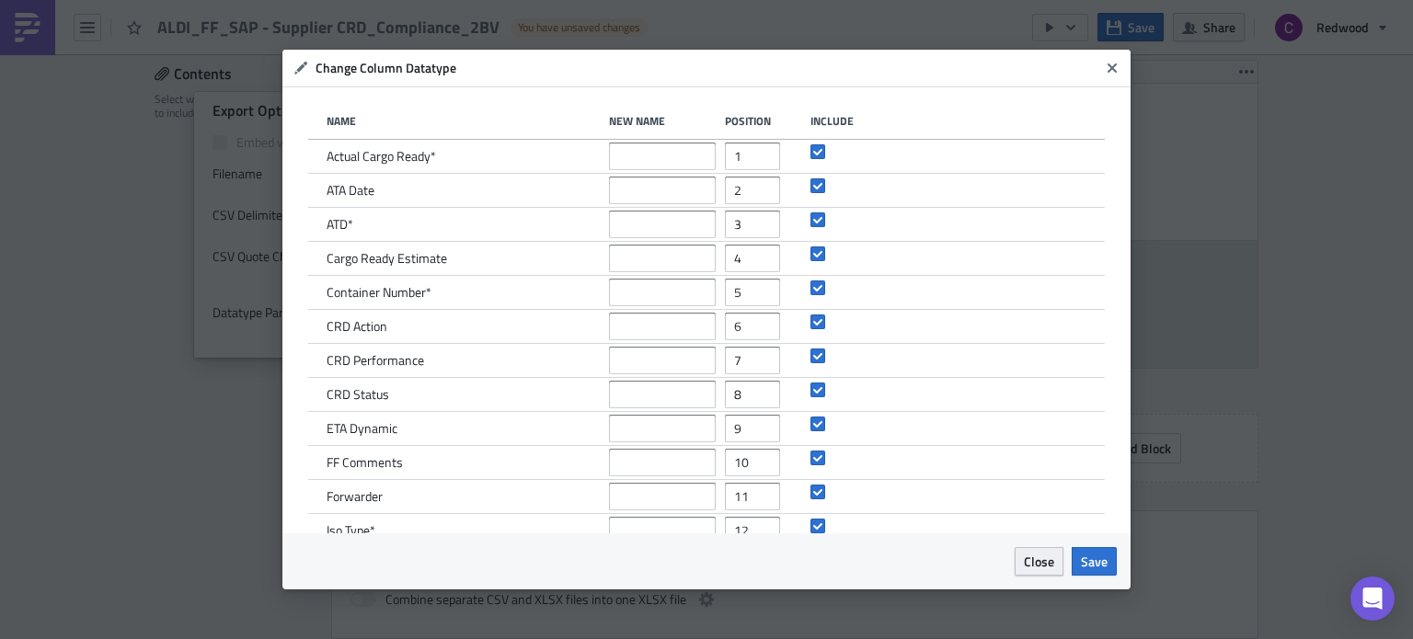
click at [1041, 565] on span "Close" at bounding box center [1039, 561] width 30 height 19
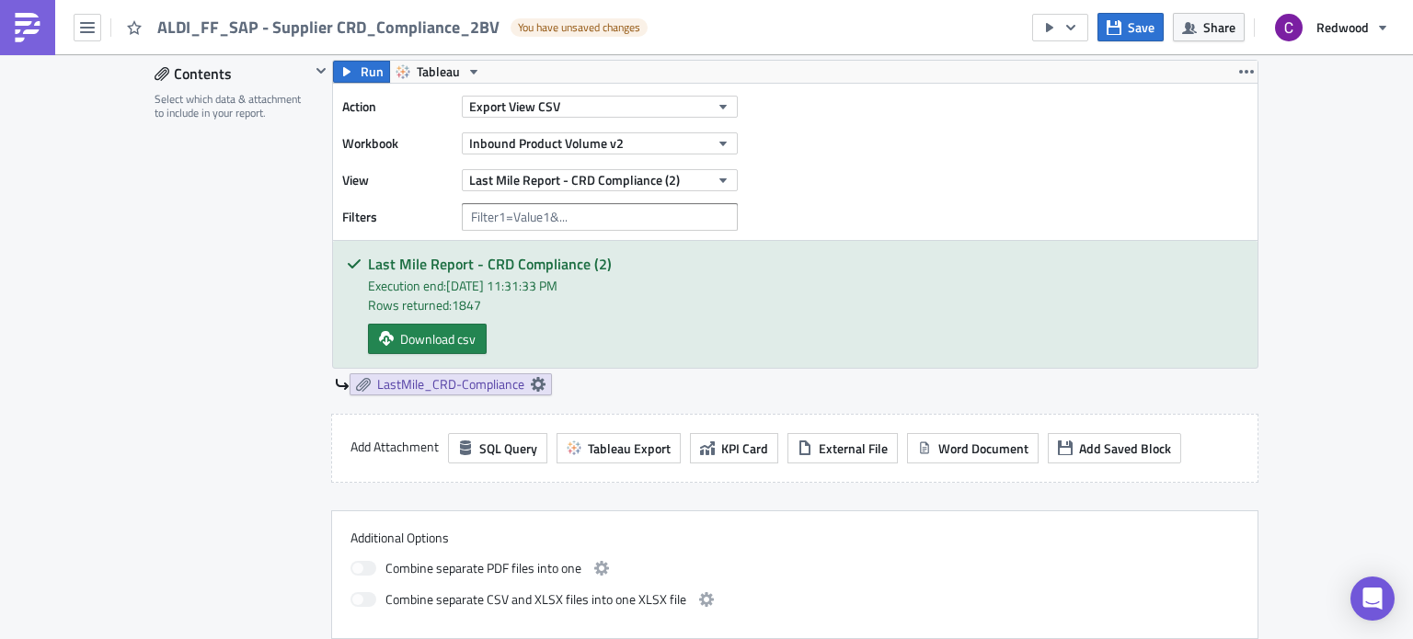
click at [660, 390] on div "LastMile_CRD-Compliance" at bounding box center [797, 384] width 924 height 22
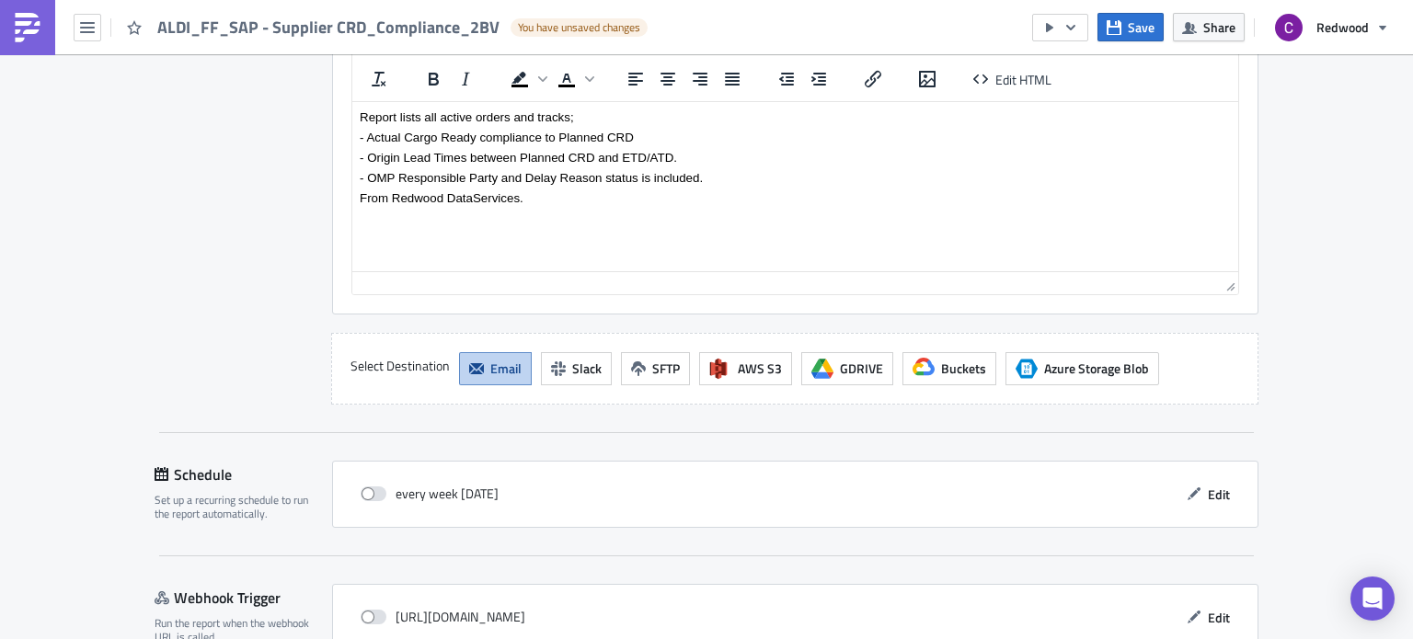
scroll to position [1791, 0]
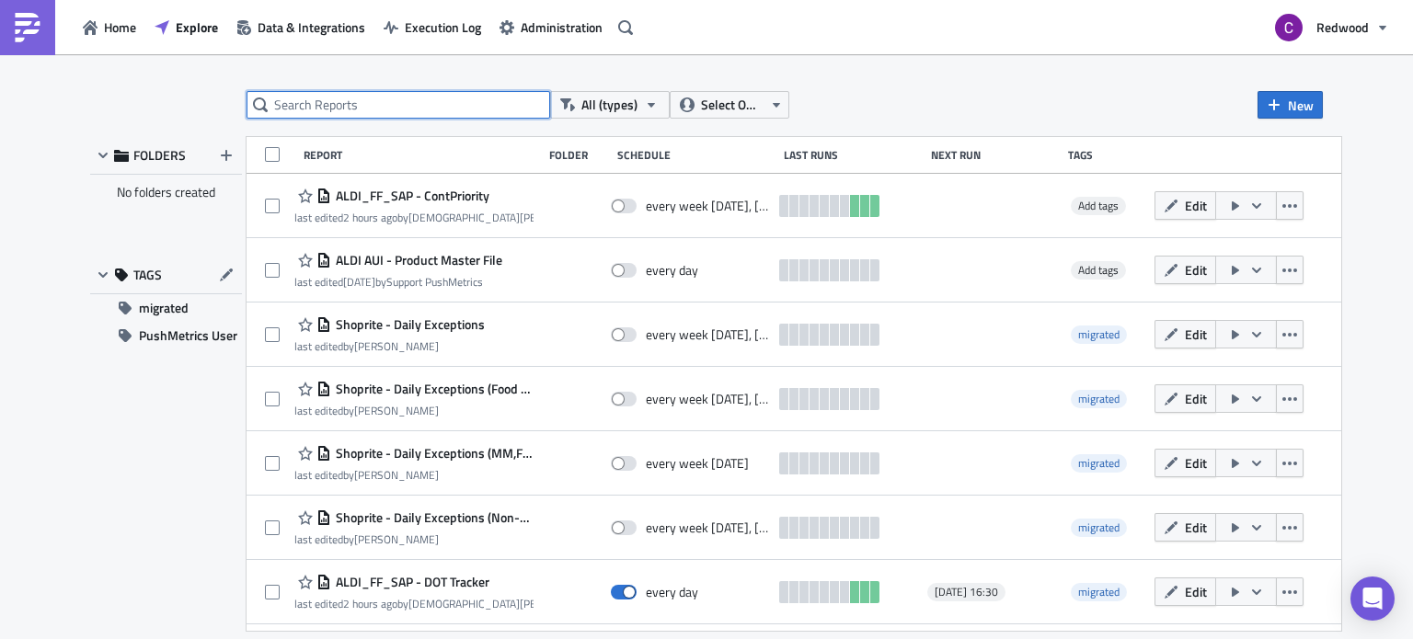
click at [338, 99] on input "text" at bounding box center [399, 105] width 304 height 28
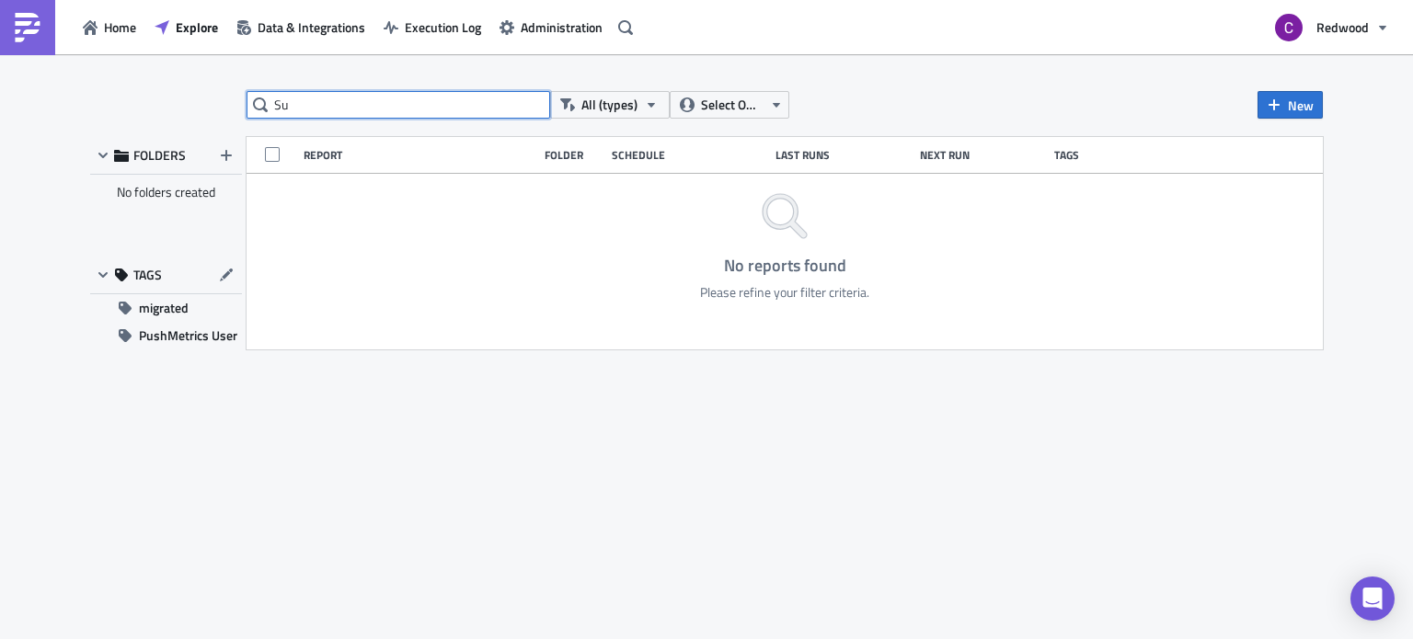
type input "S"
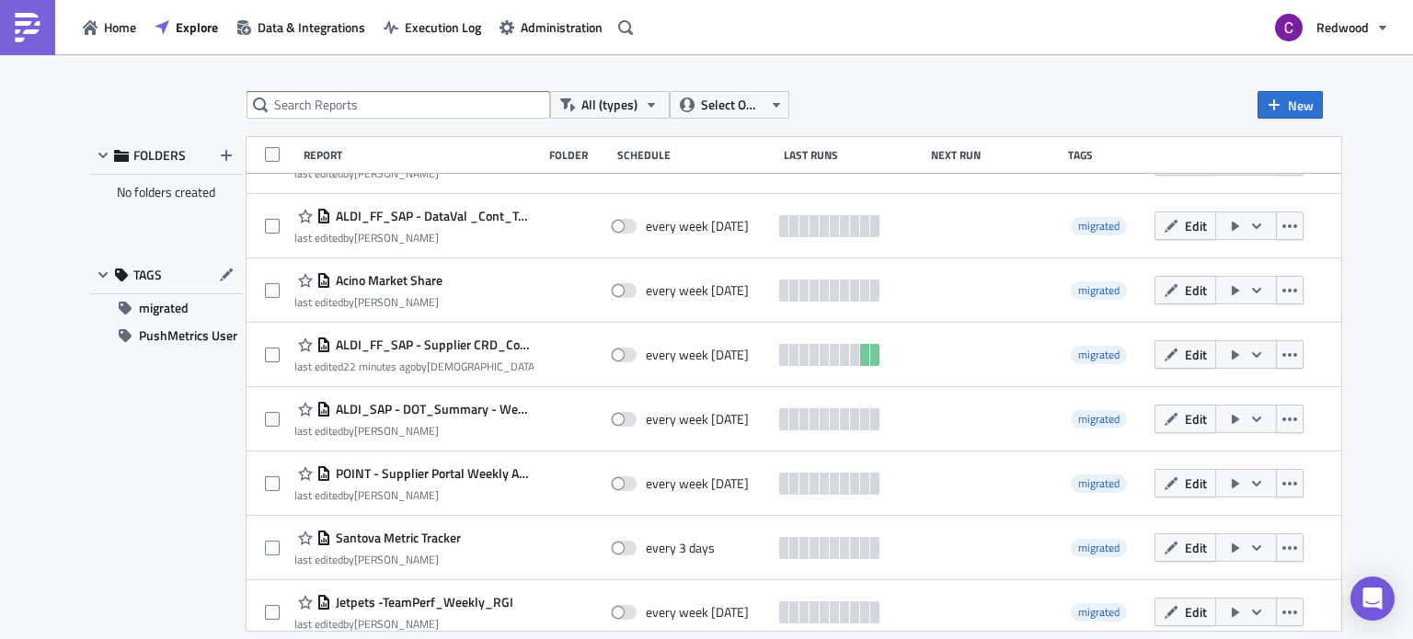
scroll to position [3653, 0]
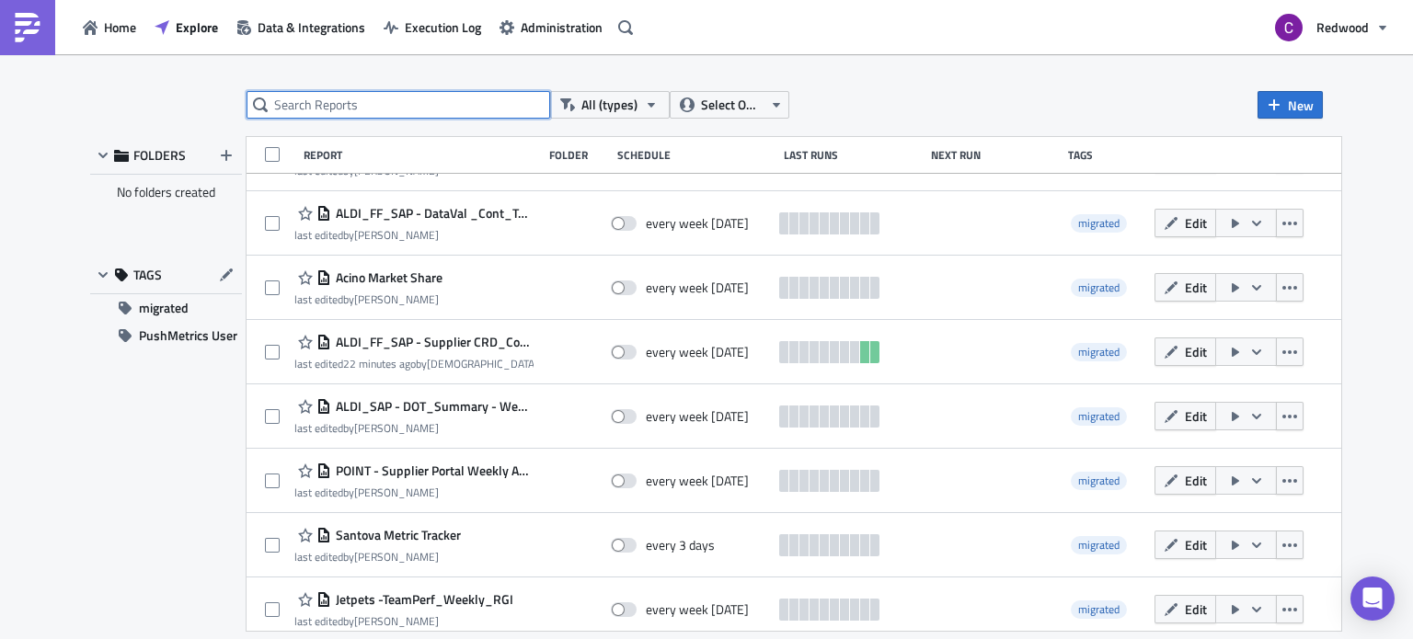
click at [295, 101] on input "text" at bounding box center [399, 105] width 304 height 28
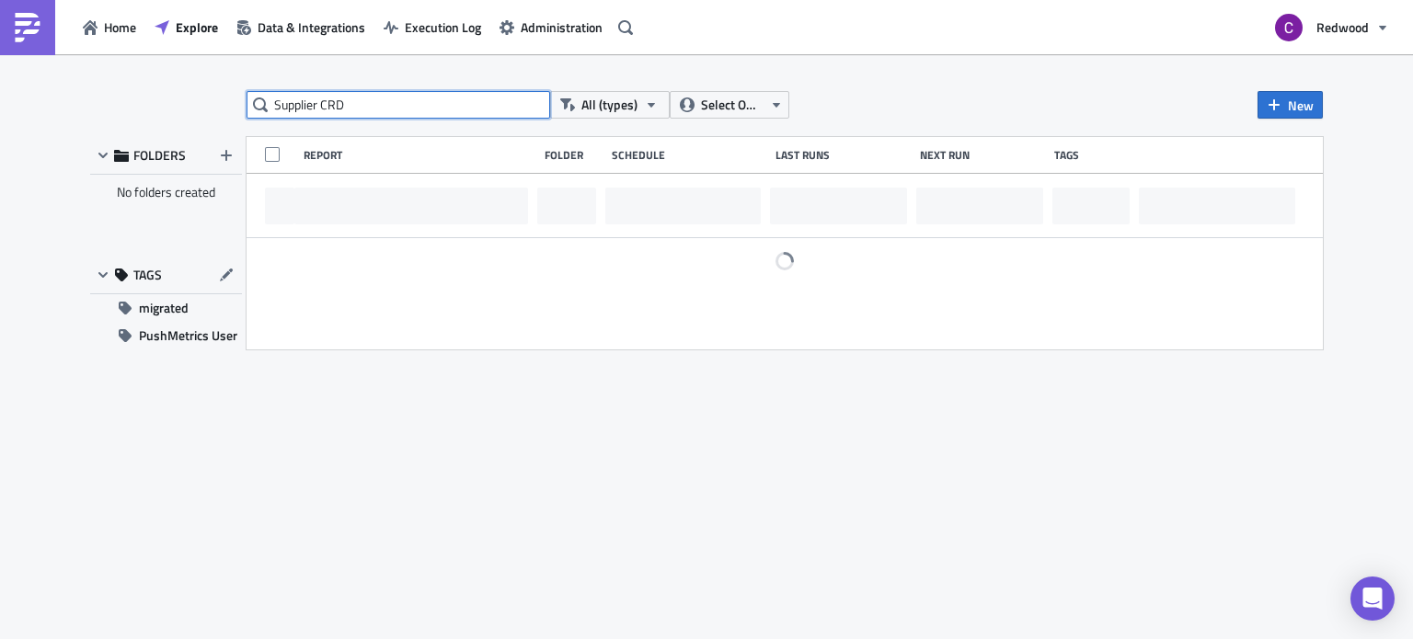
scroll to position [0, 0]
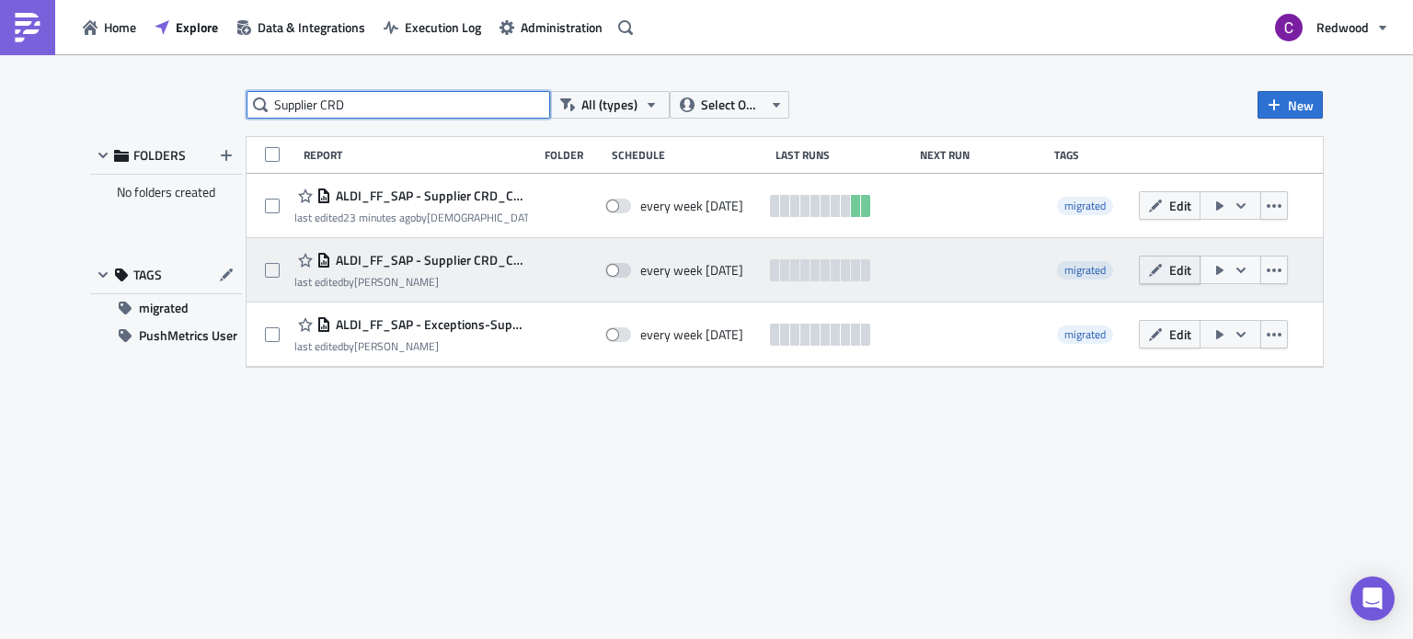
type input "Supplier CRD"
click at [1182, 272] on span "Edit" at bounding box center [1180, 269] width 22 height 19
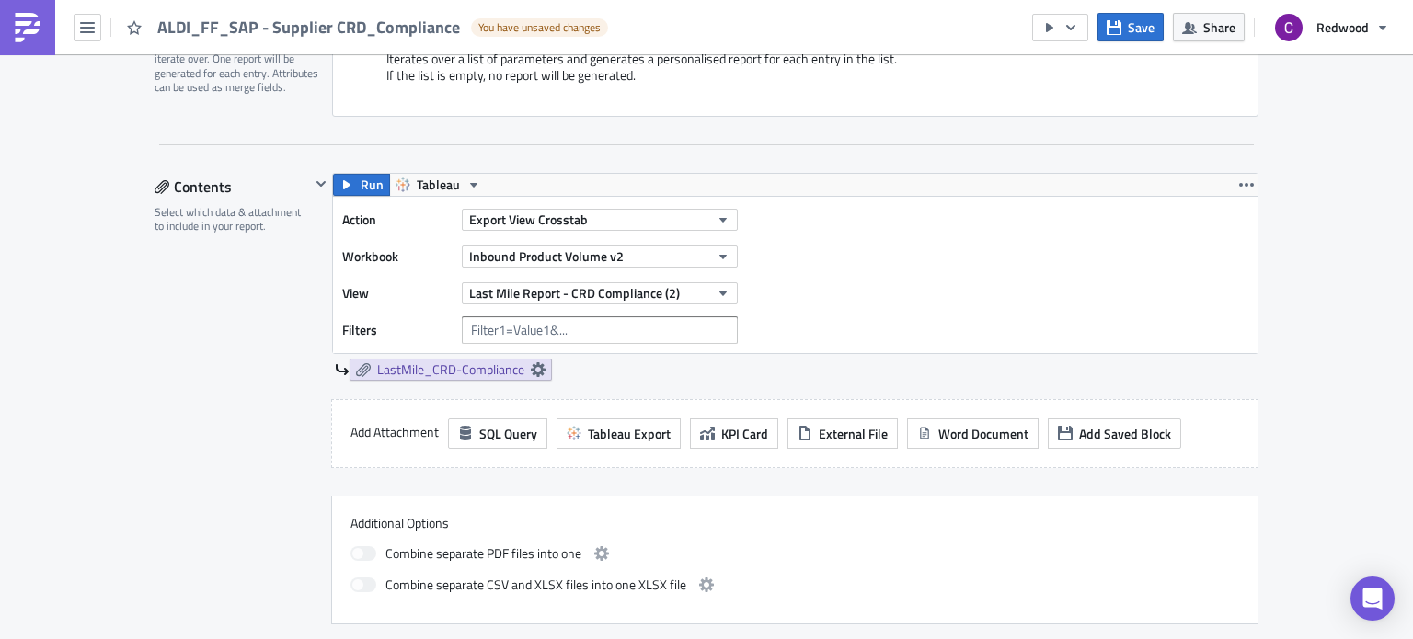
scroll to position [396, 0]
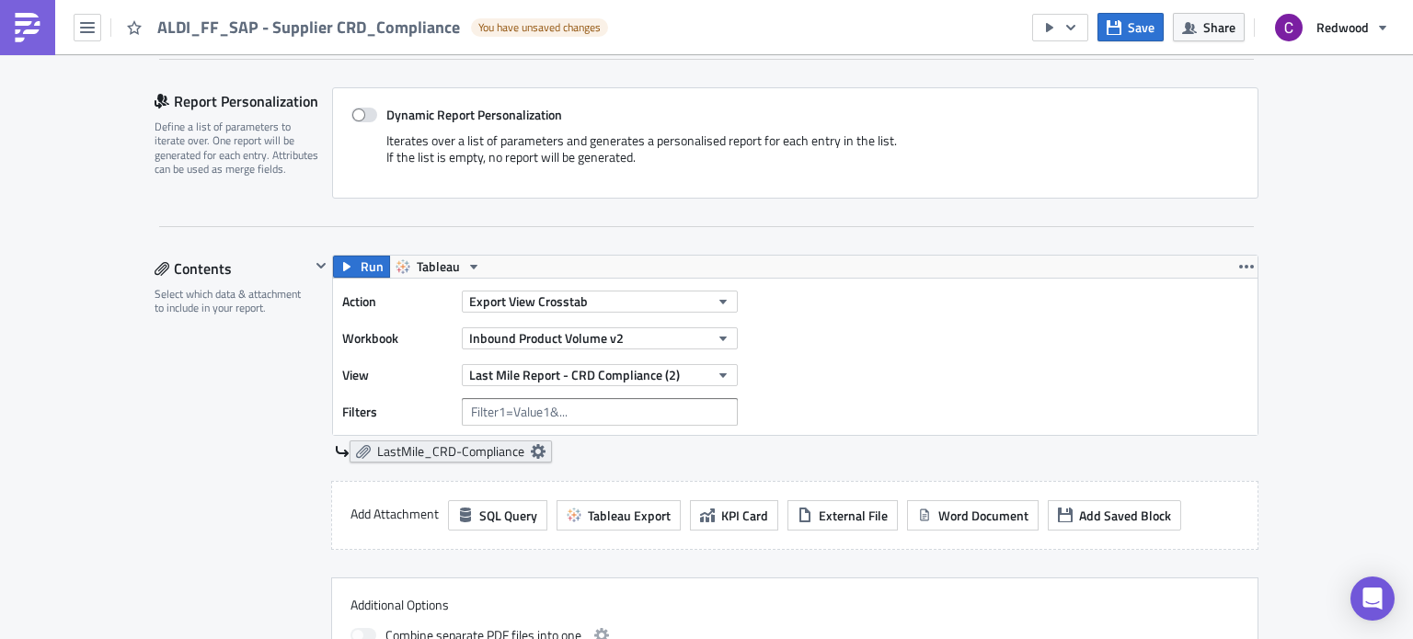
click at [493, 450] on span "LastMile_CRD-Compliance" at bounding box center [450, 451] width 147 height 17
click at [632, 449] on div "LastMile_CRD-Compliance" at bounding box center [797, 452] width 924 height 22
click at [531, 448] on icon at bounding box center [538, 451] width 15 height 15
click at [580, 455] on div "LastMile_CRD-Compliance" at bounding box center [797, 452] width 924 height 22
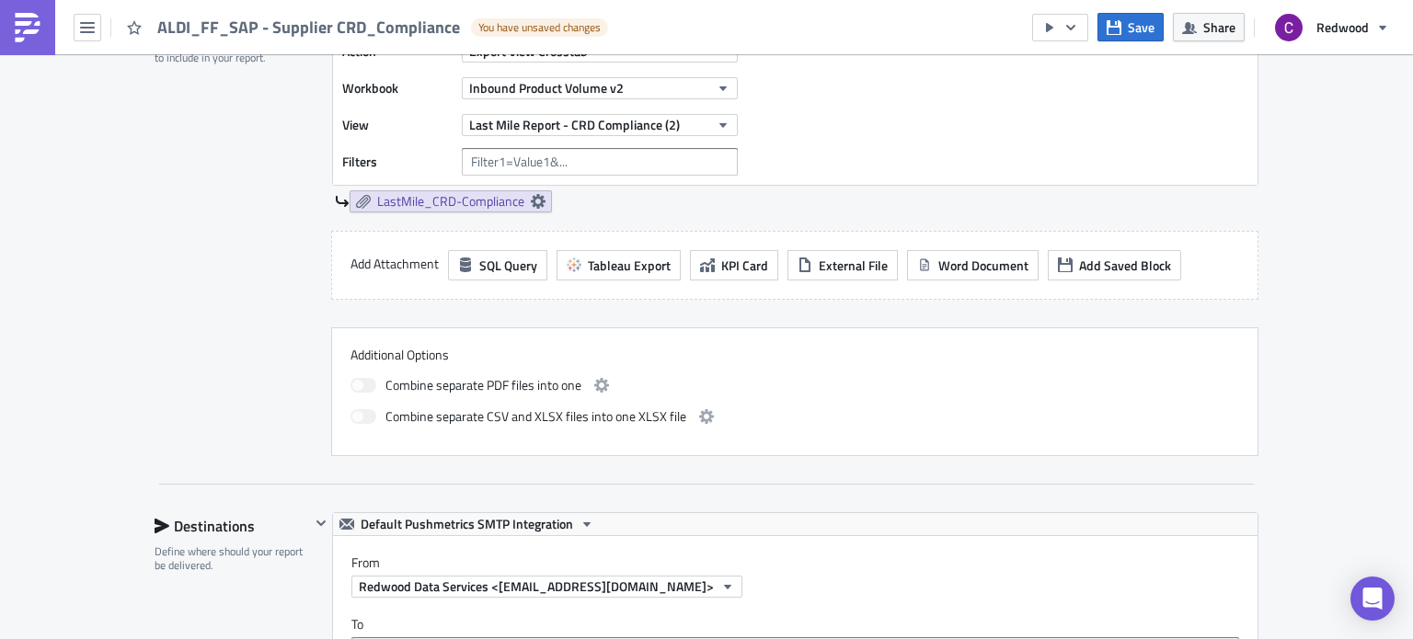
scroll to position [474, 0]
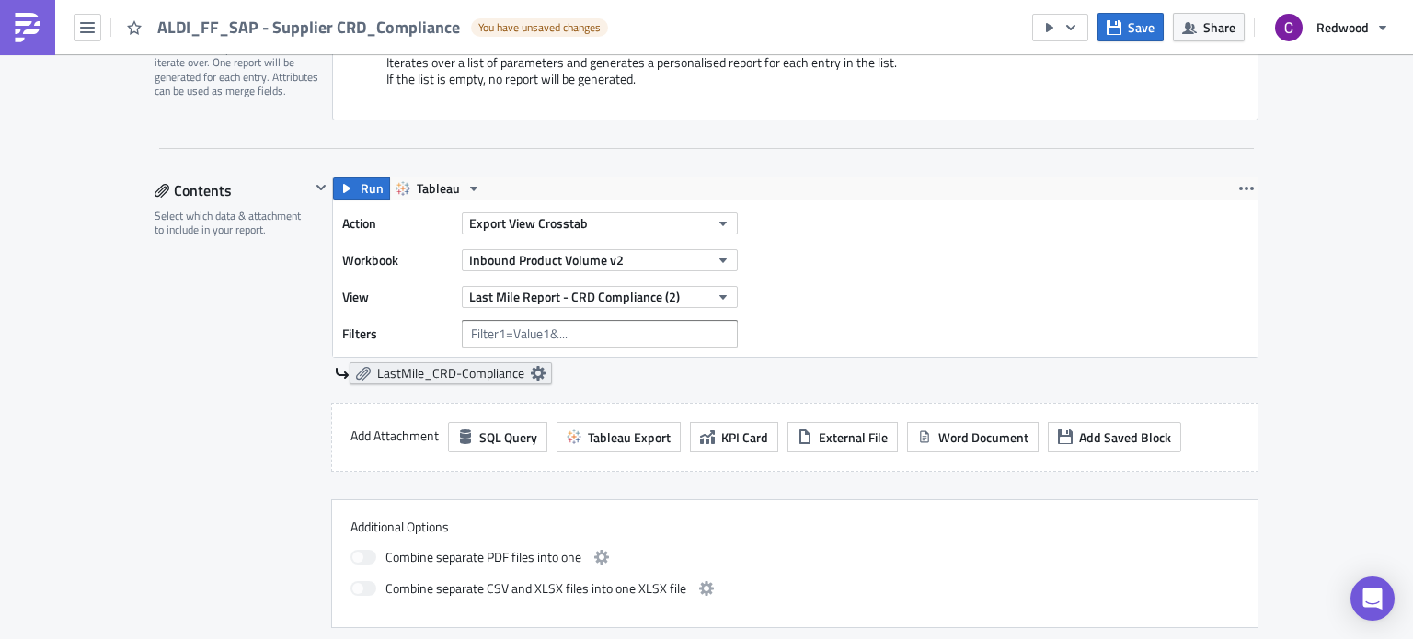
click at [482, 365] on span "LastMile_CRD-Compliance" at bounding box center [450, 373] width 147 height 17
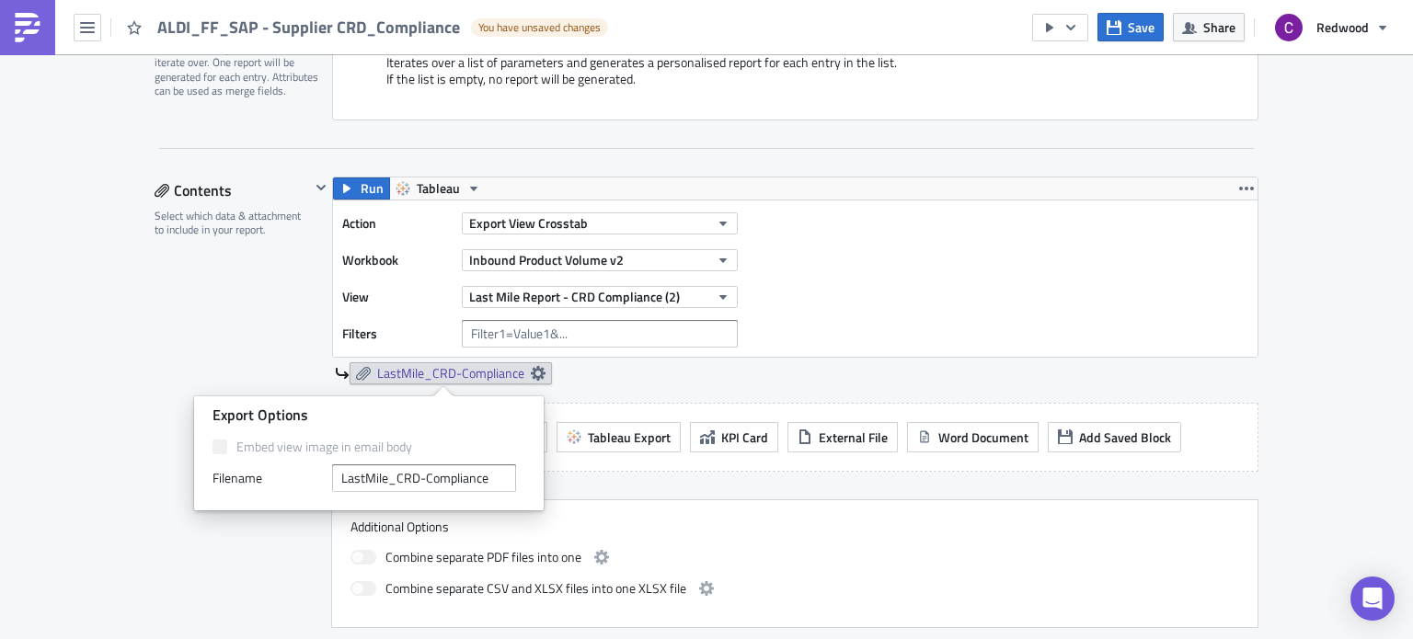
click at [646, 382] on div "LastMile_CRD-Compliance" at bounding box center [797, 373] width 924 height 22
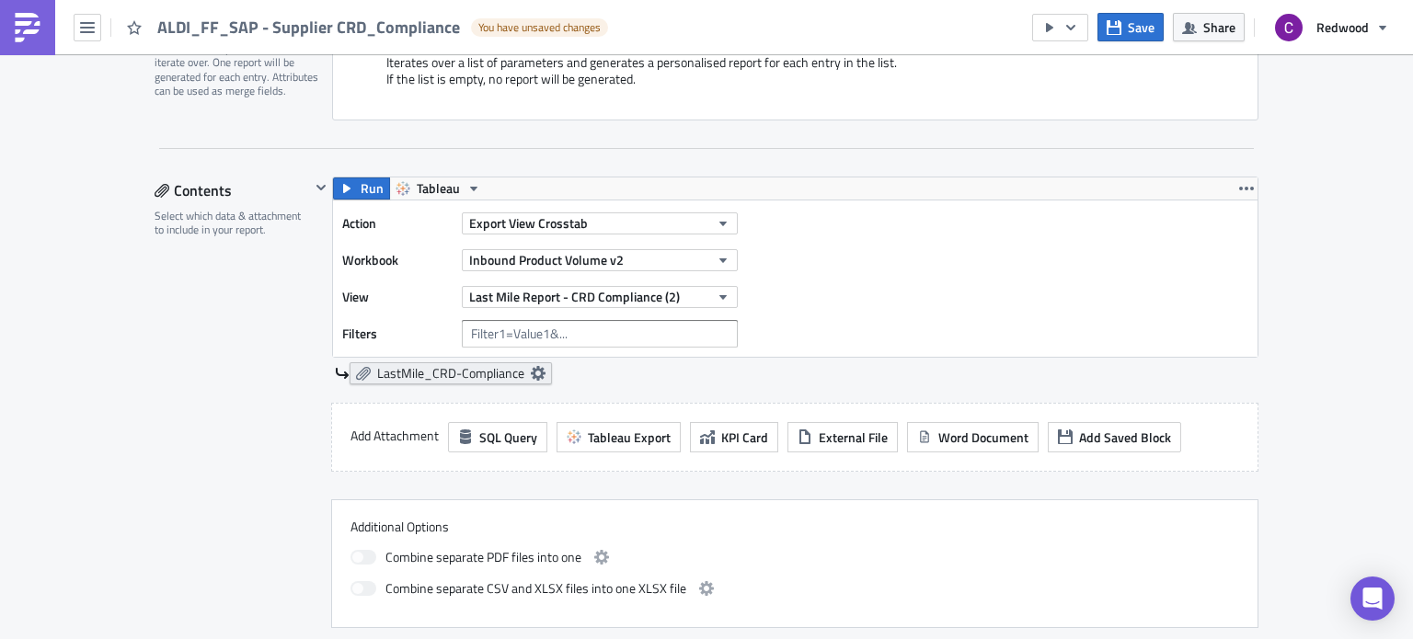
click at [531, 371] on icon at bounding box center [538, 373] width 15 height 15
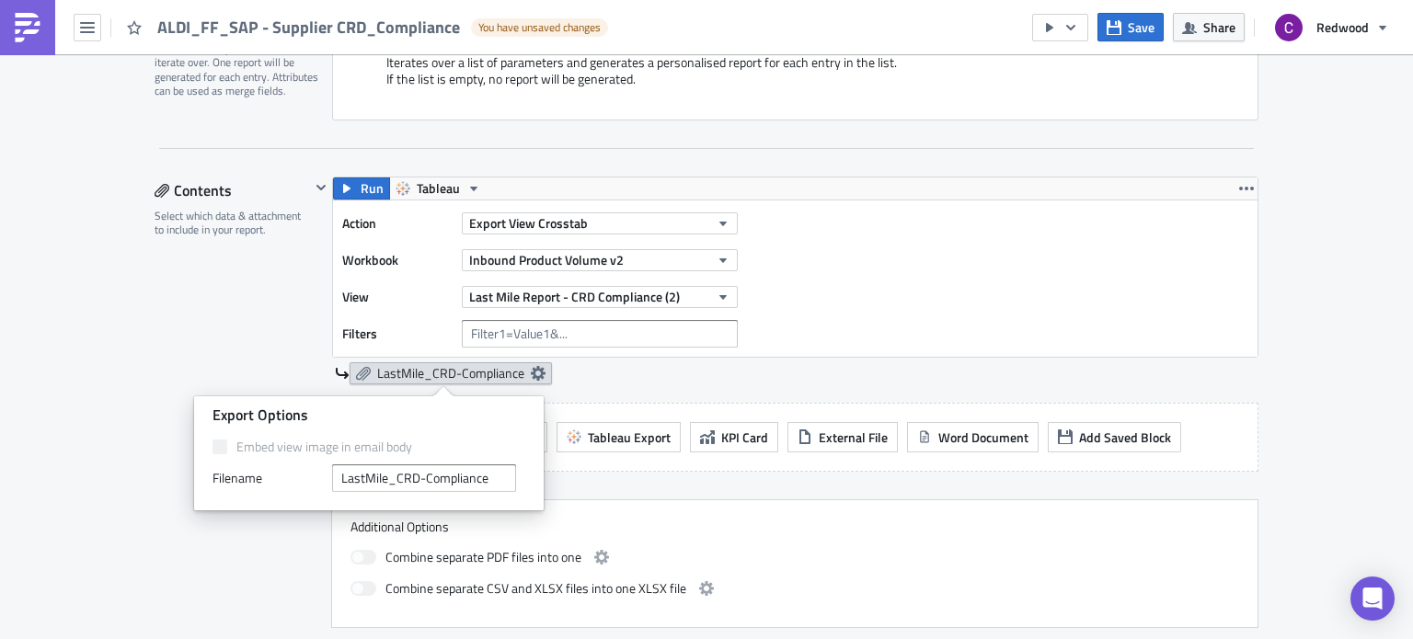
click at [531, 371] on icon at bounding box center [538, 373] width 15 height 15
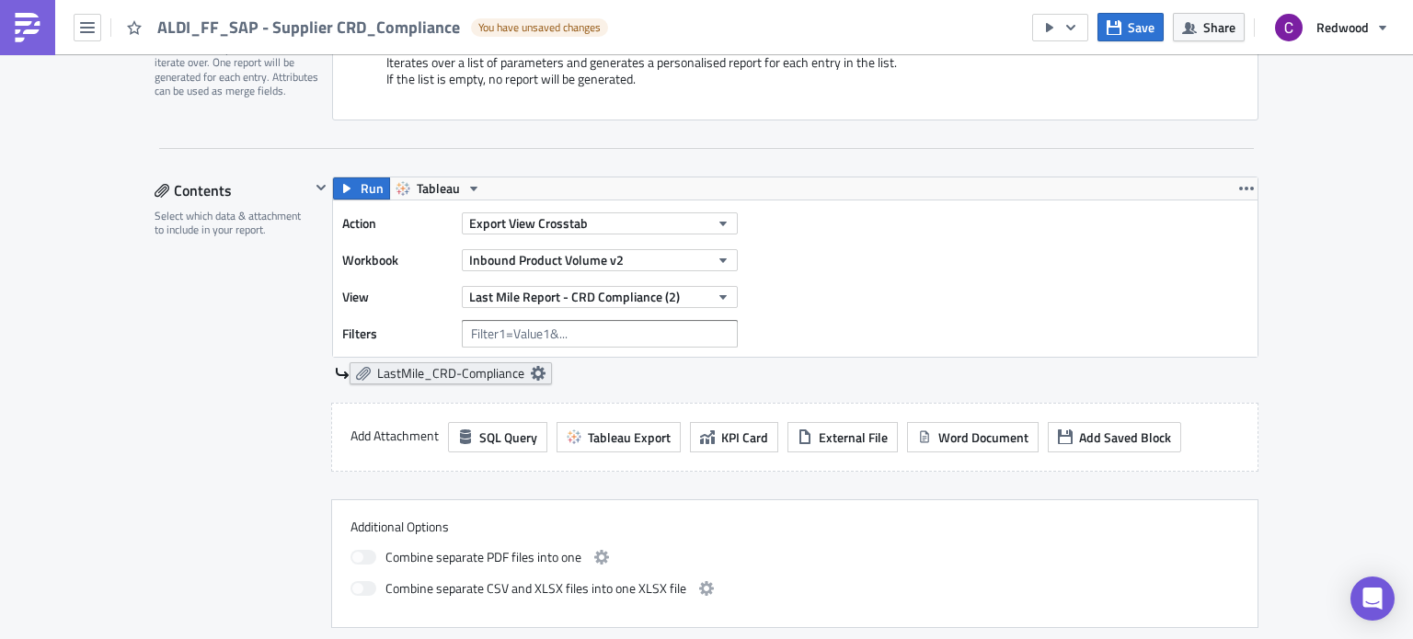
click at [356, 366] on icon at bounding box center [363, 373] width 15 height 15
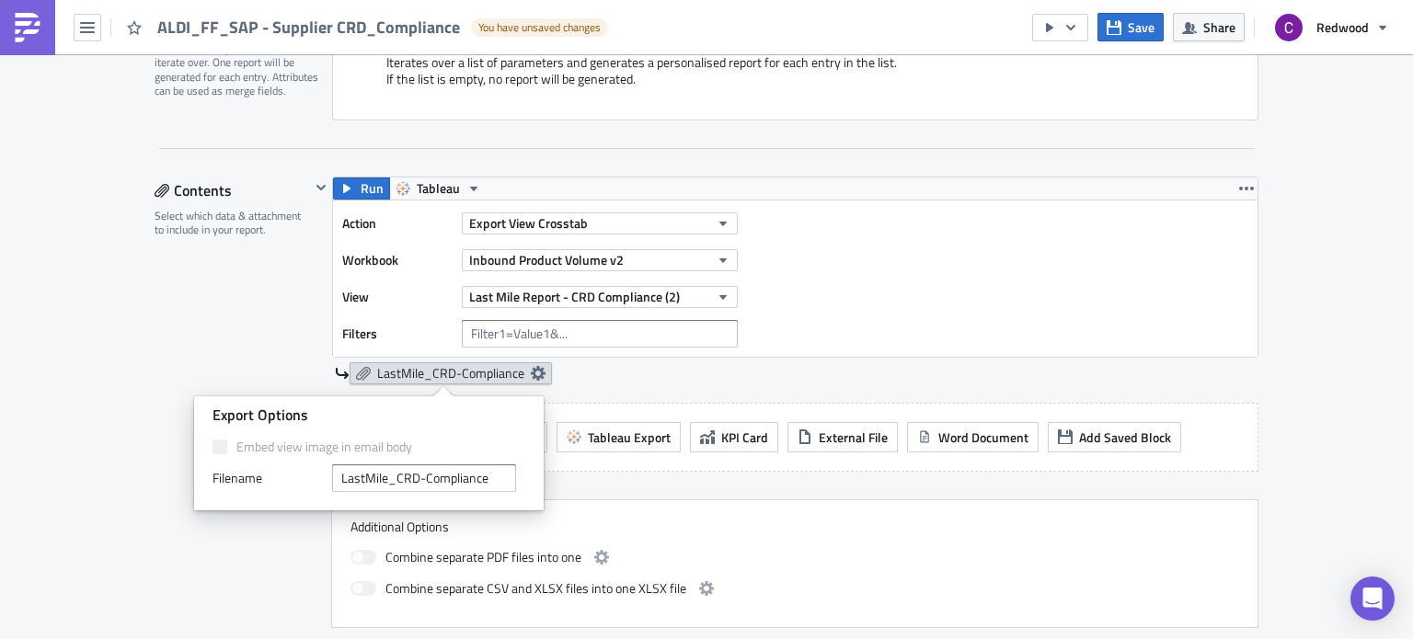
click at [356, 366] on icon at bounding box center [363, 373] width 15 height 15
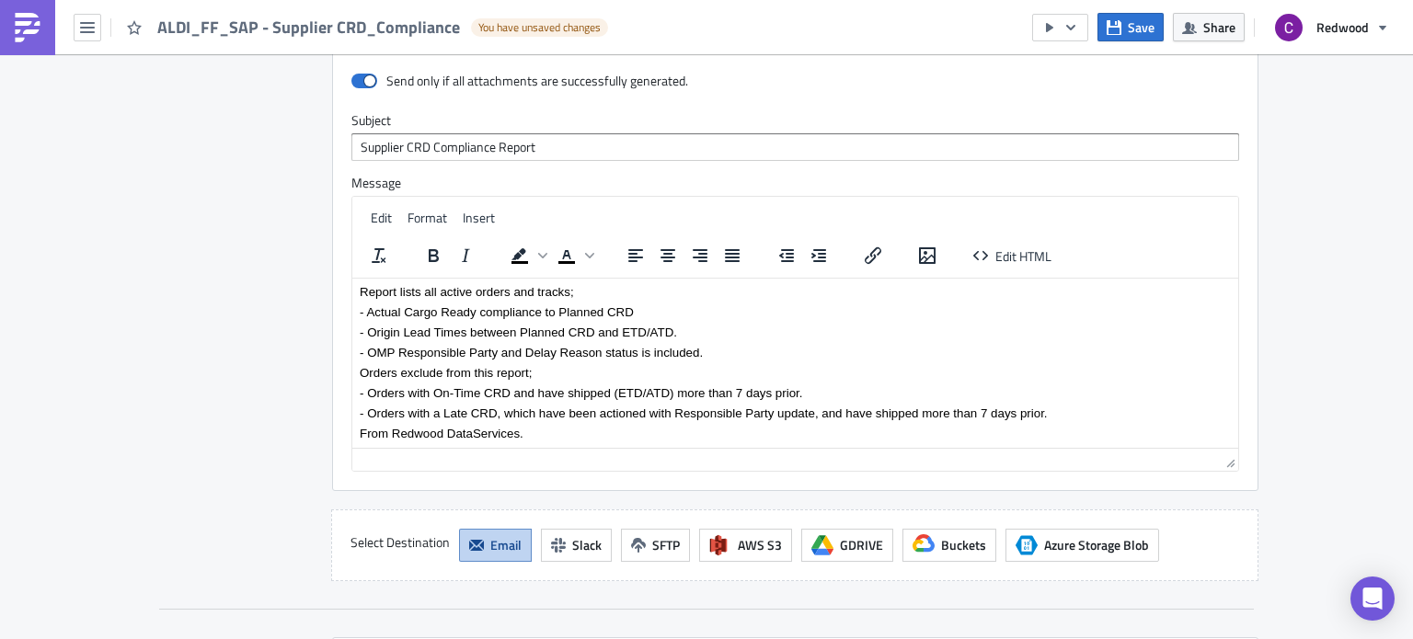
scroll to position [1686, 0]
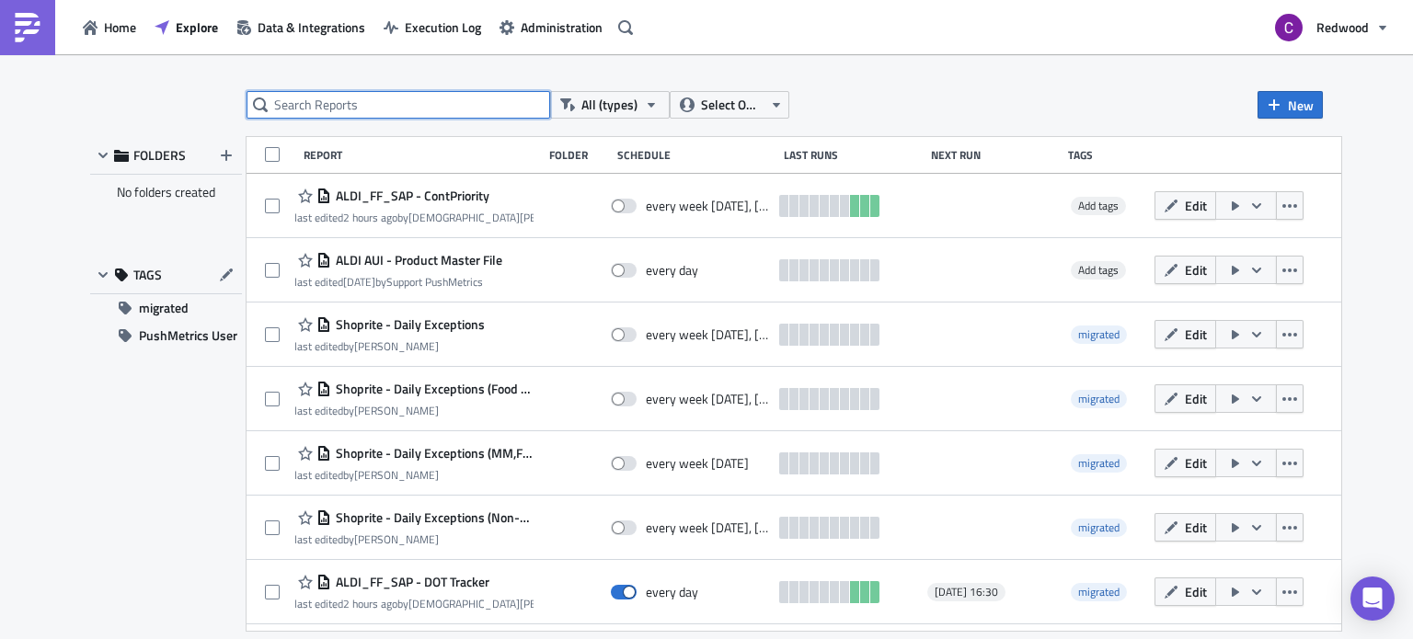
click at [399, 100] on input "text" at bounding box center [399, 105] width 304 height 28
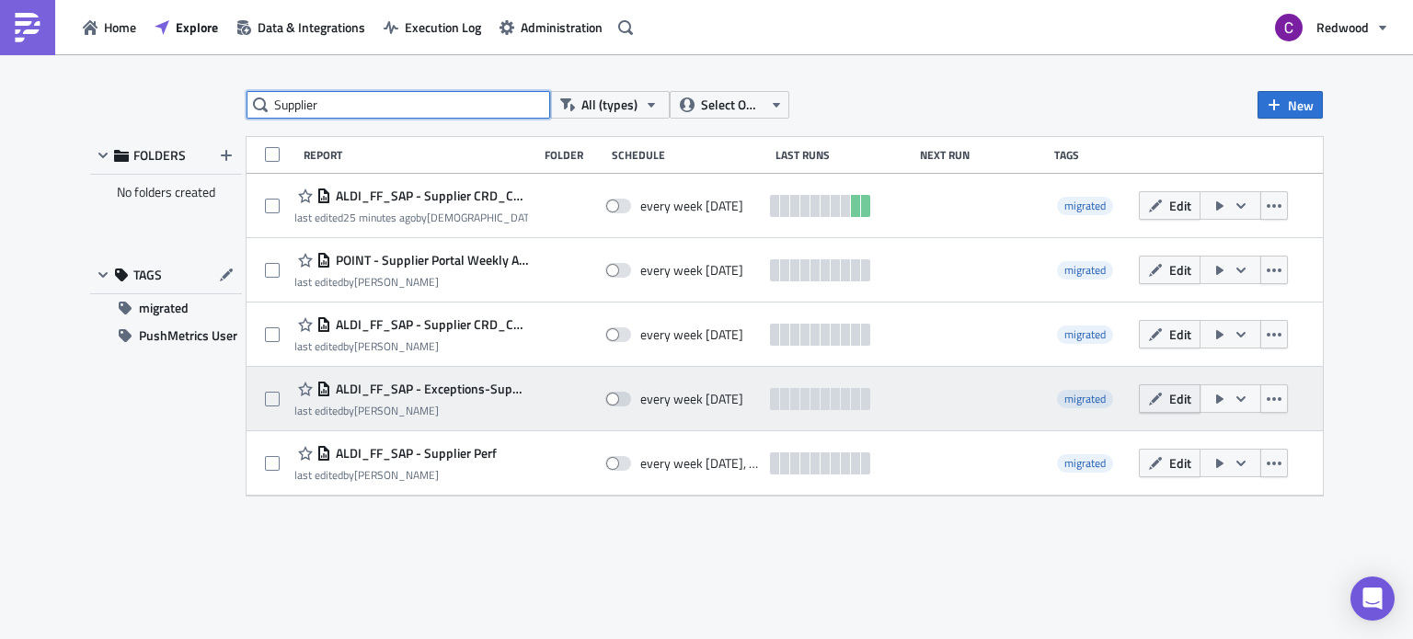
type input "Supplier"
click at [1188, 396] on span "Edit" at bounding box center [1180, 398] width 22 height 19
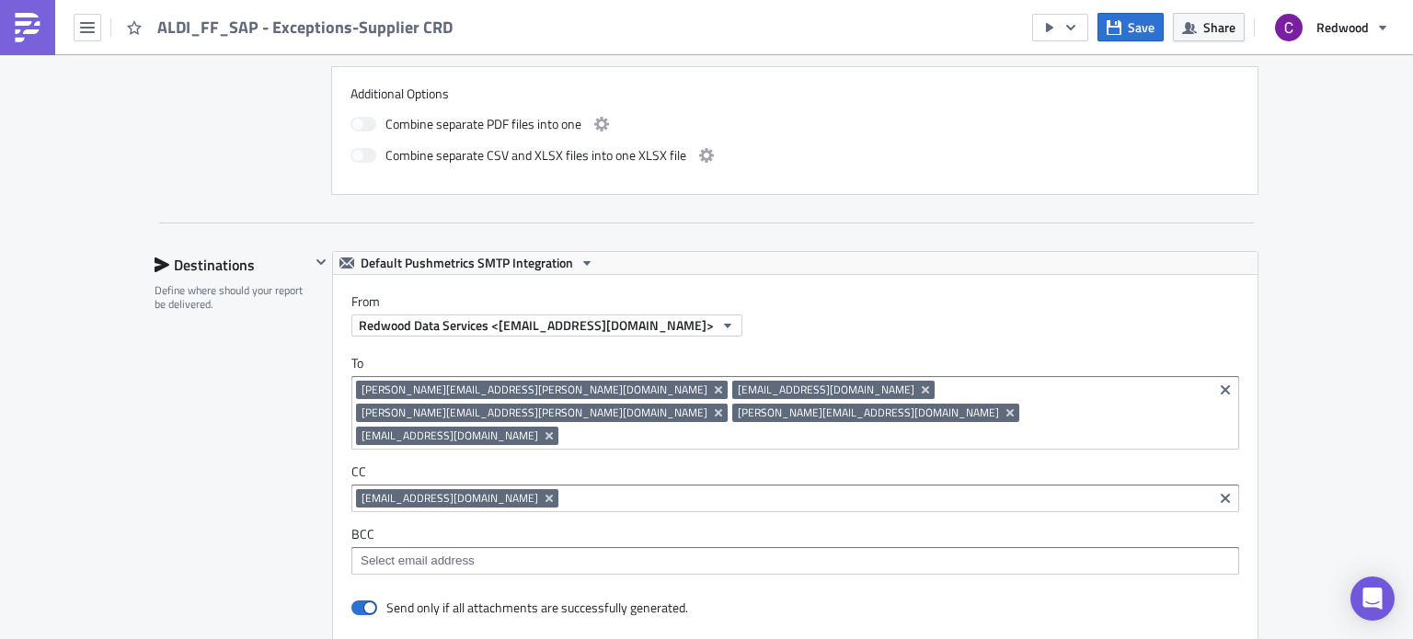
scroll to position [904, 0]
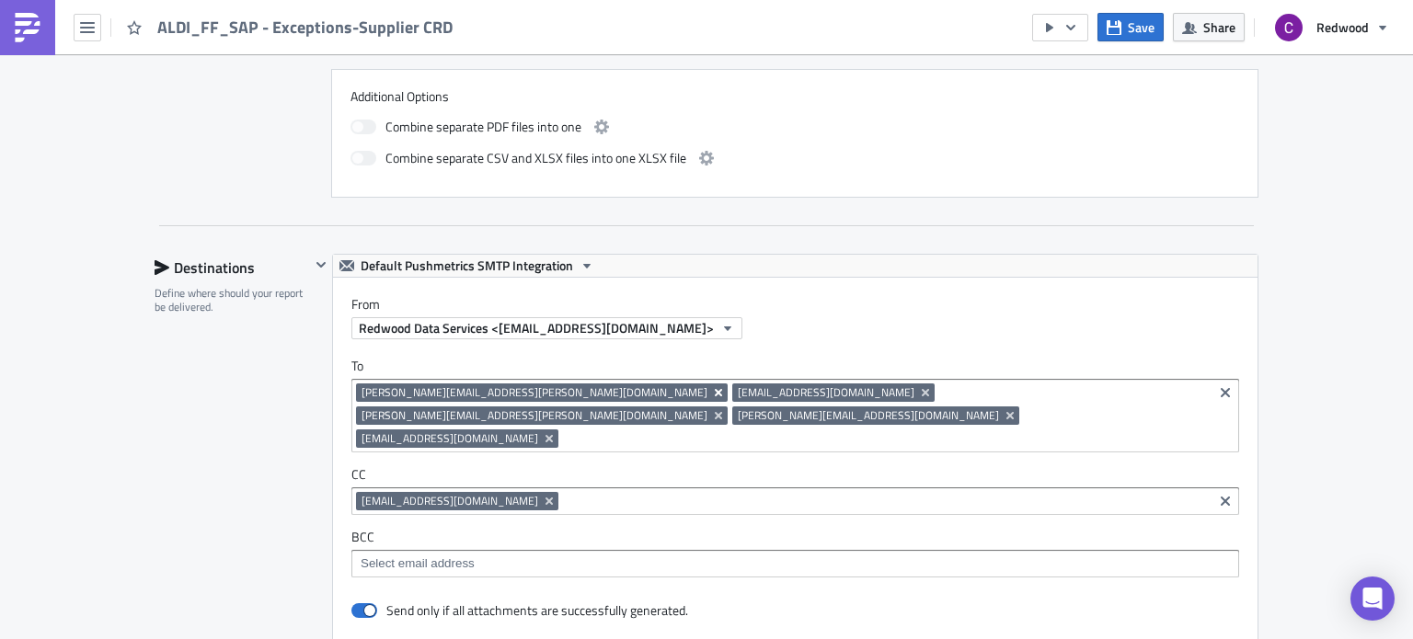
click at [711, 388] on icon "Remove Tag" at bounding box center [718, 392] width 15 height 15
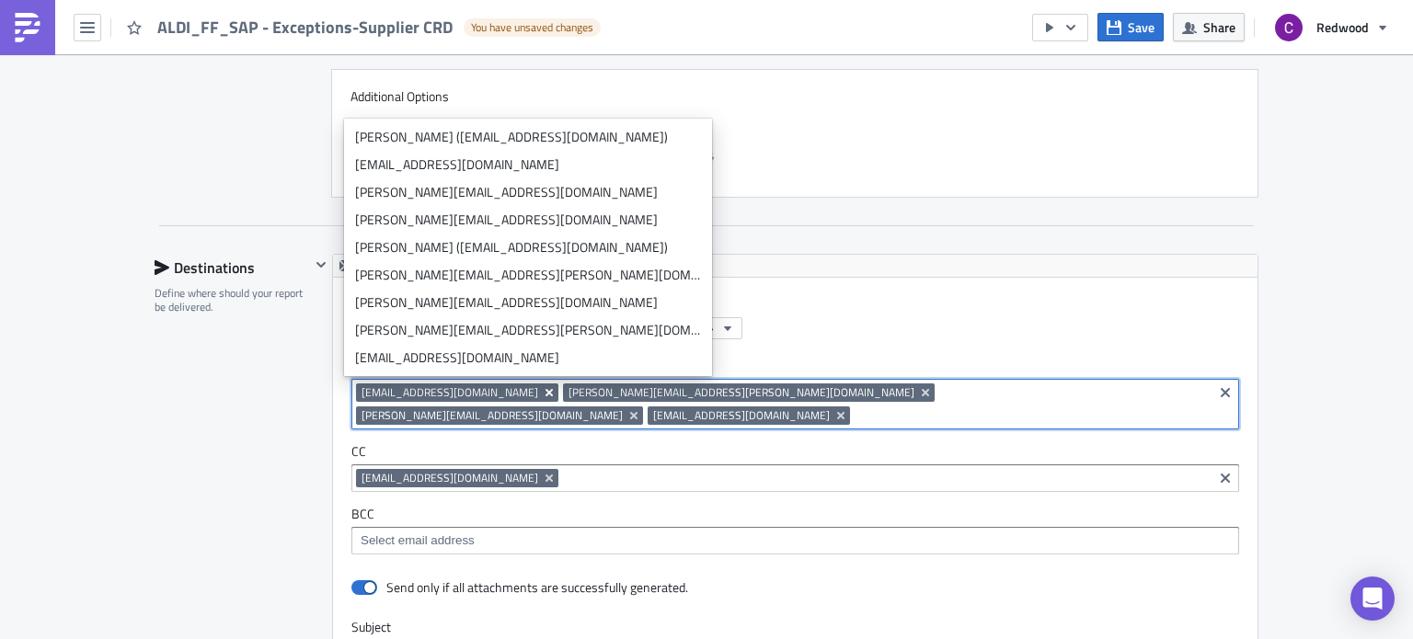
click at [542, 388] on button "Remove Tag" at bounding box center [550, 393] width 17 height 18
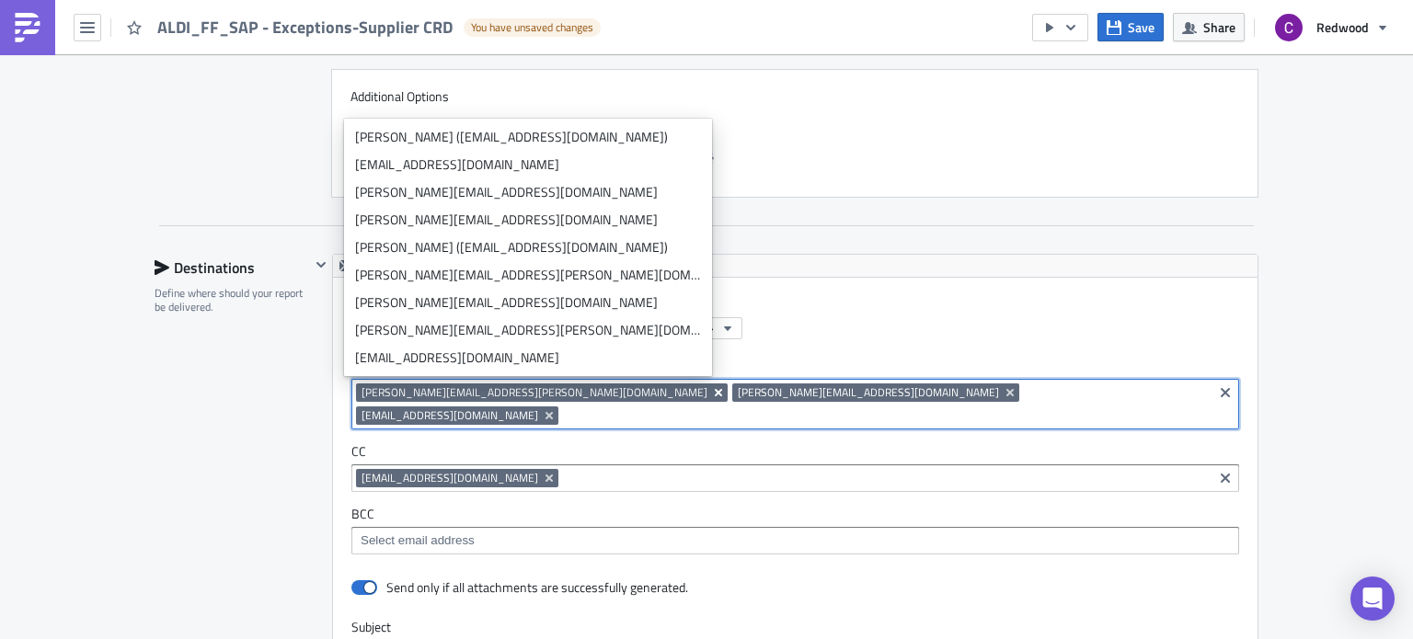
click at [711, 389] on icon "Remove Tag" at bounding box center [718, 392] width 15 height 15
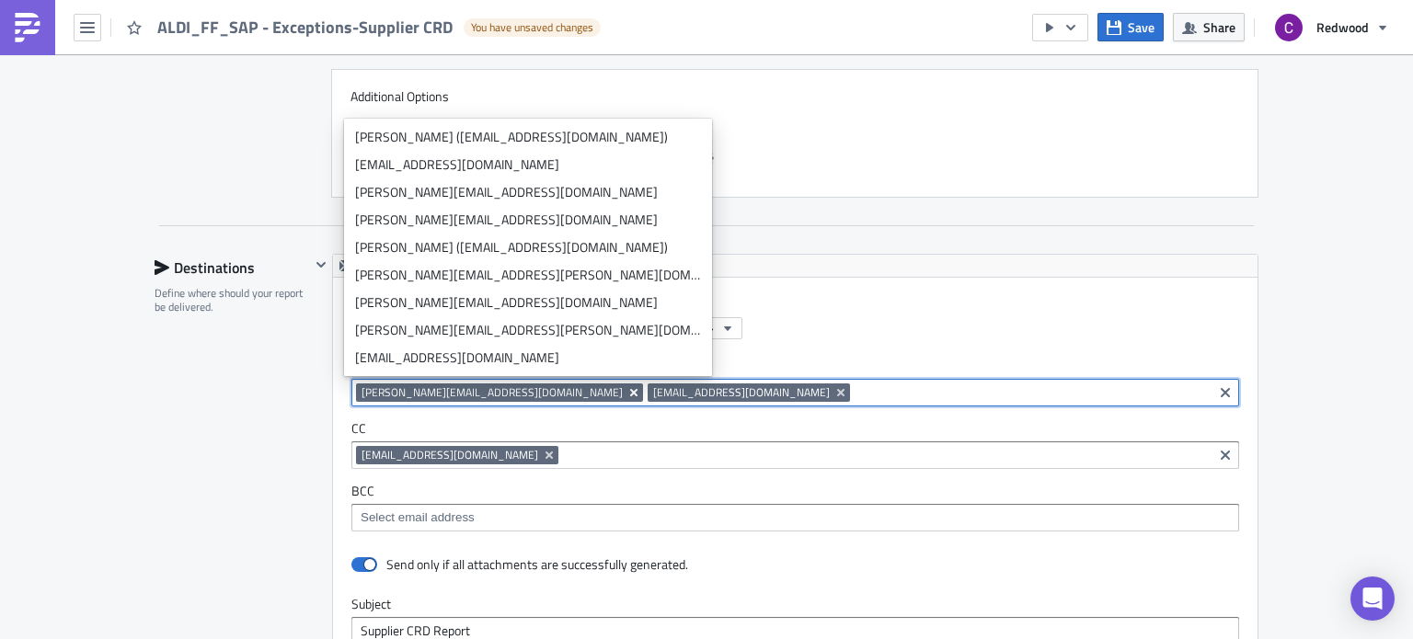
click at [626, 393] on icon "Remove Tag" at bounding box center [633, 392] width 15 height 15
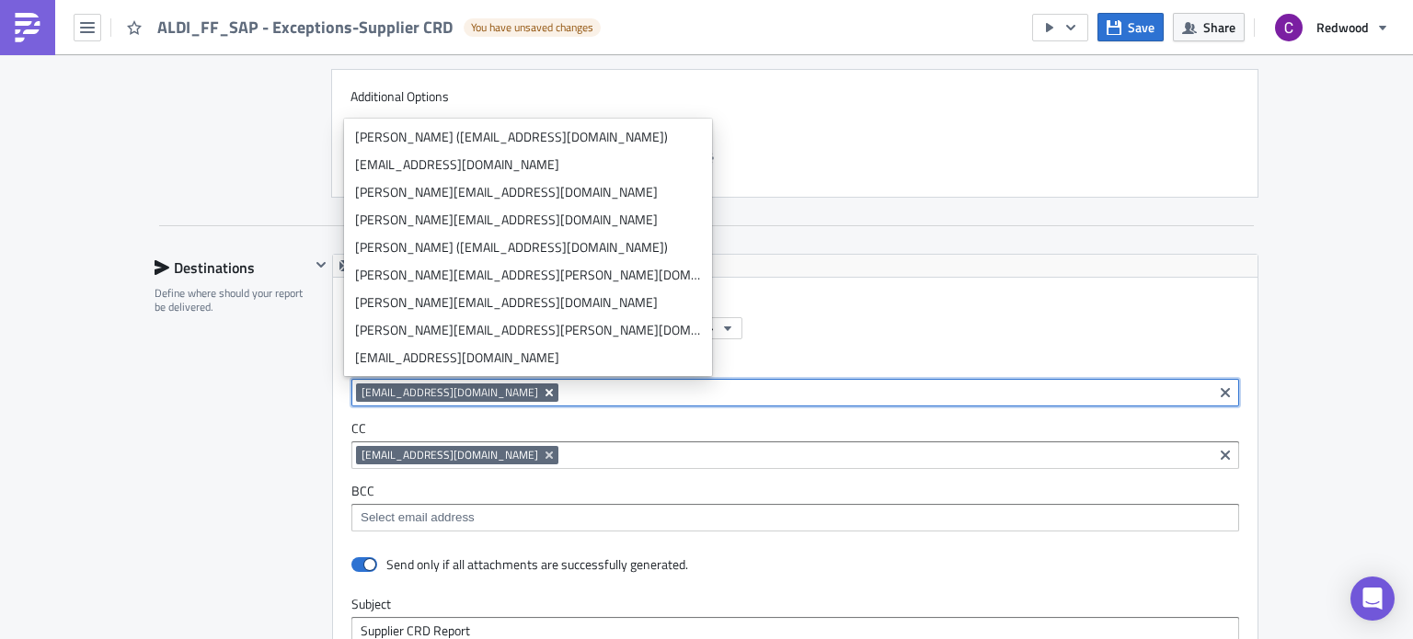
click at [542, 391] on icon "Remove Tag" at bounding box center [549, 392] width 15 height 15
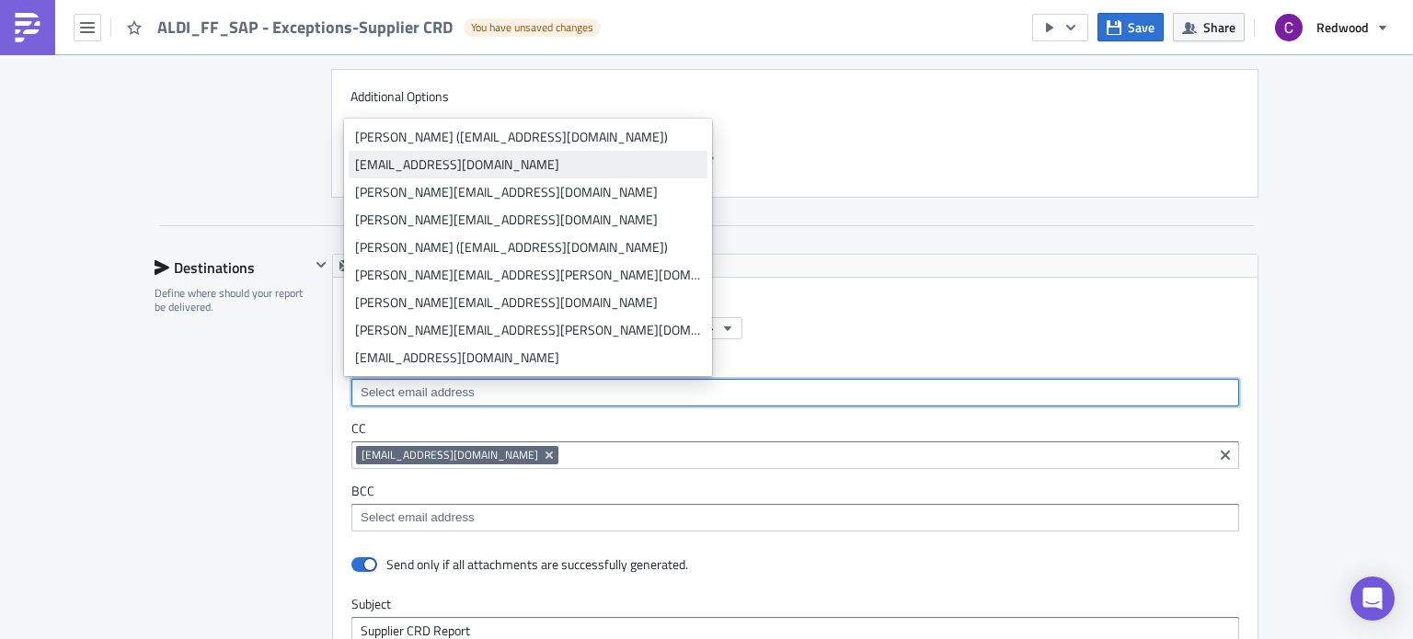
click at [424, 160] on div "[EMAIL_ADDRESS][DOMAIN_NAME]" at bounding box center [528, 164] width 346 height 18
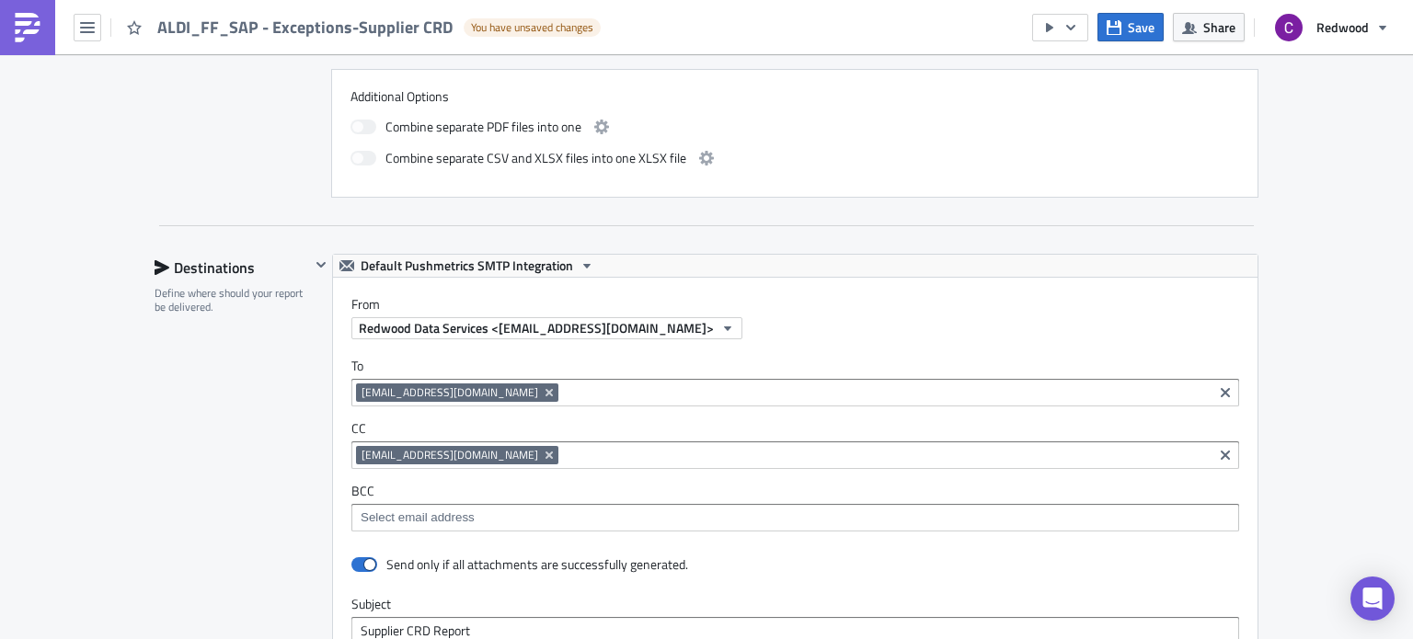
click at [611, 358] on label "To" at bounding box center [795, 366] width 888 height 17
click at [545, 452] on icon "Remove Tag" at bounding box center [548, 455] width 7 height 7
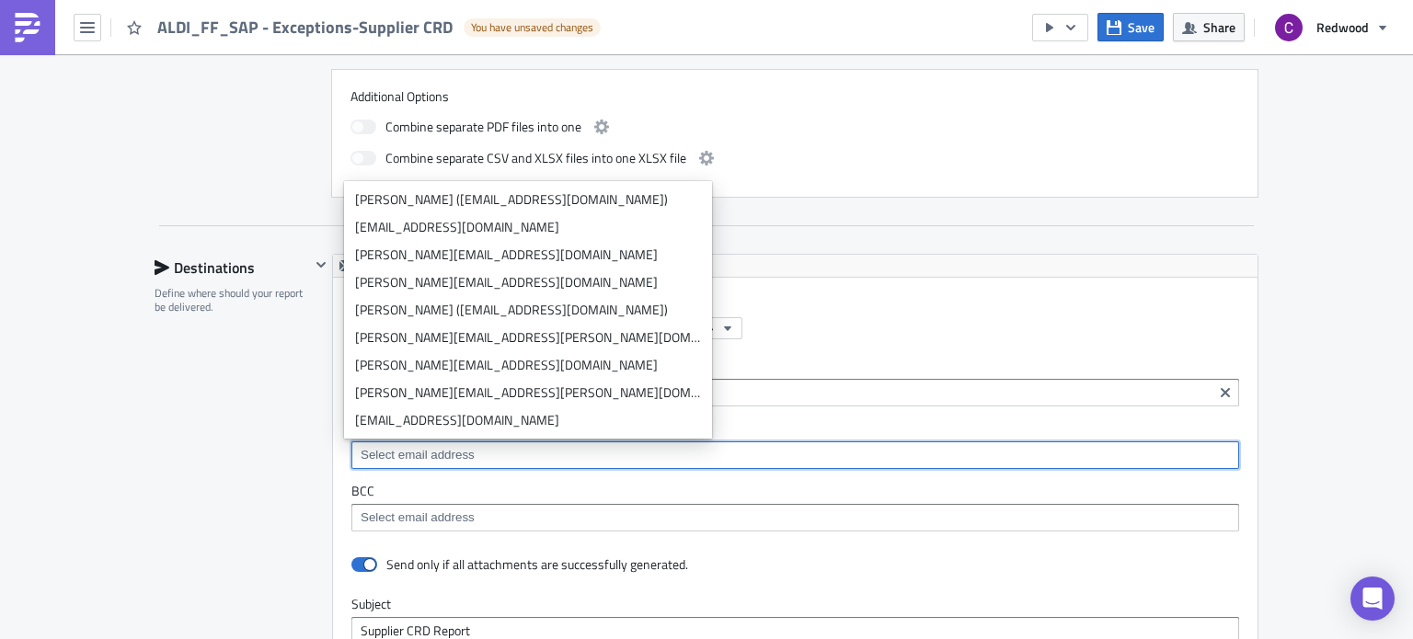
click at [790, 323] on div "Redwood Data Services <[EMAIL_ADDRESS][DOMAIN_NAME]>" at bounding box center [804, 328] width 906 height 22
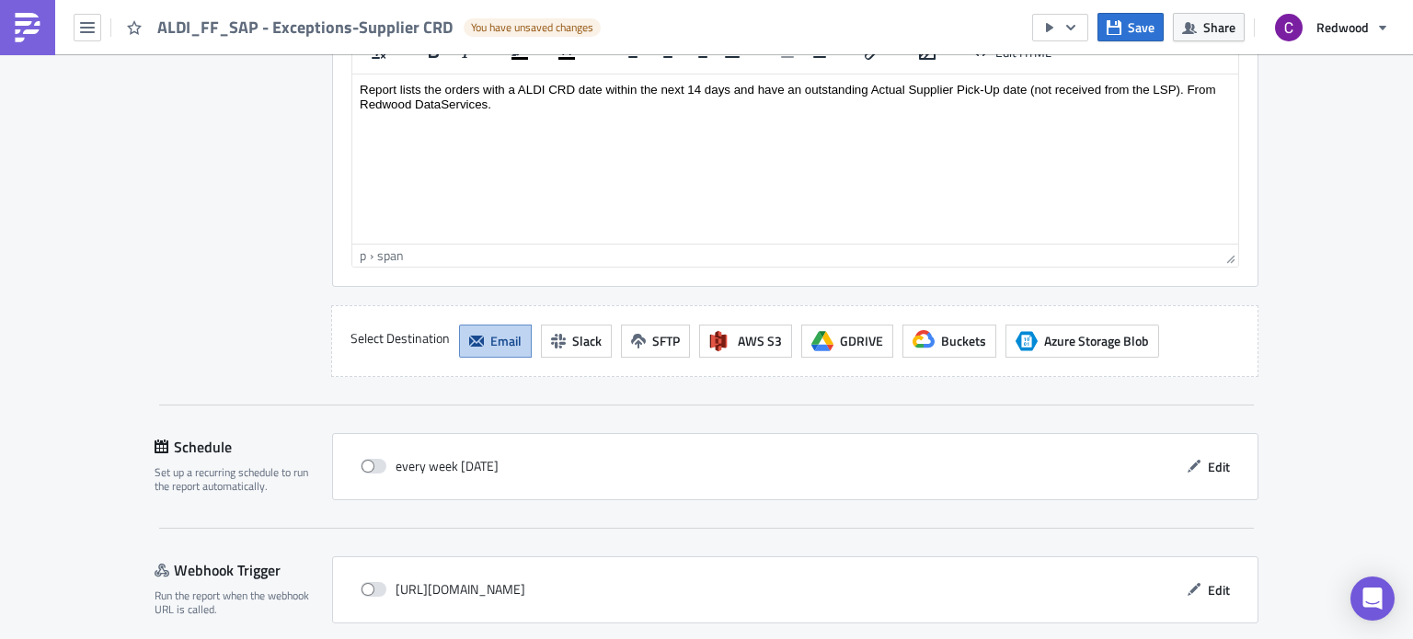
scroll to position [1663, 0]
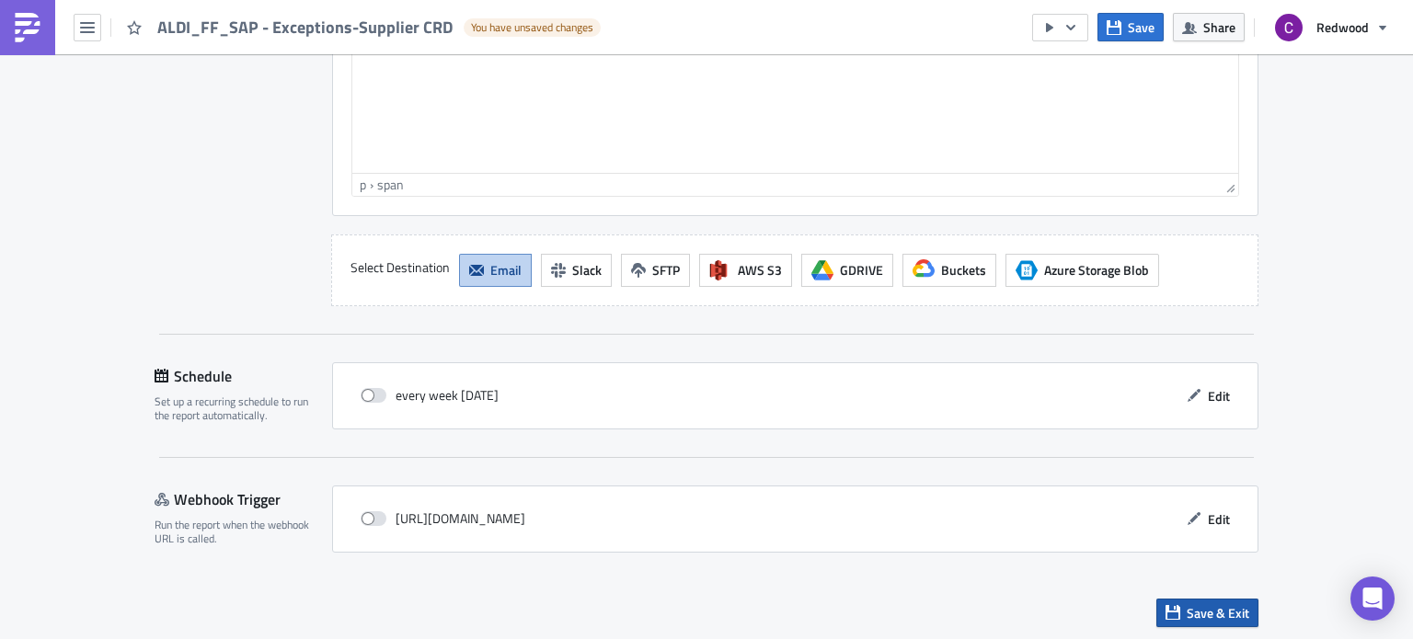
click at [1171, 605] on icon "button" at bounding box center [1172, 612] width 15 height 15
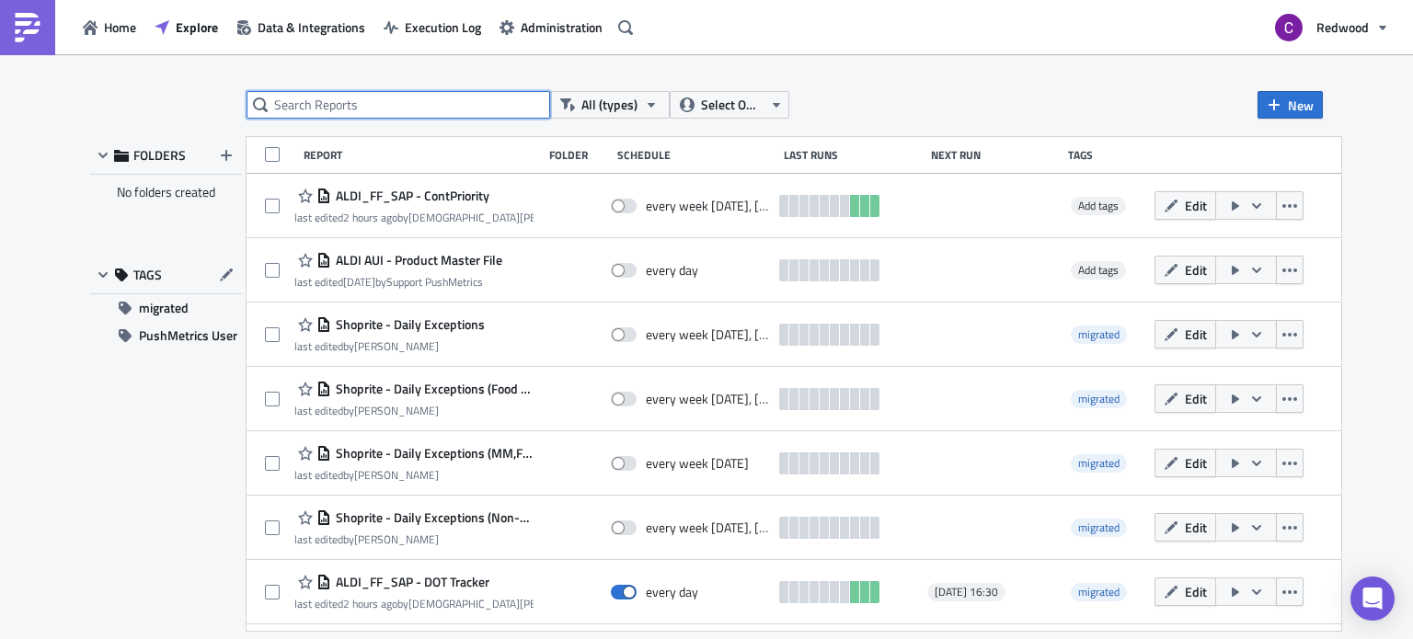
click at [350, 106] on input "text" at bounding box center [399, 105] width 304 height 28
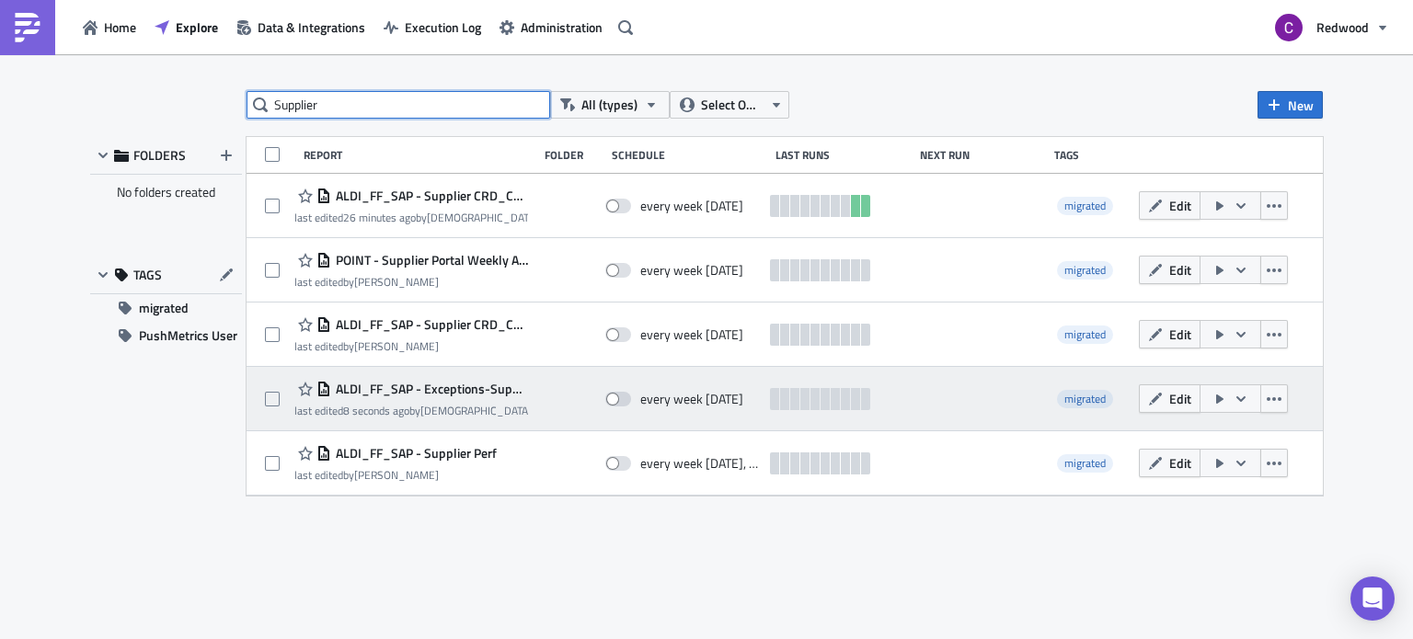
type input "Supplier"
click at [1223, 400] on icon "button" at bounding box center [1219, 399] width 15 height 15
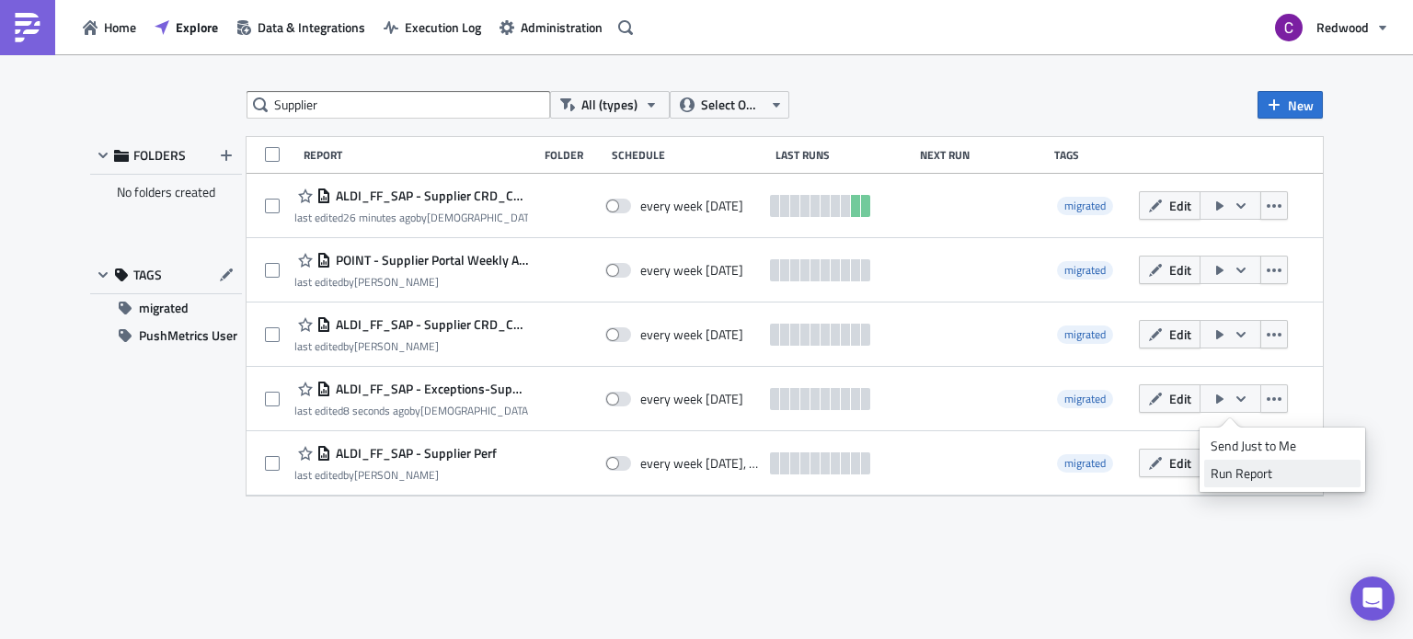
click at [1229, 467] on div "Run Report" at bounding box center [1282, 474] width 143 height 18
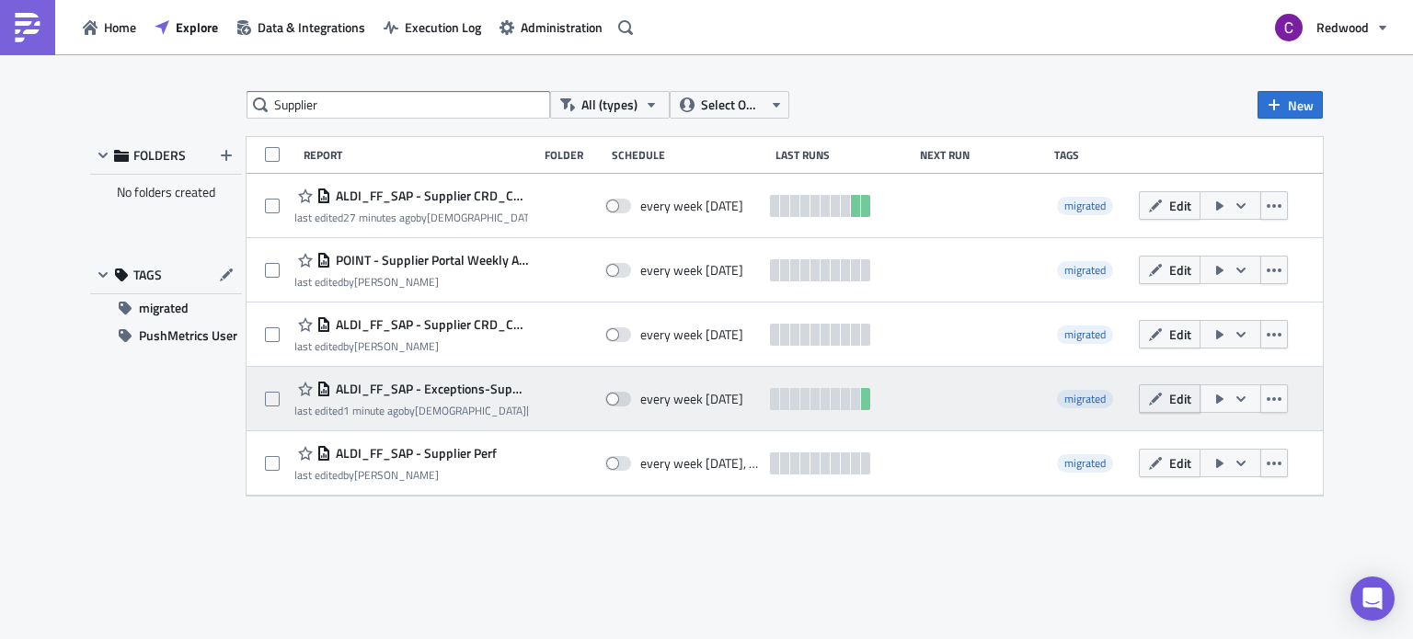
click at [1182, 400] on span "Edit" at bounding box center [1180, 398] width 22 height 19
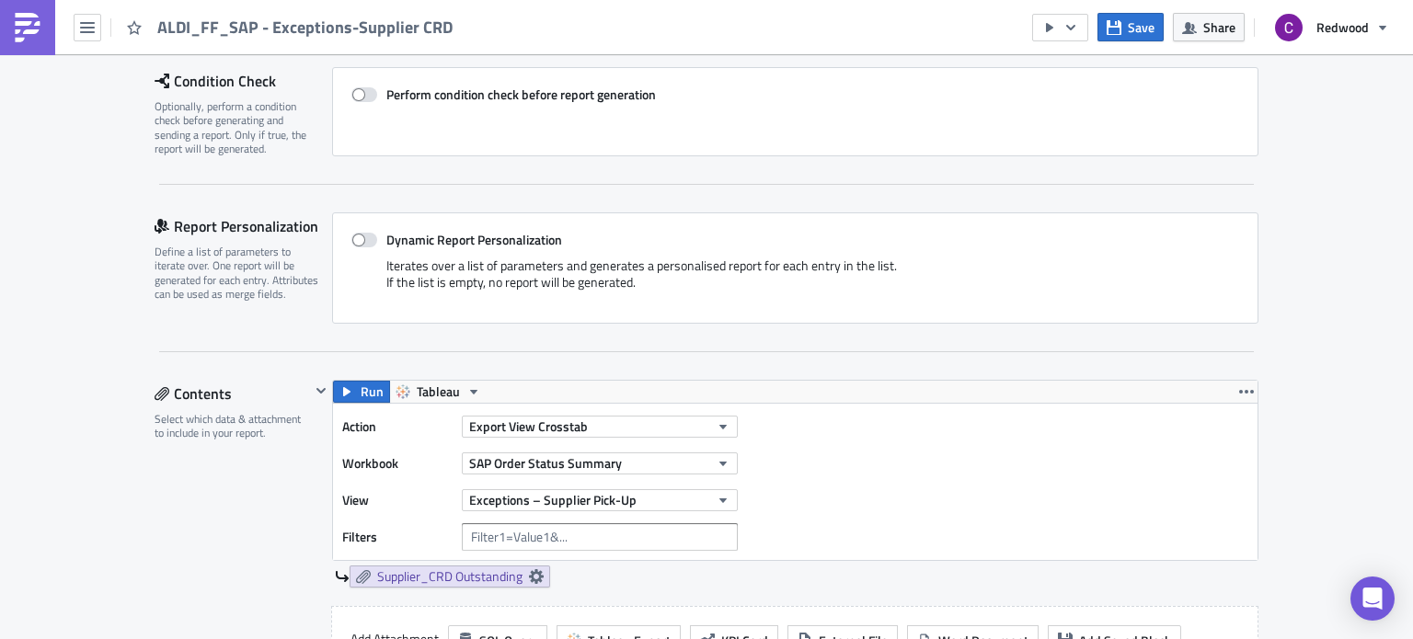
scroll to position [422, 0]
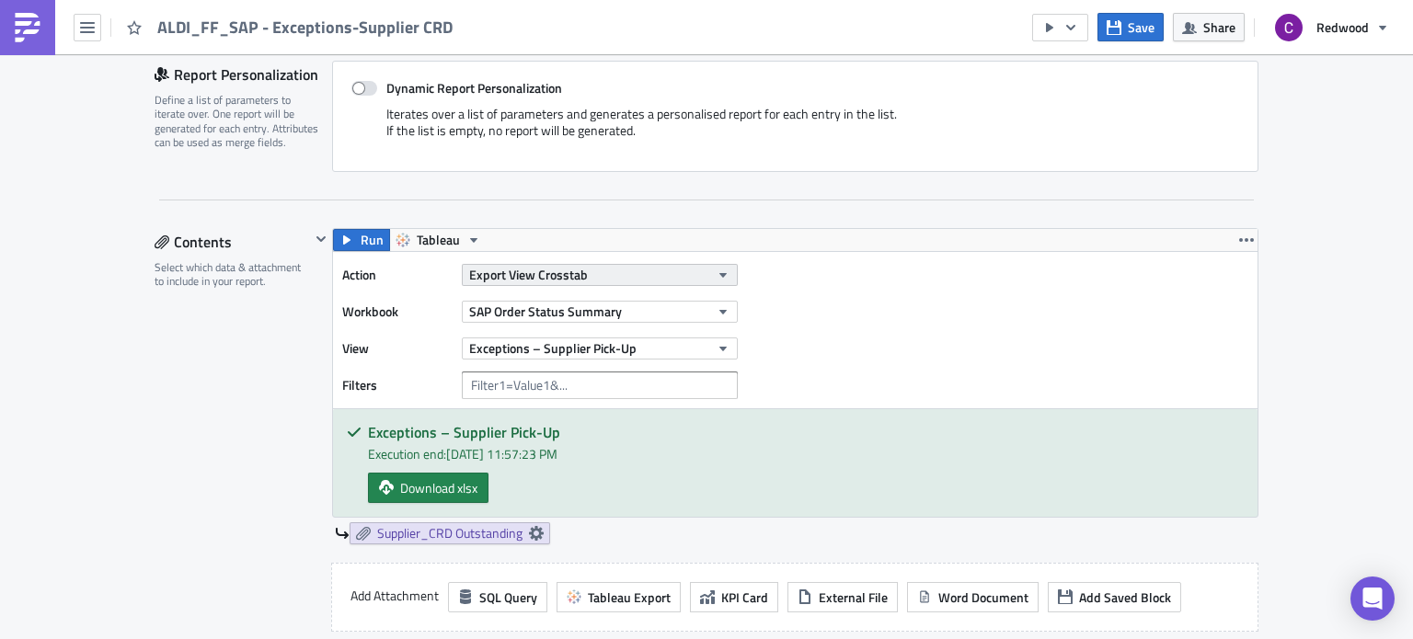
click at [716, 270] on icon "button" at bounding box center [723, 275] width 15 height 15
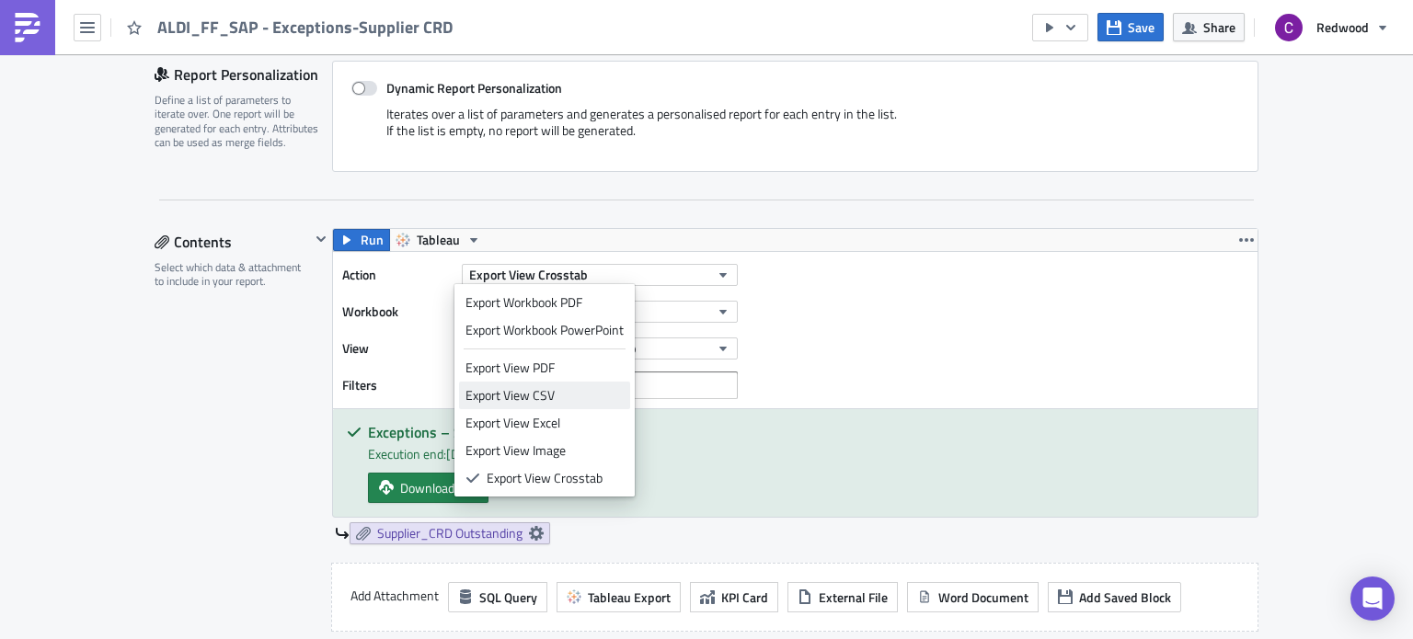
click at [559, 392] on div "Export View CSV" at bounding box center [544, 395] width 158 height 18
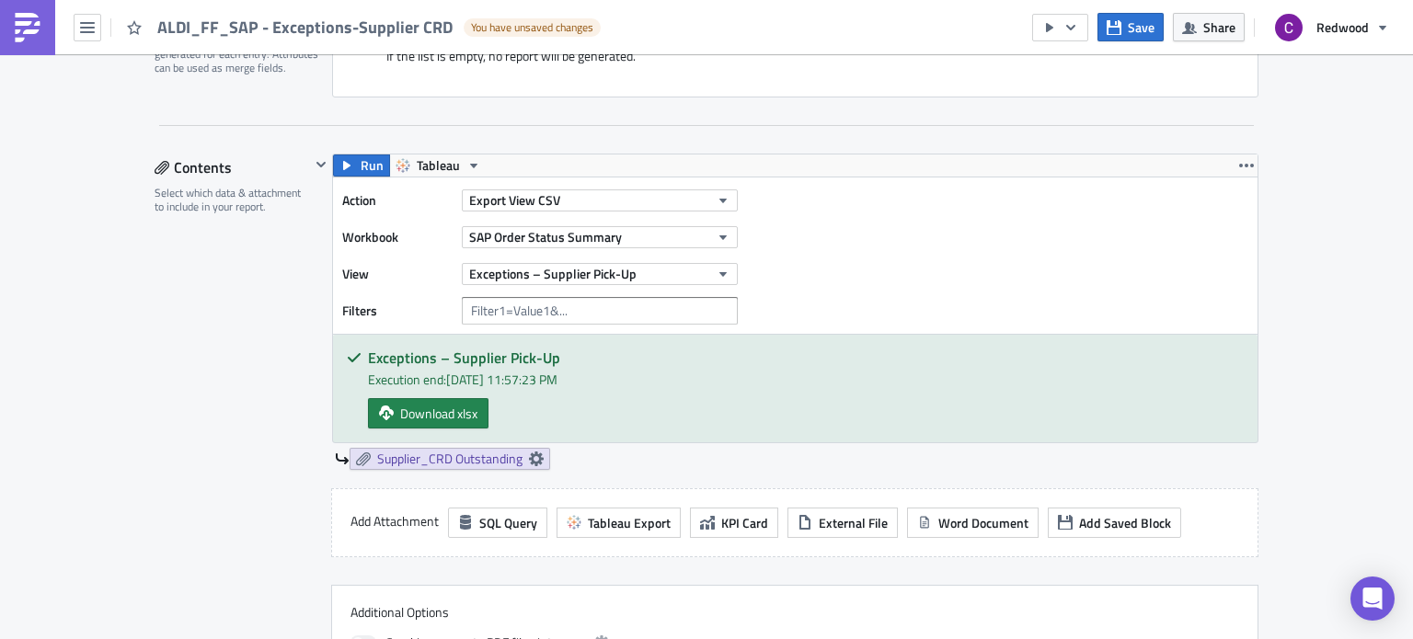
scroll to position [493, 0]
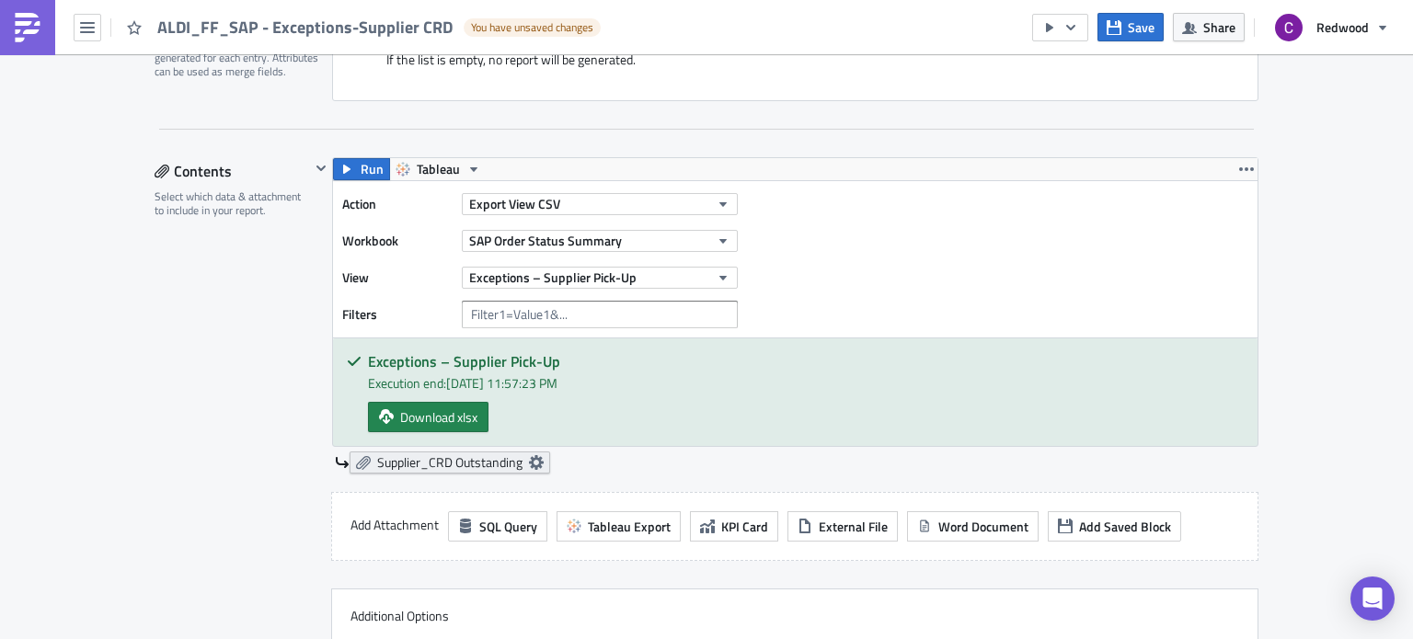
click at [461, 459] on span "Supplier_CRD Outstanding" at bounding box center [449, 462] width 145 height 17
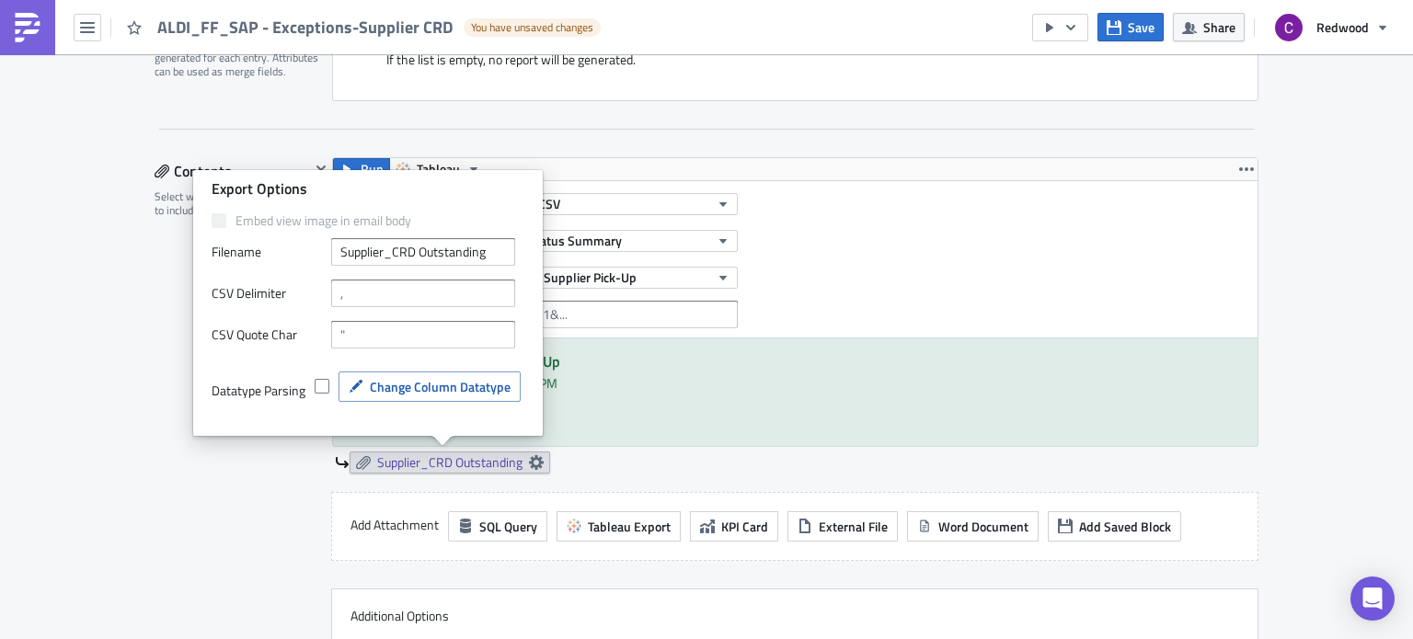
click at [923, 282] on div "Action Export View CSV Workbook SAP Order Status Summary View Exceptions – Supp…" at bounding box center [795, 259] width 924 height 156
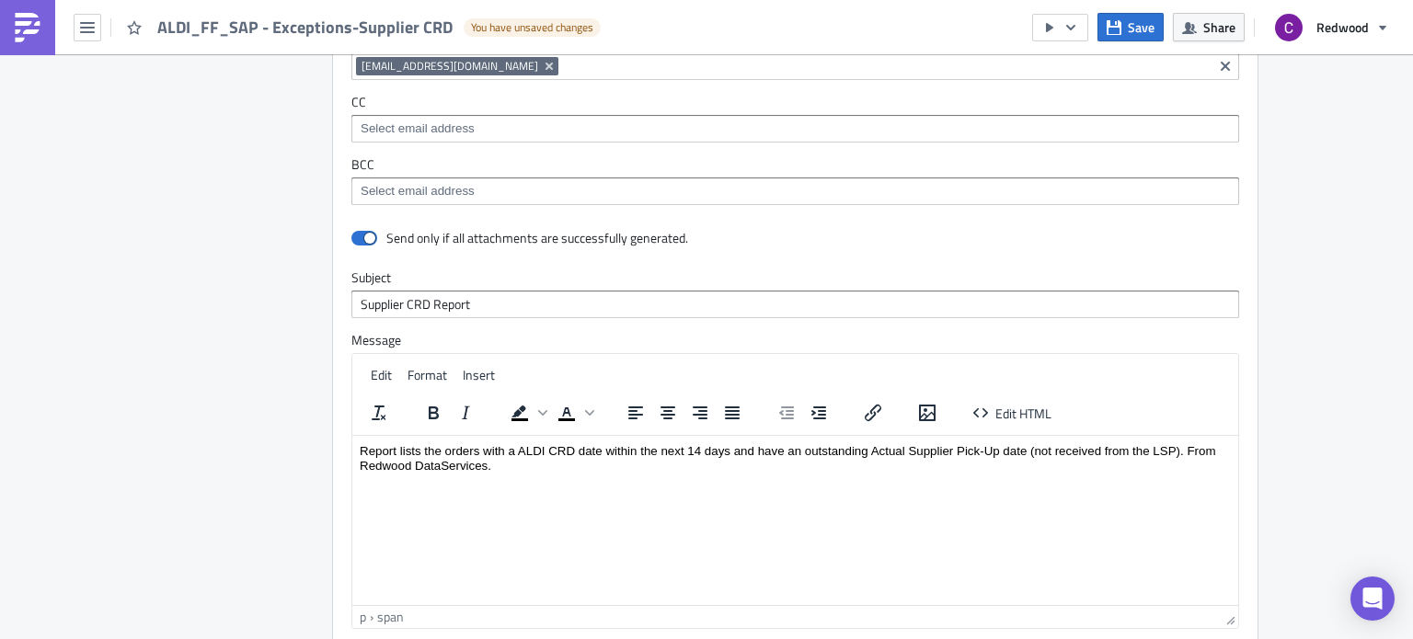
scroll to position [1772, 0]
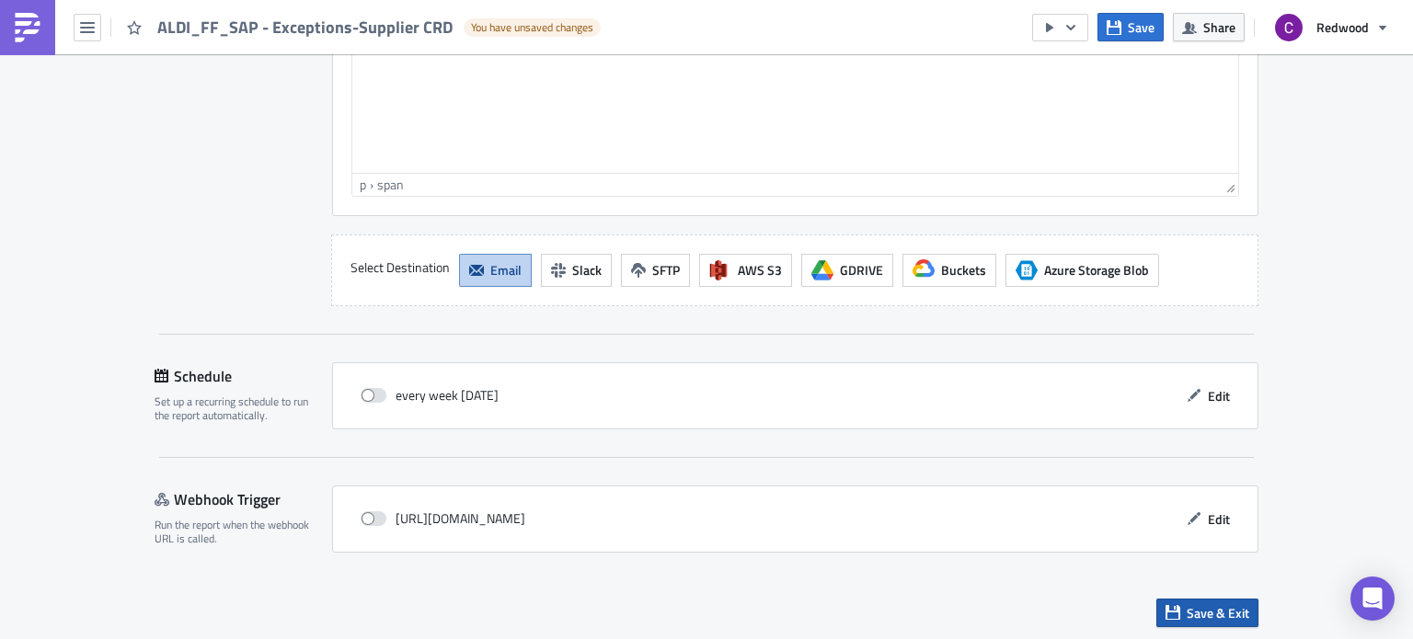
click at [1176, 603] on button "Save & Exit" at bounding box center [1207, 613] width 102 height 29
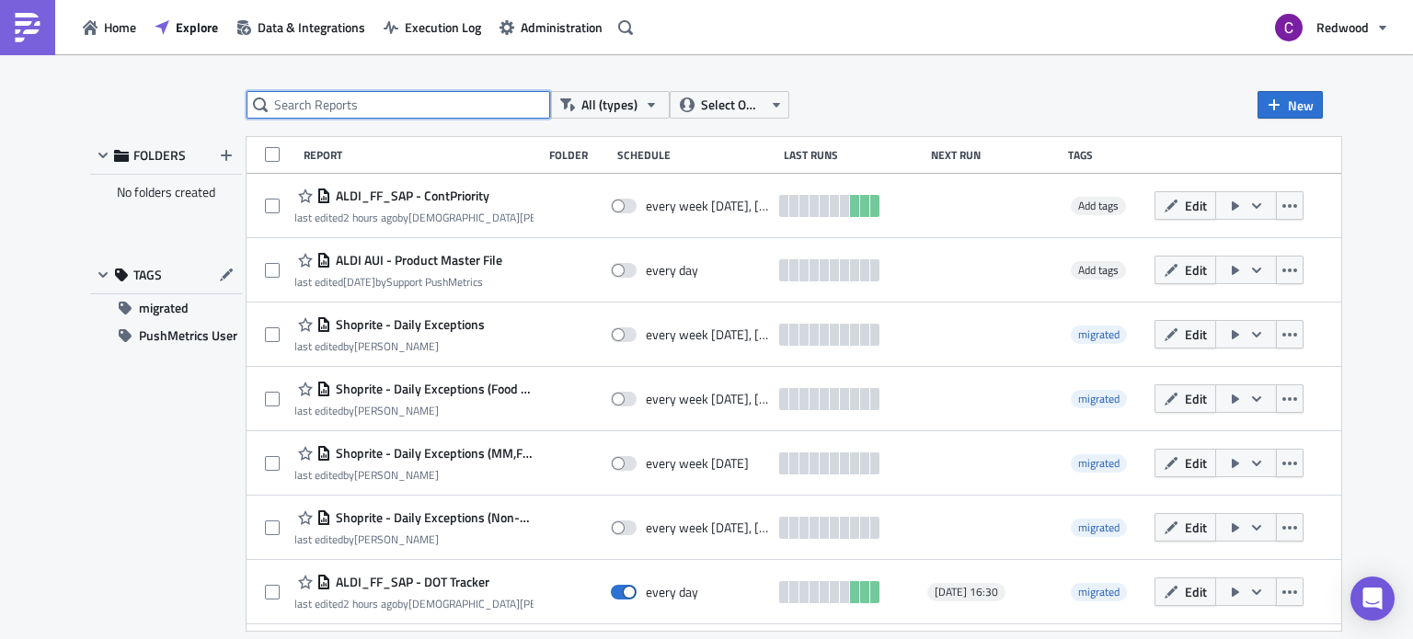
click at [336, 96] on input "text" at bounding box center [399, 105] width 304 height 28
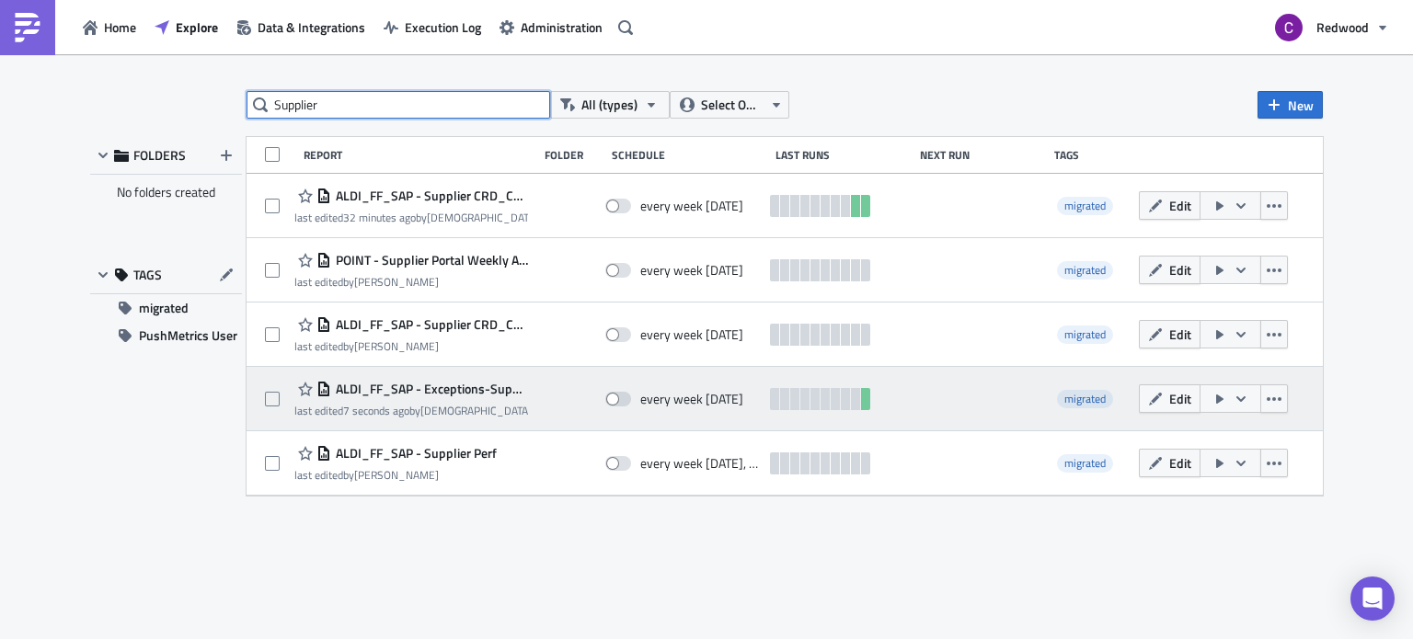
type input "Supplier"
click at [1226, 399] on icon "button" at bounding box center [1219, 399] width 15 height 15
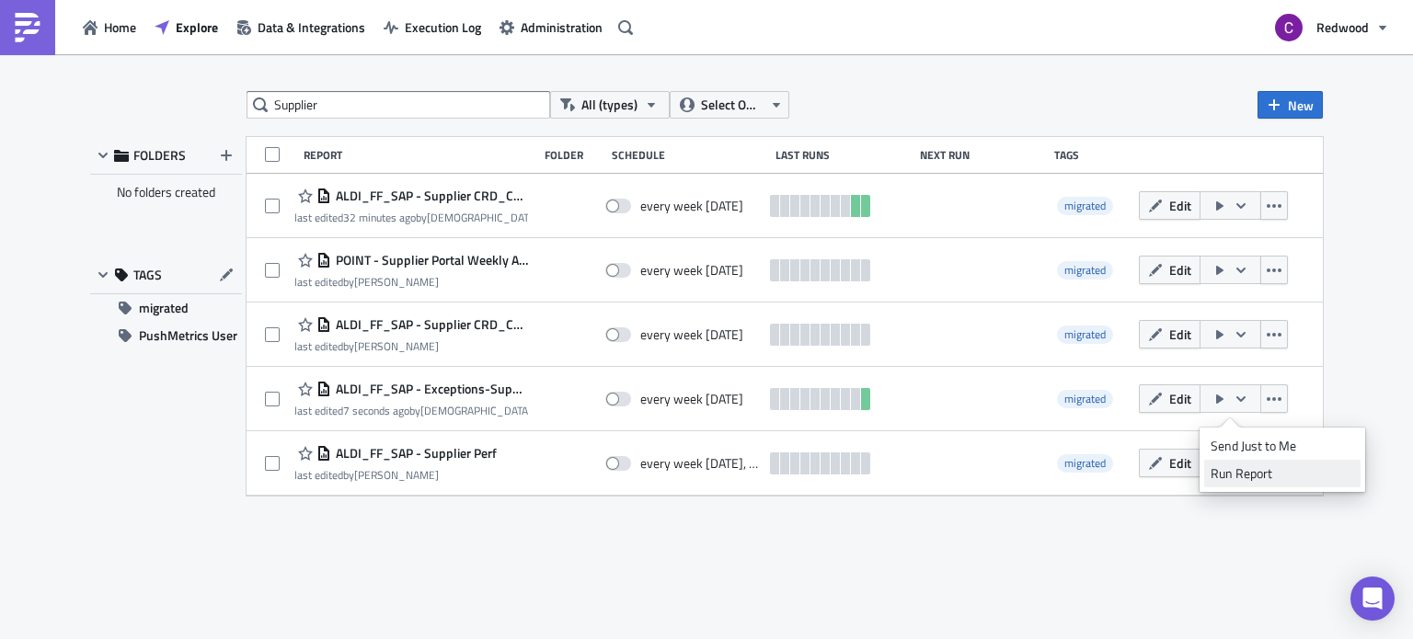
click at [1233, 470] on div "Run Report" at bounding box center [1282, 474] width 143 height 18
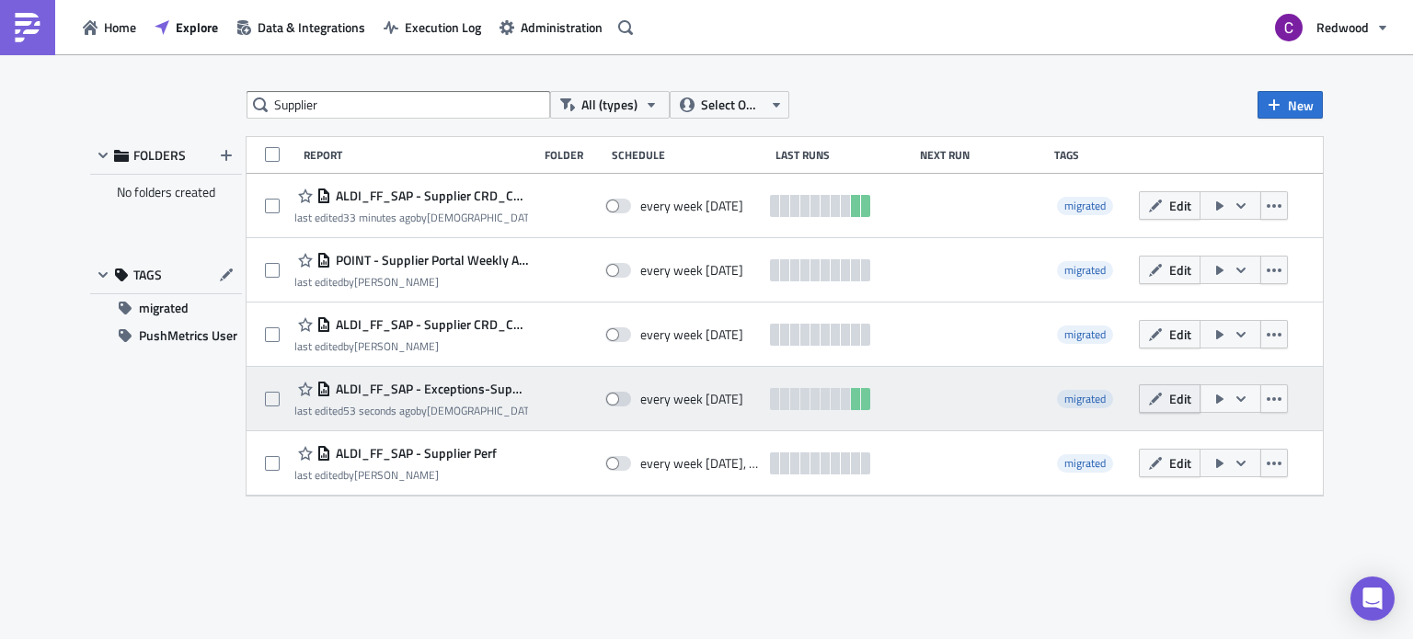
click at [1177, 398] on span "Edit" at bounding box center [1180, 398] width 22 height 19
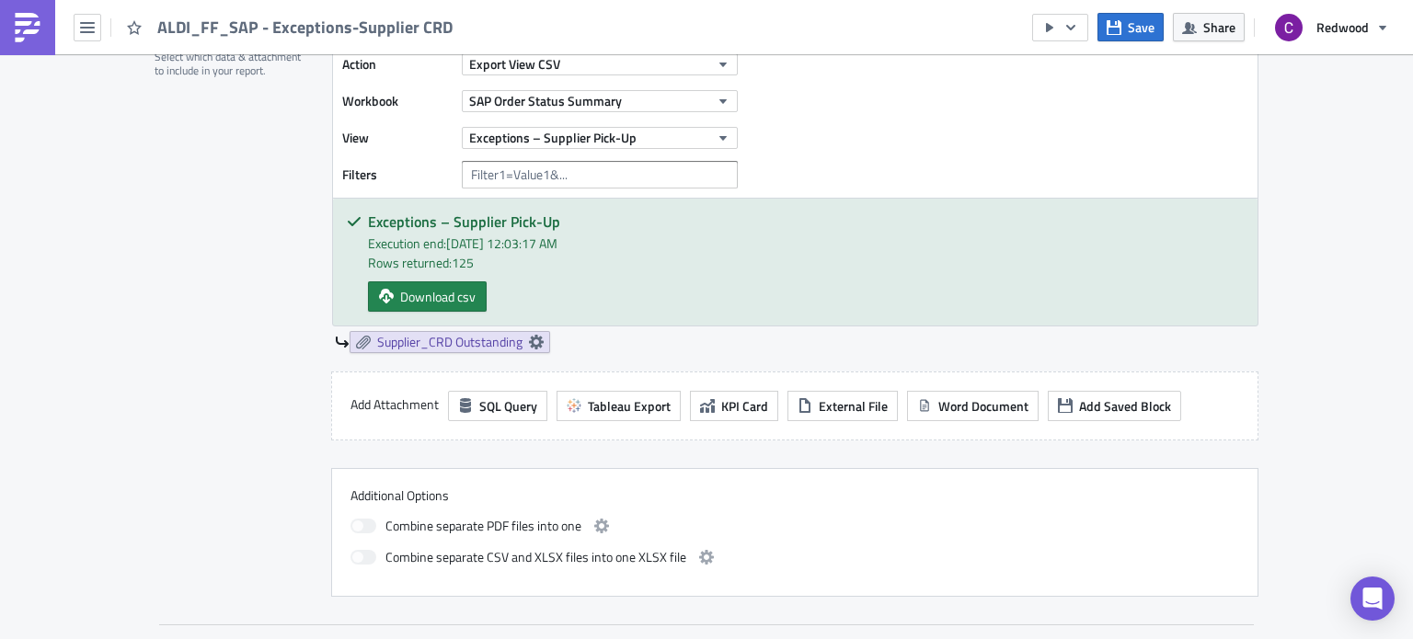
scroll to position [581, 0]
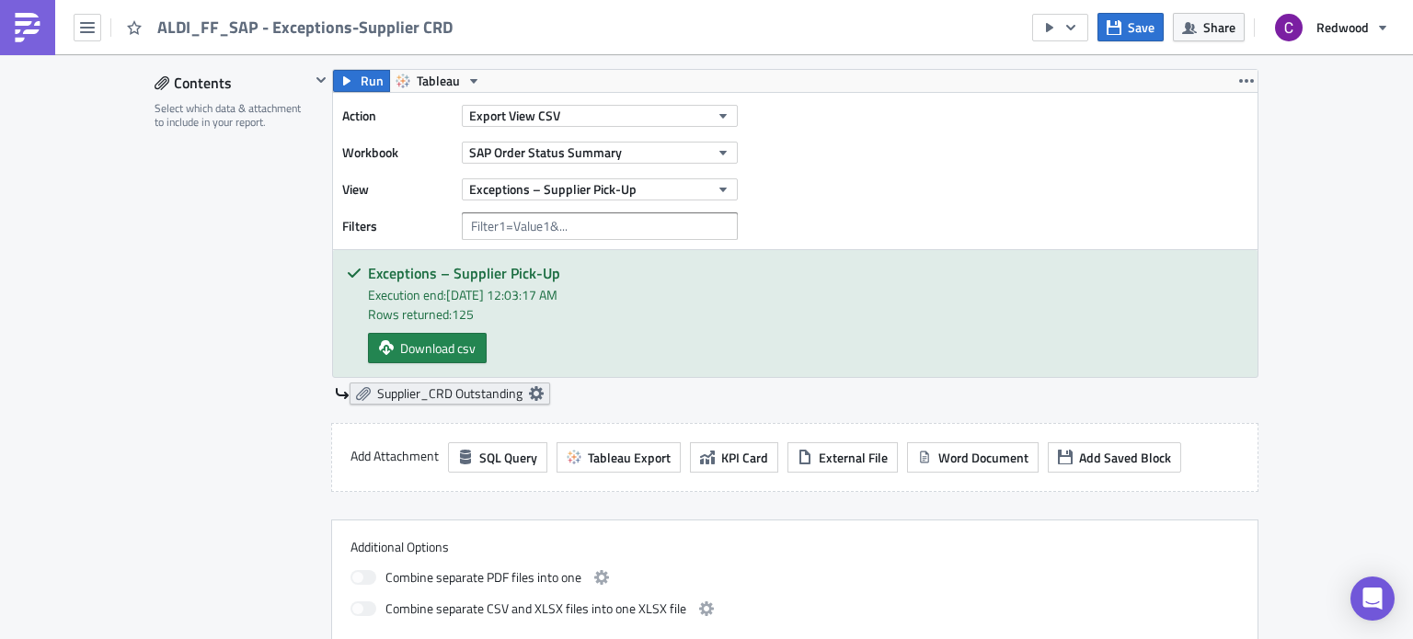
click at [449, 389] on span "Supplier_CRD Outstanding" at bounding box center [449, 393] width 145 height 17
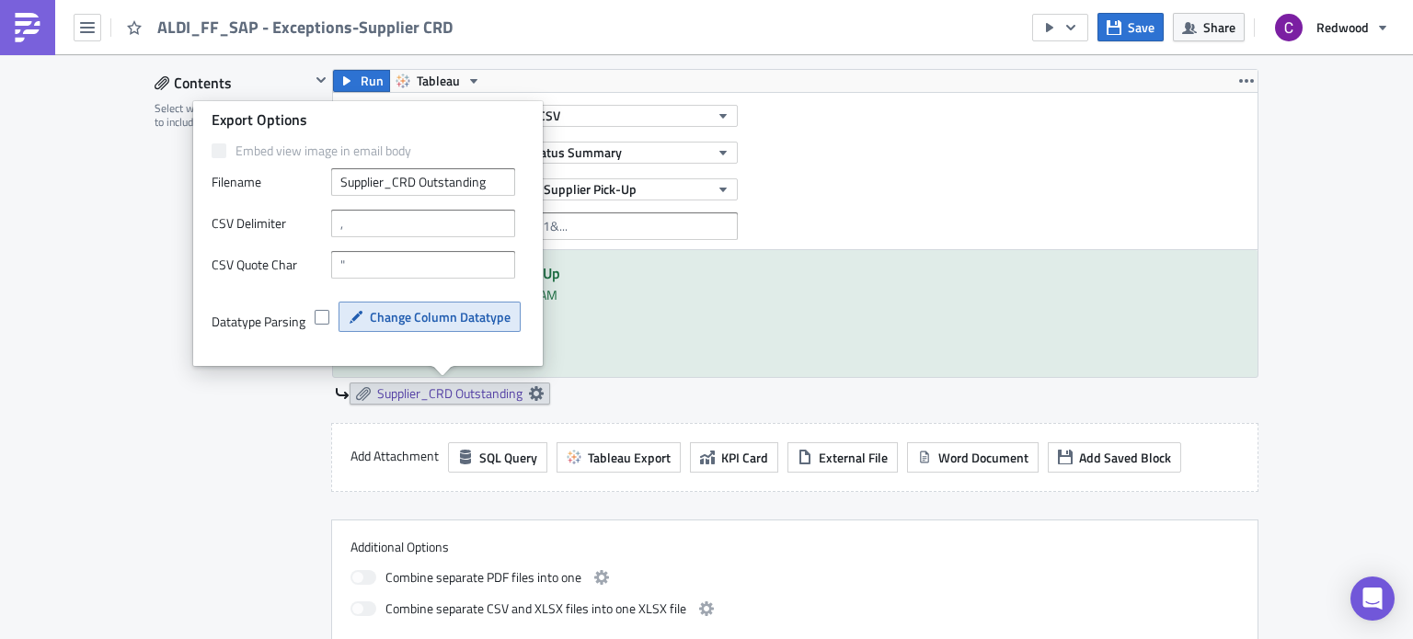
click at [382, 312] on span "Change Column Datatype" at bounding box center [440, 316] width 141 height 19
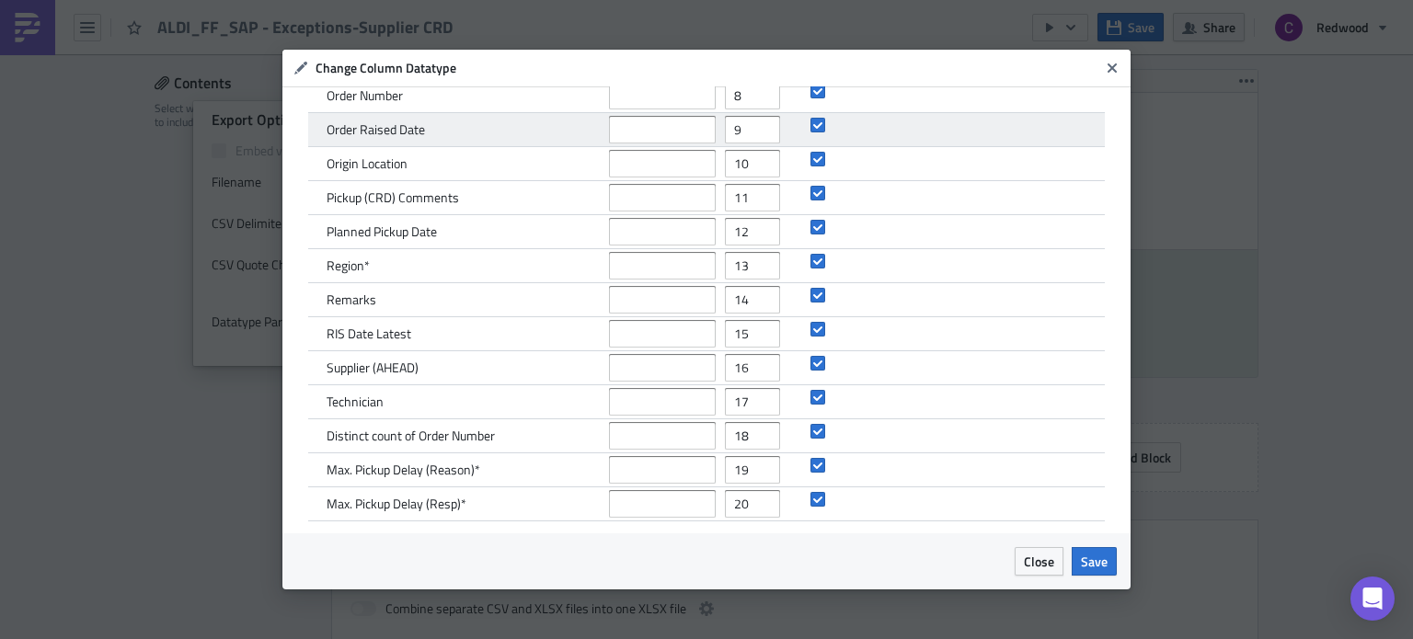
scroll to position [0, 0]
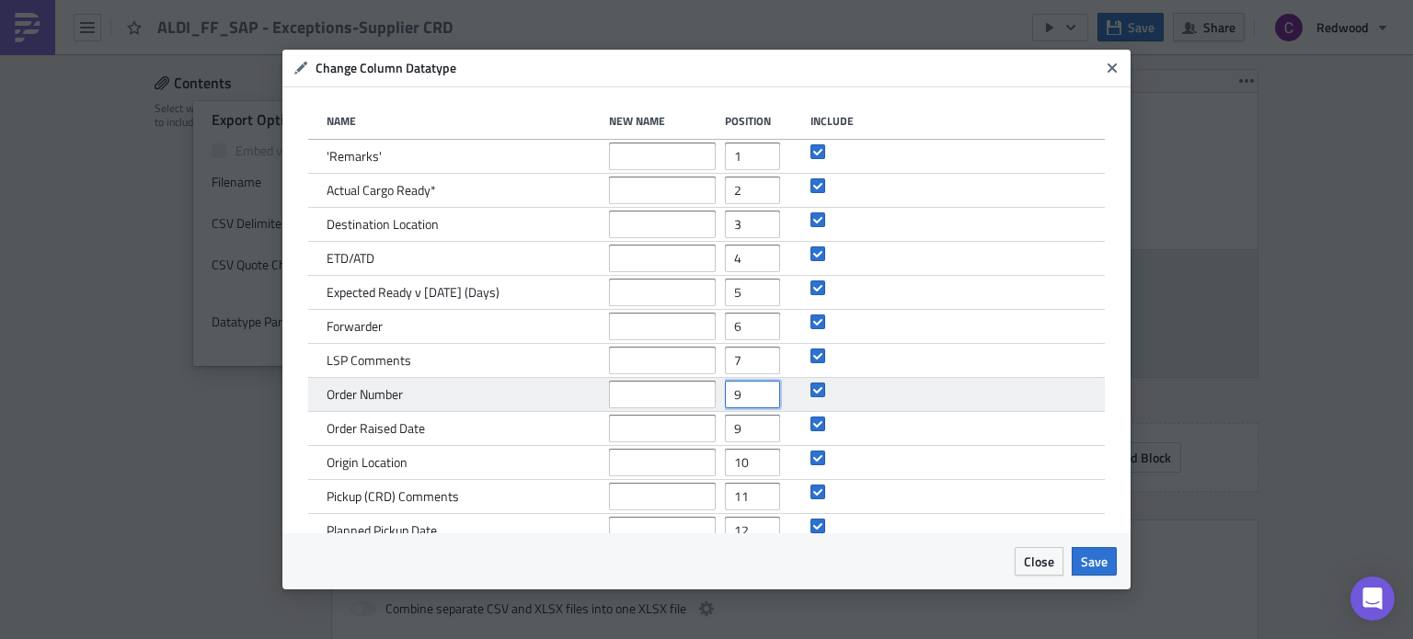
click at [759, 388] on input "9" at bounding box center [752, 395] width 55 height 28
click at [759, 388] on input "10" at bounding box center [752, 395] width 55 height 28
click at [759, 388] on input "11" at bounding box center [752, 395] width 55 height 28
click at [759, 388] on input "12" at bounding box center [752, 395] width 55 height 28
click at [759, 388] on input "13" at bounding box center [752, 395] width 55 height 28
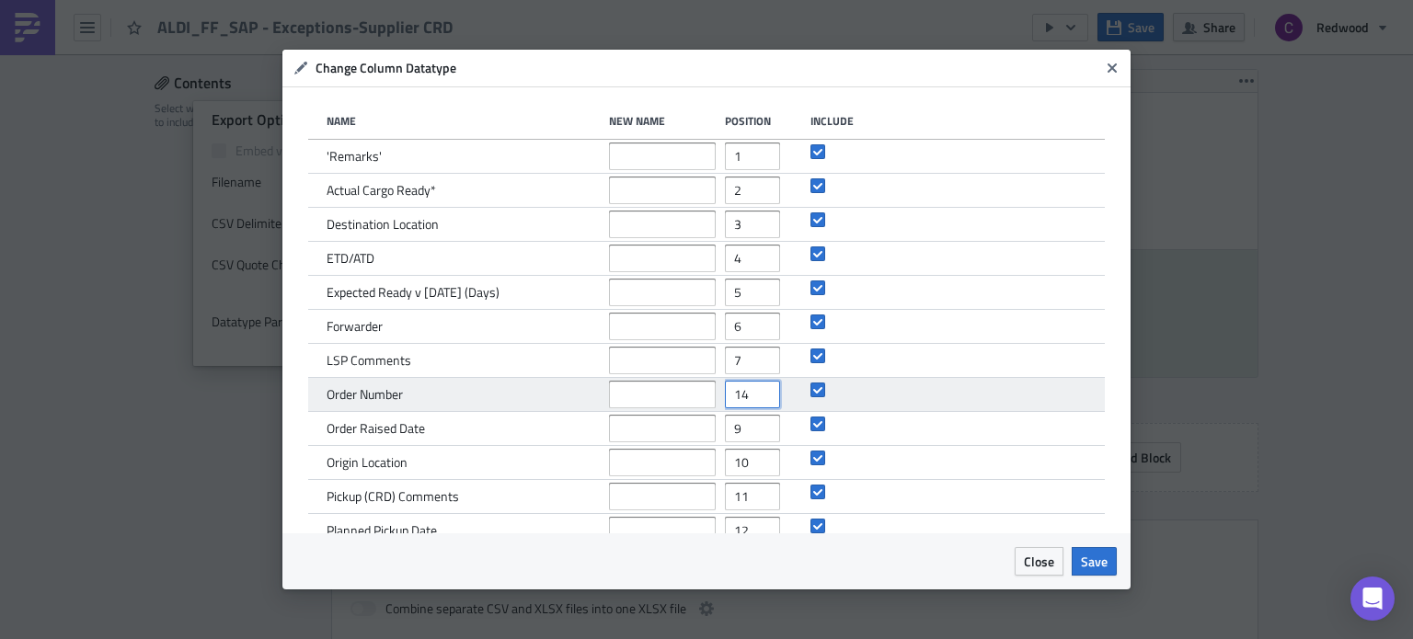
click at [759, 388] on input "14" at bounding box center [752, 395] width 55 height 28
click at [759, 396] on input "13" at bounding box center [752, 395] width 55 height 28
type input "1"
click at [759, 396] on input "1" at bounding box center [752, 395] width 55 height 28
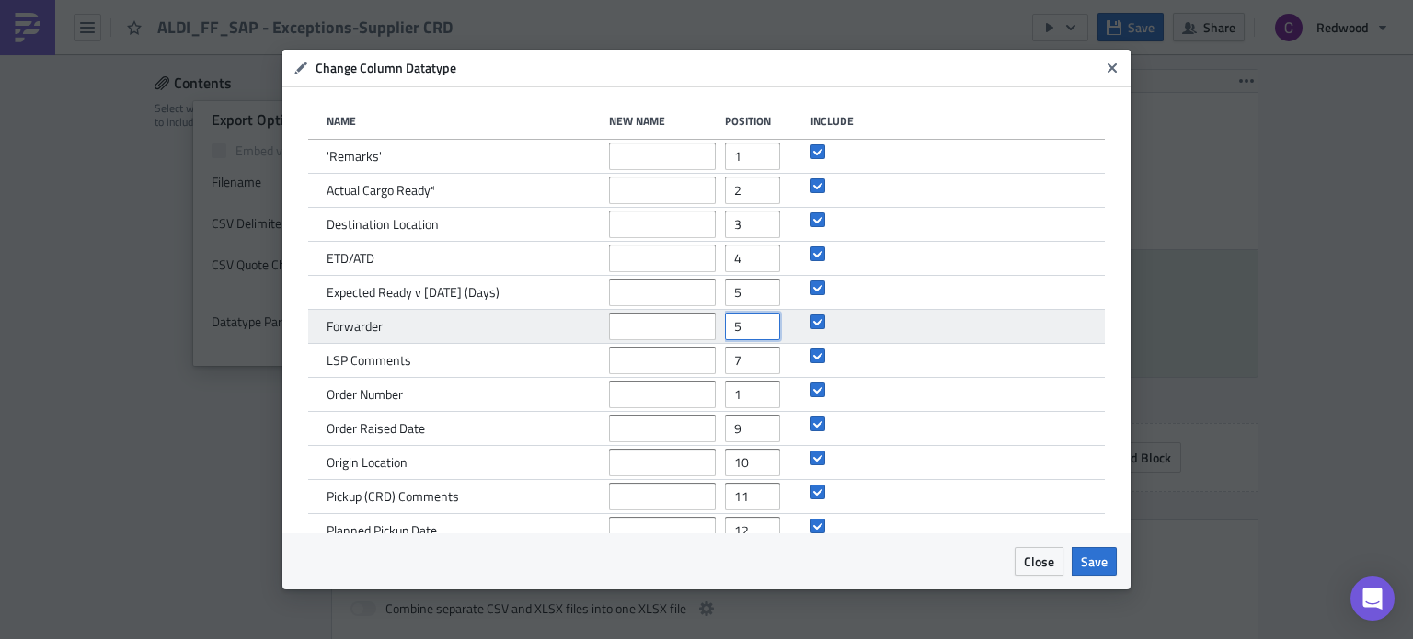
click at [758, 330] on input "5" at bounding box center [752, 327] width 55 height 28
click at [758, 330] on input "4" at bounding box center [752, 327] width 55 height 28
click at [758, 330] on input "3" at bounding box center [752, 327] width 55 height 28
type input "2"
click at [758, 330] on input "2" at bounding box center [752, 327] width 55 height 28
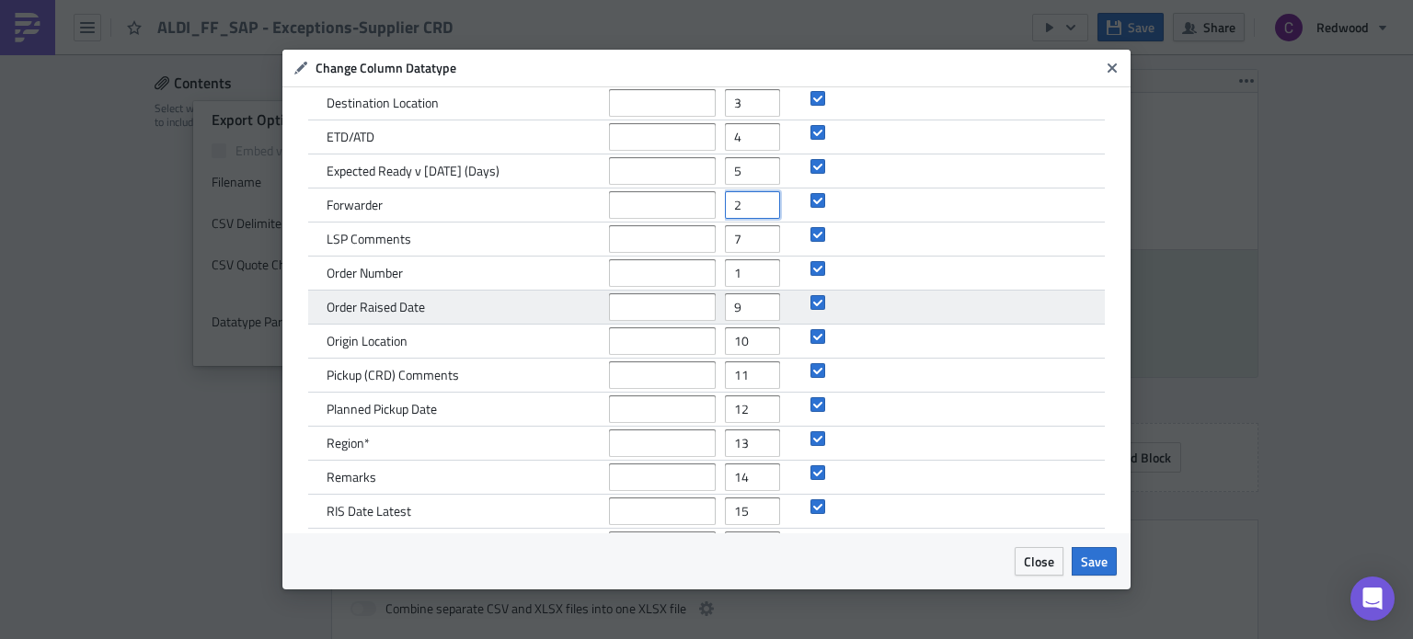
scroll to position [132, 0]
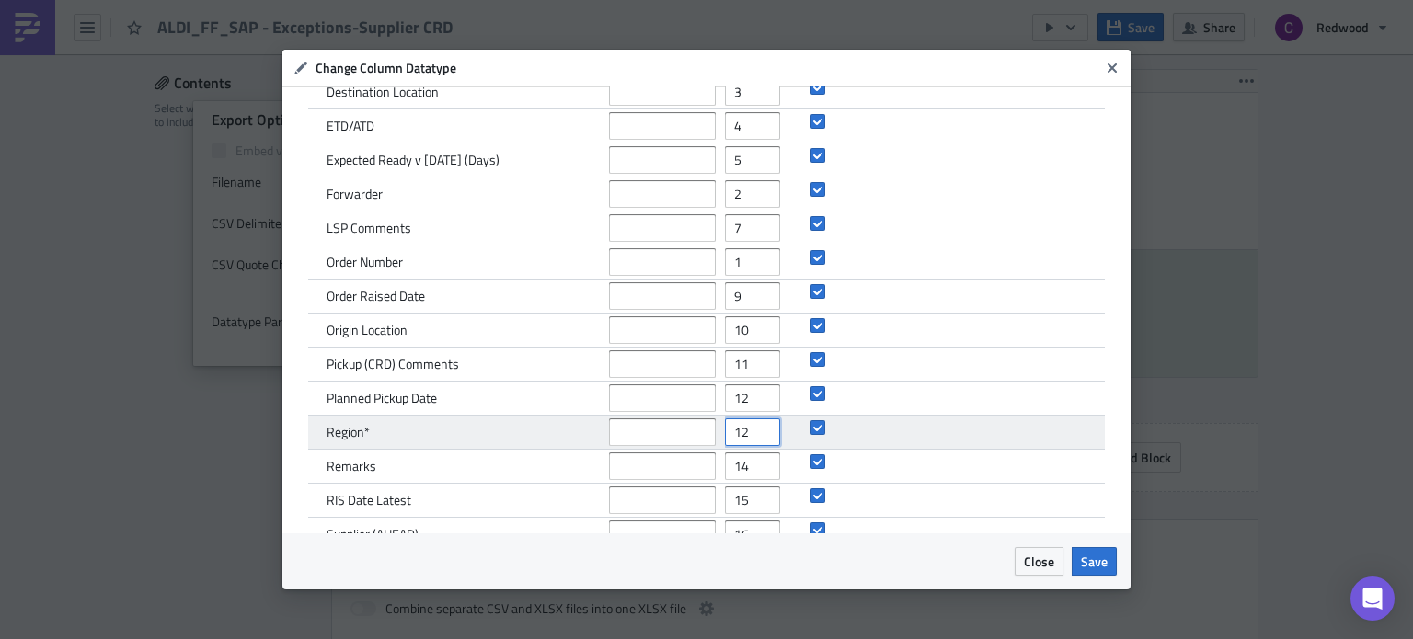
click at [758, 430] on input "12" at bounding box center [752, 433] width 55 height 28
click at [758, 430] on input "11" at bounding box center [752, 433] width 55 height 28
click at [758, 430] on input "10" at bounding box center [752, 433] width 55 height 28
click at [758, 430] on input "9" at bounding box center [752, 433] width 55 height 28
click at [758, 430] on input "8" at bounding box center [752, 433] width 55 height 28
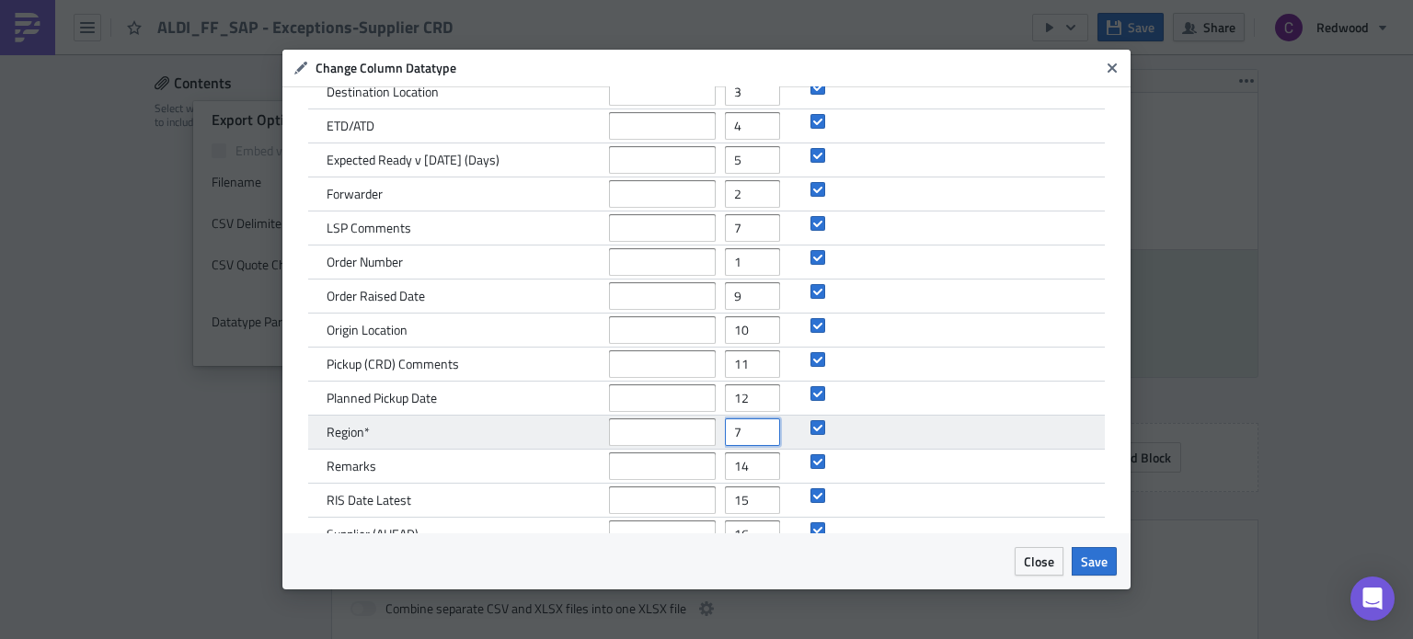
click at [758, 430] on input "7" at bounding box center [752, 433] width 55 height 28
click at [758, 430] on input "6" at bounding box center [752, 433] width 55 height 28
click at [758, 430] on input "5" at bounding box center [752, 433] width 55 height 28
click at [758, 430] on input "4" at bounding box center [752, 433] width 55 height 28
type input "3"
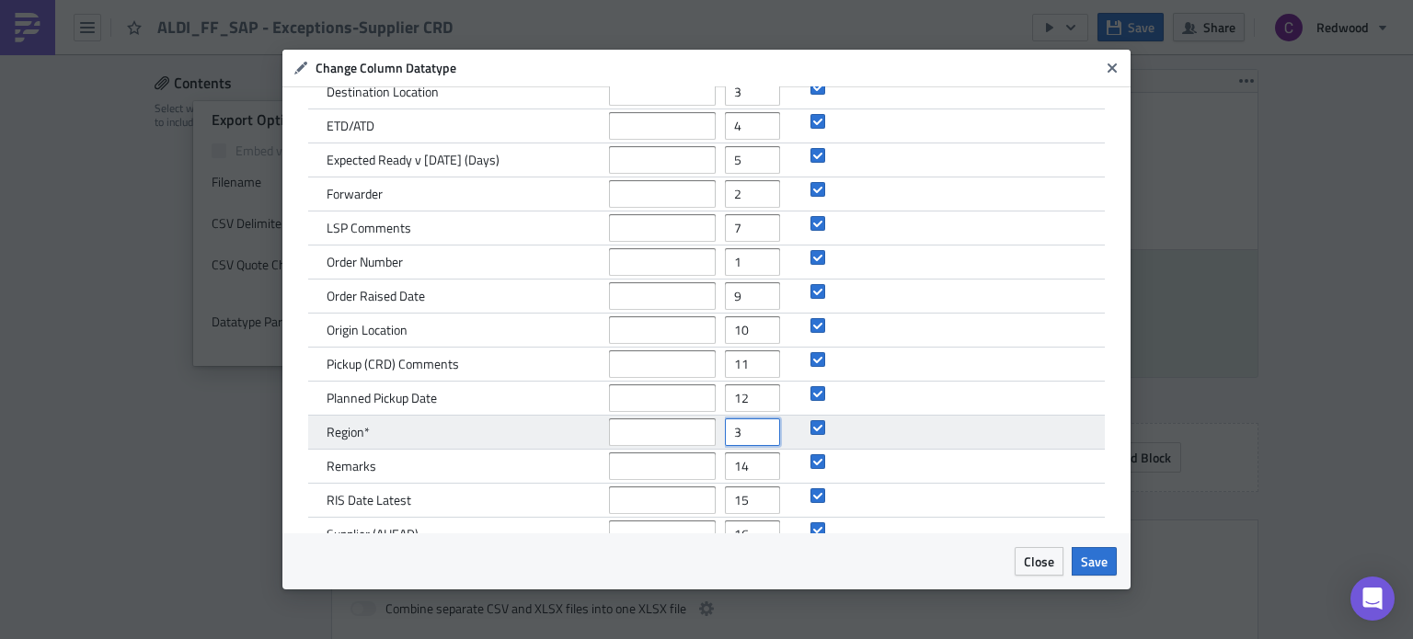
click at [758, 430] on input "3" at bounding box center [752, 433] width 55 height 28
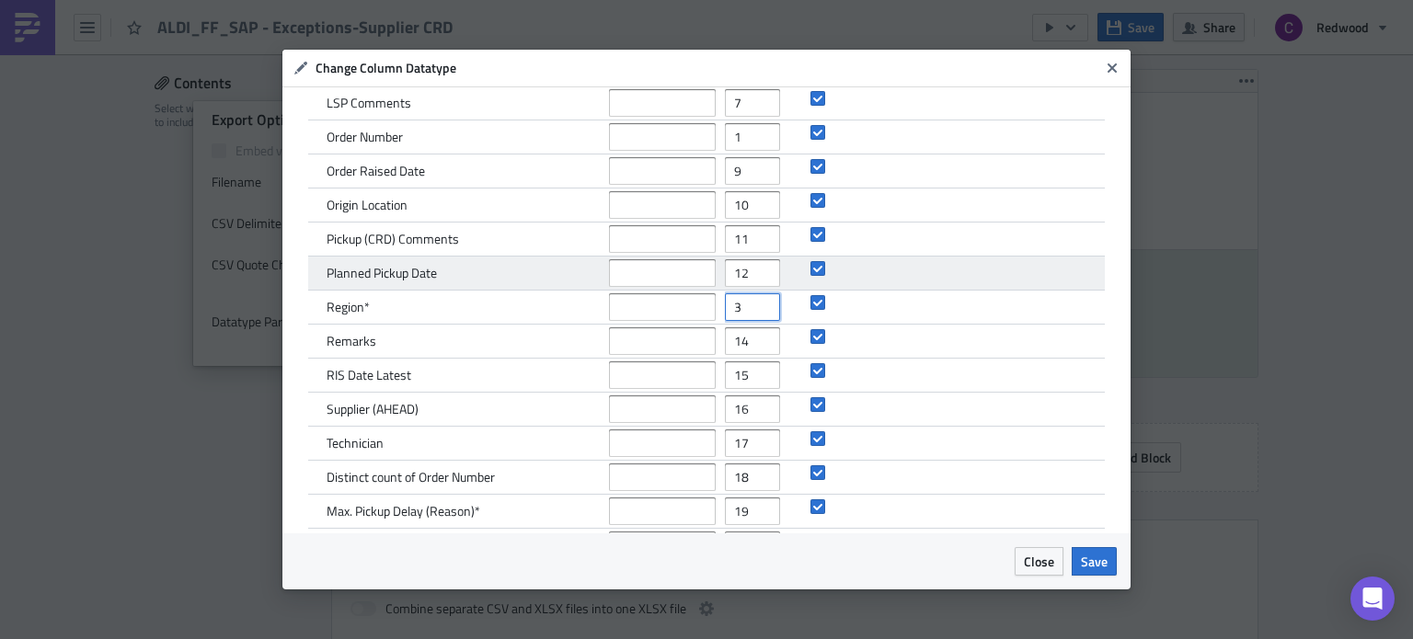
scroll to position [299, 0]
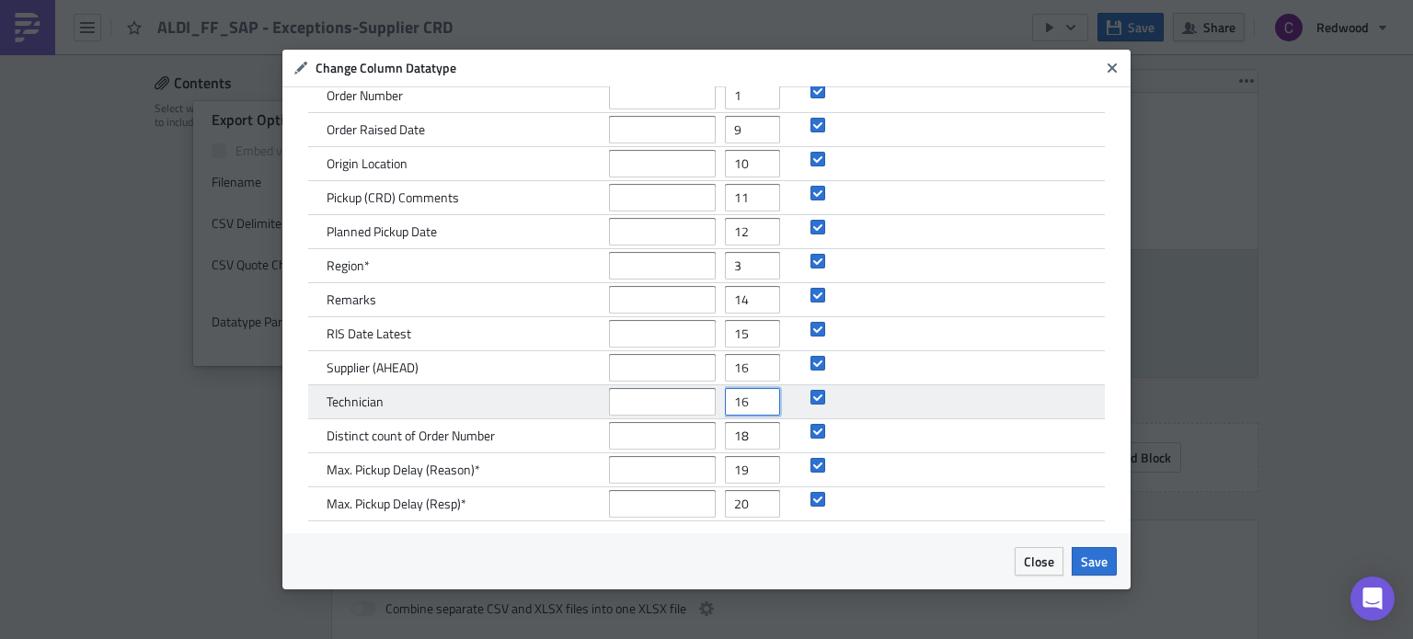
click at [756, 400] on input "16" at bounding box center [752, 402] width 55 height 28
click at [756, 400] on input "15" at bounding box center [752, 402] width 55 height 28
click at [756, 400] on input "14" at bounding box center [752, 402] width 55 height 28
click at [756, 400] on input "13" at bounding box center [752, 402] width 55 height 28
click at [756, 400] on input "12" at bounding box center [752, 402] width 55 height 28
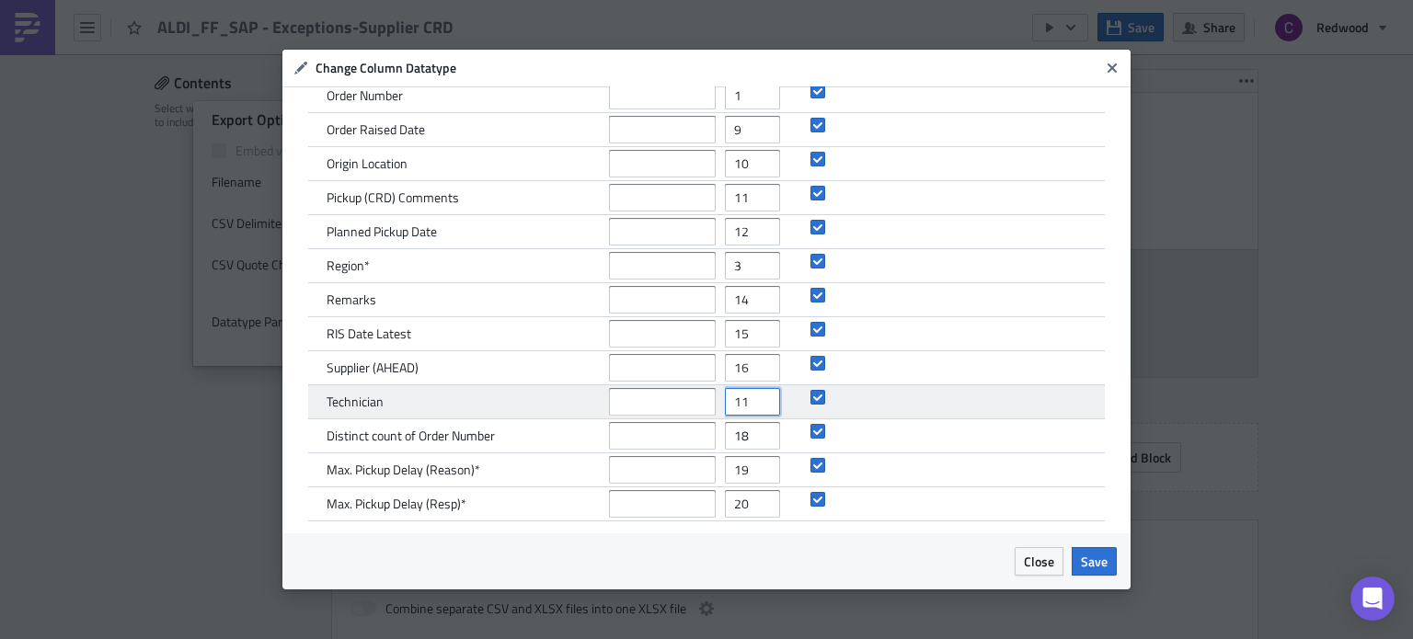
click at [756, 400] on input "11" at bounding box center [752, 402] width 55 height 28
click at [756, 400] on input "10" at bounding box center [752, 402] width 55 height 28
click at [756, 400] on input "9" at bounding box center [752, 402] width 55 height 28
click at [756, 400] on input "8" at bounding box center [752, 402] width 55 height 28
click at [756, 400] on input "7" at bounding box center [752, 402] width 55 height 28
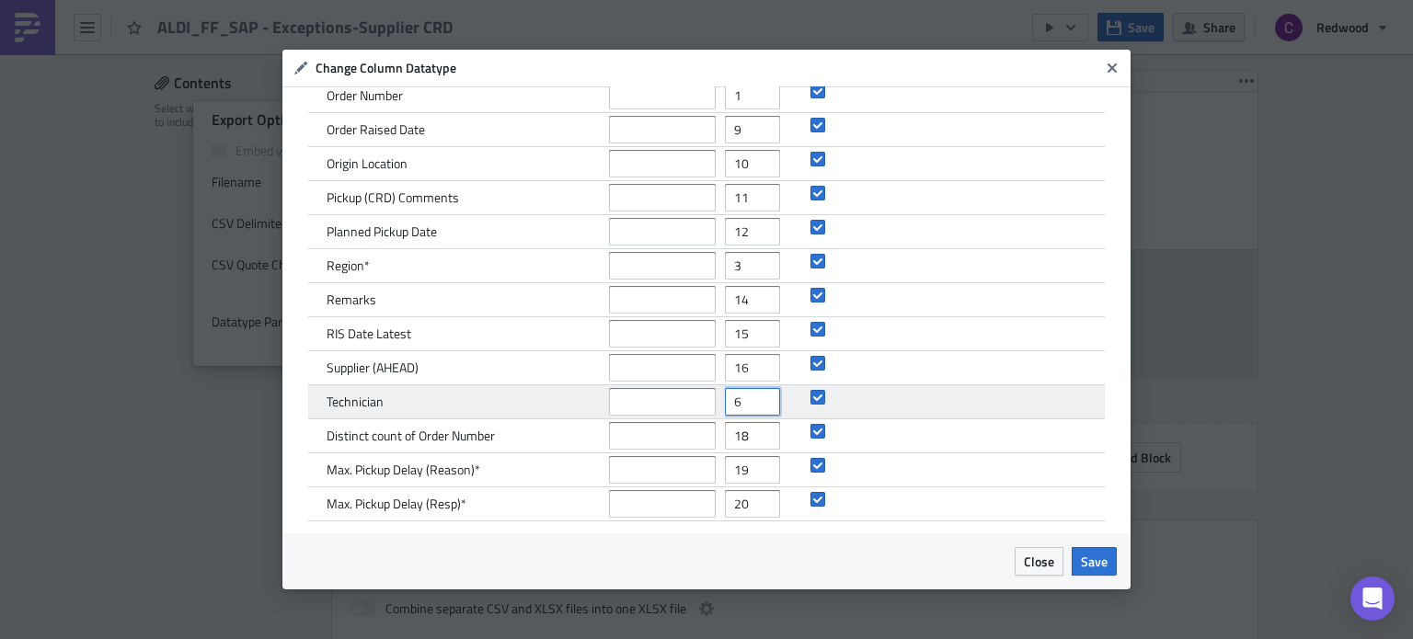
click at [756, 400] on input "6" at bounding box center [752, 402] width 55 height 28
click at [756, 400] on input "5" at bounding box center [752, 402] width 55 height 28
type input "4"
click at [756, 400] on input "4" at bounding box center [752, 402] width 55 height 28
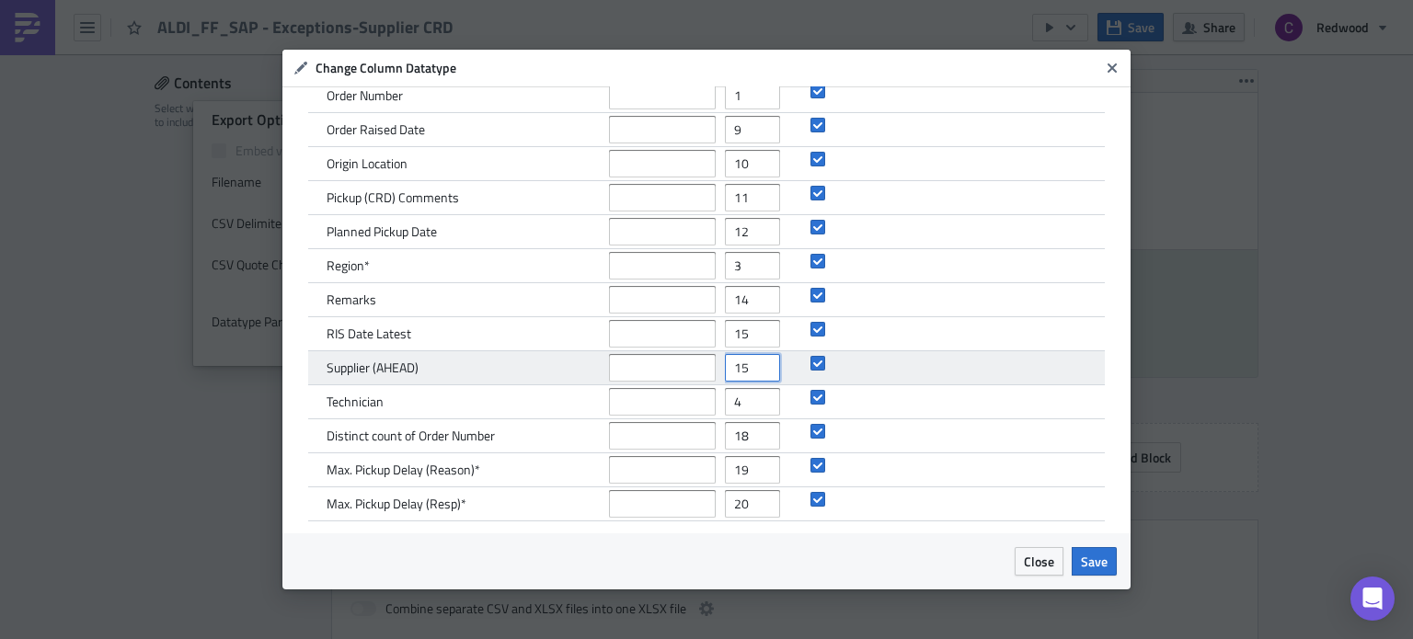
click at [755, 366] on input "15" at bounding box center [752, 368] width 55 height 28
click at [755, 366] on input "14" at bounding box center [752, 368] width 55 height 28
click at [755, 366] on input "13" at bounding box center [752, 368] width 55 height 28
click at [755, 366] on input "12" at bounding box center [752, 368] width 55 height 28
click at [755, 366] on input "11" at bounding box center [752, 368] width 55 height 28
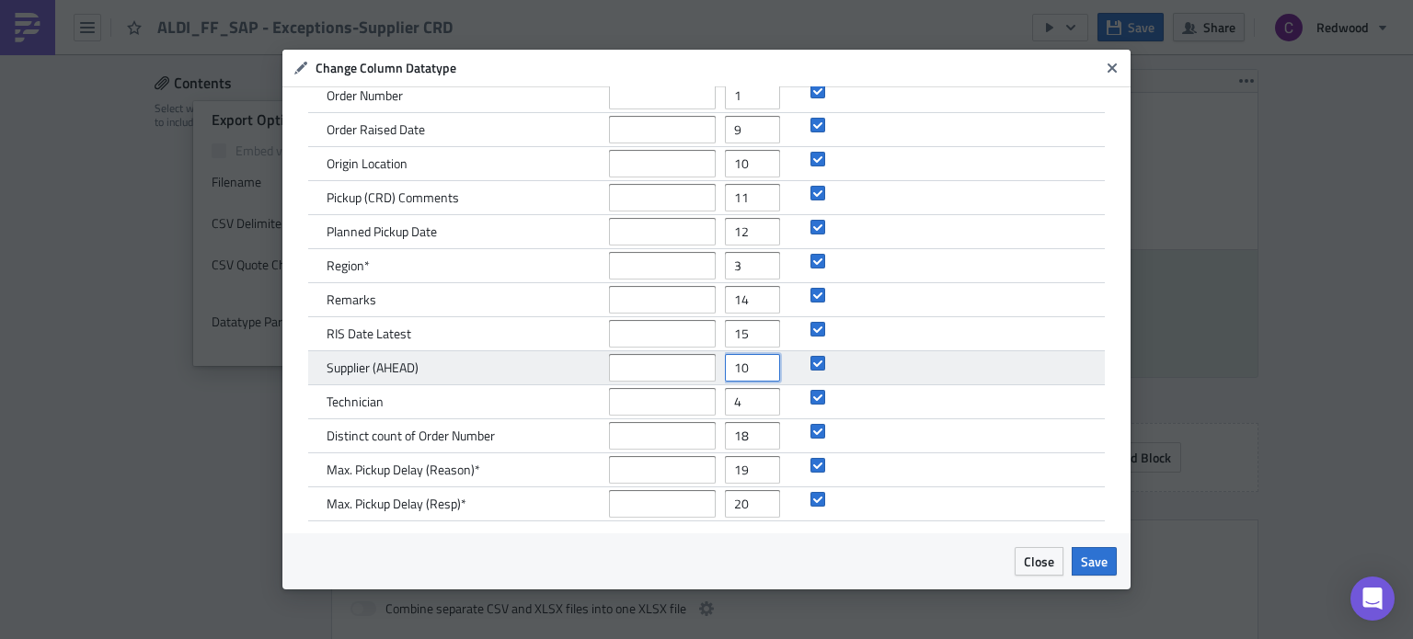
click at [755, 366] on input "10" at bounding box center [752, 368] width 55 height 28
click at [755, 366] on input "9" at bounding box center [752, 368] width 55 height 28
click at [755, 366] on input "8" at bounding box center [752, 368] width 55 height 28
click at [755, 366] on input "7" at bounding box center [752, 368] width 55 height 28
click at [755, 366] on input "6" at bounding box center [752, 368] width 55 height 28
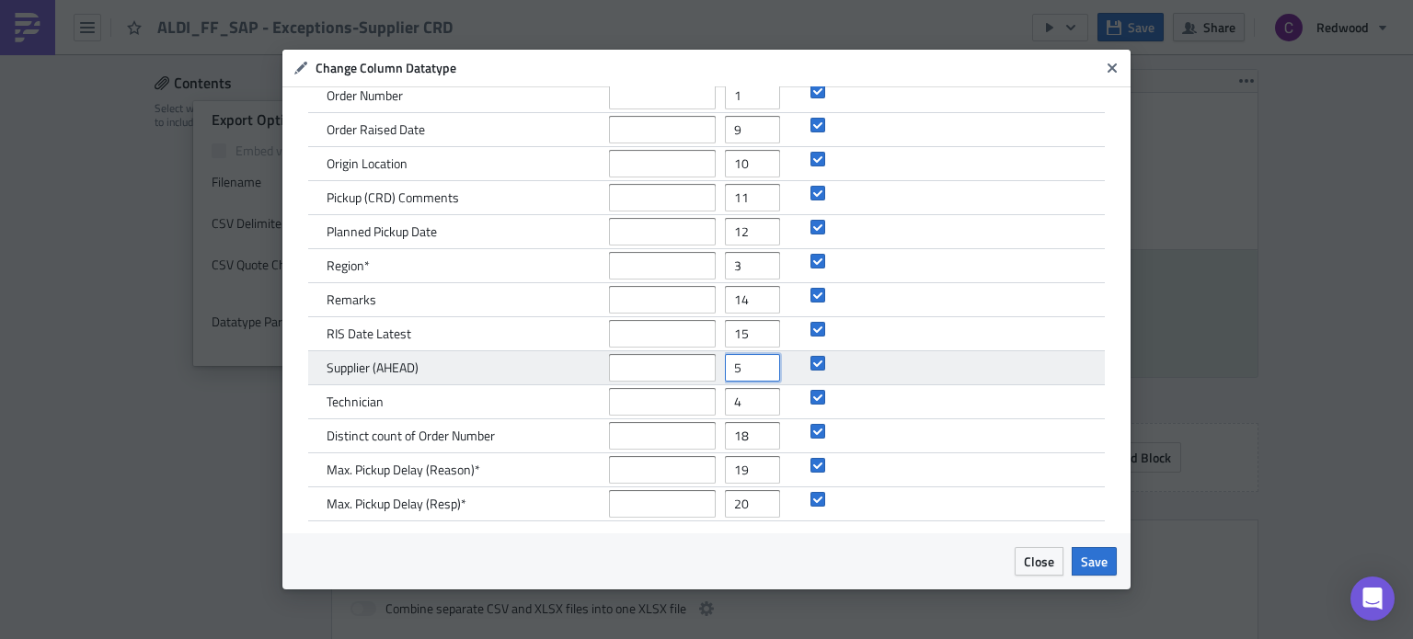
type input "5"
click at [755, 366] on input "5" at bounding box center [752, 368] width 55 height 28
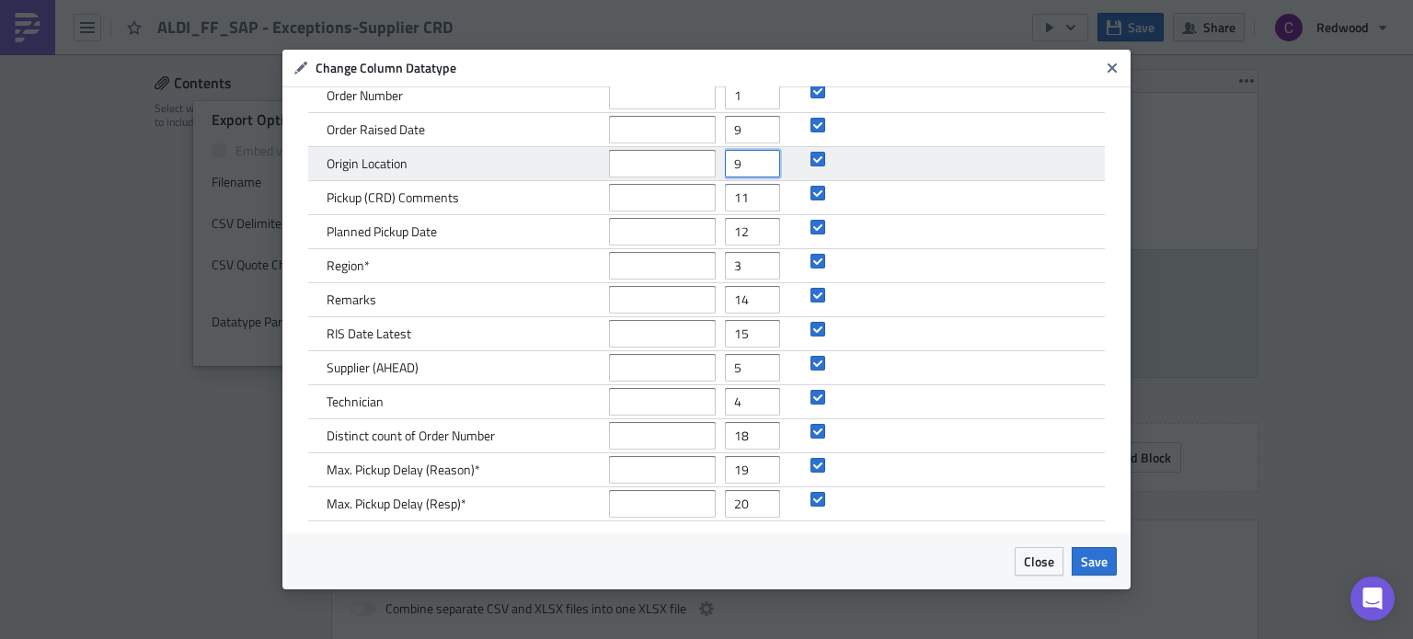
click at [754, 165] on input "9" at bounding box center [752, 164] width 55 height 28
click at [754, 165] on input "8" at bounding box center [752, 164] width 55 height 28
click at [754, 165] on input "7" at bounding box center [752, 164] width 55 height 28
click at [754, 165] on input "6" at bounding box center [752, 164] width 55 height 28
click at [754, 165] on input "5" at bounding box center [752, 164] width 55 height 28
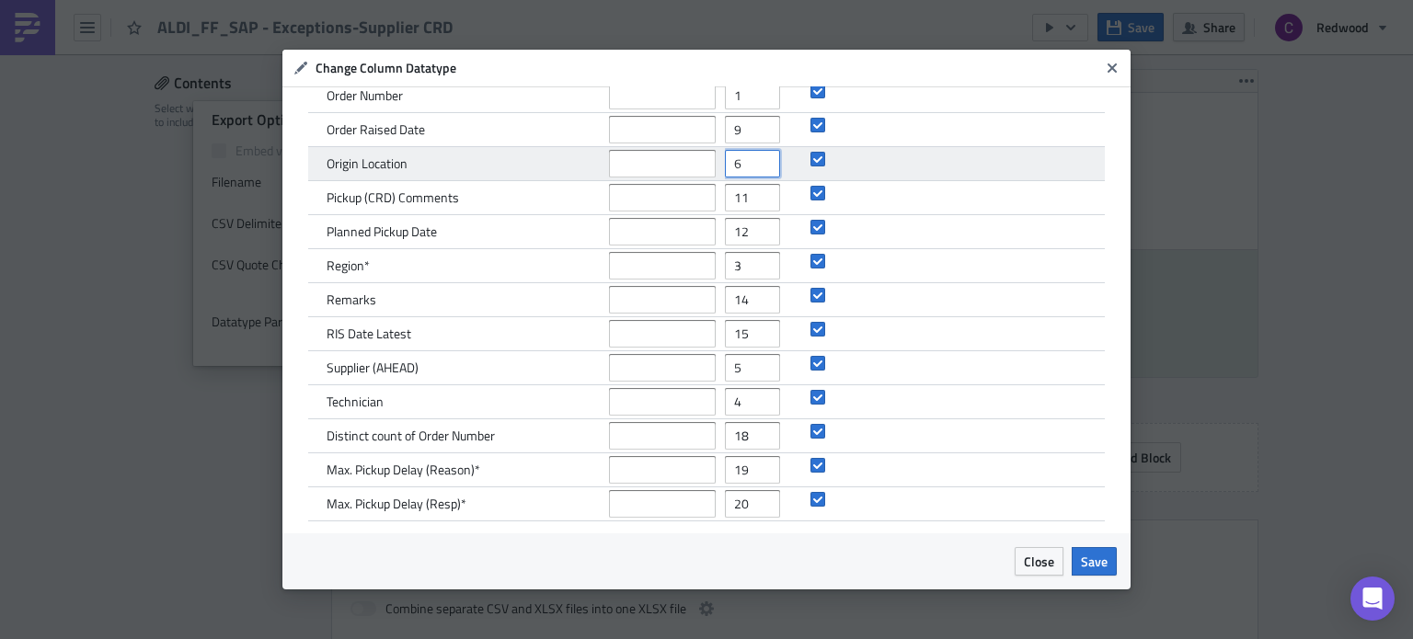
type input "6"
click at [755, 154] on input "6" at bounding box center [752, 164] width 55 height 28
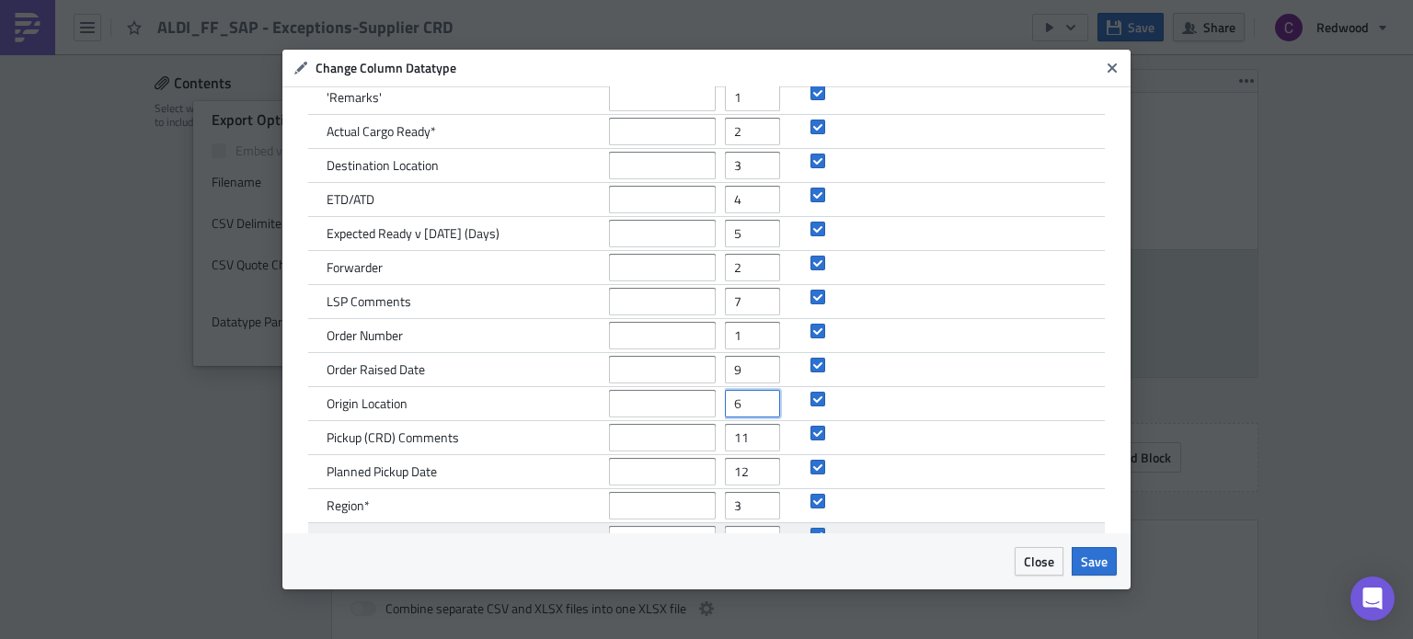
scroll to position [37, 0]
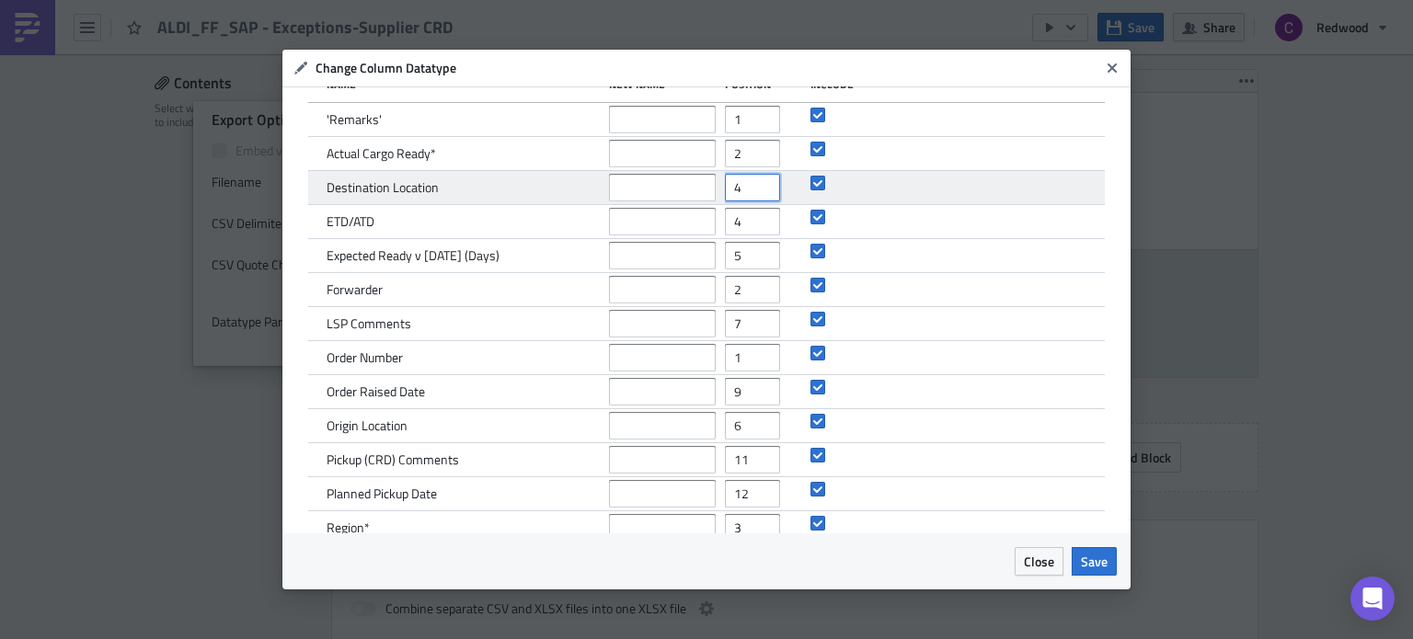
click at [758, 177] on input "4" at bounding box center [752, 188] width 55 height 28
click at [758, 177] on input "5" at bounding box center [752, 188] width 55 height 28
click at [758, 177] on input "6" at bounding box center [752, 188] width 55 height 28
click at [758, 177] on input "7" at bounding box center [752, 188] width 55 height 28
click at [758, 177] on input "8" at bounding box center [752, 188] width 55 height 28
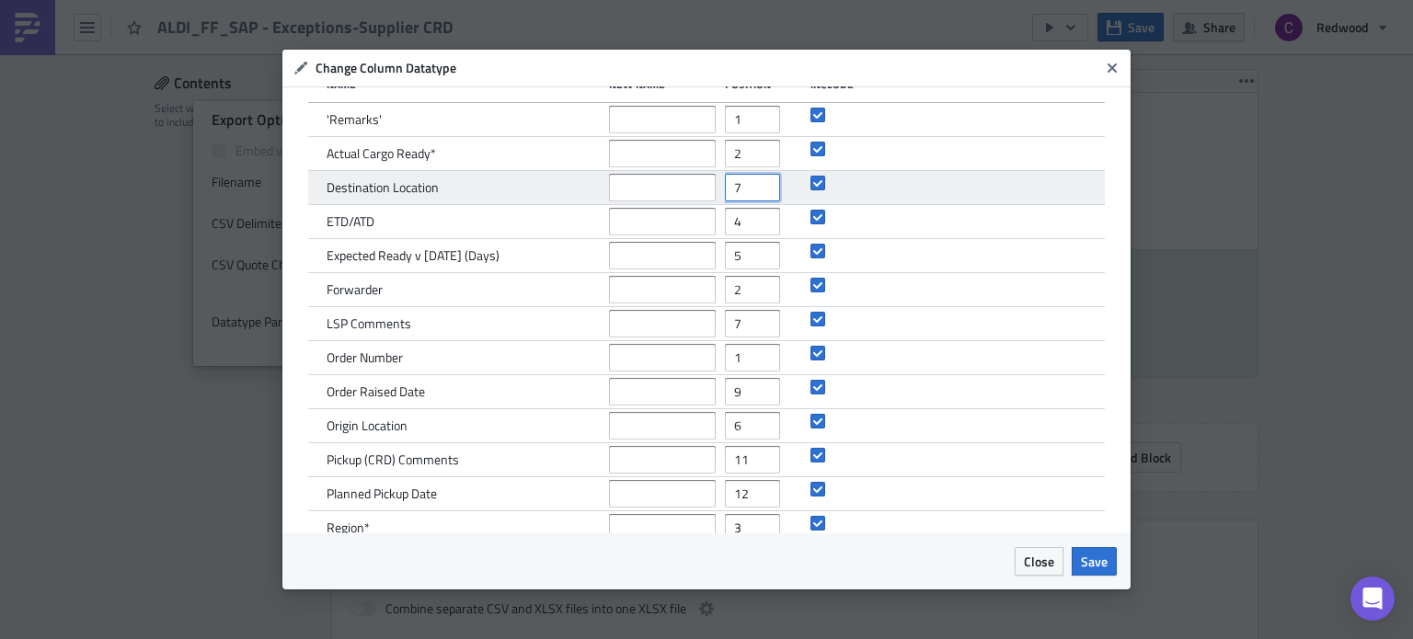
type input "7"
click at [758, 192] on input "7" at bounding box center [752, 188] width 55 height 28
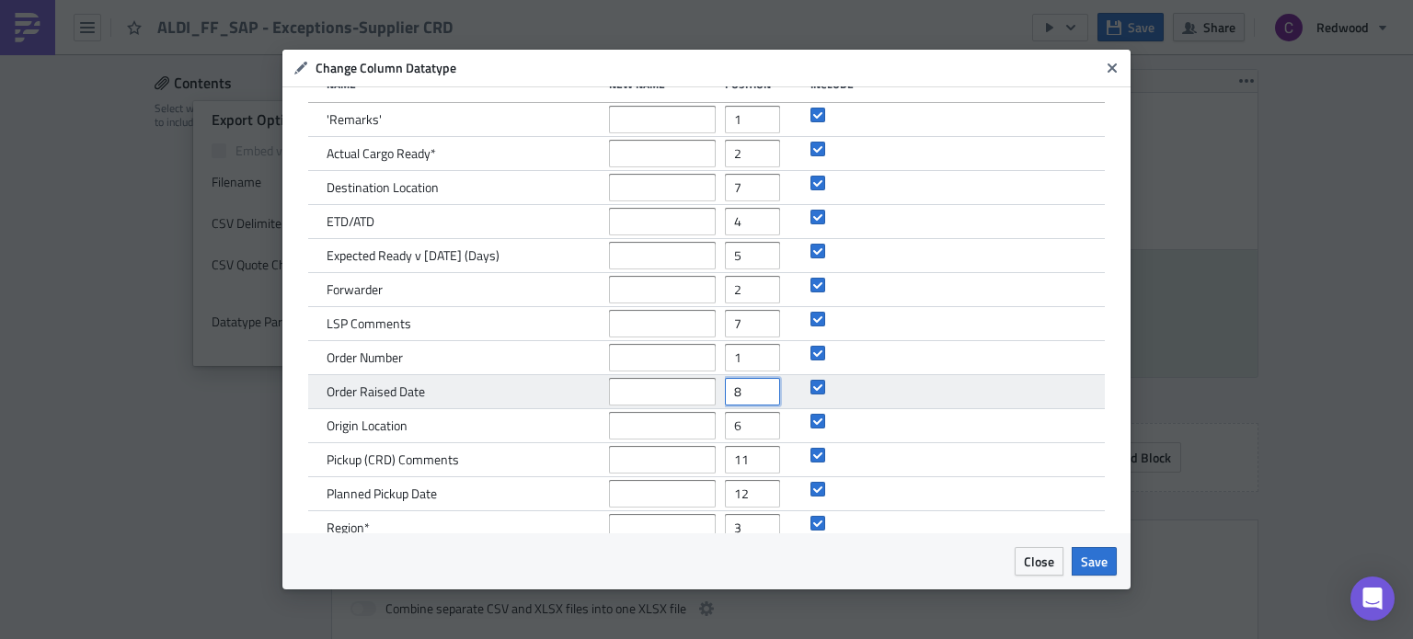
type input "8"
click at [758, 395] on input "8" at bounding box center [752, 392] width 55 height 28
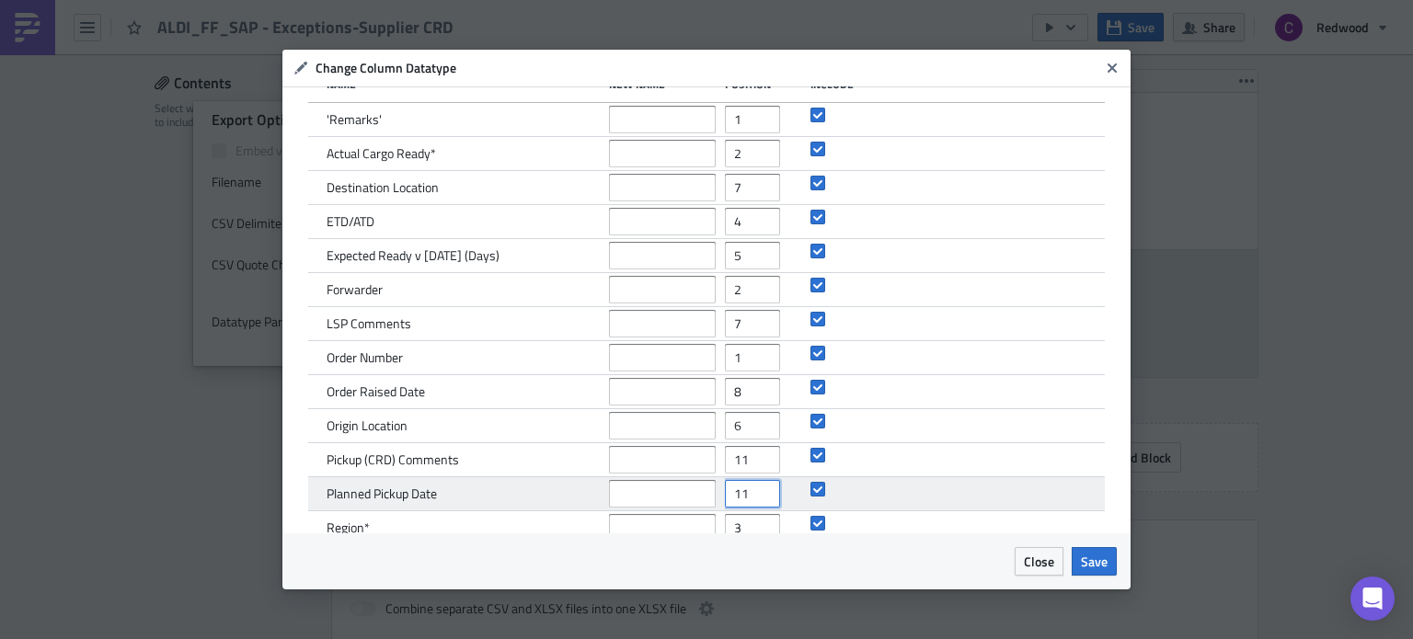
click at [755, 497] on input "11" at bounding box center [752, 494] width 55 height 28
click at [755, 497] on input "10" at bounding box center [752, 494] width 55 height 28
type input "9"
click at [755, 497] on input "9" at bounding box center [752, 494] width 55 height 28
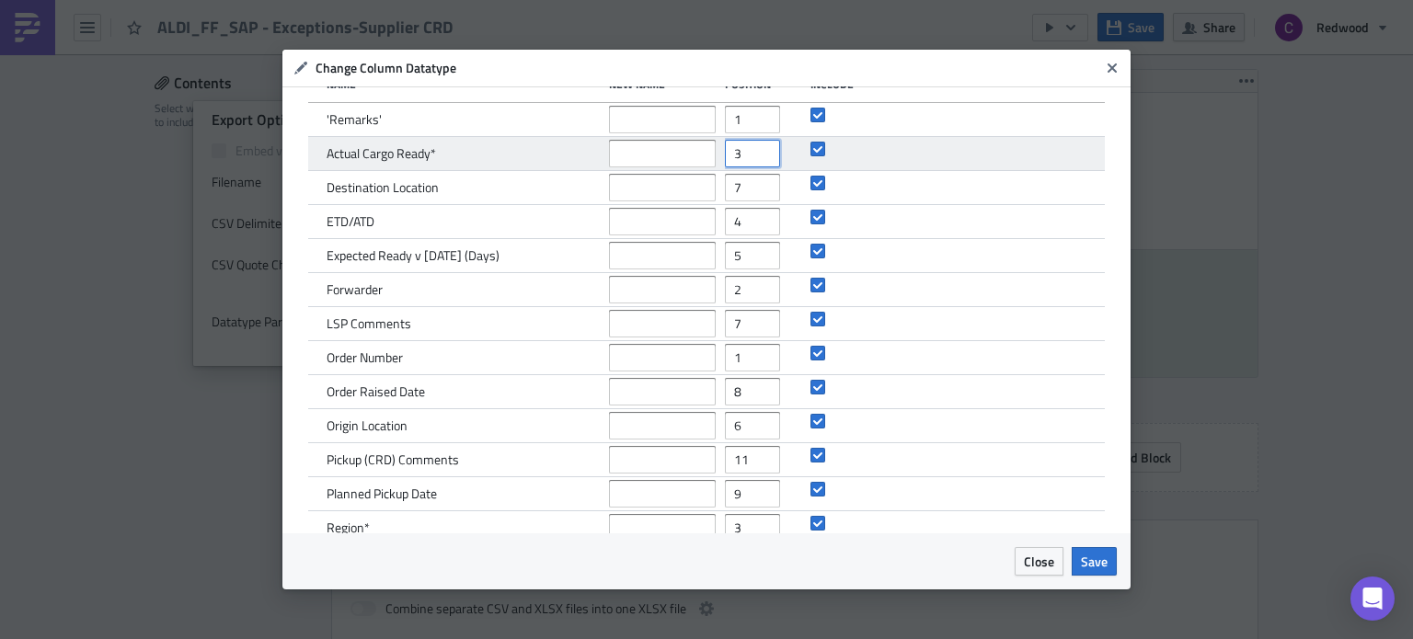
click at [758, 153] on input "3" at bounding box center [752, 154] width 55 height 28
click at [758, 153] on input "4" at bounding box center [752, 154] width 55 height 28
click at [758, 153] on input "5" at bounding box center [752, 154] width 55 height 28
click at [758, 153] on input "6" at bounding box center [752, 154] width 55 height 28
click at [758, 153] on input "7" at bounding box center [752, 154] width 55 height 28
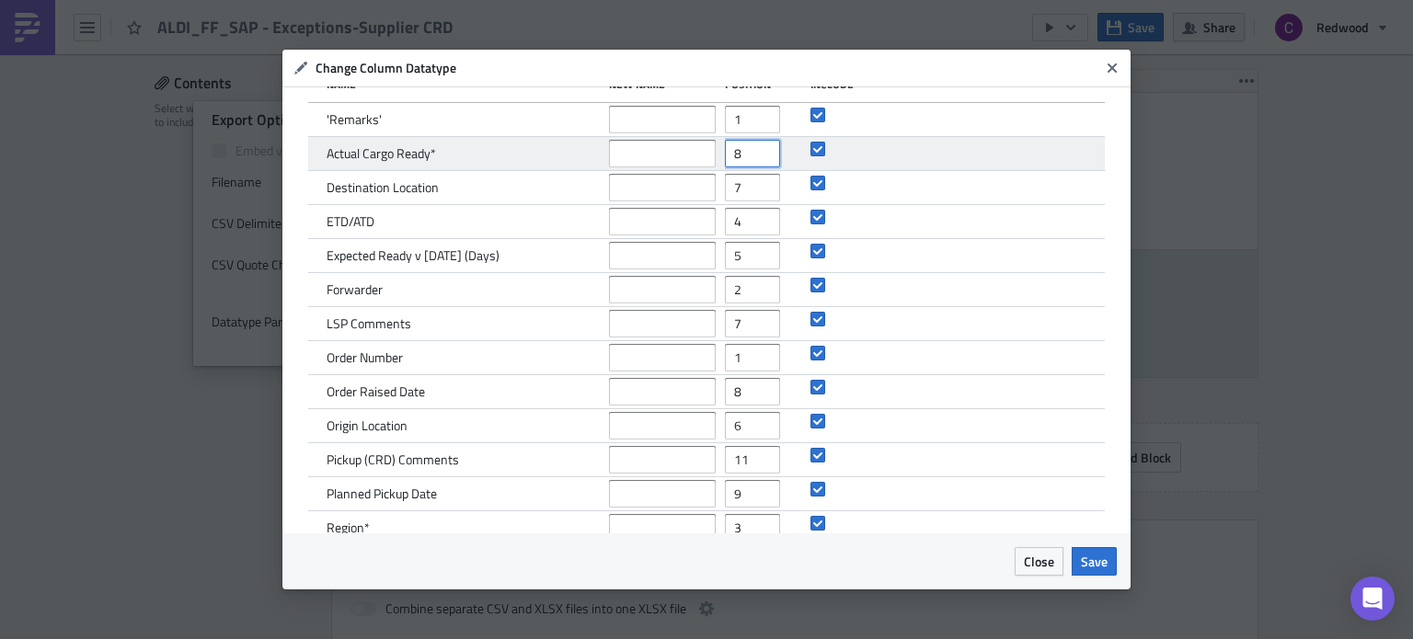
click at [758, 153] on input "8" at bounding box center [752, 154] width 55 height 28
click at [758, 153] on input "9" at bounding box center [752, 154] width 55 height 28
type input "10"
click at [758, 153] on input "10" at bounding box center [752, 154] width 55 height 28
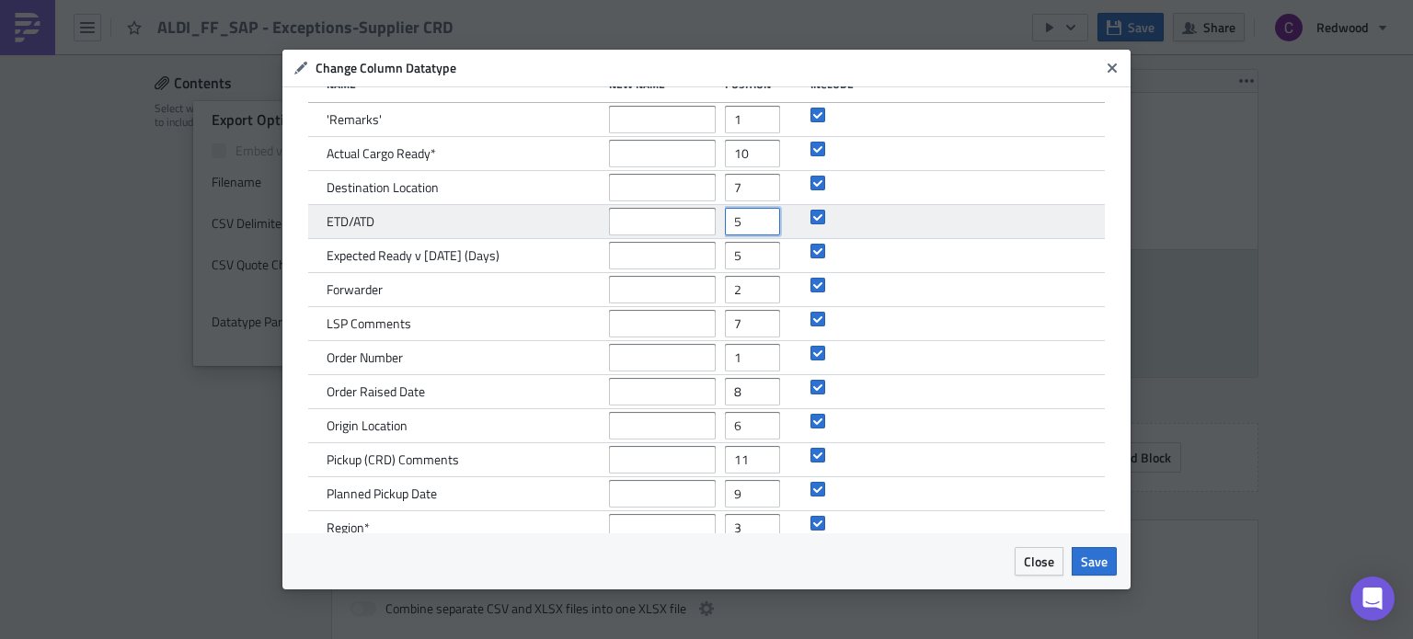
click at [758, 216] on input "5" at bounding box center [752, 222] width 55 height 28
click at [758, 216] on input "6" at bounding box center [752, 222] width 55 height 28
click at [758, 216] on input "7" at bounding box center [752, 222] width 55 height 28
click at [758, 216] on input "8" at bounding box center [752, 222] width 55 height 28
click at [758, 216] on input "9" at bounding box center [752, 222] width 55 height 28
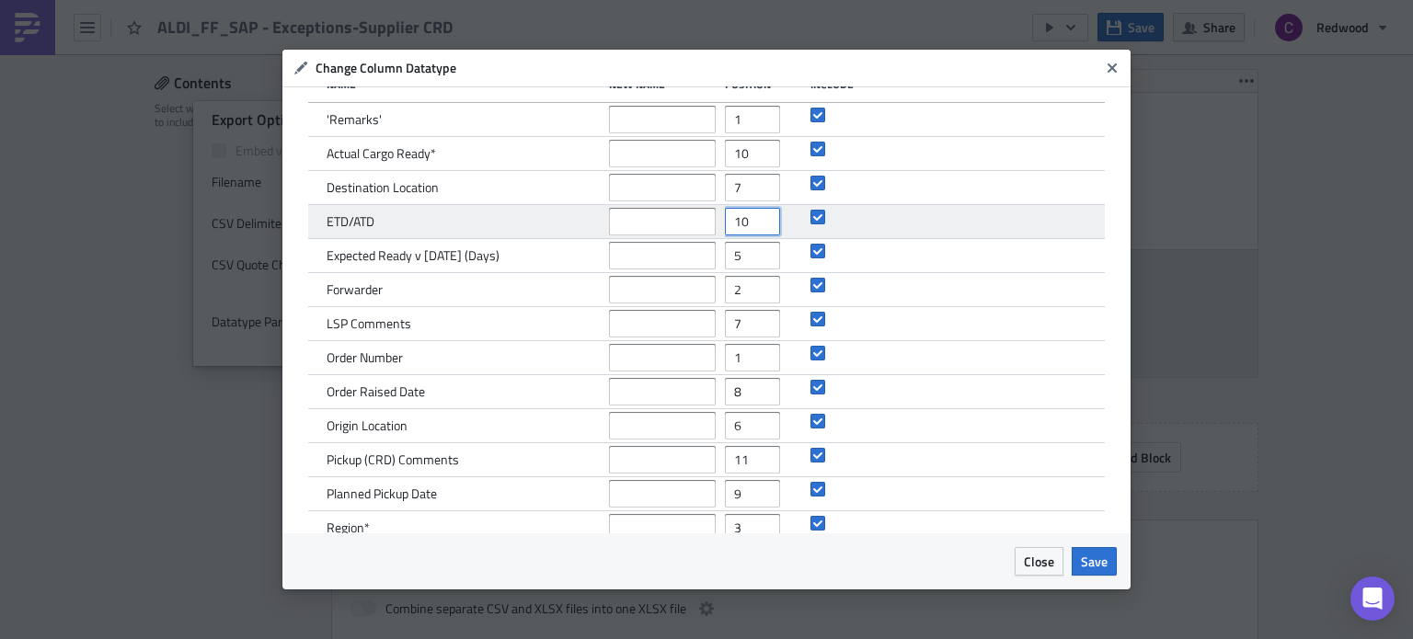
click at [758, 216] on input "10" at bounding box center [752, 222] width 55 height 28
type input "11"
click at [758, 216] on input "11" at bounding box center [752, 222] width 55 height 28
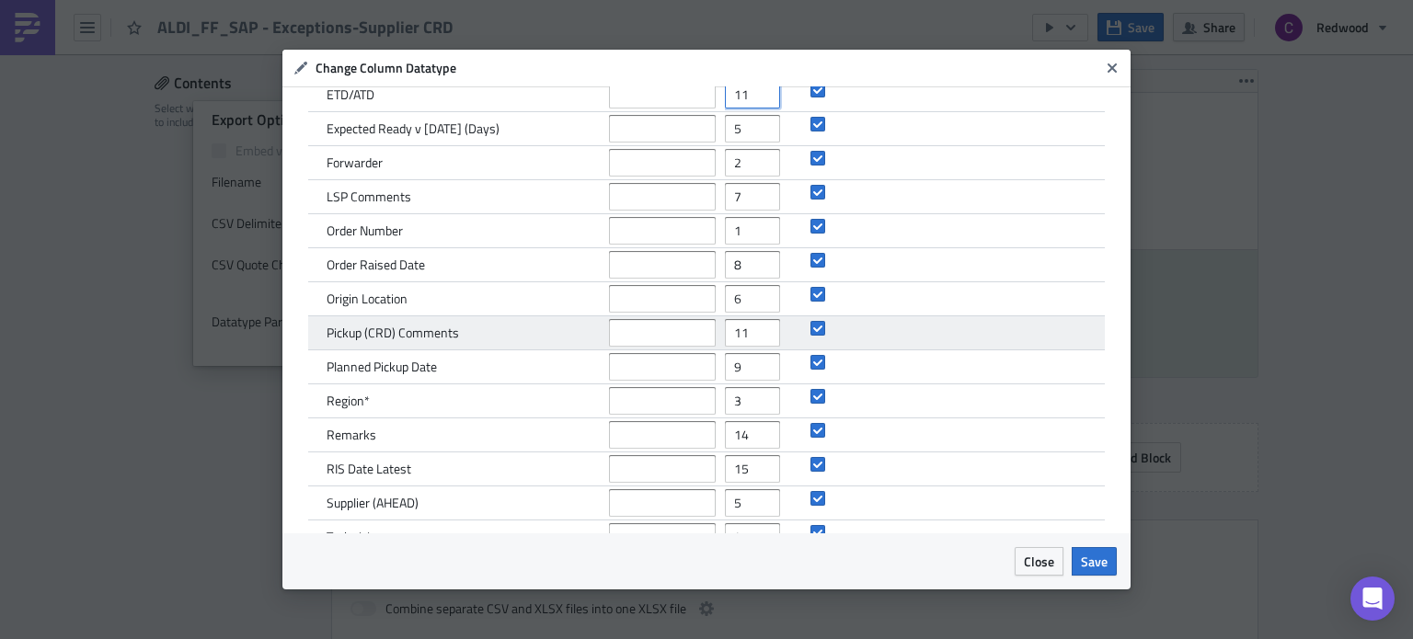
scroll to position [166, 0]
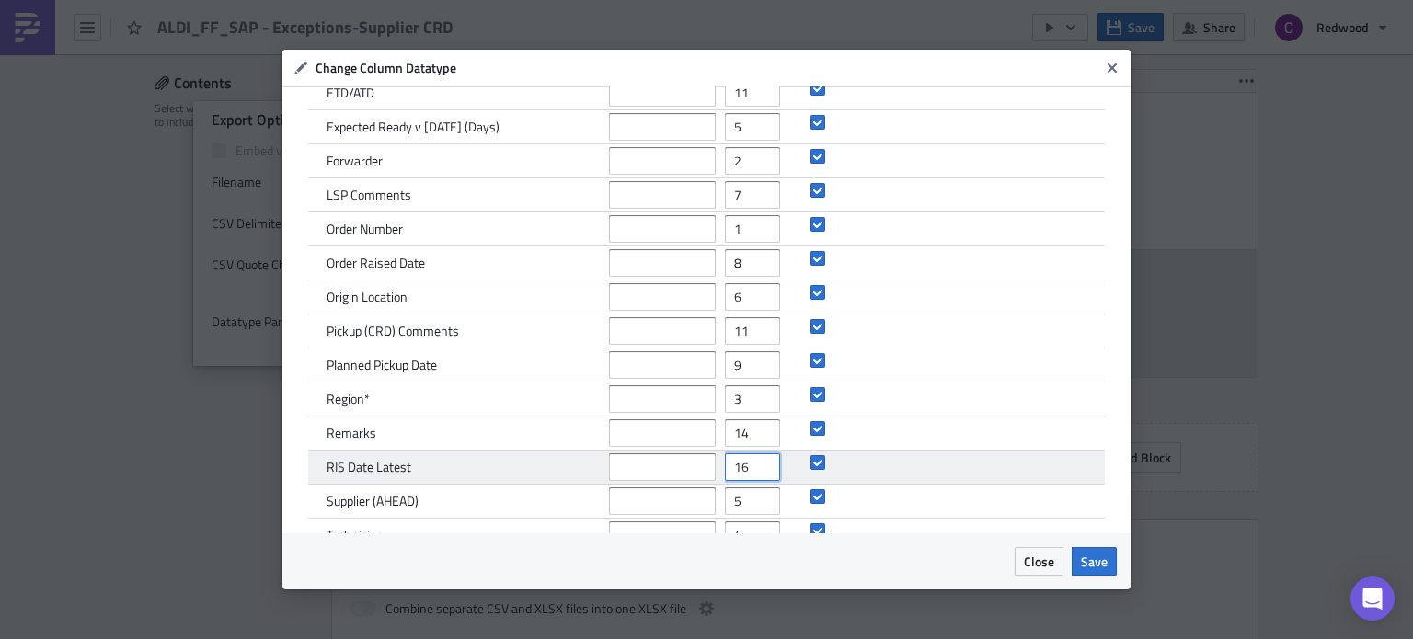
click at [757, 459] on input "16" at bounding box center [752, 467] width 55 height 28
click at [757, 459] on input "17" at bounding box center [752, 467] width 55 height 28
click at [757, 459] on input "18" at bounding box center [752, 467] width 55 height 28
click at [757, 470] on input "17" at bounding box center [752, 467] width 55 height 28
click at [757, 470] on input "16" at bounding box center [752, 467] width 55 height 28
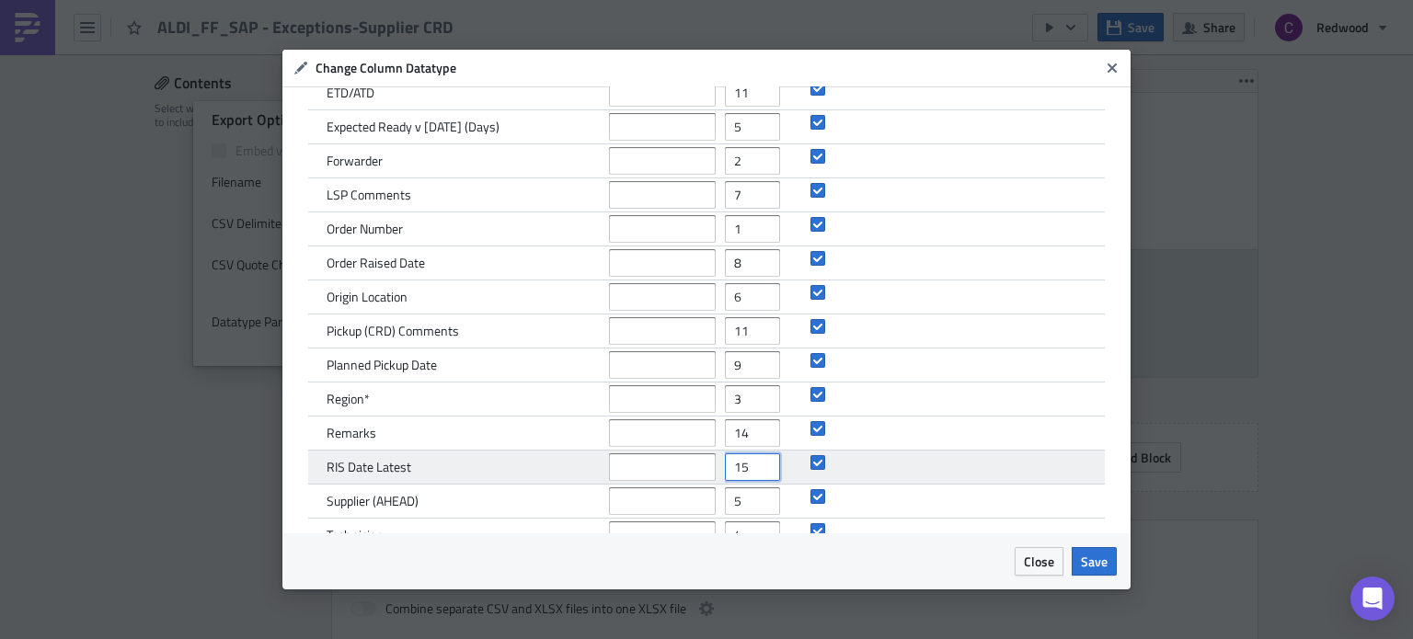
click at [757, 470] on input "15" at bounding box center [752, 467] width 55 height 28
click at [757, 470] on input "14" at bounding box center [752, 467] width 55 height 28
click at [757, 470] on input "13" at bounding box center [752, 467] width 55 height 28
type input "12"
click at [757, 470] on input "12" at bounding box center [752, 467] width 55 height 28
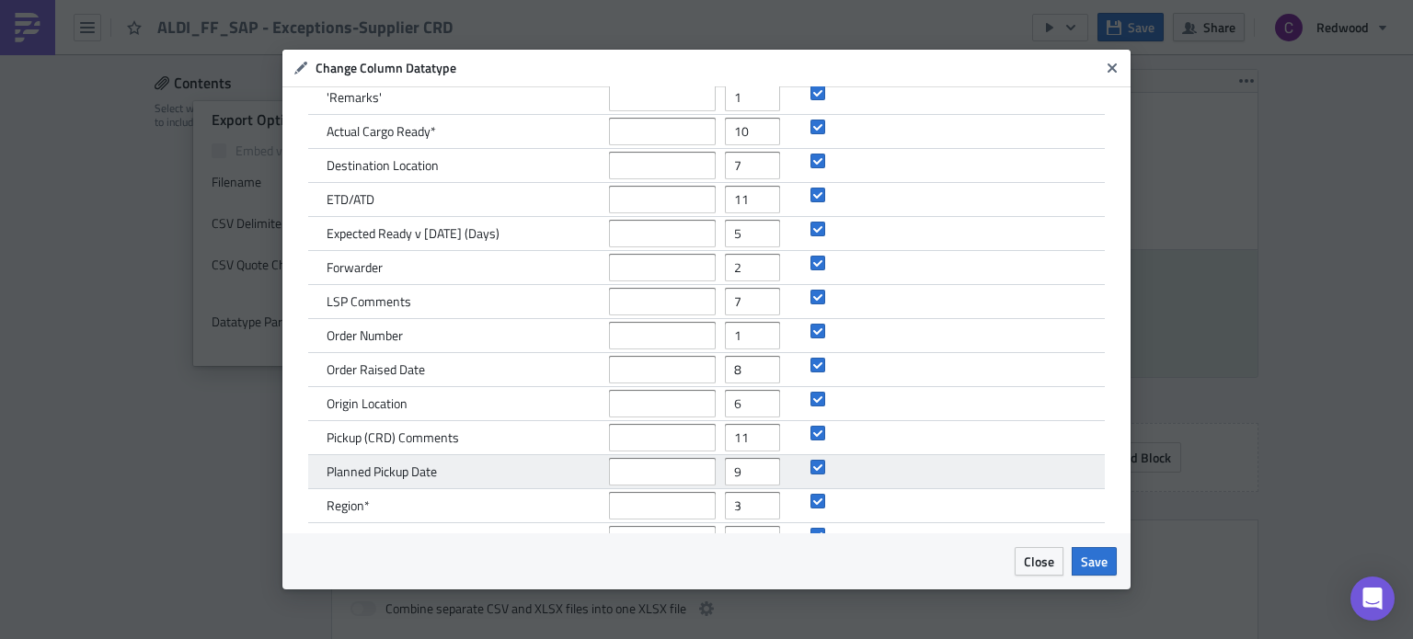
scroll to position [52, 0]
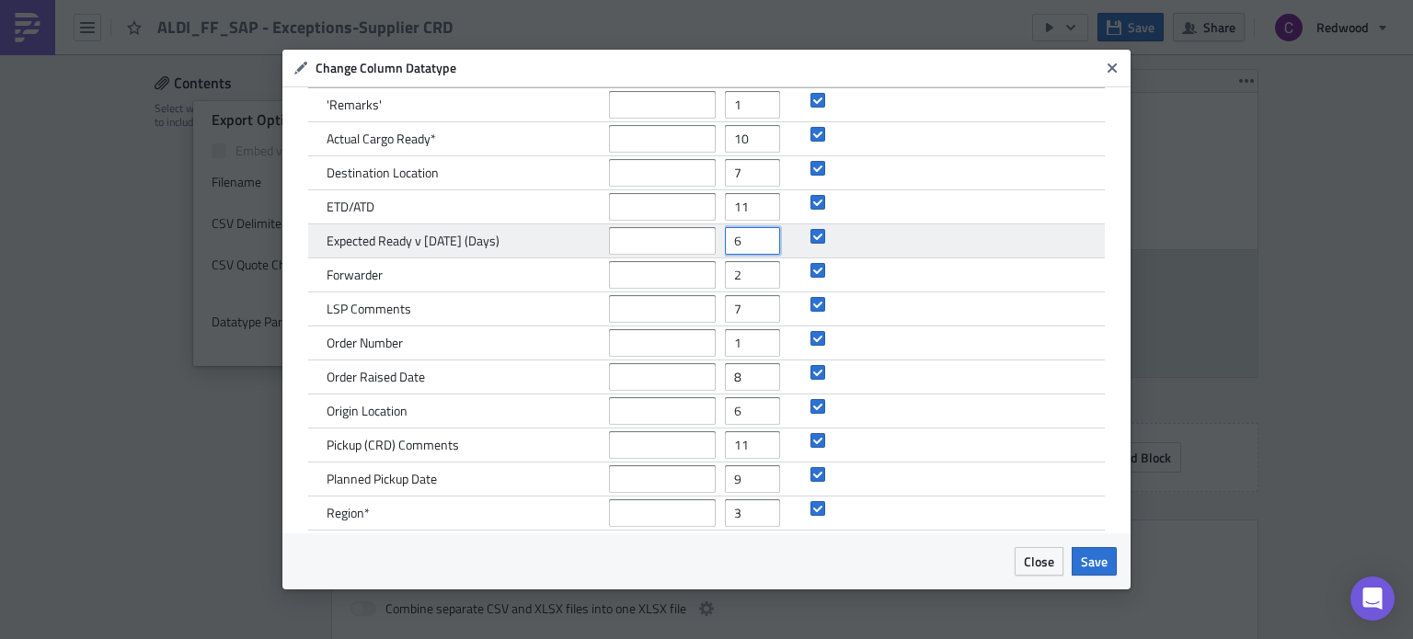
click at [754, 235] on input "6" at bounding box center [752, 241] width 55 height 28
click at [754, 235] on input "7" at bounding box center [752, 241] width 55 height 28
click at [754, 235] on input "8" at bounding box center [752, 241] width 55 height 28
click at [754, 235] on input "9" at bounding box center [752, 241] width 55 height 28
click at [754, 235] on input "10" at bounding box center [752, 241] width 55 height 28
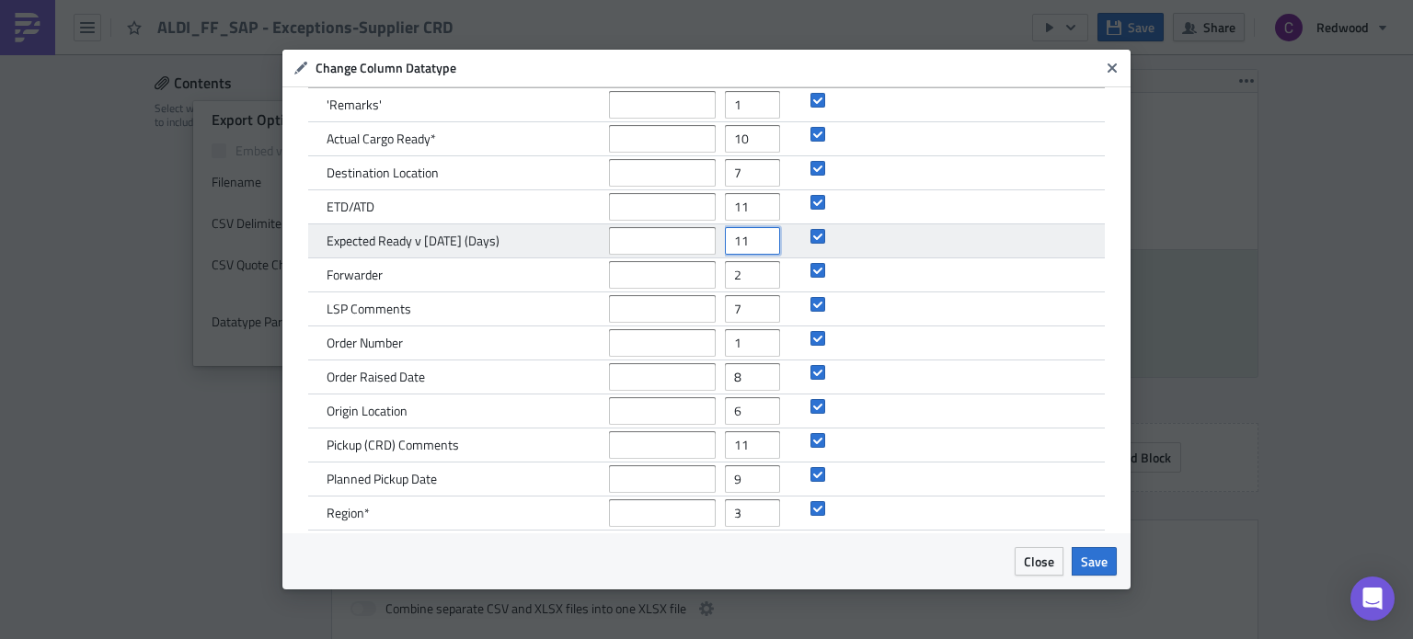
click at [754, 235] on input "11" at bounding box center [752, 241] width 55 height 28
click at [754, 235] on input "12" at bounding box center [752, 241] width 55 height 28
type input "13"
click at [754, 235] on input "13" at bounding box center [752, 241] width 55 height 28
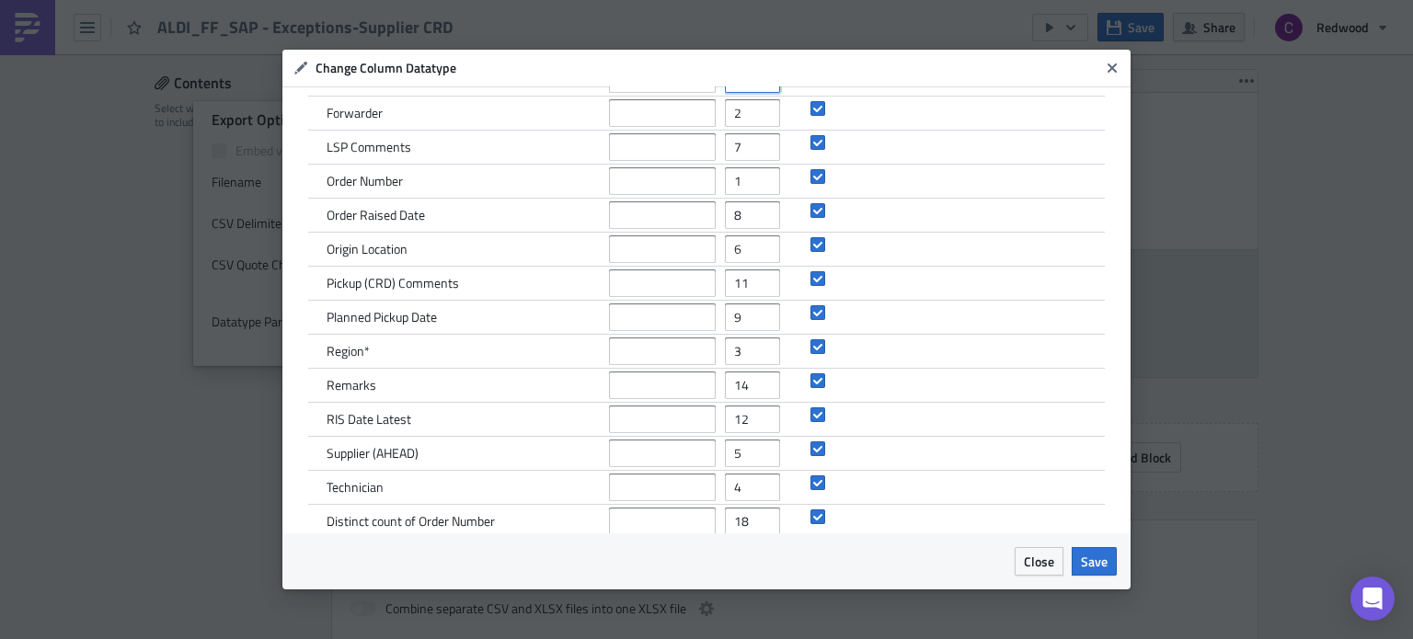
scroll to position [299, 0]
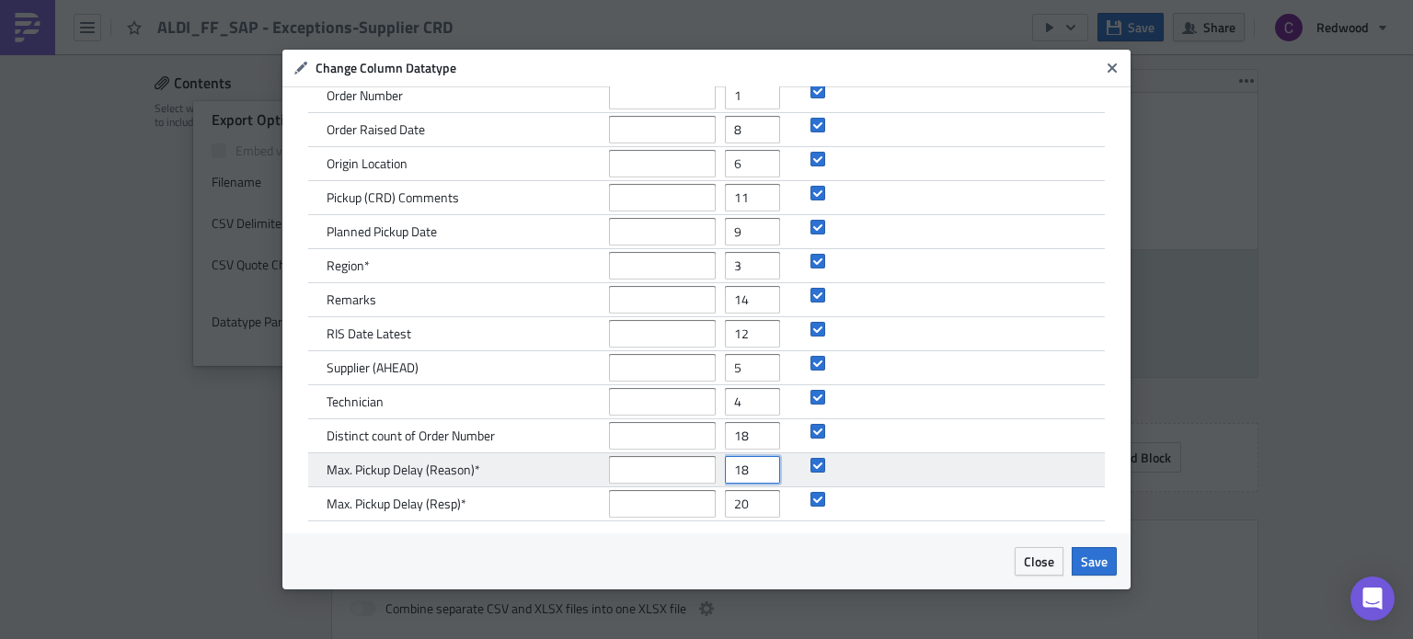
click at [755, 472] on input "18" at bounding box center [752, 470] width 55 height 28
click at [755, 472] on input "17" at bounding box center [752, 470] width 55 height 28
click at [755, 472] on input "16" at bounding box center [752, 470] width 55 height 28
click at [755, 472] on input "15" at bounding box center [752, 470] width 55 height 28
type input "14"
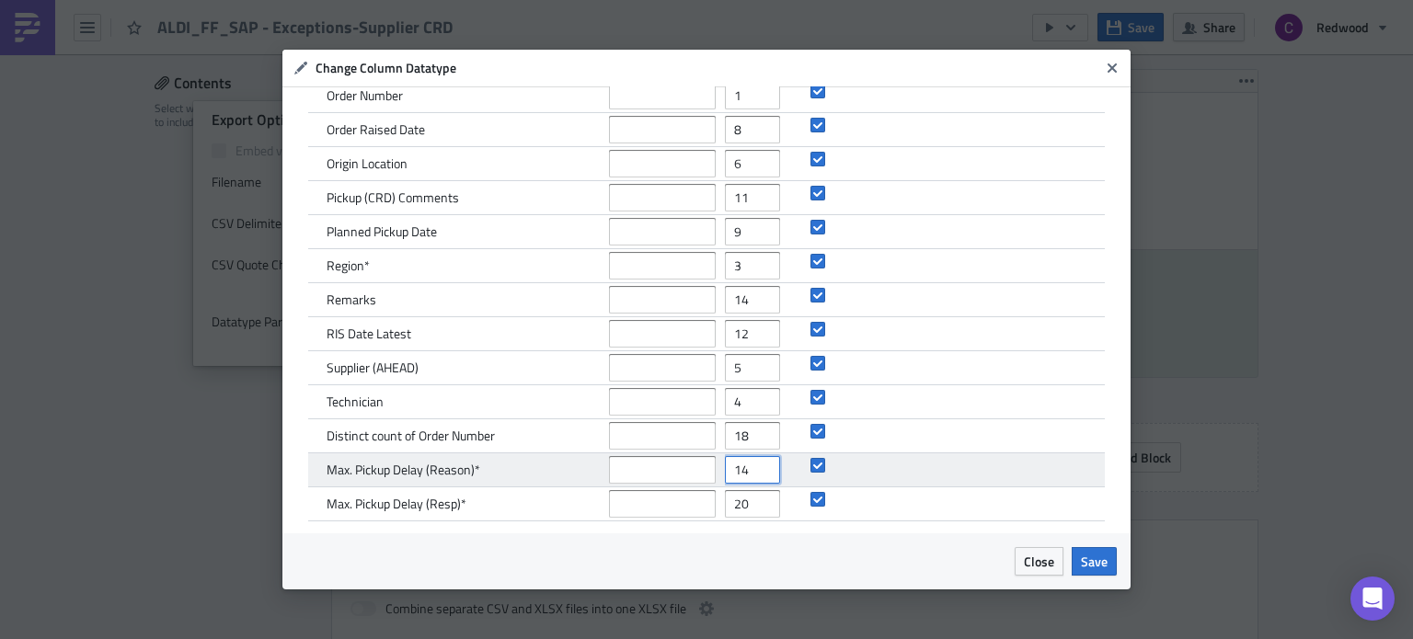
click at [755, 472] on input "14" at bounding box center [752, 470] width 55 height 28
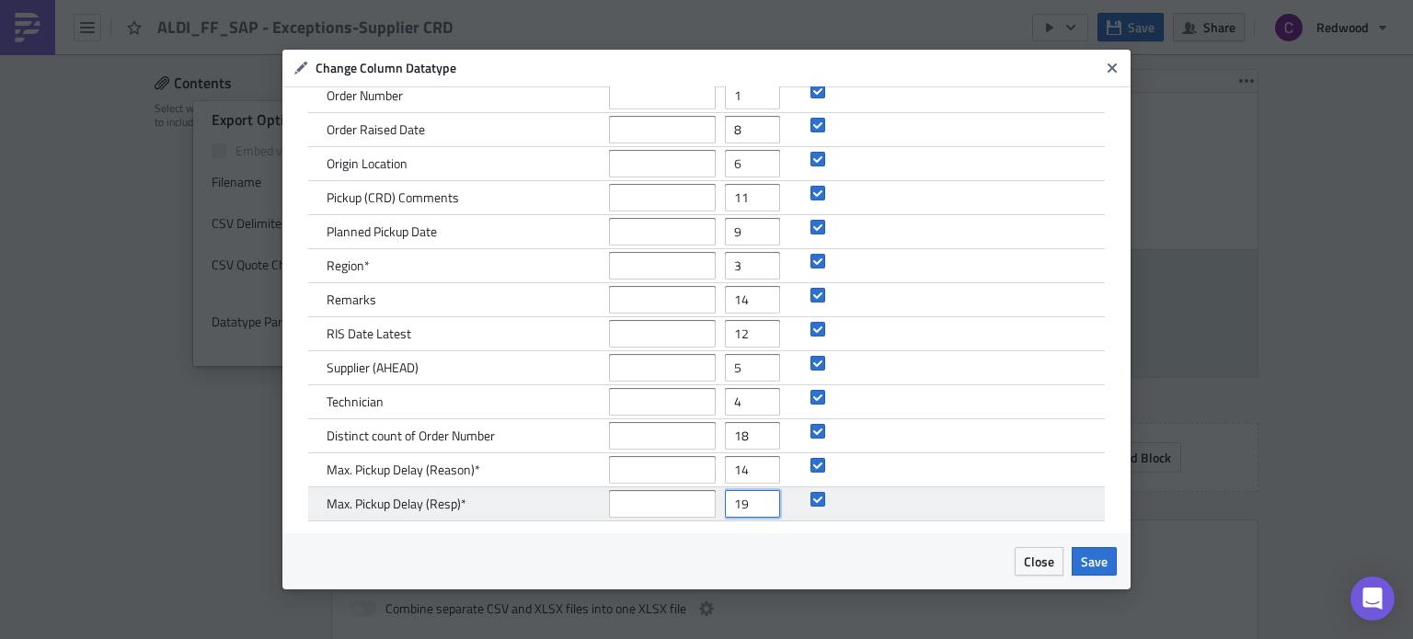
click at [762, 503] on input "19" at bounding box center [752, 504] width 55 height 28
click at [762, 503] on input "18" at bounding box center [752, 504] width 55 height 28
click at [762, 503] on input "17" at bounding box center [752, 504] width 55 height 28
click at [762, 503] on input "16" at bounding box center [752, 504] width 55 height 28
type input "15"
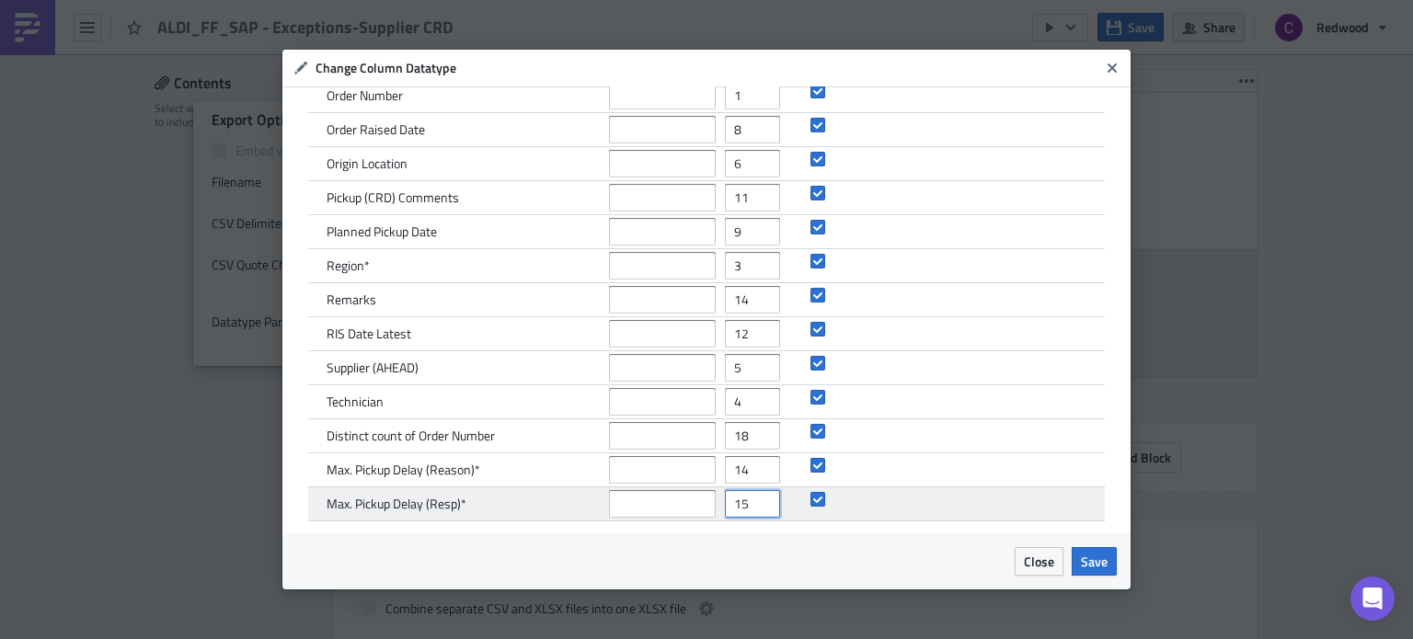
click at [762, 503] on input "15" at bounding box center [752, 504] width 55 height 28
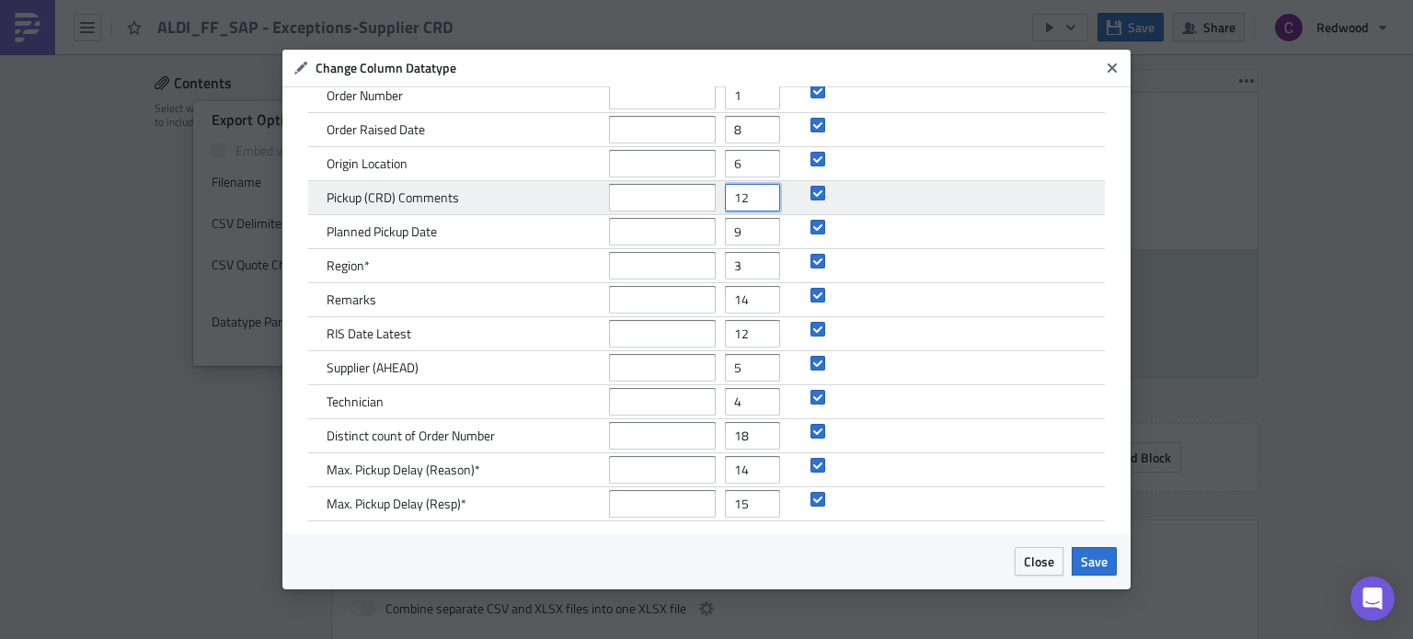
click at [757, 187] on input "12" at bounding box center [752, 198] width 55 height 28
click at [757, 187] on input "13" at bounding box center [752, 198] width 55 height 28
click at [757, 187] on input "14" at bounding box center [752, 198] width 55 height 28
click at [757, 187] on input "15" at bounding box center [752, 198] width 55 height 28
type input "16"
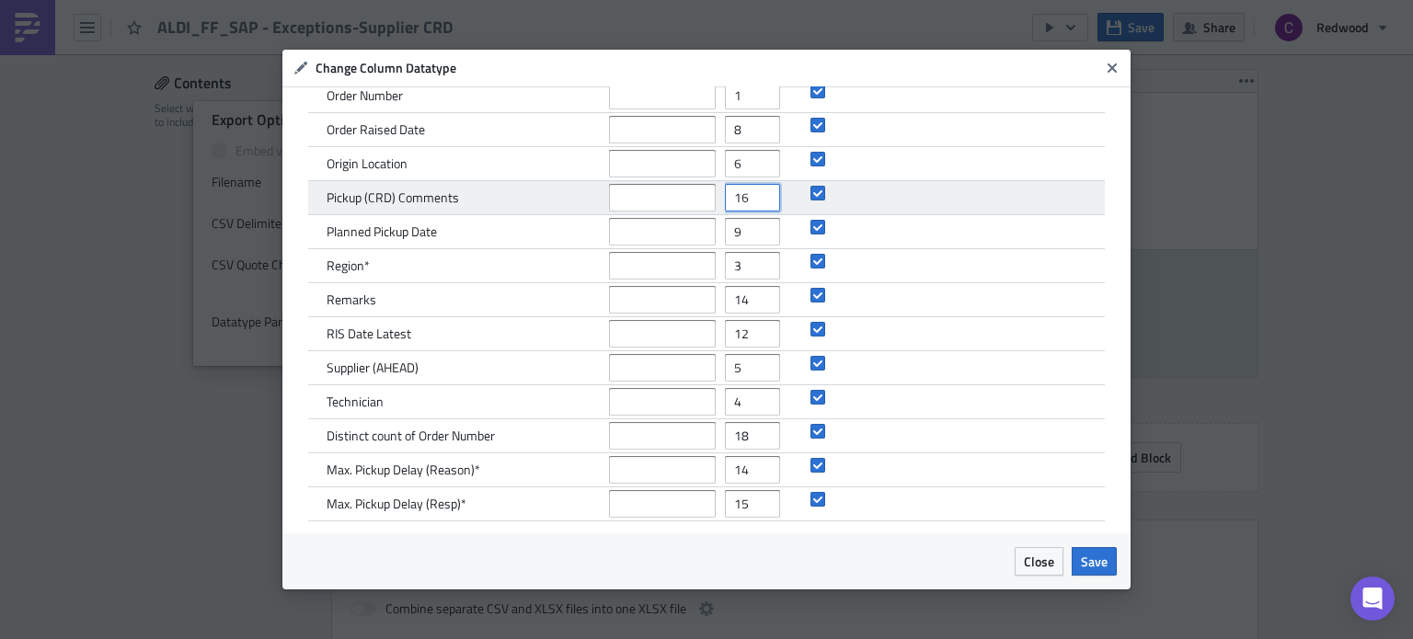
click at [757, 187] on input "16" at bounding box center [752, 198] width 55 height 28
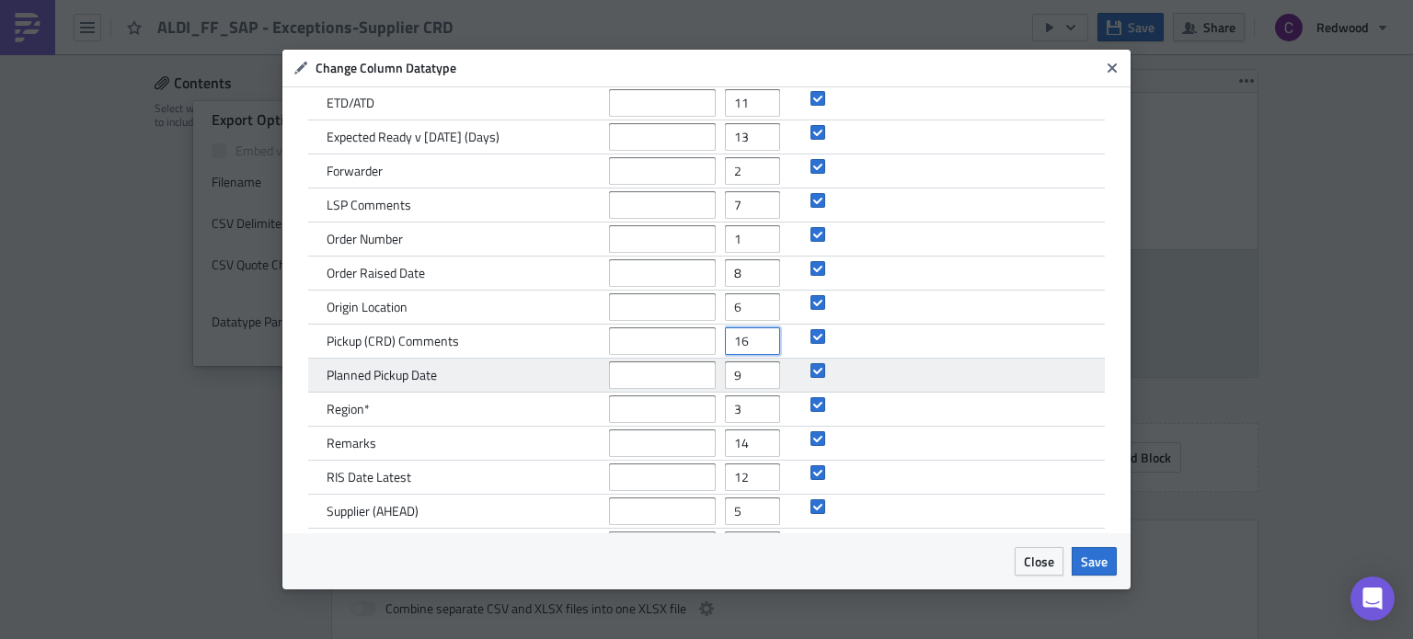
scroll to position [137, 0]
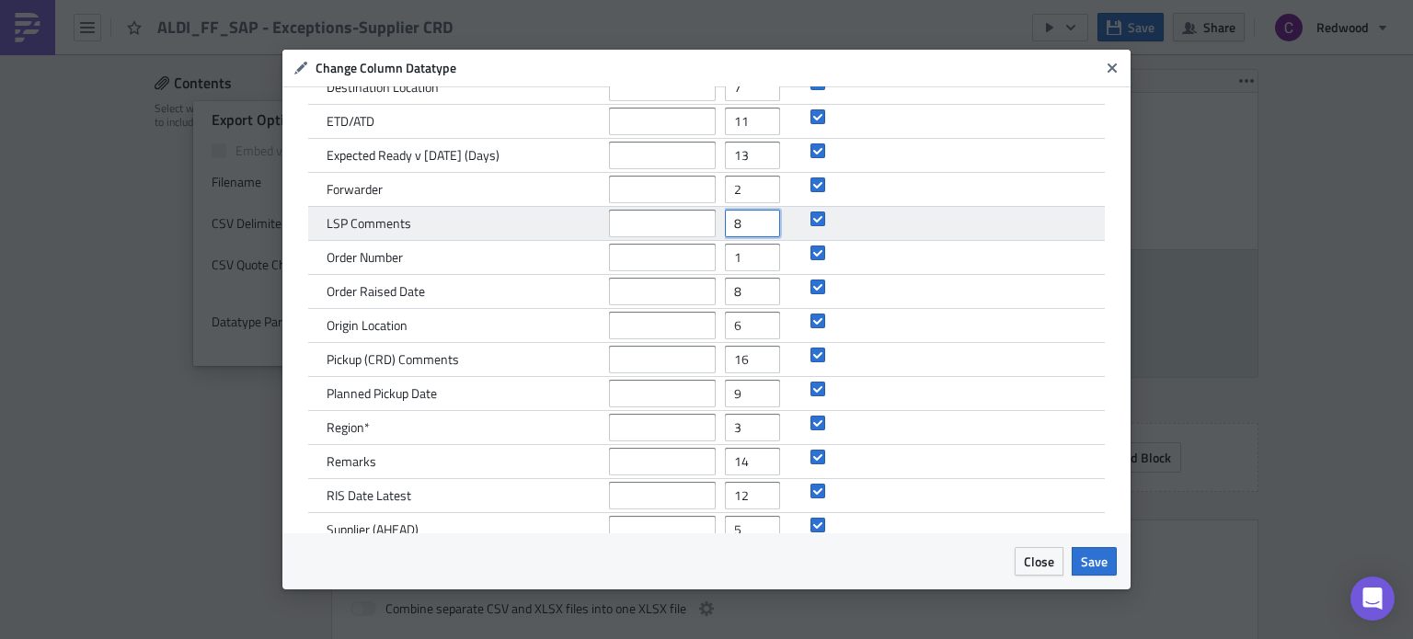
click at [760, 214] on input "8" at bounding box center [752, 224] width 55 height 28
click at [760, 214] on input "9" at bounding box center [752, 224] width 55 height 28
click at [760, 214] on input "10" at bounding box center [752, 224] width 55 height 28
click at [760, 214] on input "11" at bounding box center [752, 224] width 55 height 28
click at [760, 214] on input "12" at bounding box center [752, 224] width 55 height 28
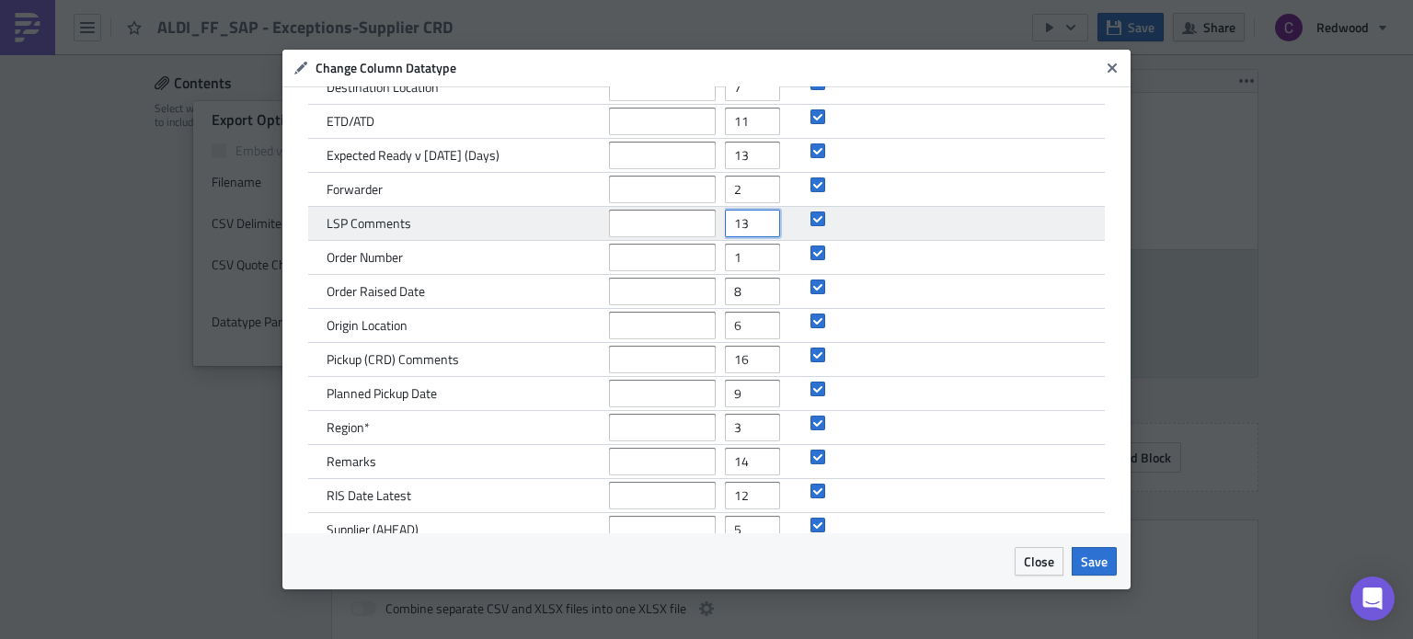
click at [760, 214] on input "13" at bounding box center [752, 224] width 55 height 28
click at [760, 214] on input "14" at bounding box center [752, 224] width 55 height 28
click at [760, 214] on input "15" at bounding box center [752, 224] width 55 height 28
click at [760, 214] on input "16" at bounding box center [752, 224] width 55 height 28
type input "17"
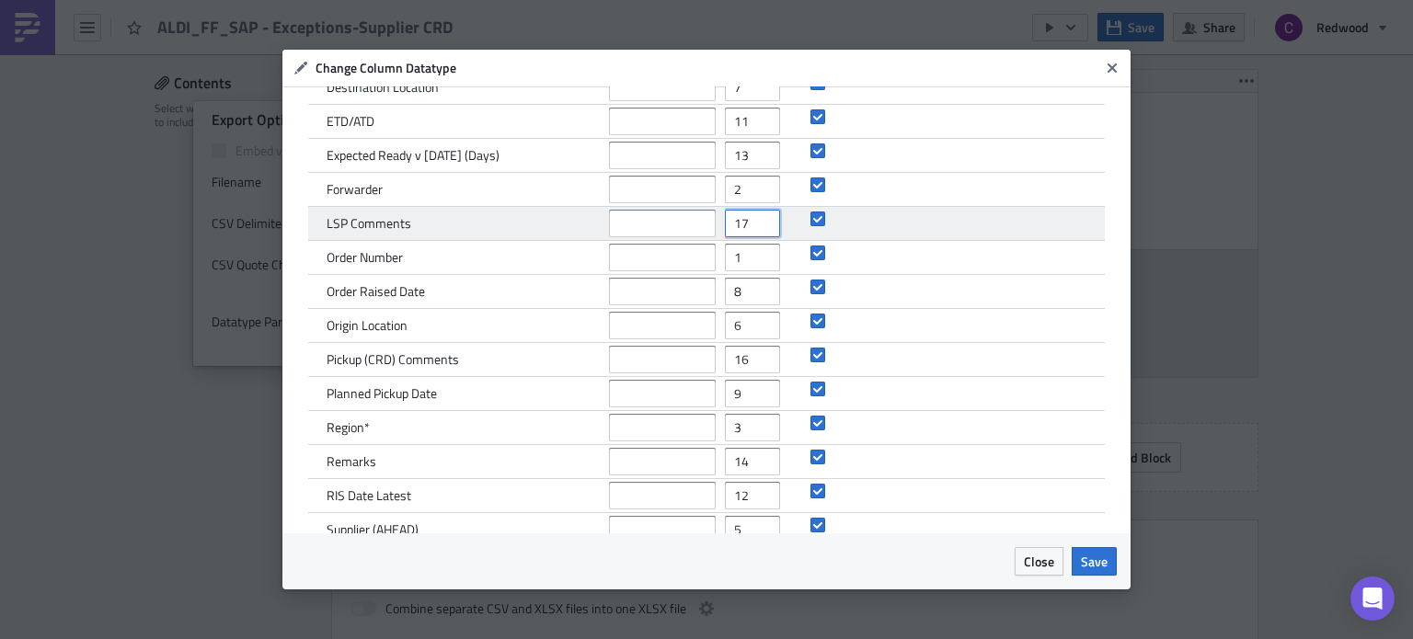
click at [760, 214] on input "17" at bounding box center [752, 224] width 55 height 28
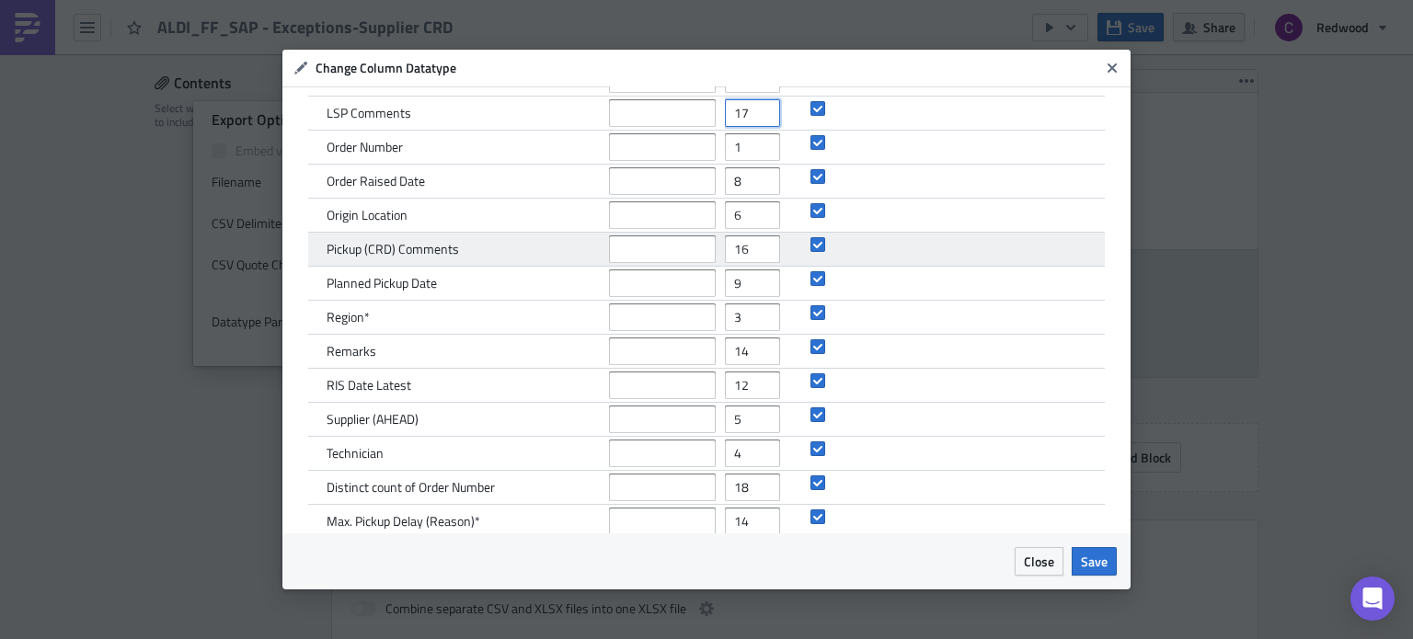
scroll to position [299, 0]
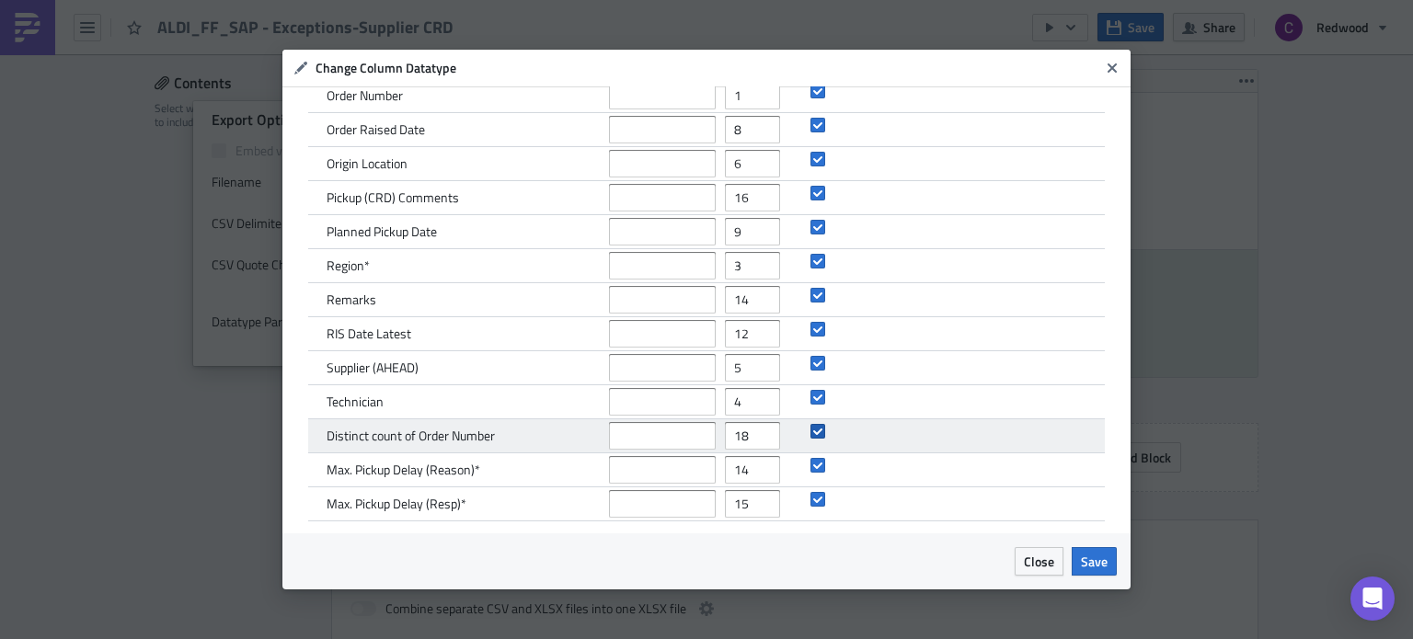
click at [810, 429] on span at bounding box center [817, 431] width 15 height 15
click at [814, 429] on input "checkbox" at bounding box center [820, 432] width 12 height 12
checkbox input "false"
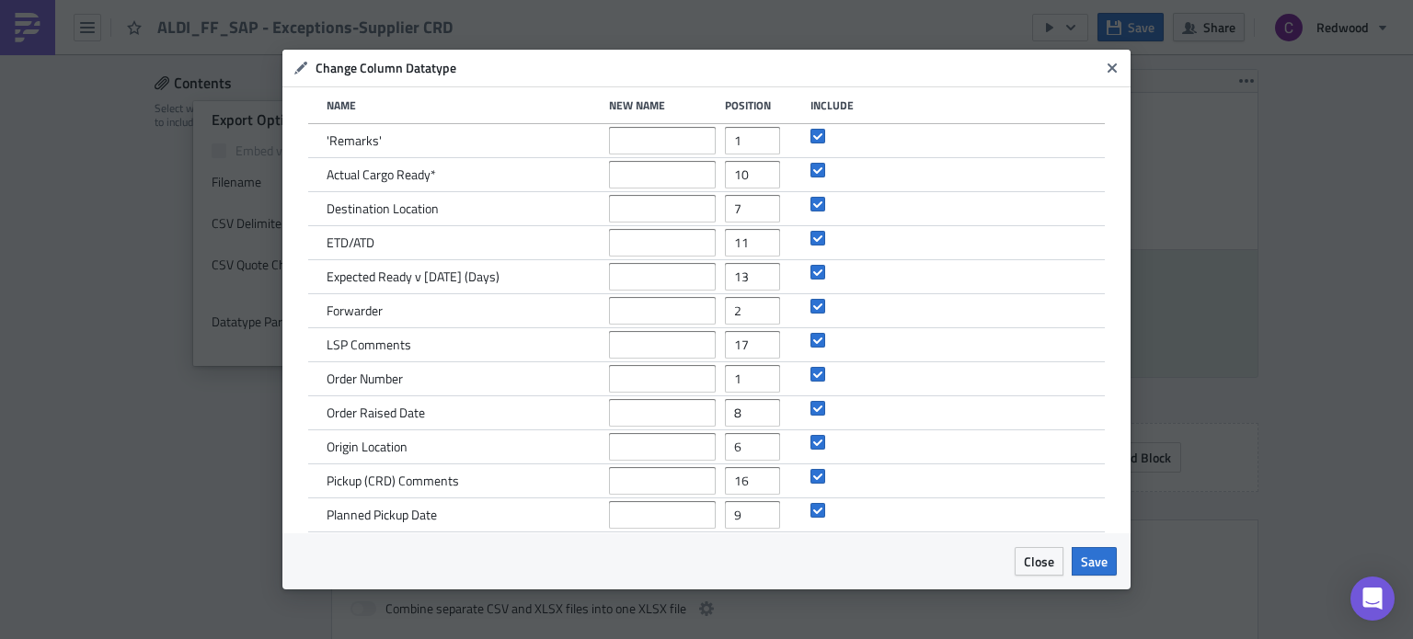
scroll to position [0, 0]
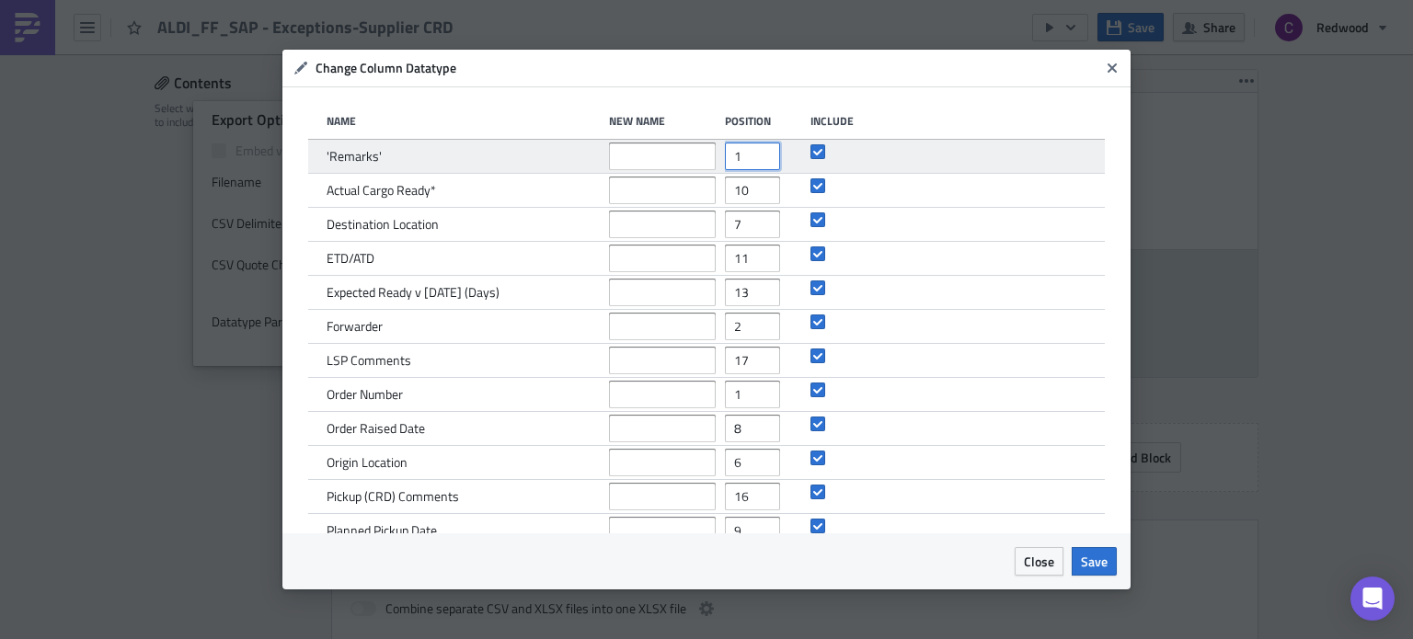
click at [740, 163] on input "1" at bounding box center [752, 157] width 55 height 28
click at [755, 146] on input "20" at bounding box center [752, 157] width 55 height 28
click at [757, 162] on input "19" at bounding box center [752, 157] width 55 height 28
type input "18"
click at [757, 162] on input "18" at bounding box center [752, 157] width 55 height 28
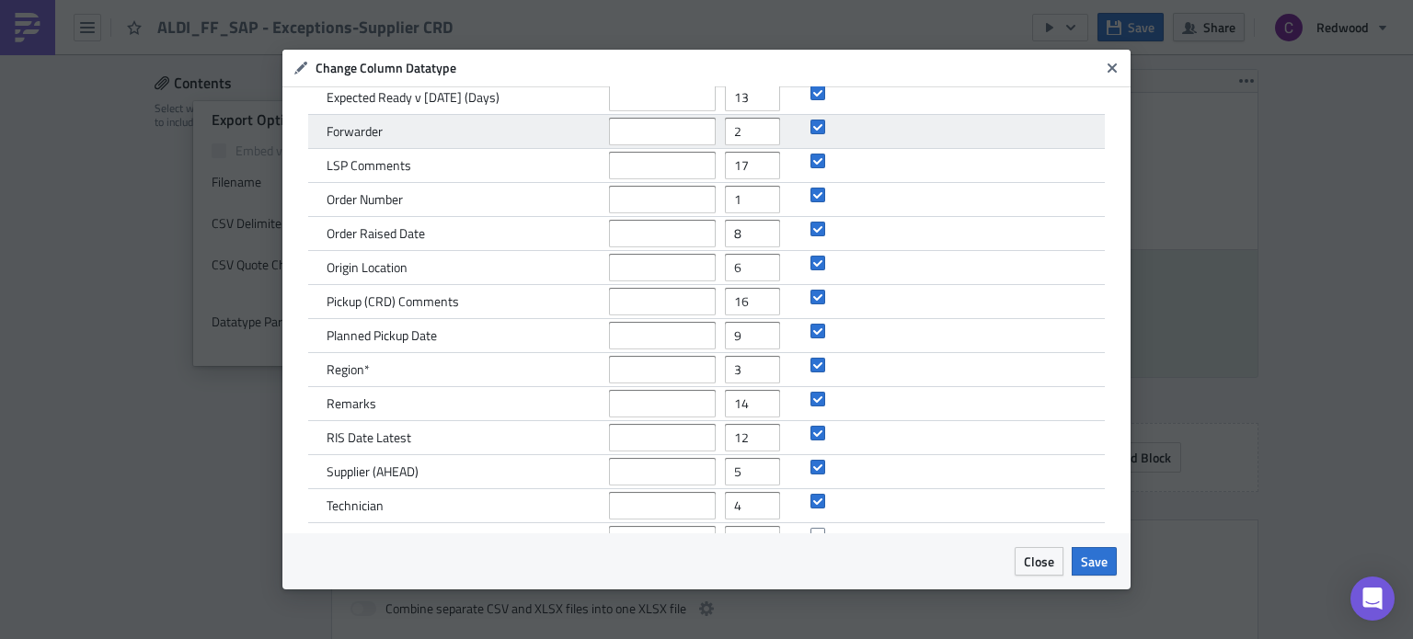
scroll to position [195, 0]
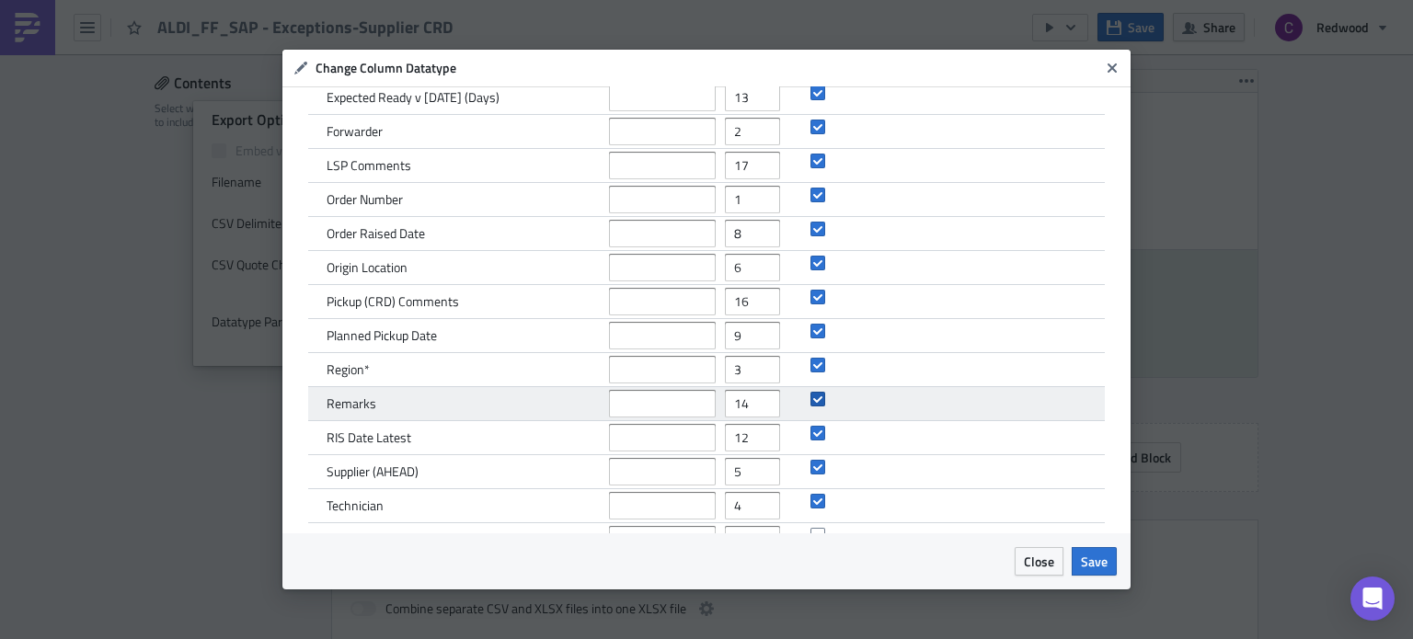
click at [810, 396] on span at bounding box center [817, 399] width 15 height 15
click at [814, 396] on input "checkbox" at bounding box center [820, 400] width 12 height 12
checkbox input "false"
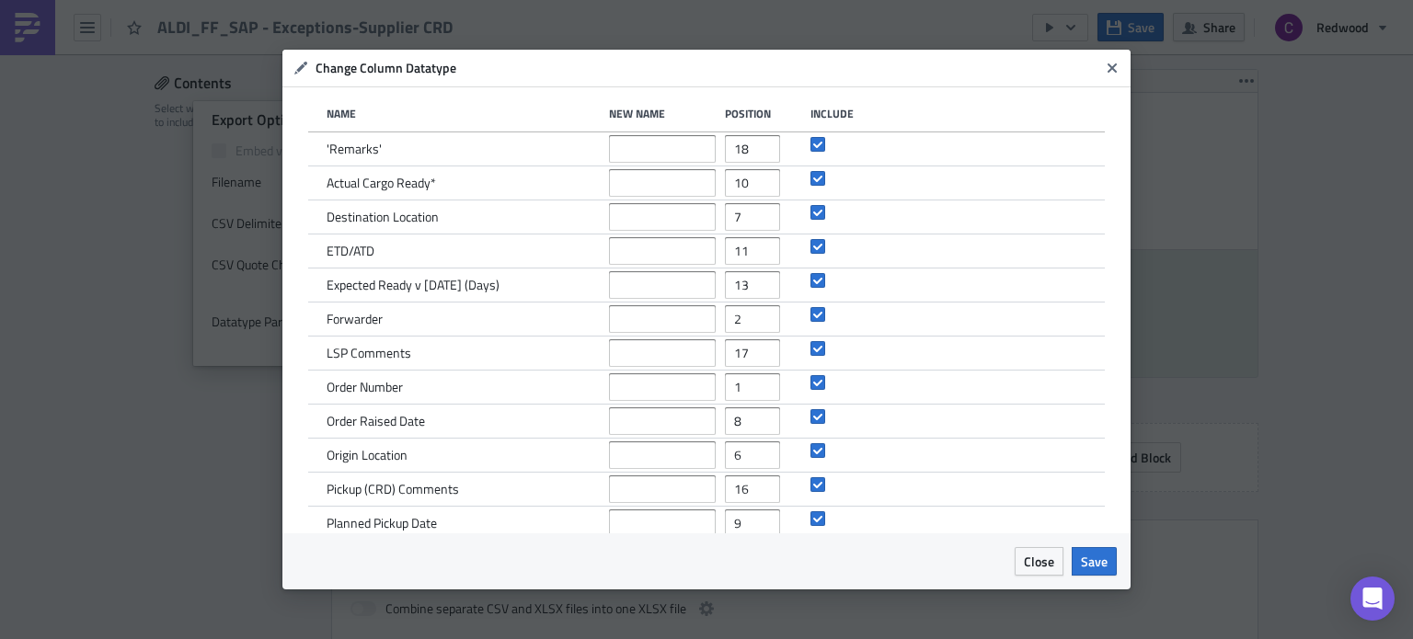
scroll to position [0, 0]
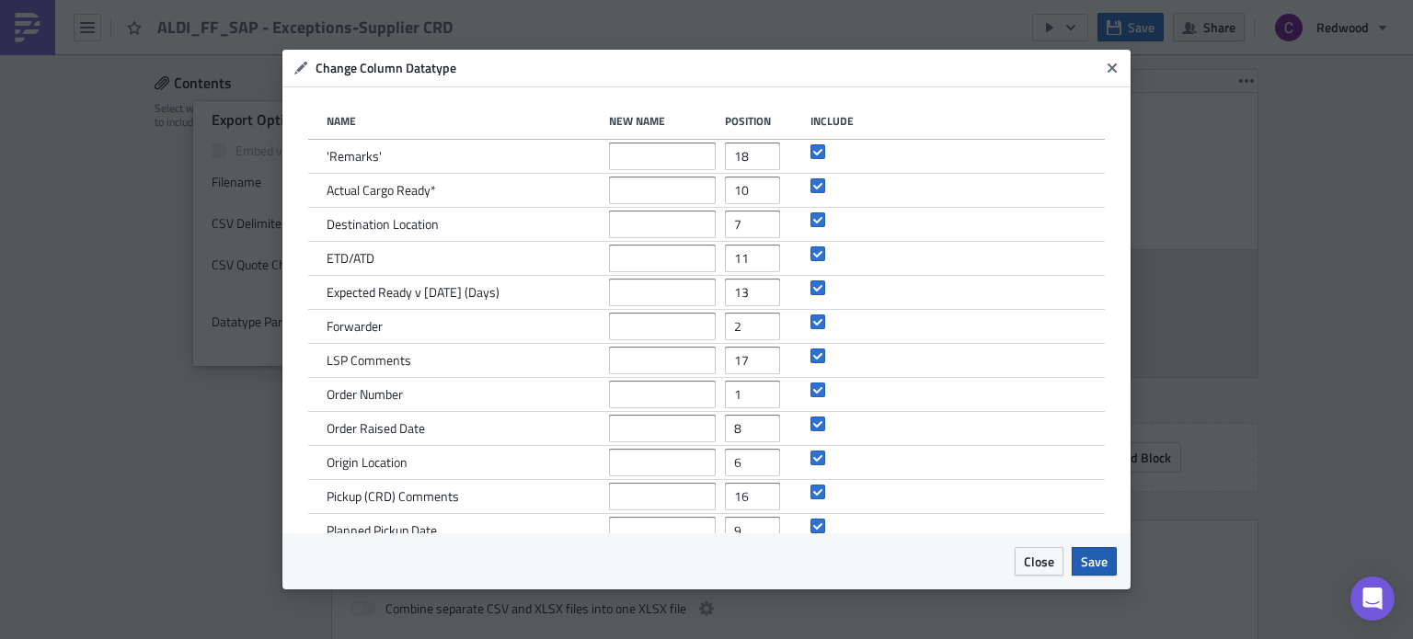
click at [1088, 565] on span "Save" at bounding box center [1094, 561] width 27 height 19
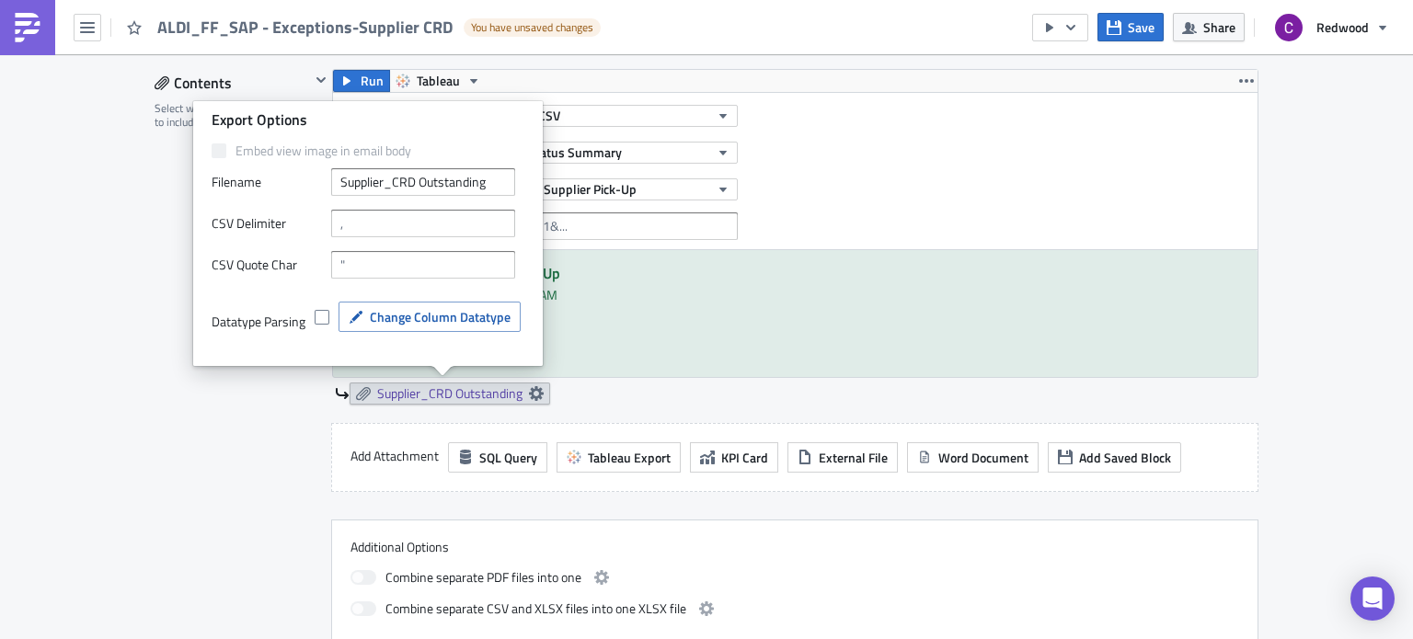
click at [904, 172] on div "Action Export View CSV Workbook SAP Order Status Summary View Exceptions – Supp…" at bounding box center [795, 171] width 924 height 156
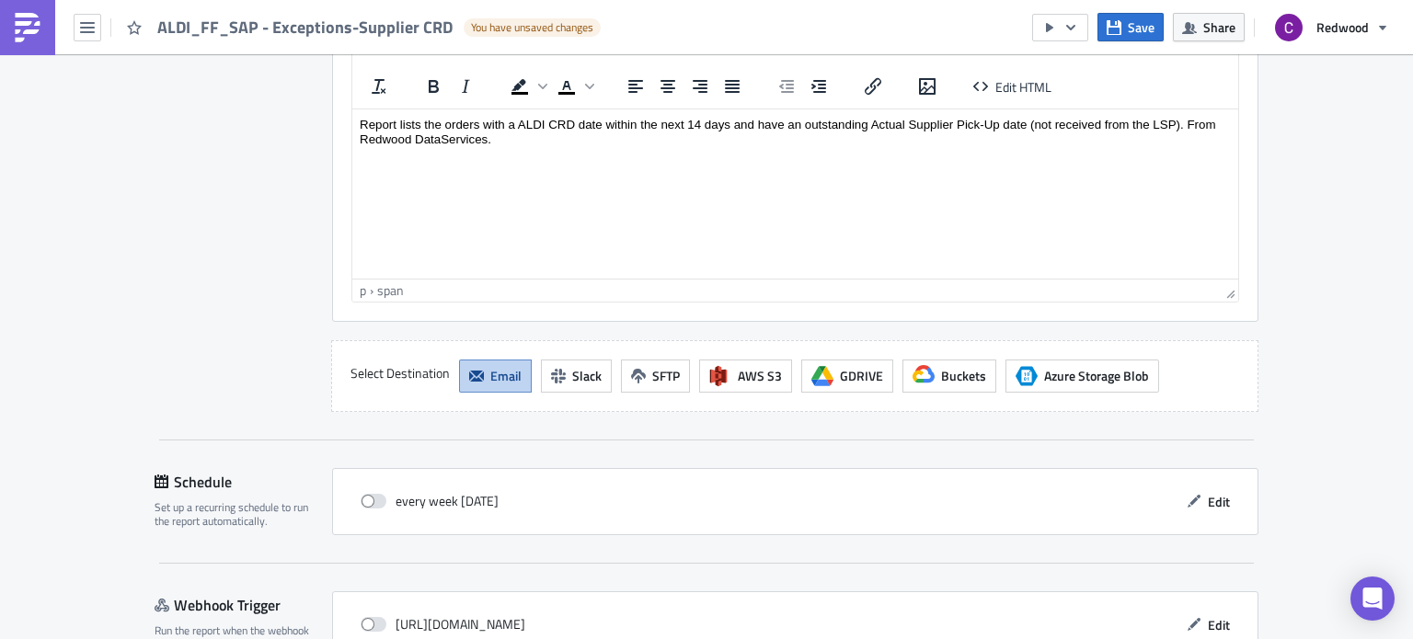
scroll to position [1791, 0]
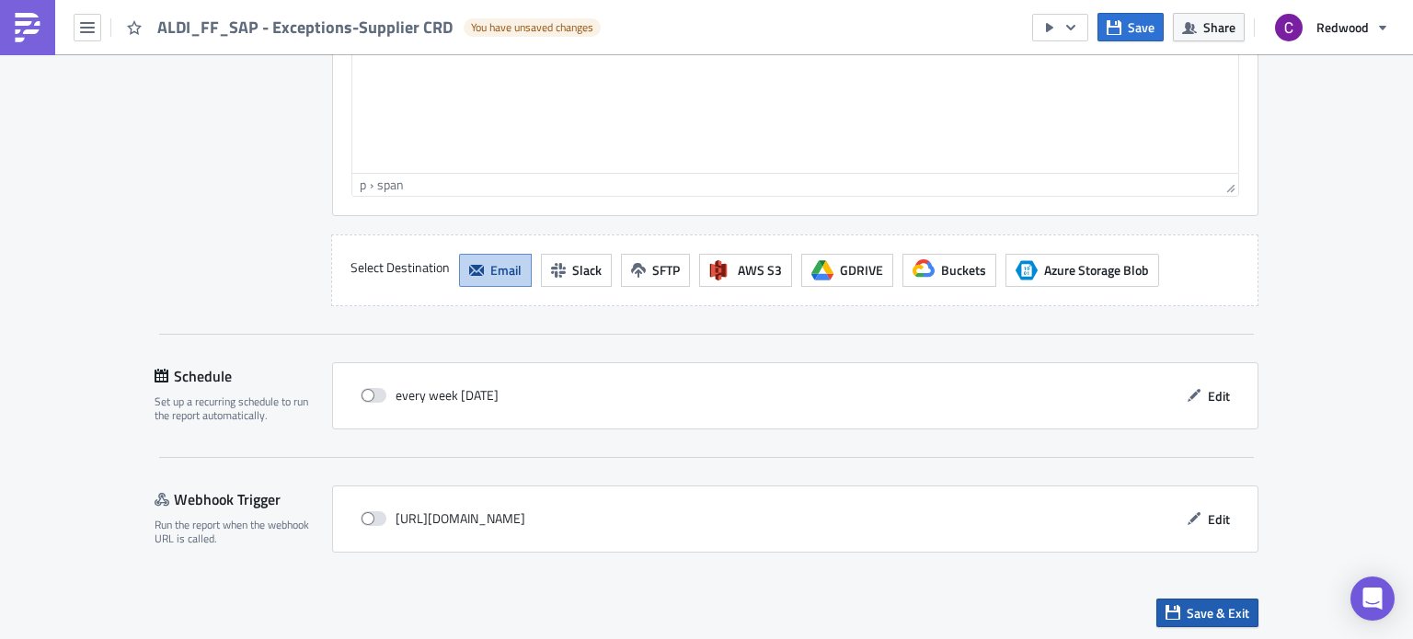
click at [1199, 605] on span "Save & Exit" at bounding box center [1218, 612] width 63 height 19
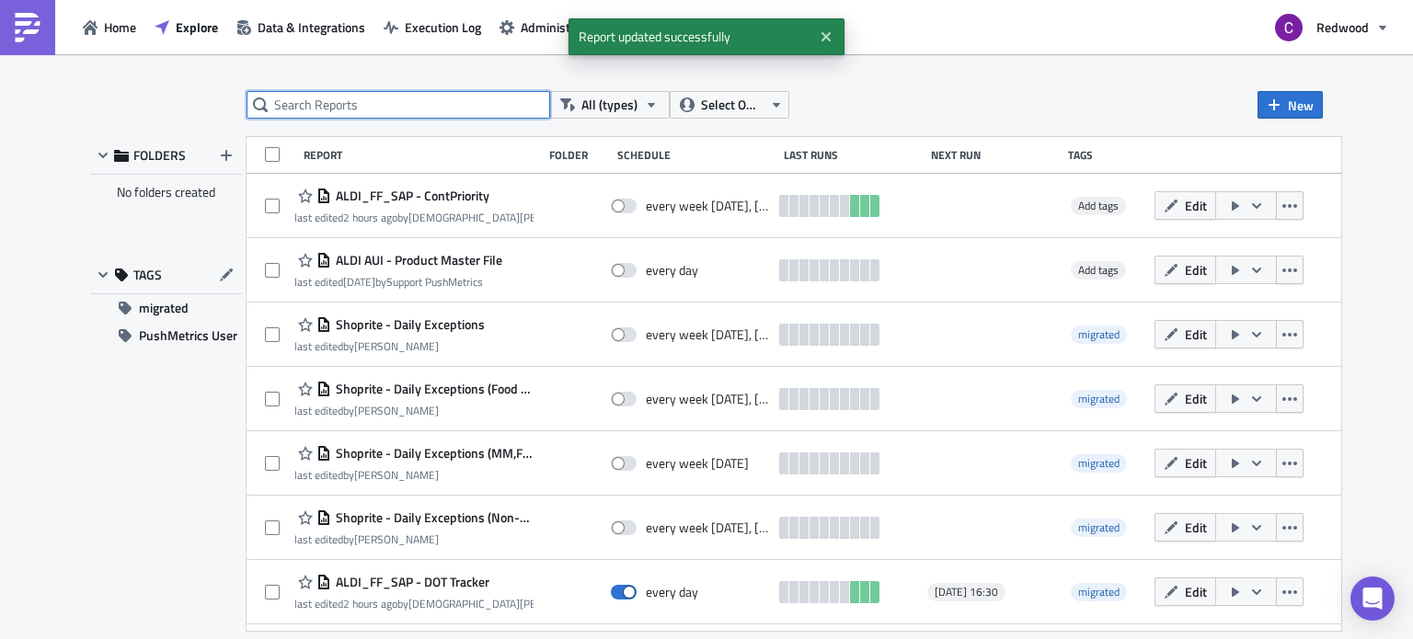
click at [357, 113] on input "text" at bounding box center [399, 105] width 304 height 28
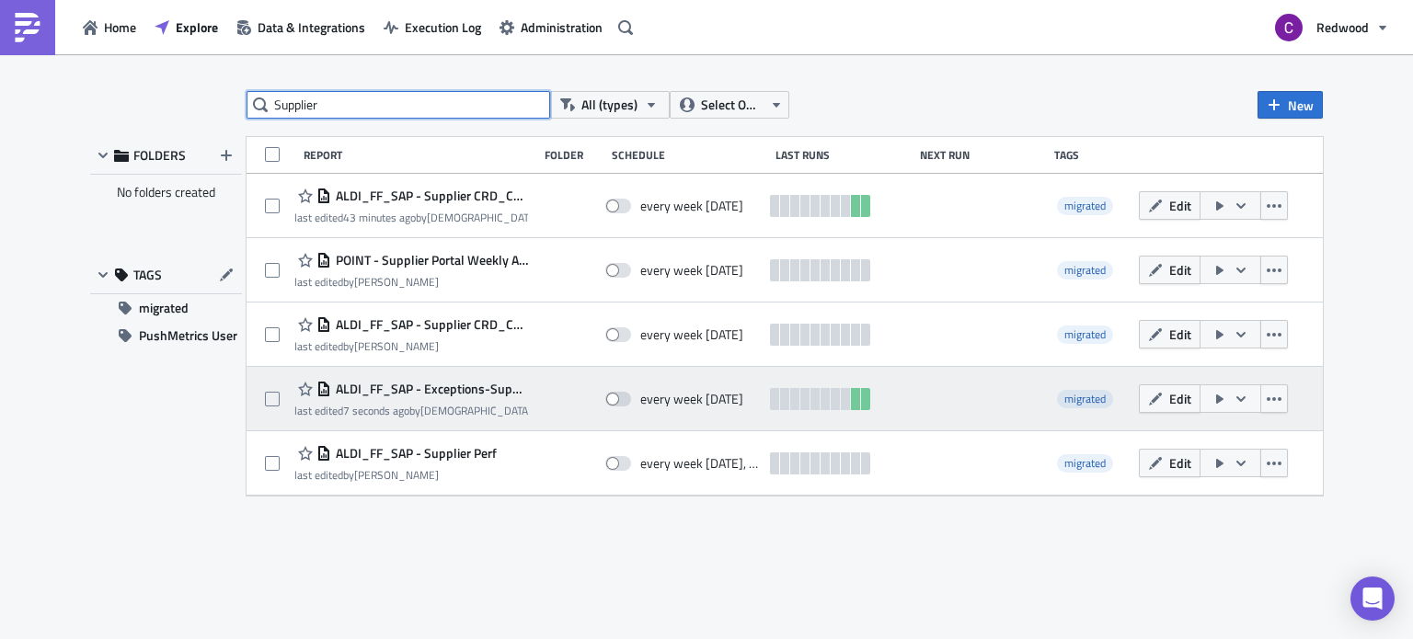
type input "Supplier"
click at [1220, 400] on icon "button" at bounding box center [1219, 399] width 7 height 9
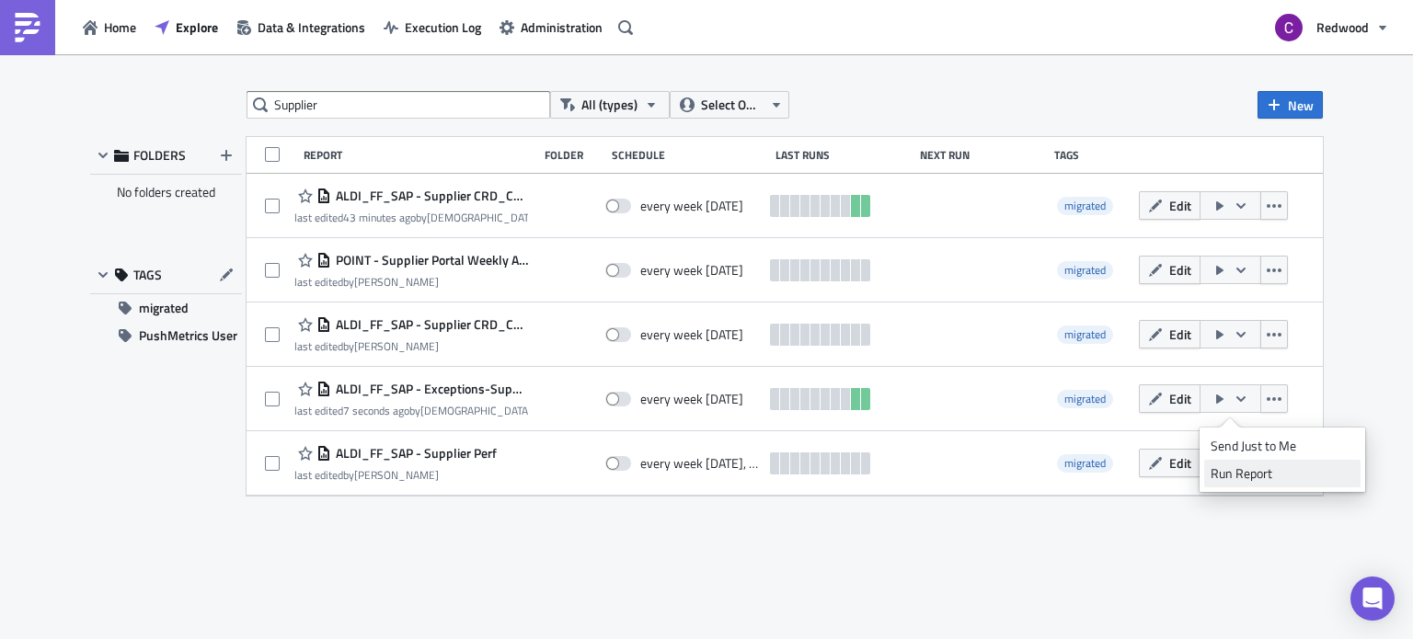
click at [1229, 472] on div "Run Report" at bounding box center [1282, 474] width 143 height 18
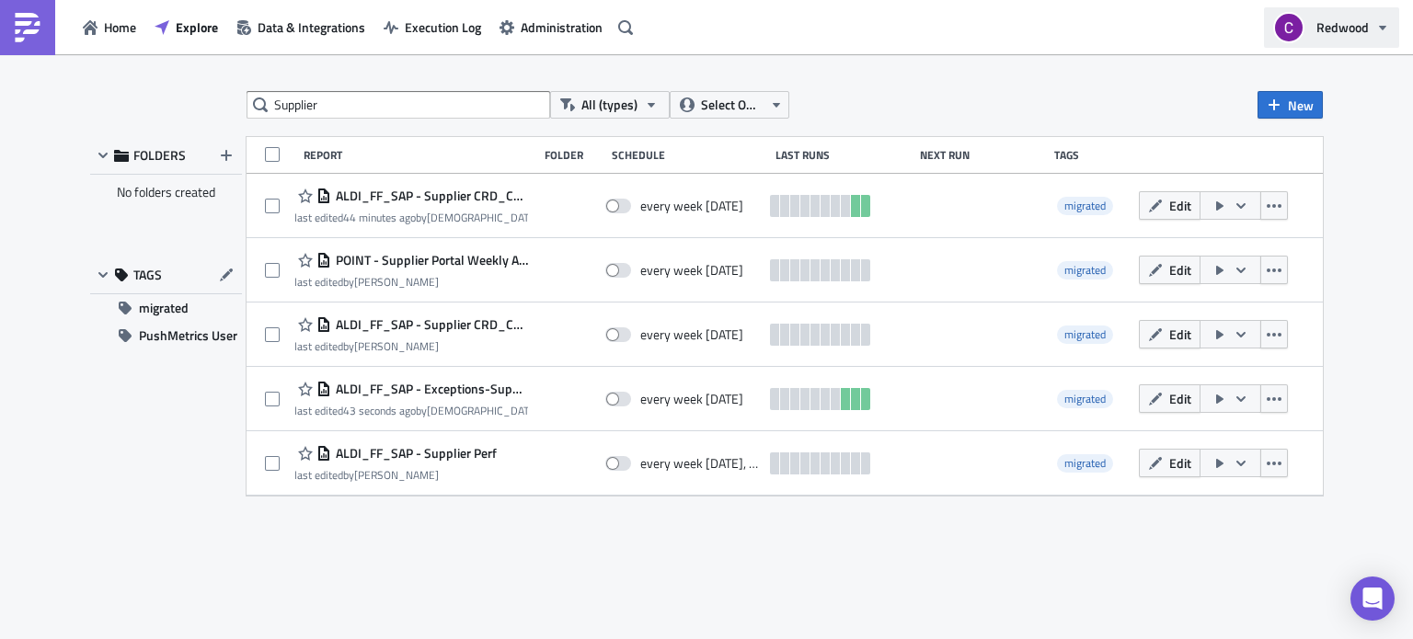
click at [1371, 33] on button "Redwood" at bounding box center [1331, 27] width 135 height 40
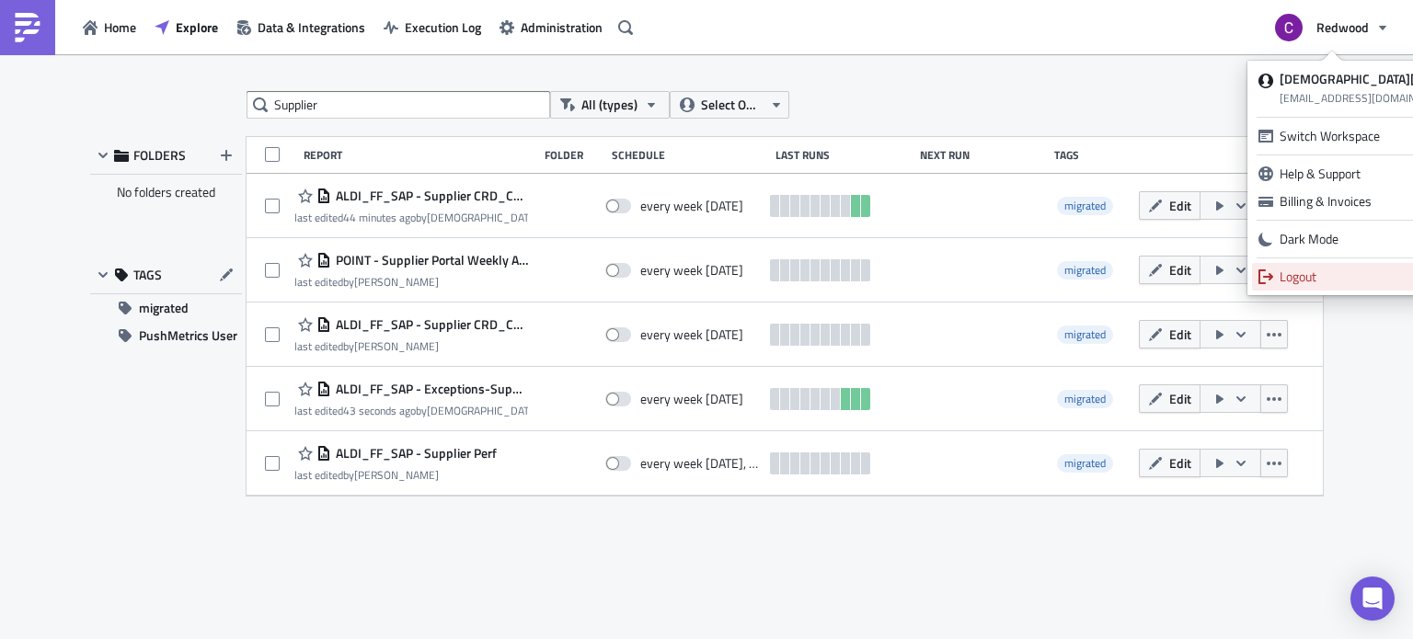
click at [1315, 279] on div "Logout" at bounding box center [1394, 277] width 231 height 18
